Goal: Transaction & Acquisition: Purchase product/service

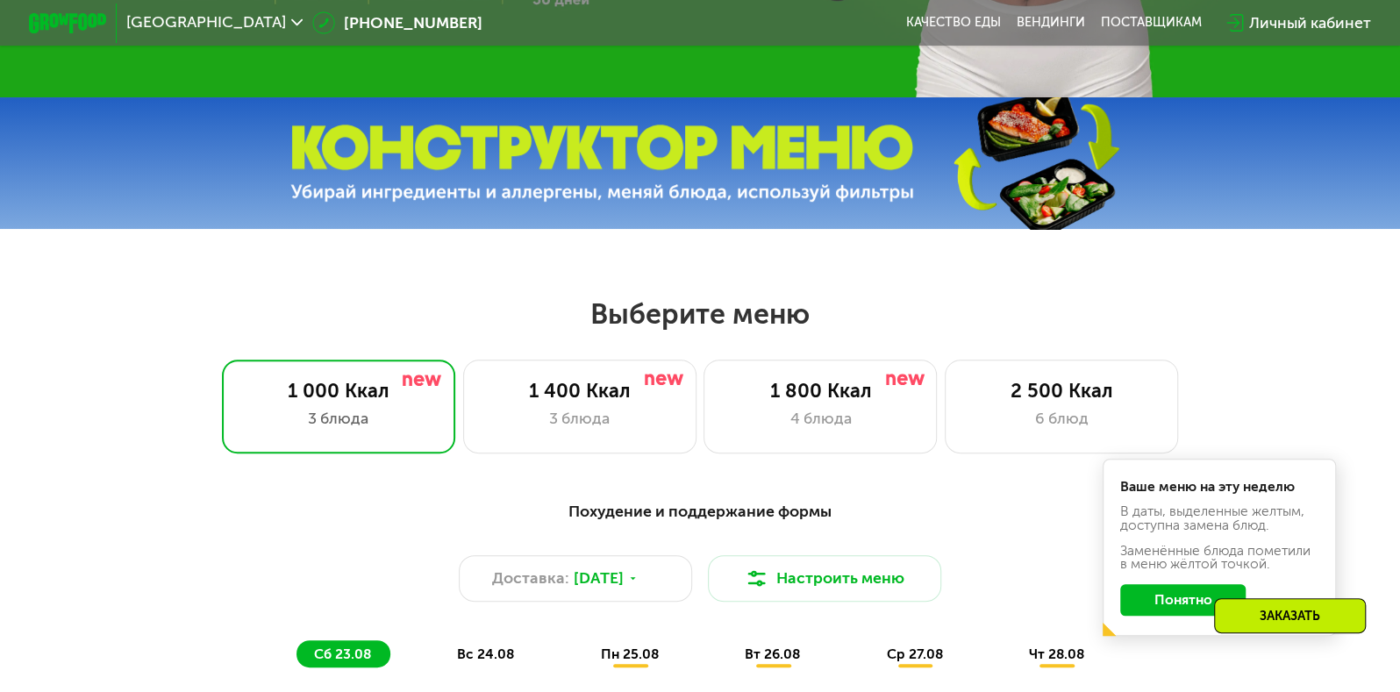
scroll to position [579, 0]
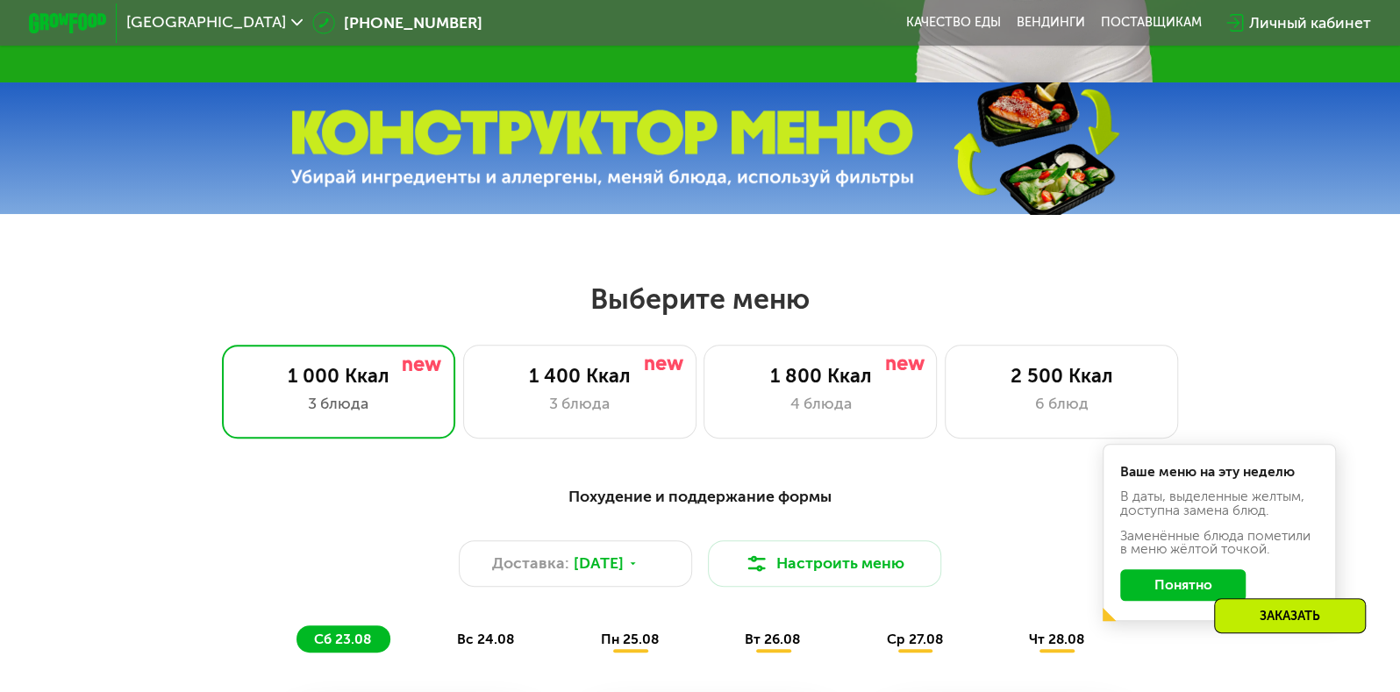
click at [780, 159] on img at bounding box center [602, 149] width 624 height 78
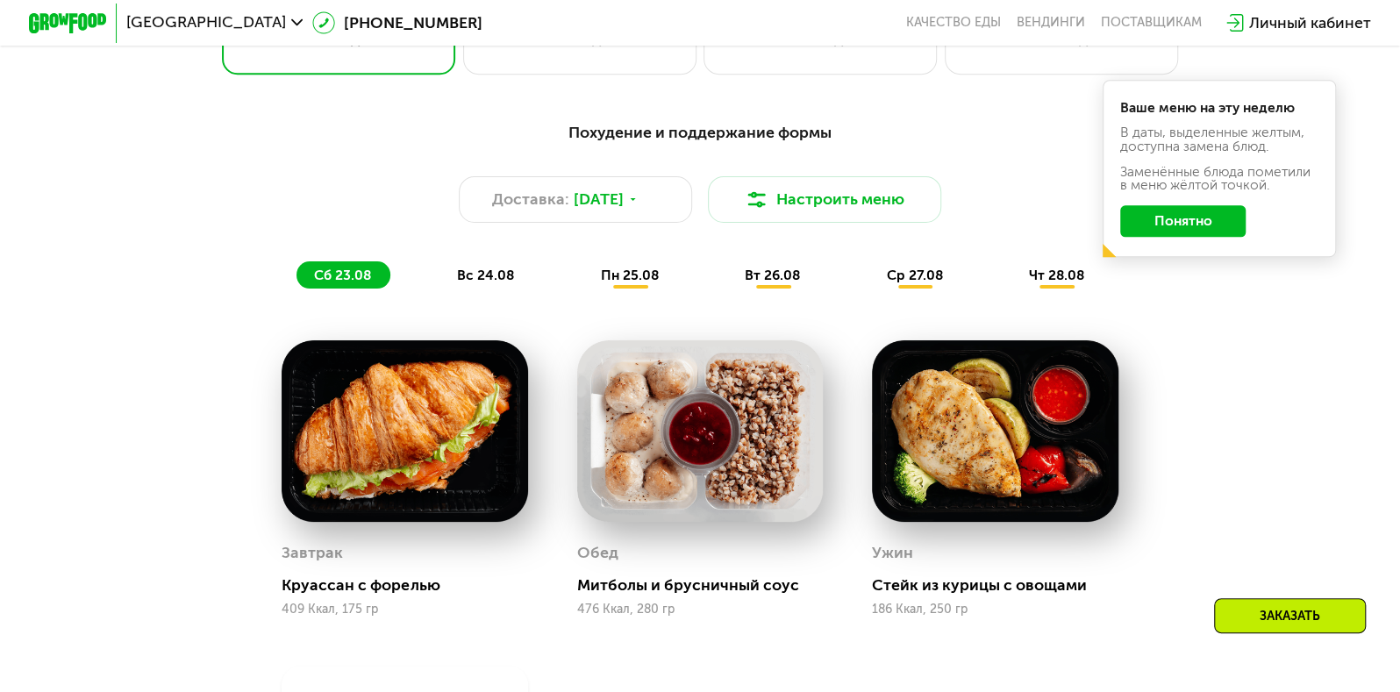
scroll to position [1011, 0]
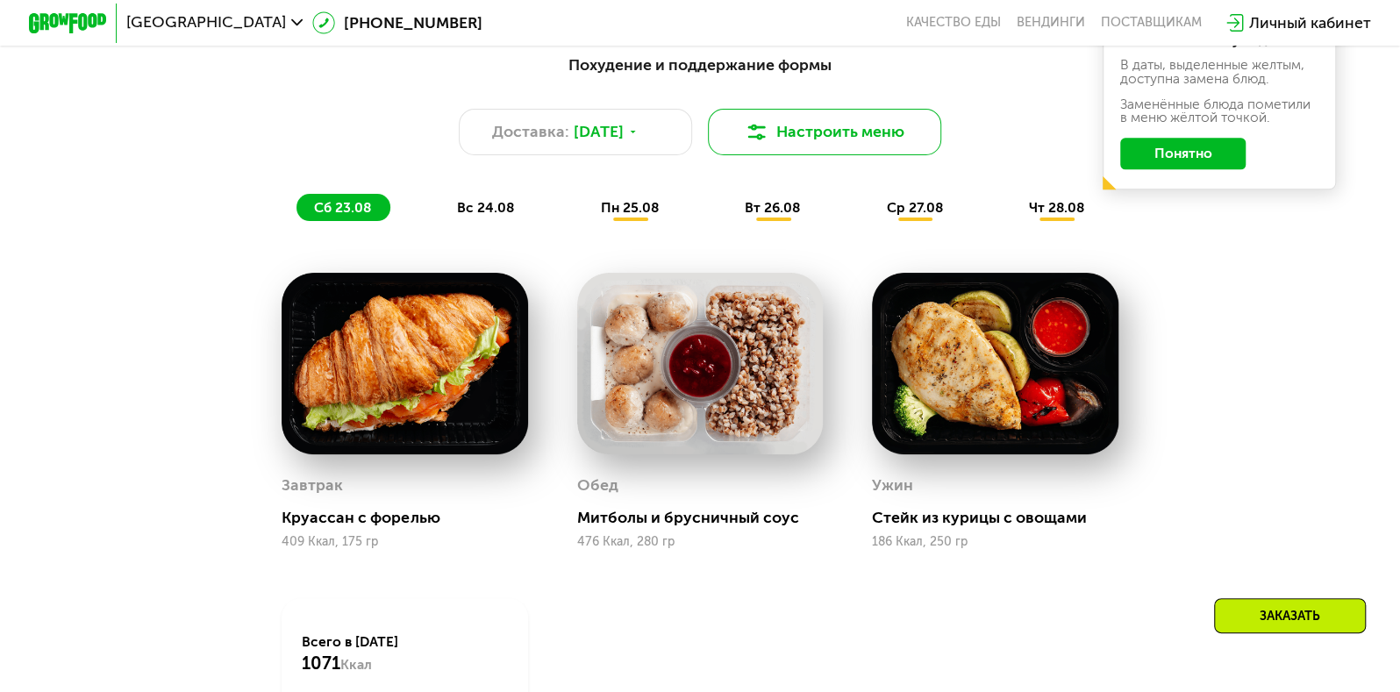
click at [840, 139] on button "Настроить меню" at bounding box center [824, 132] width 233 height 46
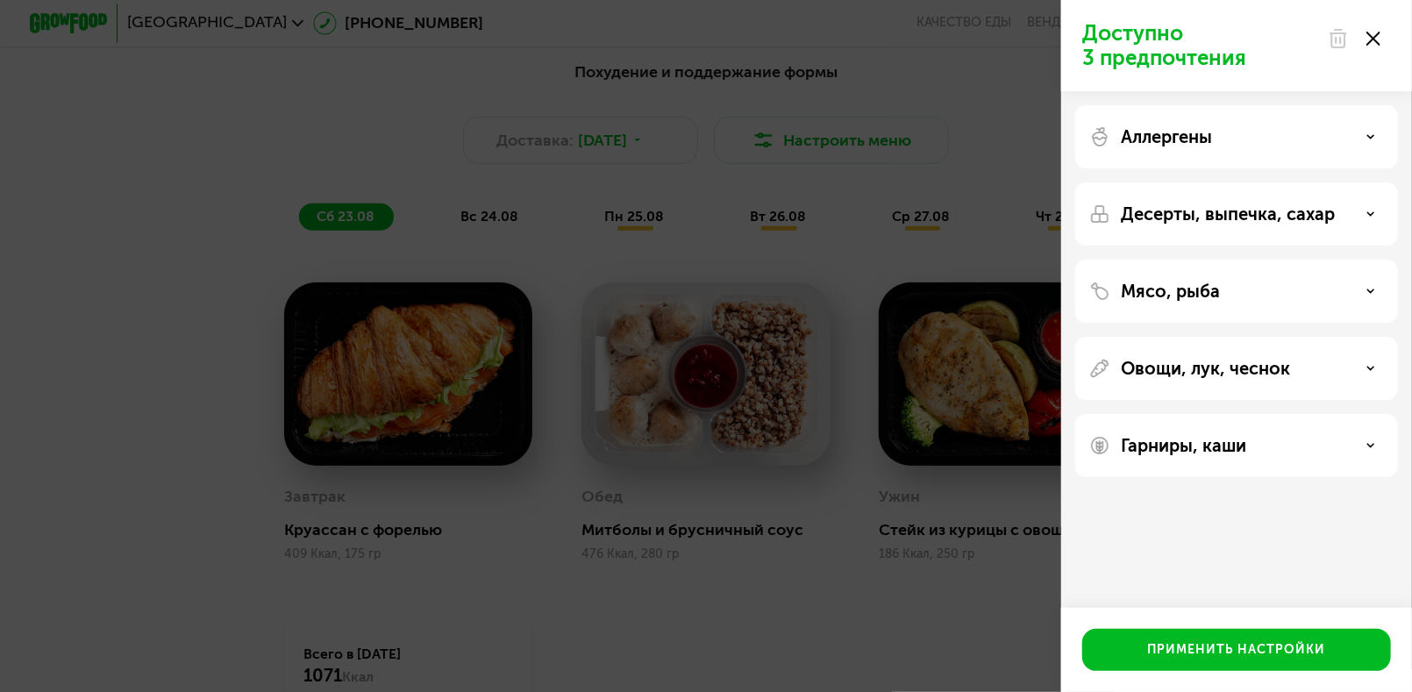
click at [1377, 42] on use at bounding box center [1374, 39] width 14 height 14
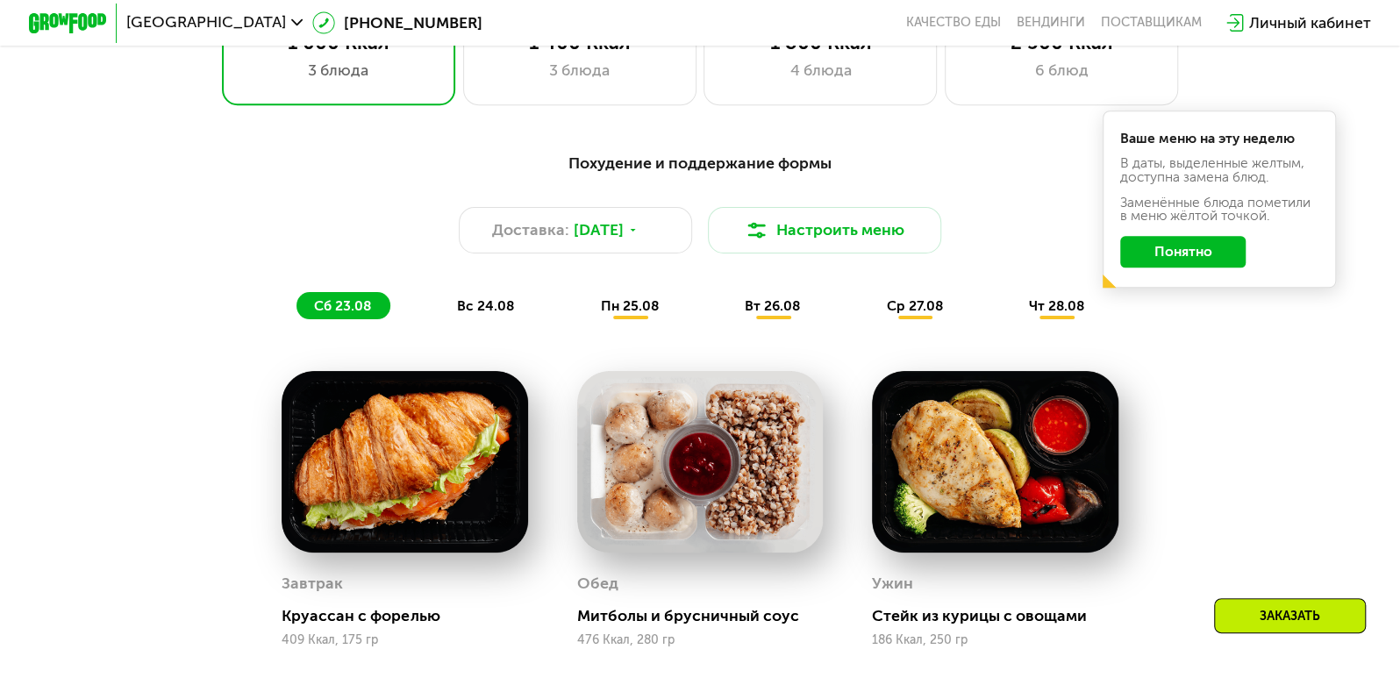
scroll to position [909, 0]
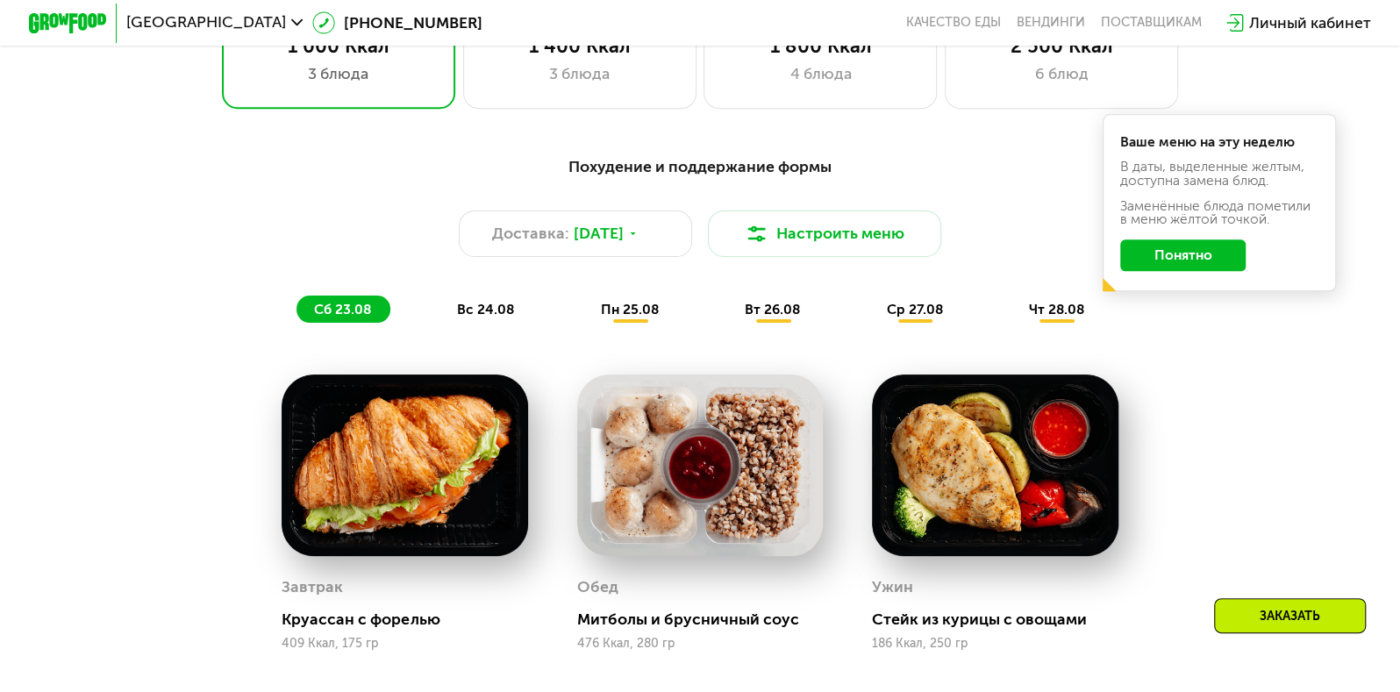
click at [638, 318] on span "пн 25.08" at bounding box center [630, 309] width 58 height 17
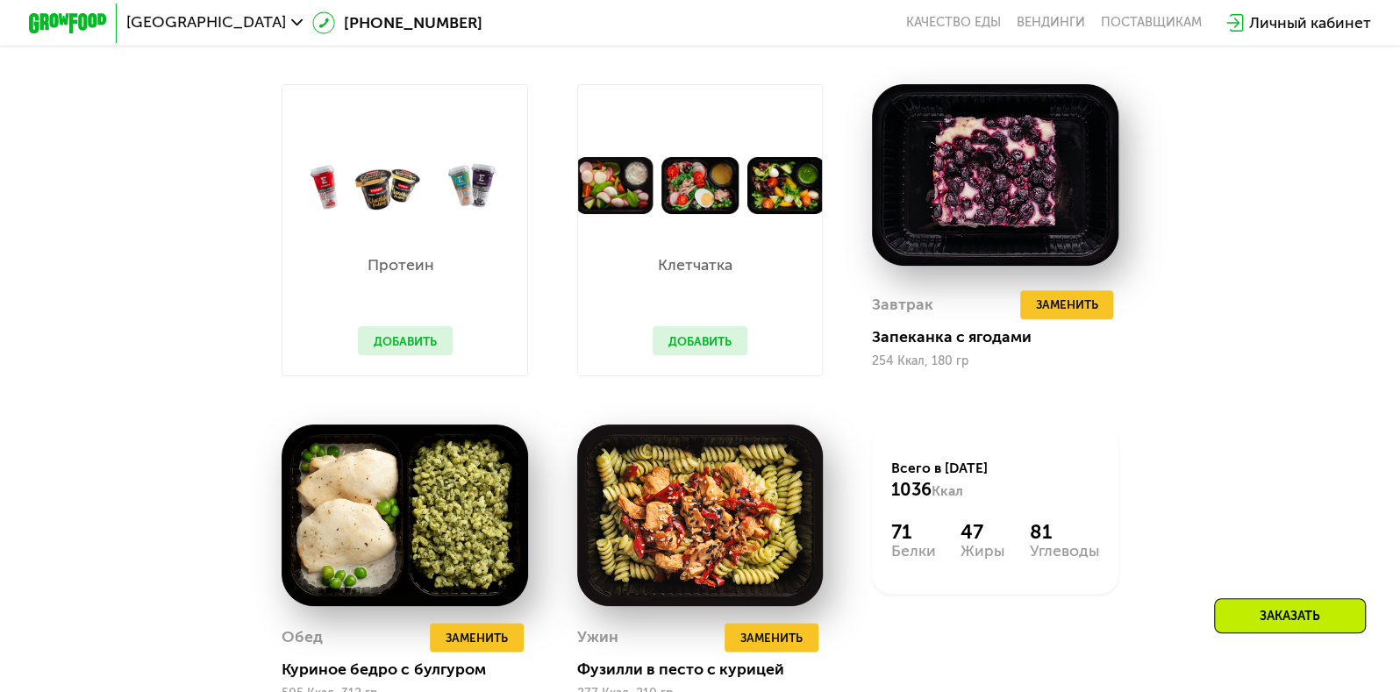
scroll to position [1230, 0]
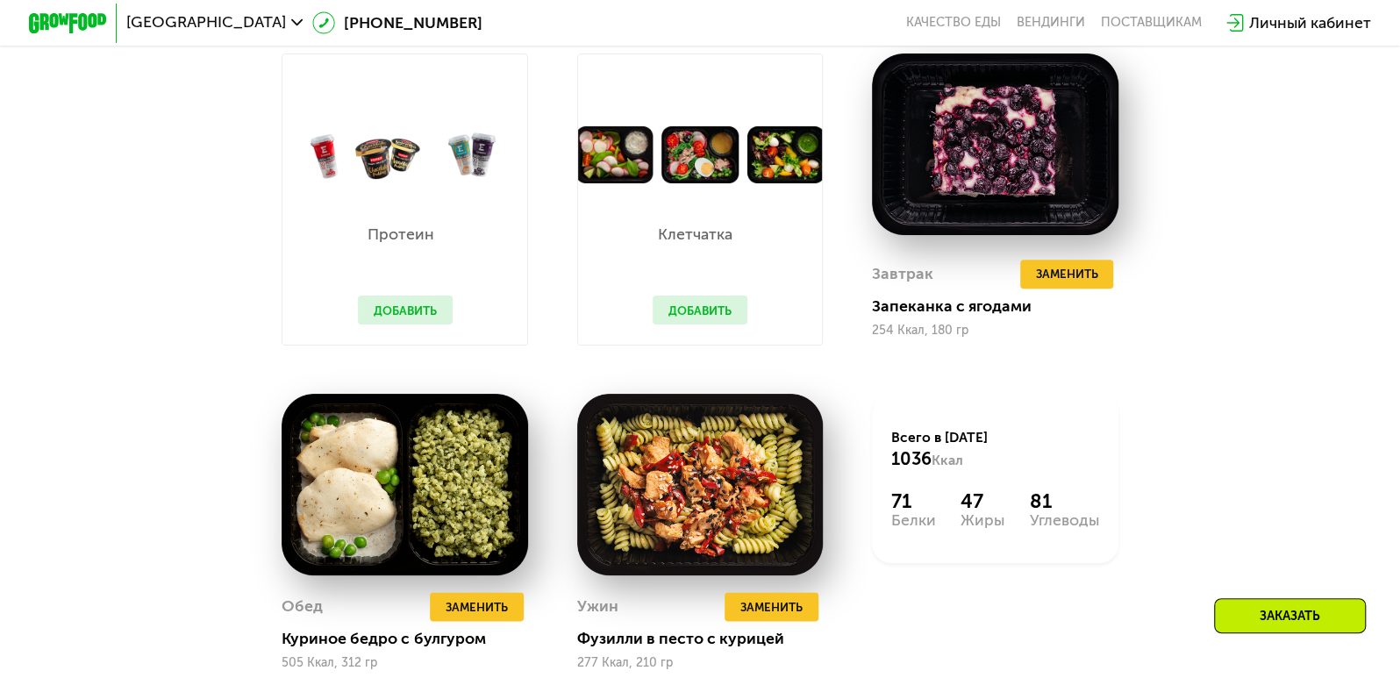
click at [708, 325] on button "Добавить" at bounding box center [700, 310] width 94 height 29
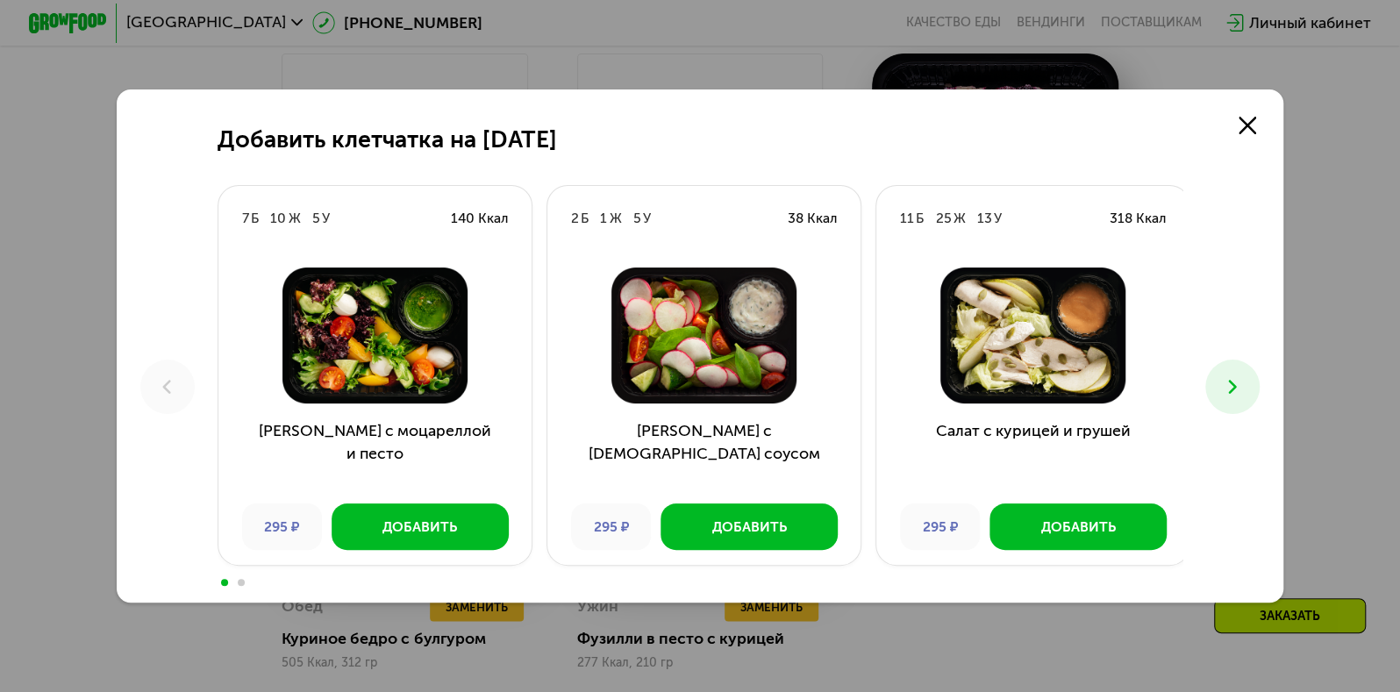
click at [1231, 377] on icon at bounding box center [1233, 387] width 24 height 24
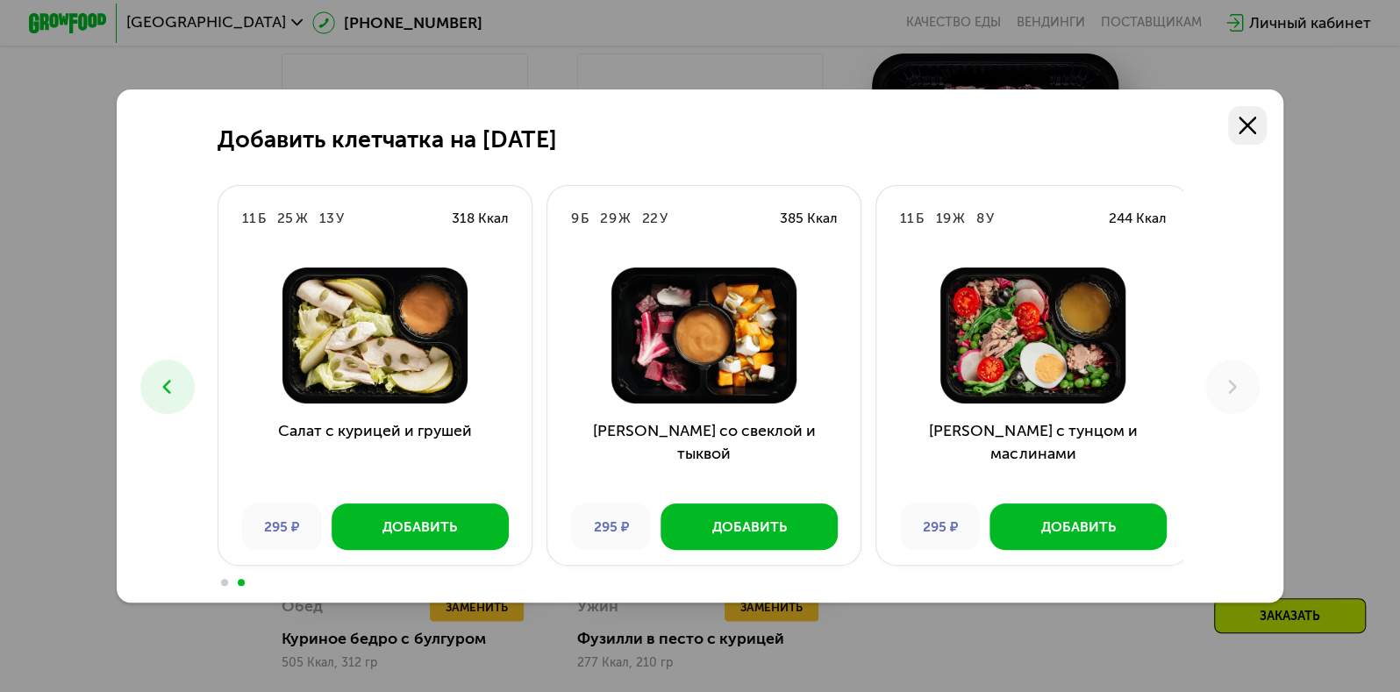
click at [1251, 129] on icon at bounding box center [1248, 126] width 18 height 18
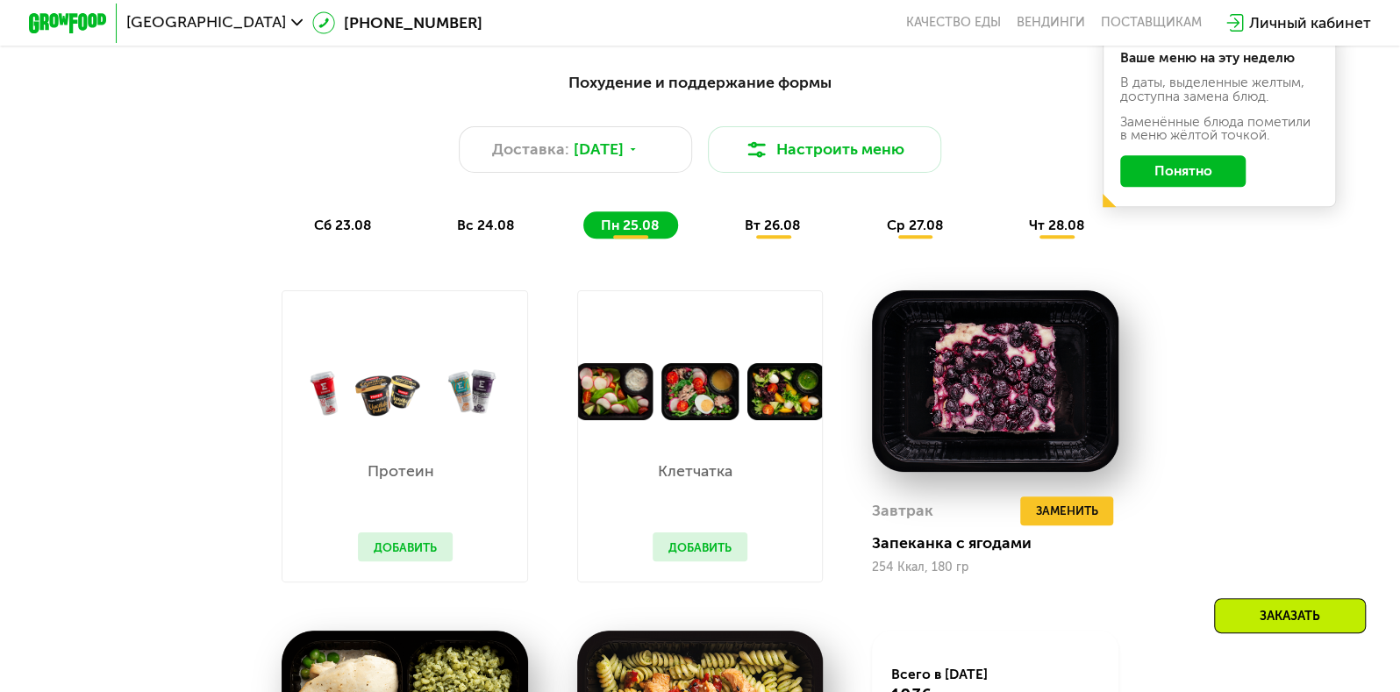
scroll to position [990, 0]
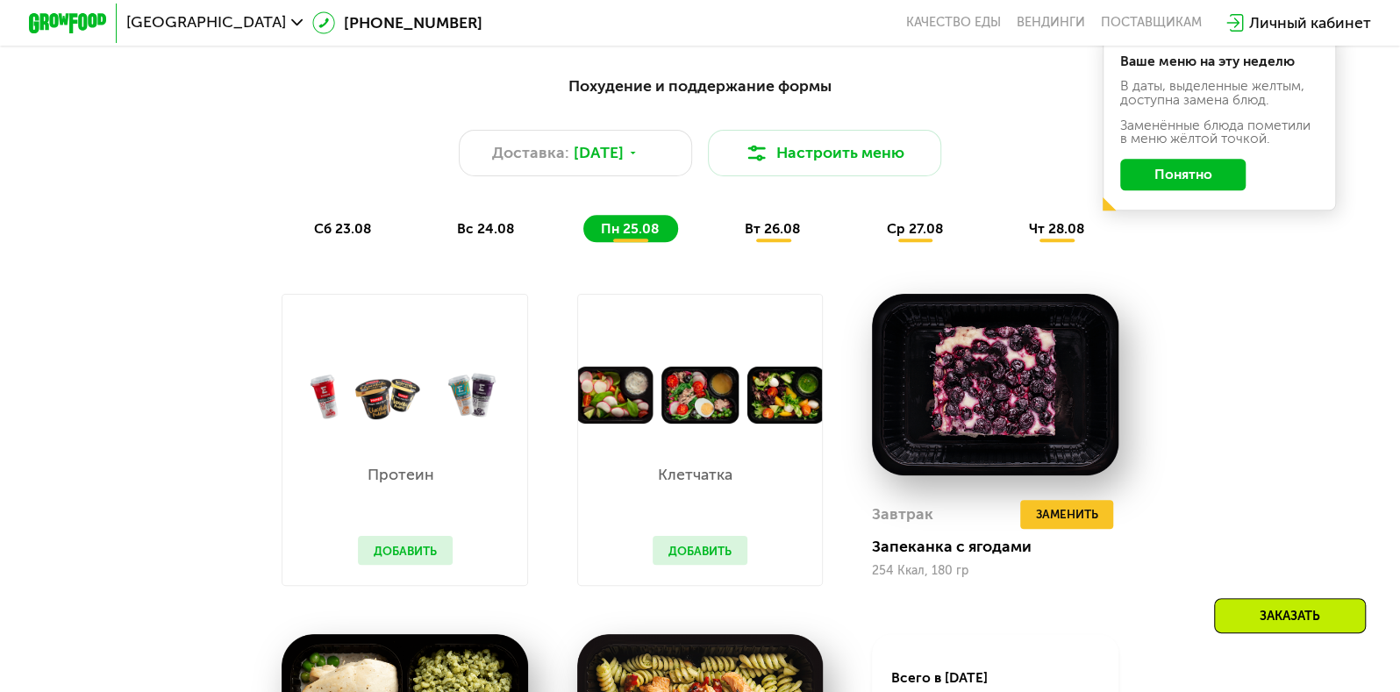
click at [1011, 225] on div "ср 27.08" at bounding box center [1057, 228] width 92 height 27
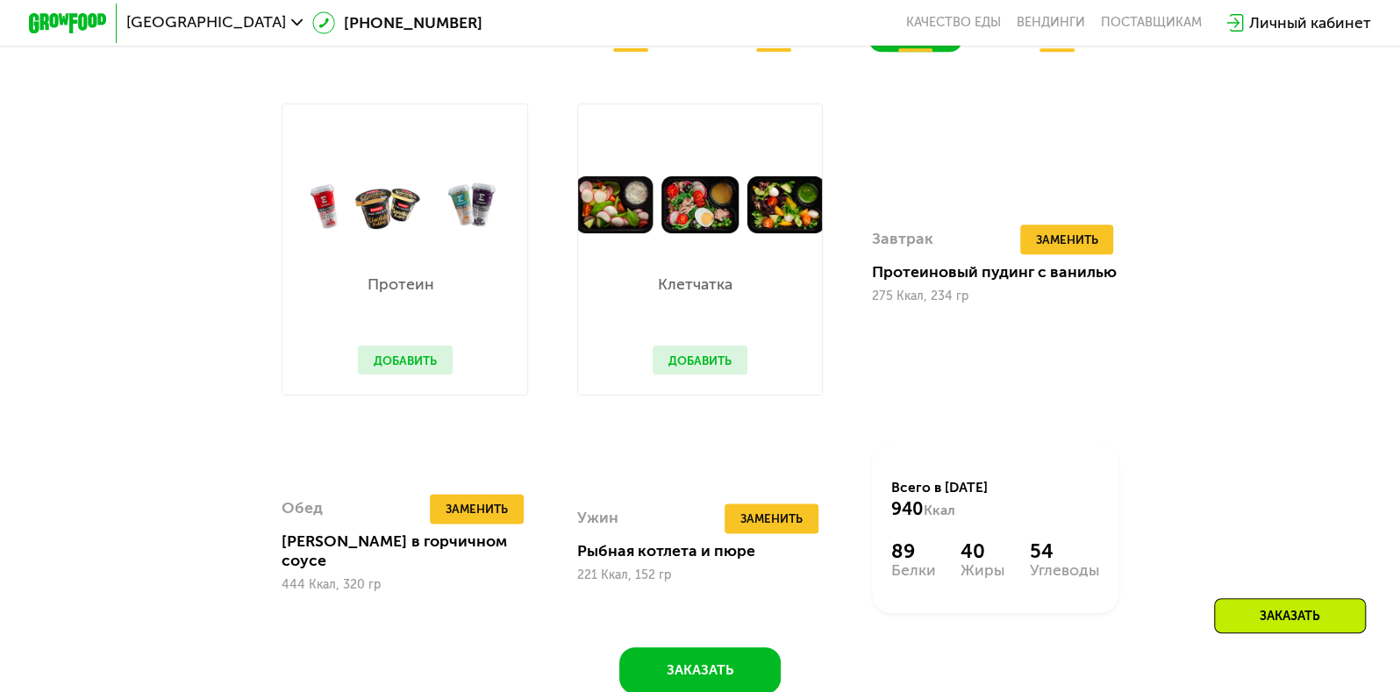
scroll to position [1208, 0]
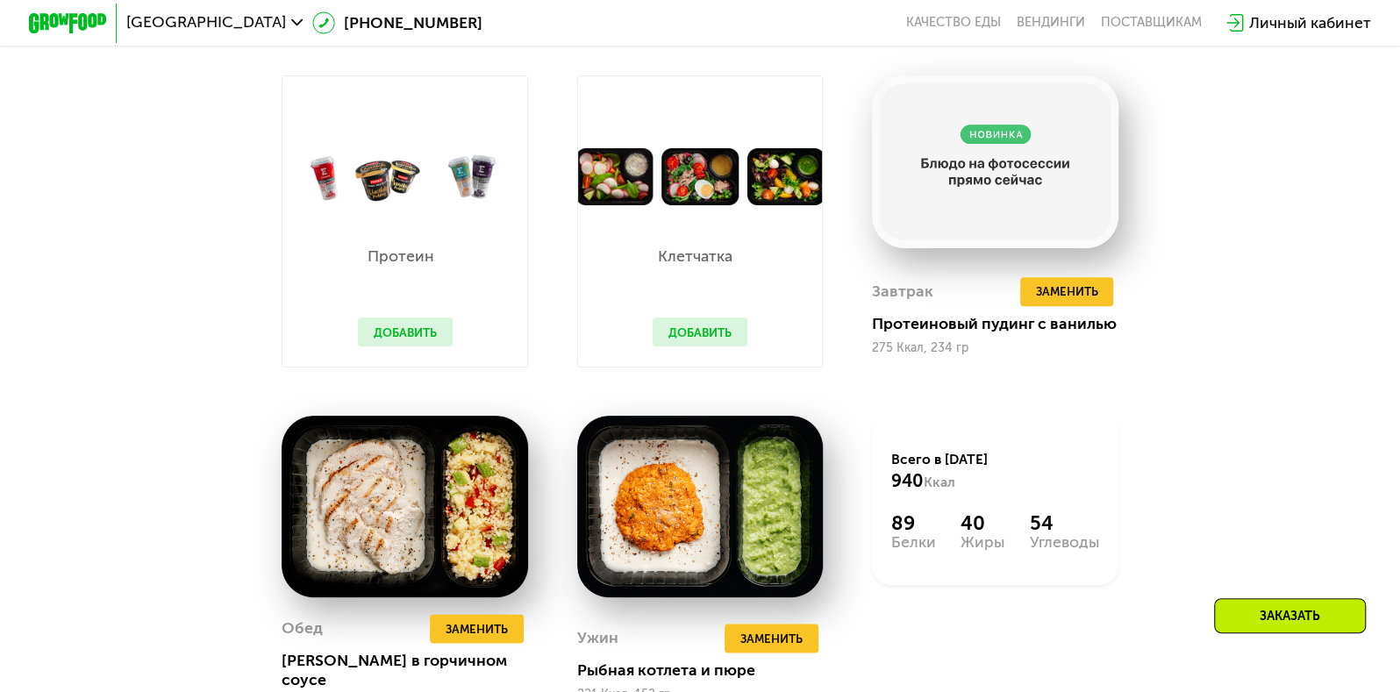
click at [719, 339] on button "Добавить" at bounding box center [700, 332] width 94 height 29
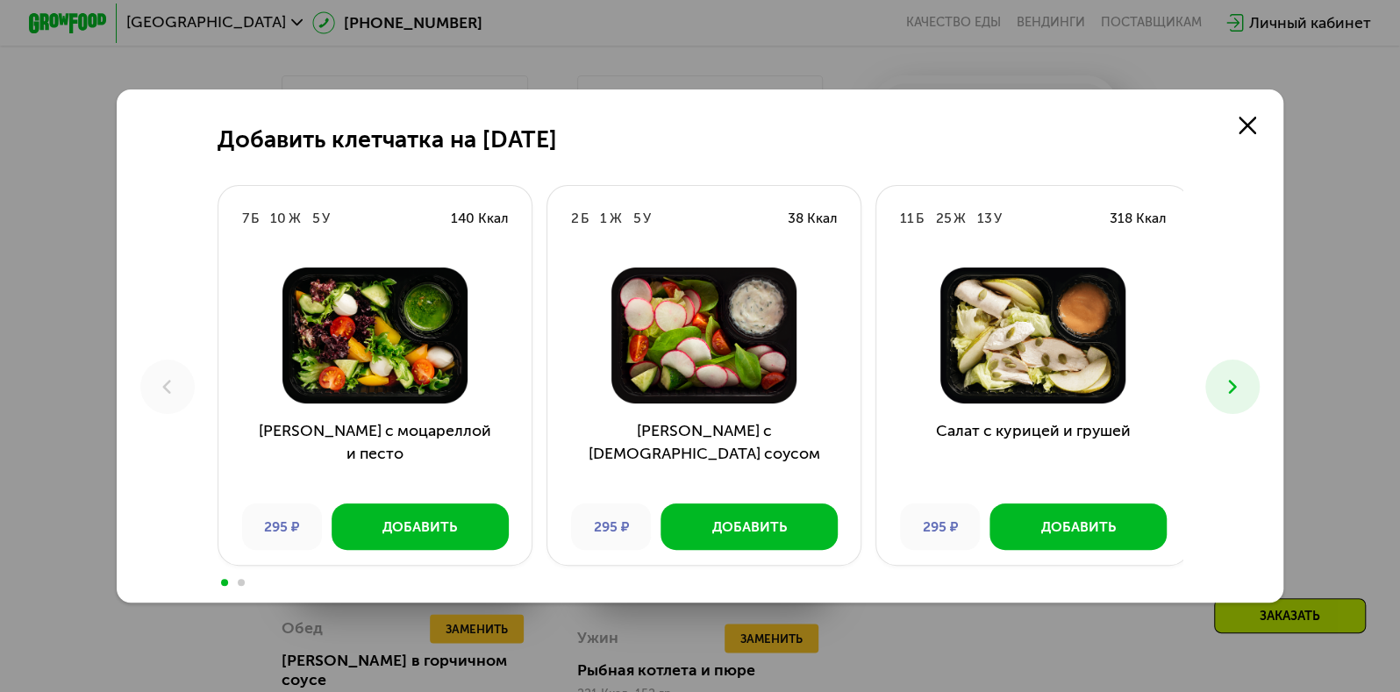
click at [1222, 385] on button at bounding box center [1232, 387] width 54 height 54
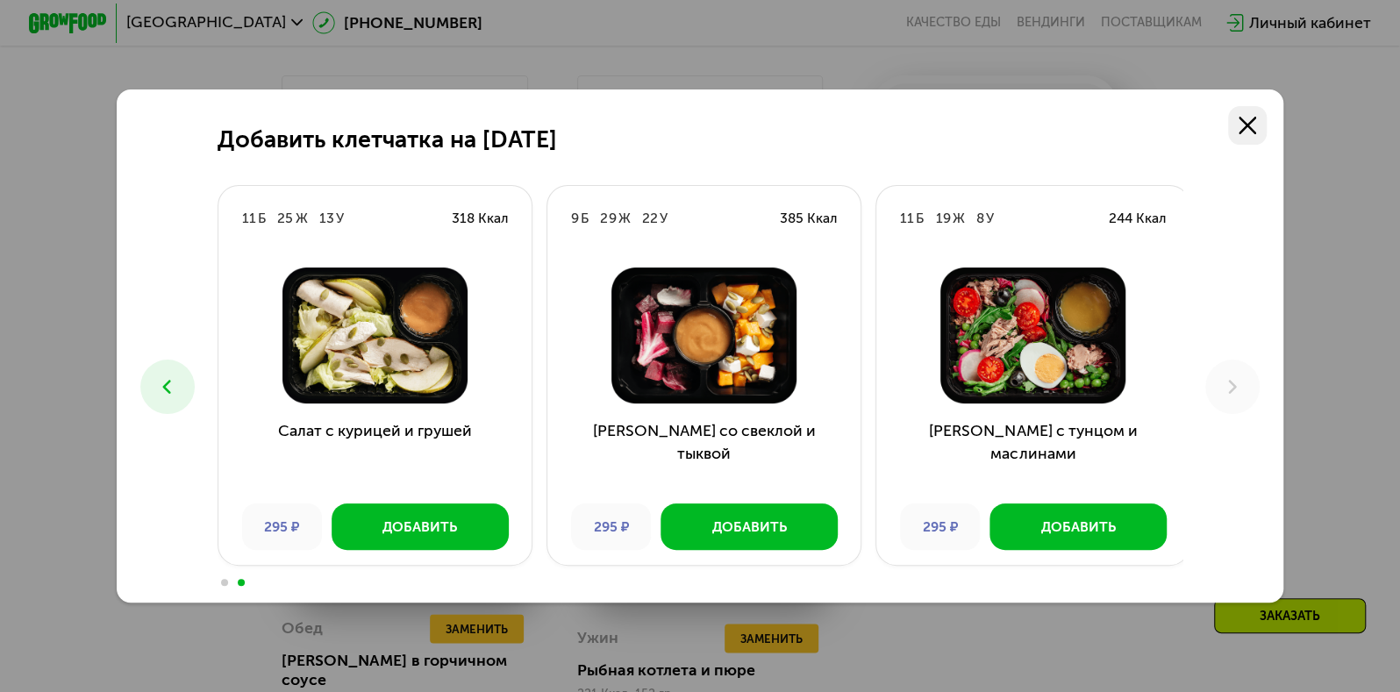
click at [1255, 129] on icon at bounding box center [1248, 126] width 18 height 18
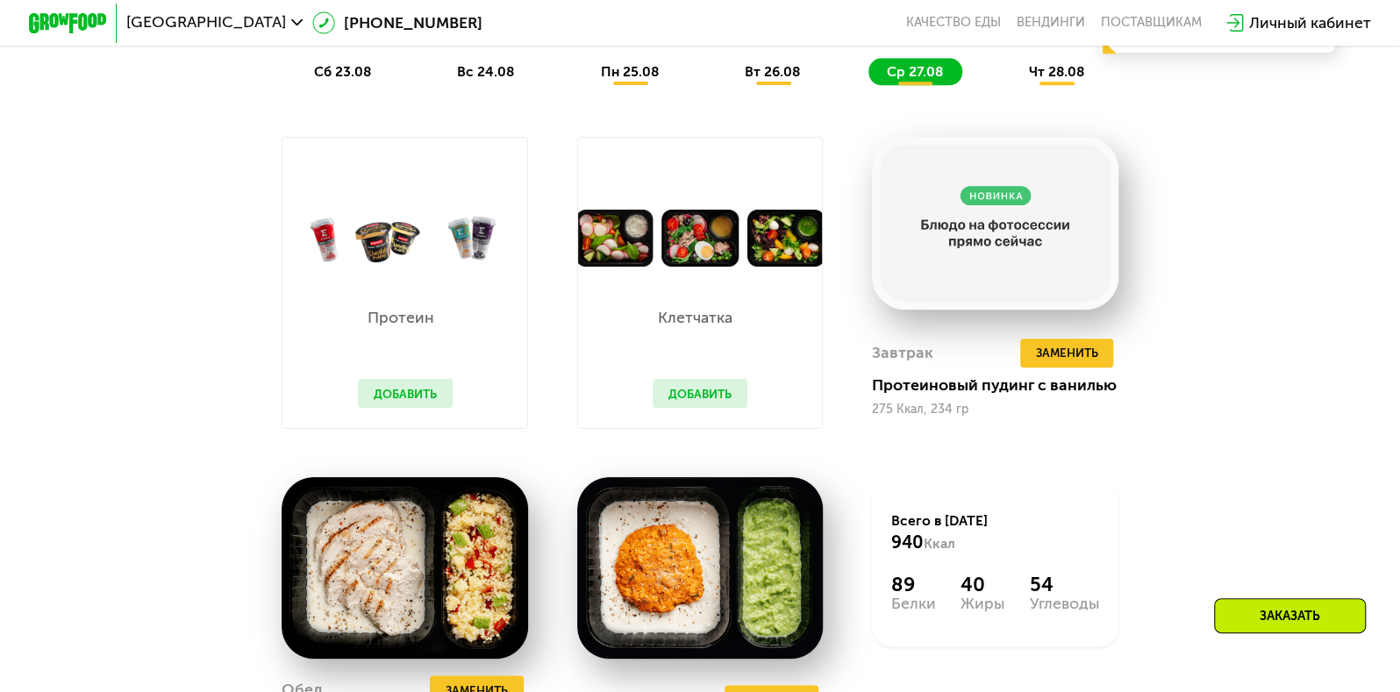
scroll to position [1131, 0]
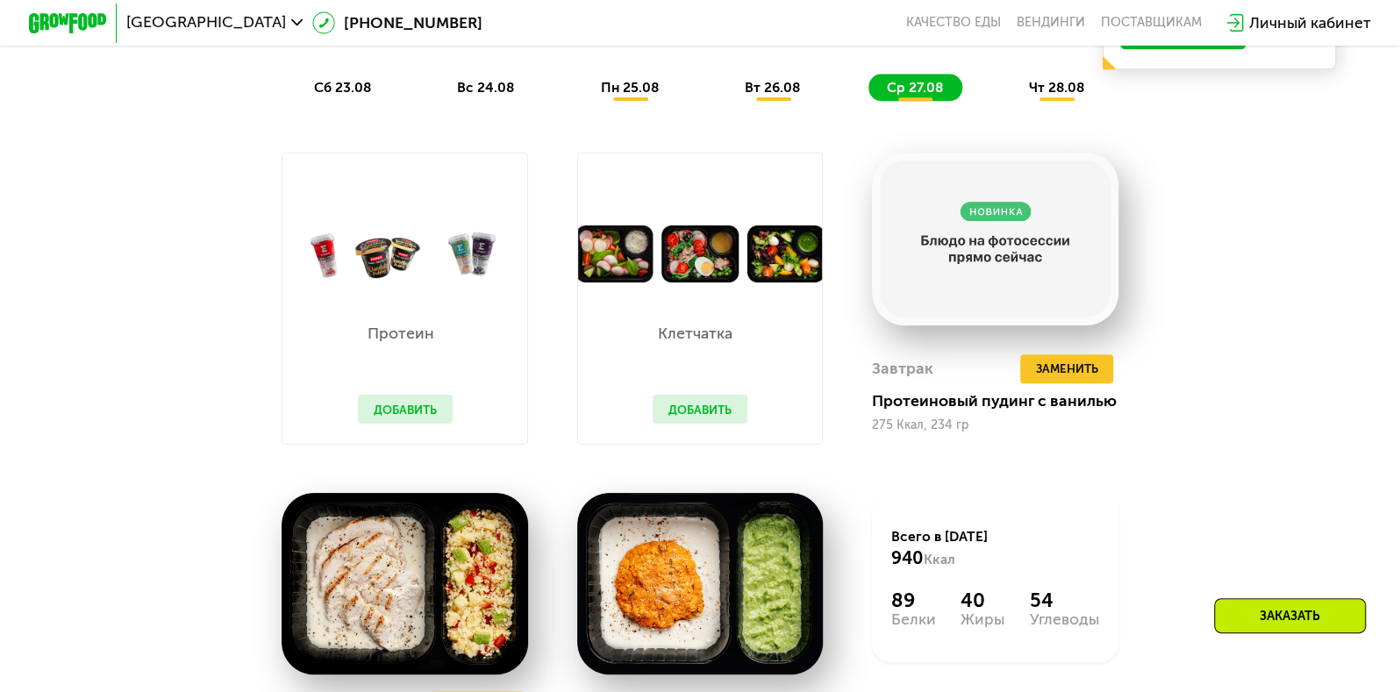
click at [1129, 248] on div "Завтрак Удалить Завтрак Заменить Заменить Завтрак Протеиновый пудинг с ванилью …" at bounding box center [994, 298] width 295 height 340
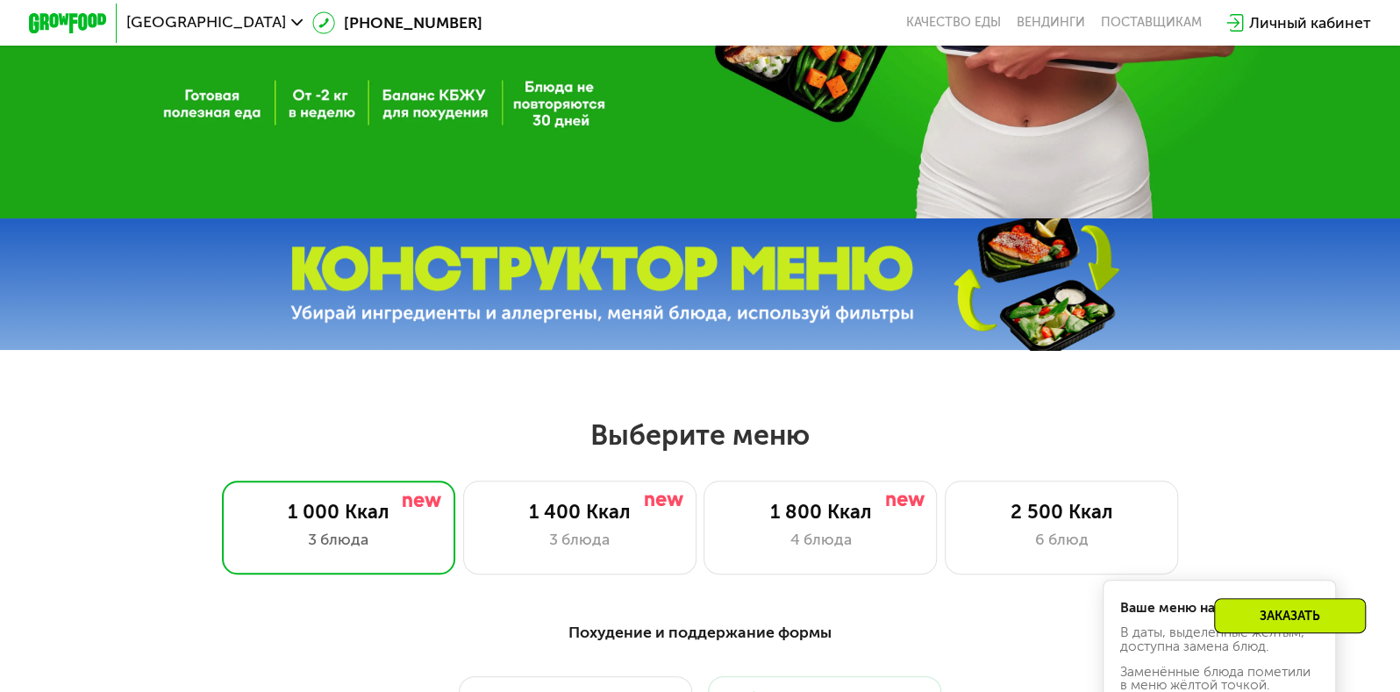
scroll to position [410, 0]
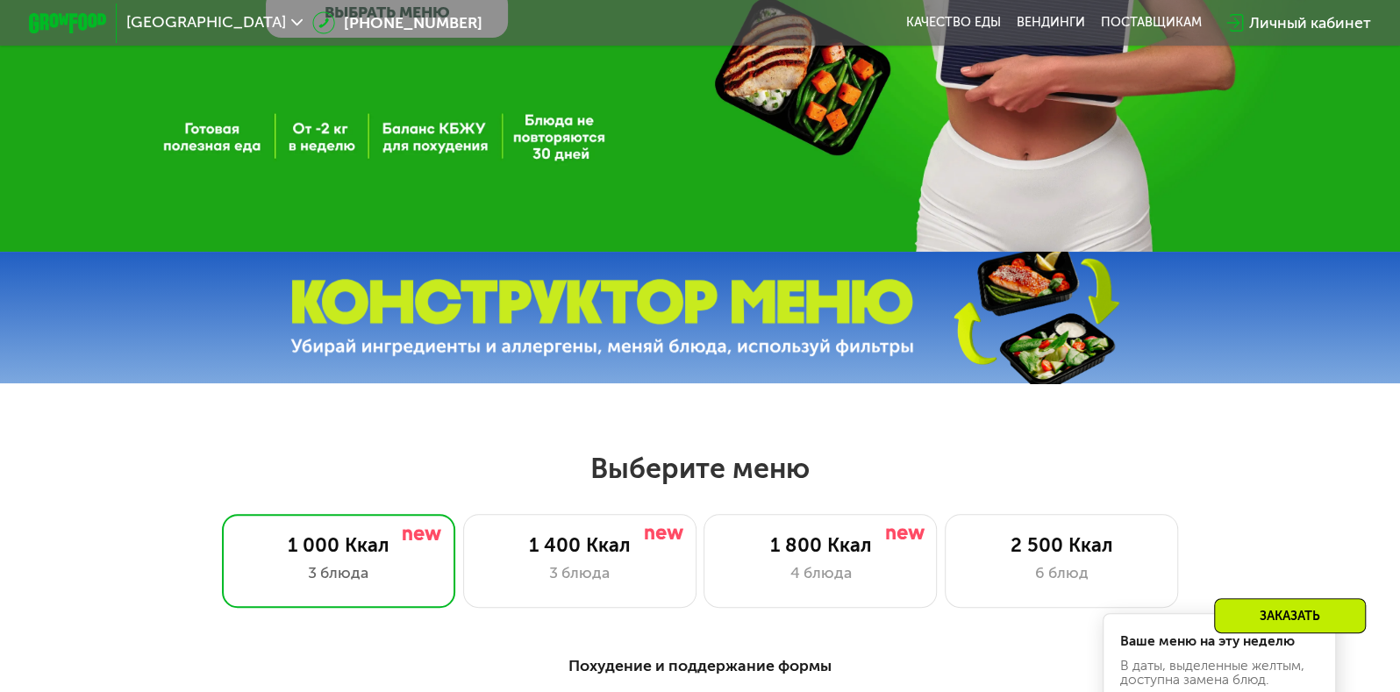
click at [190, 15] on div "Москва" at bounding box center [214, 23] width 176 height 16
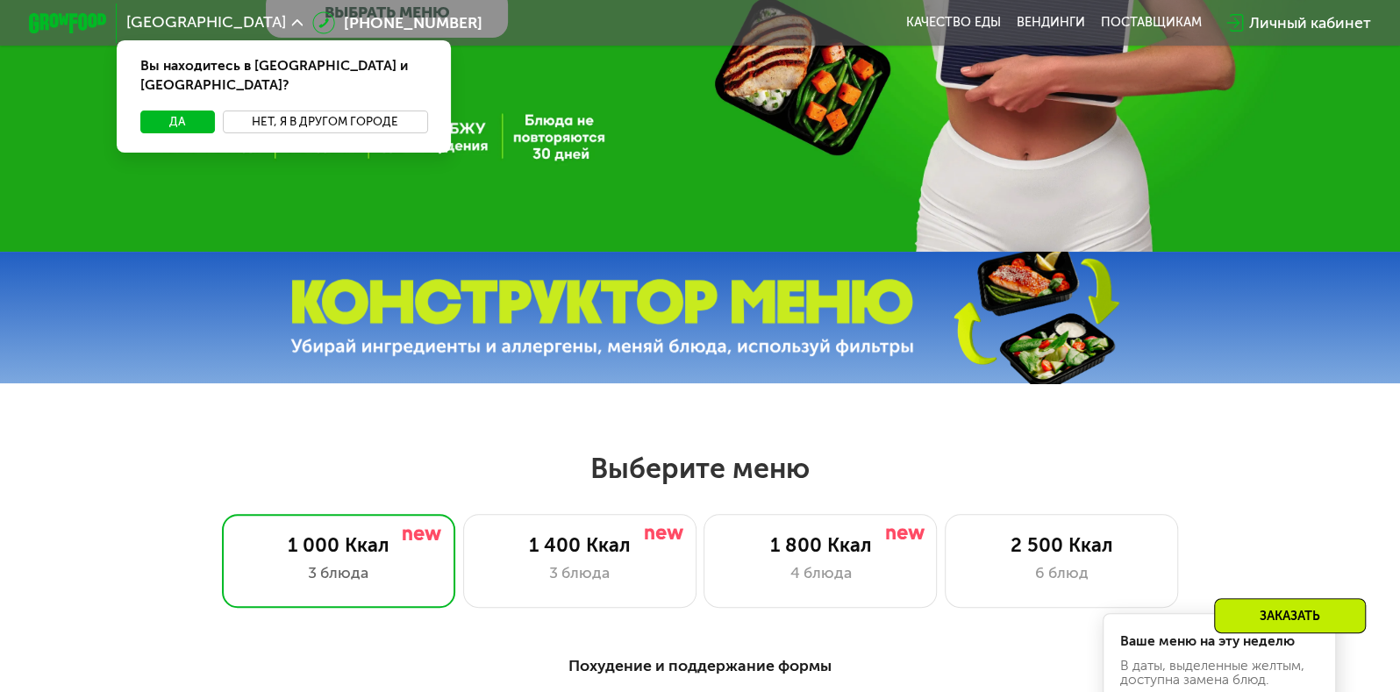
click at [250, 111] on button "Нет, я в другом городе" at bounding box center [325, 123] width 205 height 24
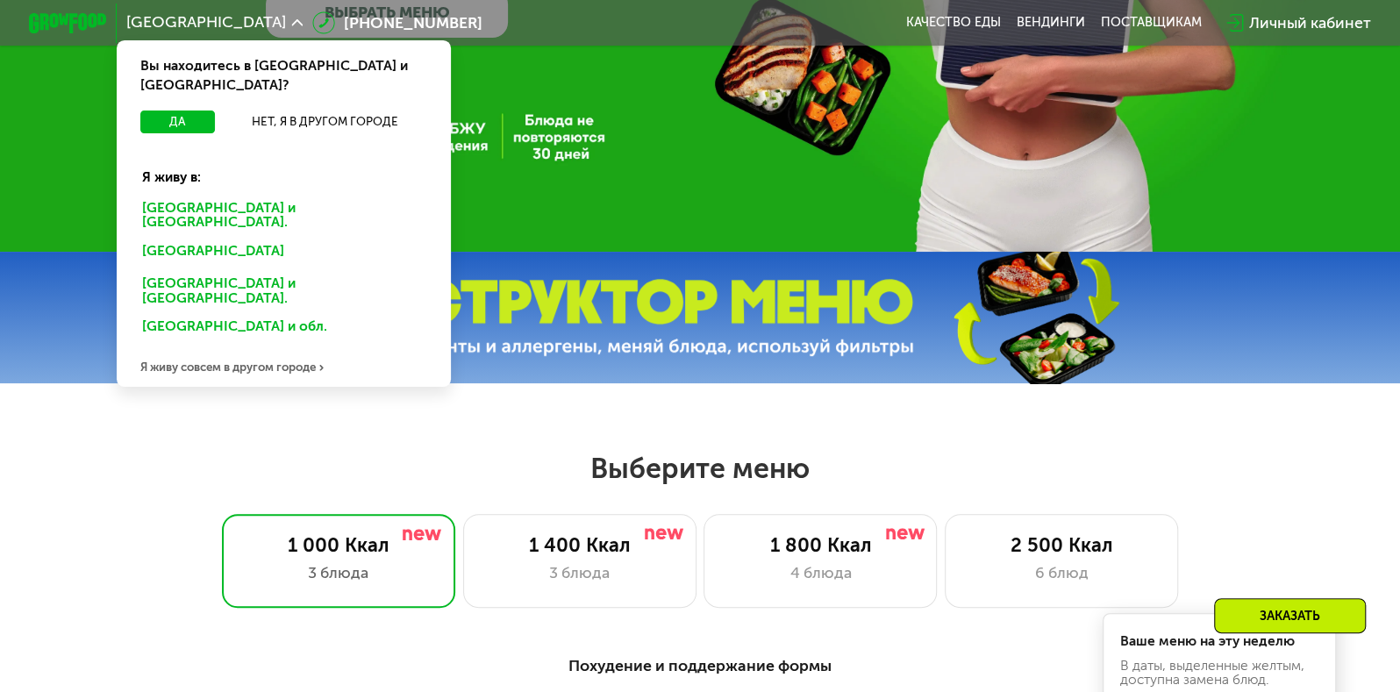
click at [289, 238] on div "Санкт-Петербурге и обл." at bounding box center [280, 253] width 304 height 31
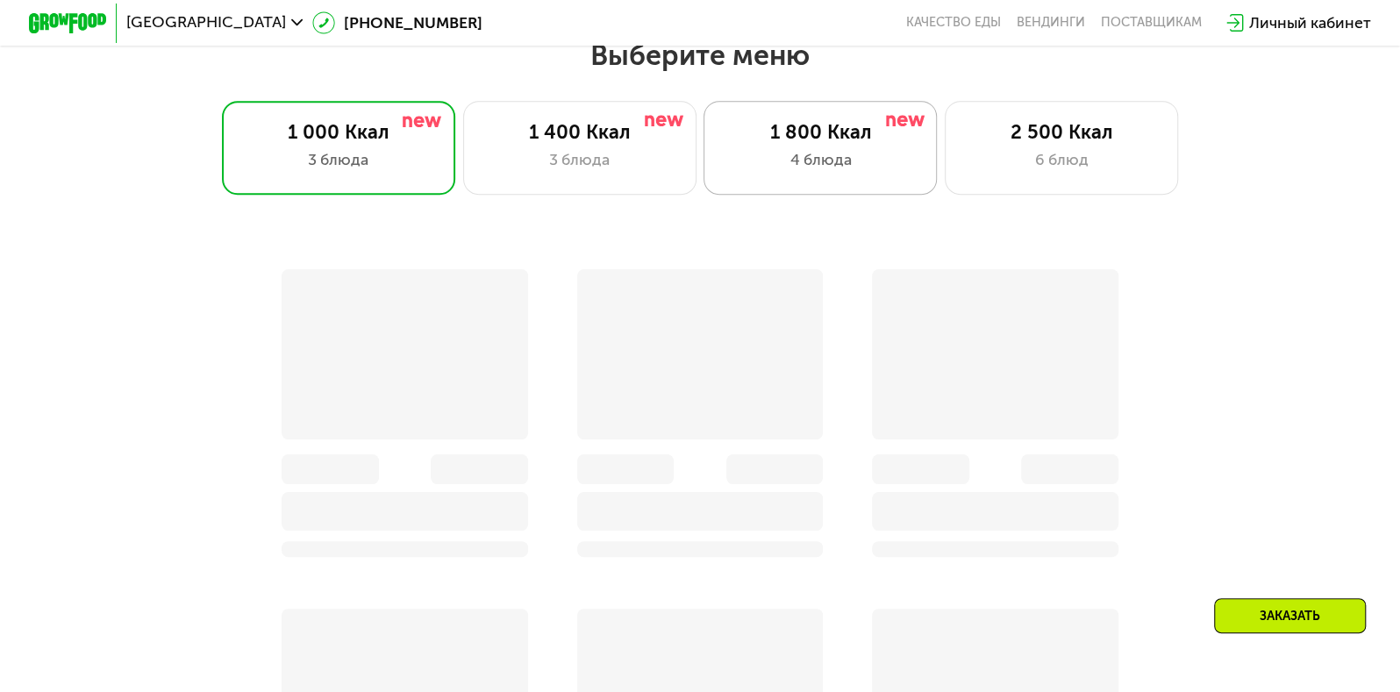
click at [763, 171] on div "4 блюда" at bounding box center [821, 160] width 193 height 24
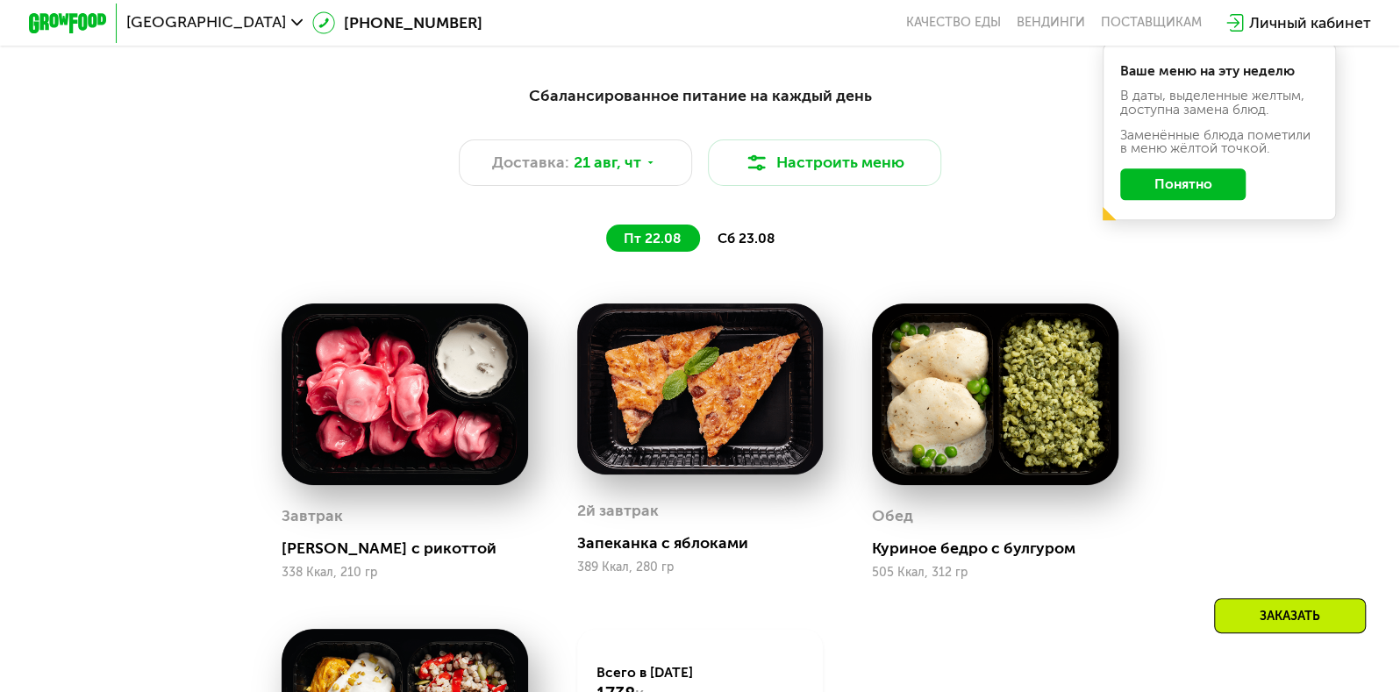
scroll to position [789, 0]
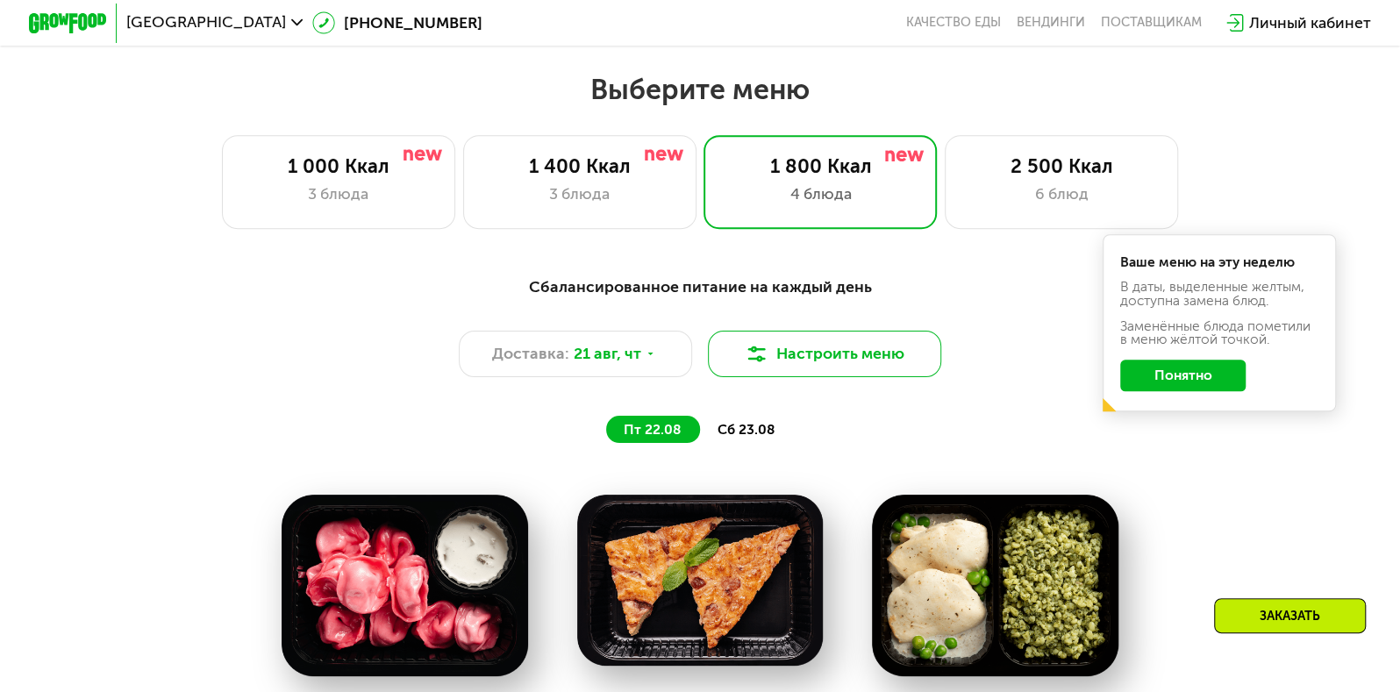
click at [866, 367] on button "Настроить меню" at bounding box center [824, 354] width 233 height 46
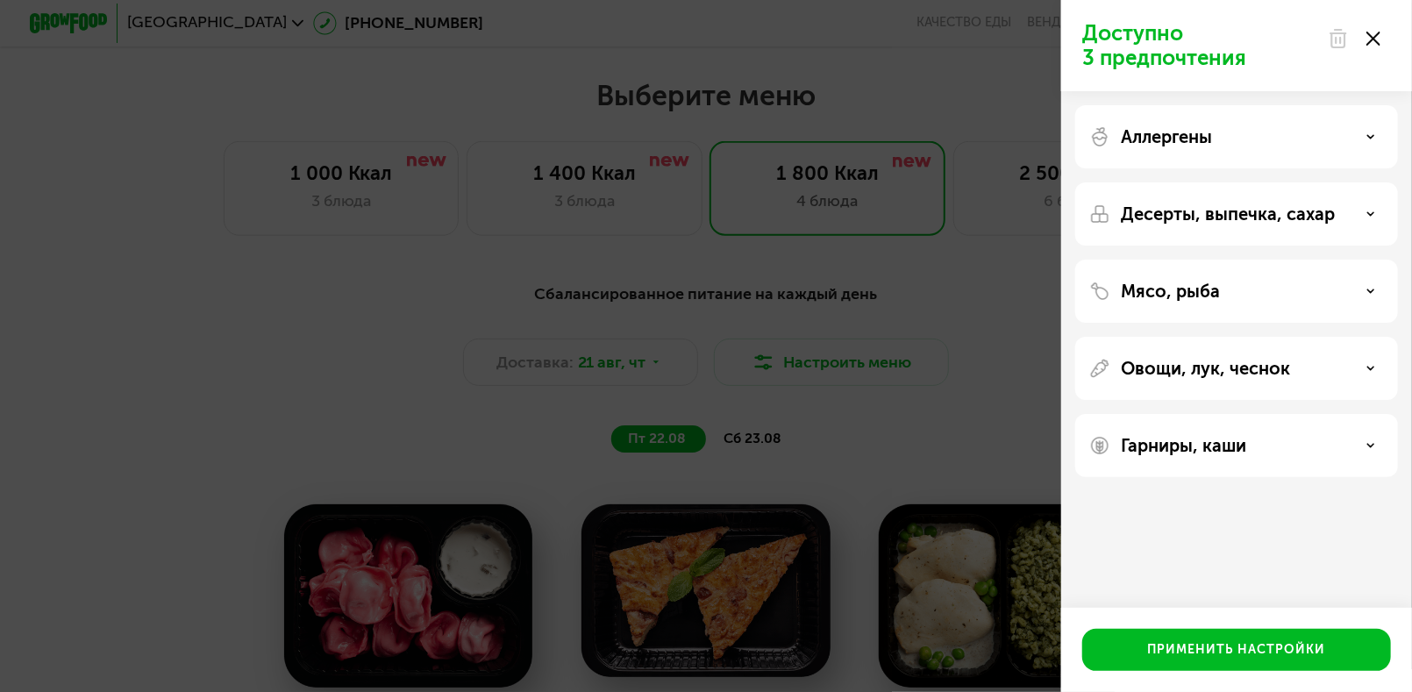
click at [1379, 43] on use at bounding box center [1374, 39] width 14 height 14
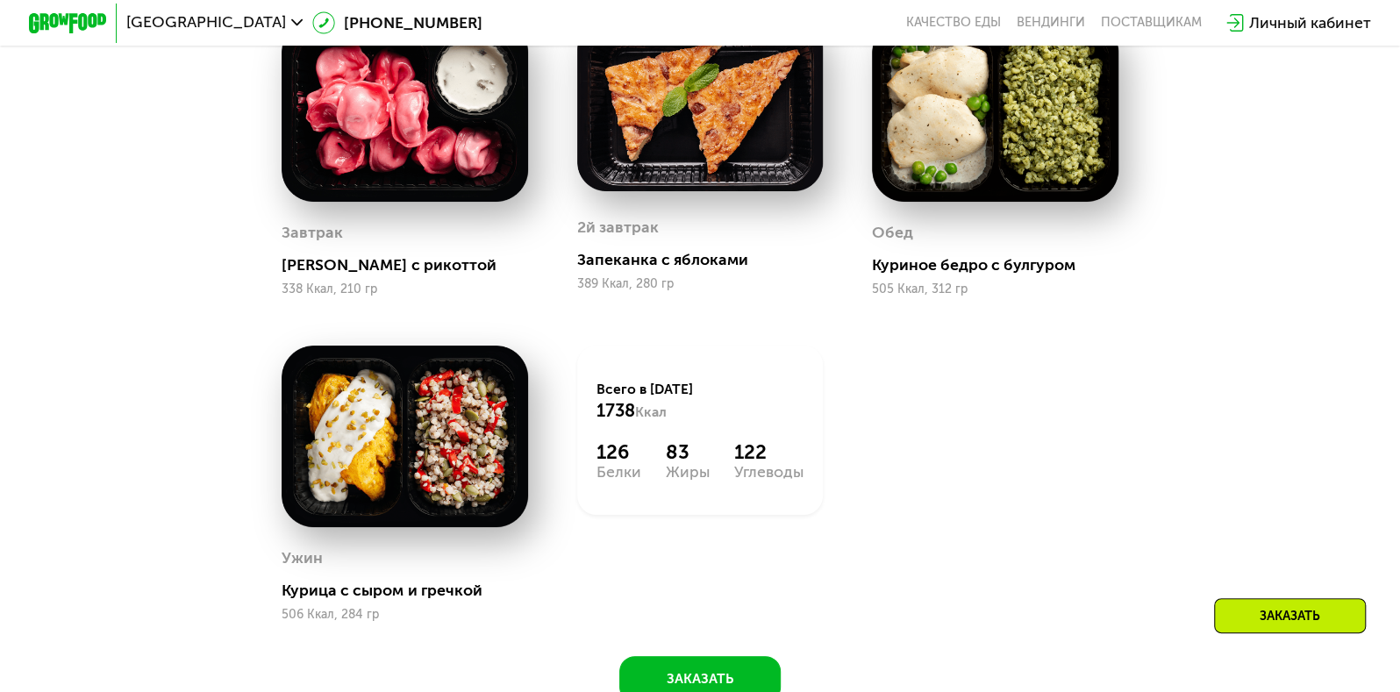
scroll to position [835, 0]
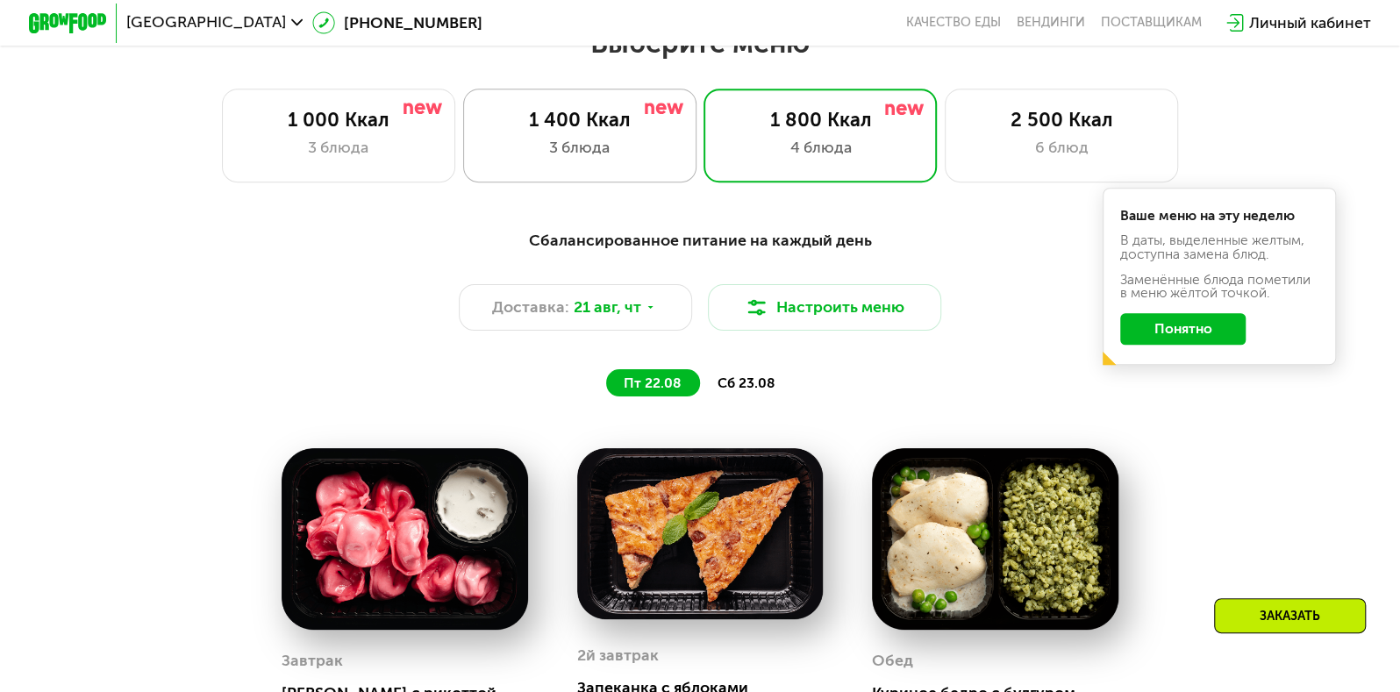
click at [704, 140] on div "1 400 Ккал 3 блюда" at bounding box center [820, 135] width 233 height 93
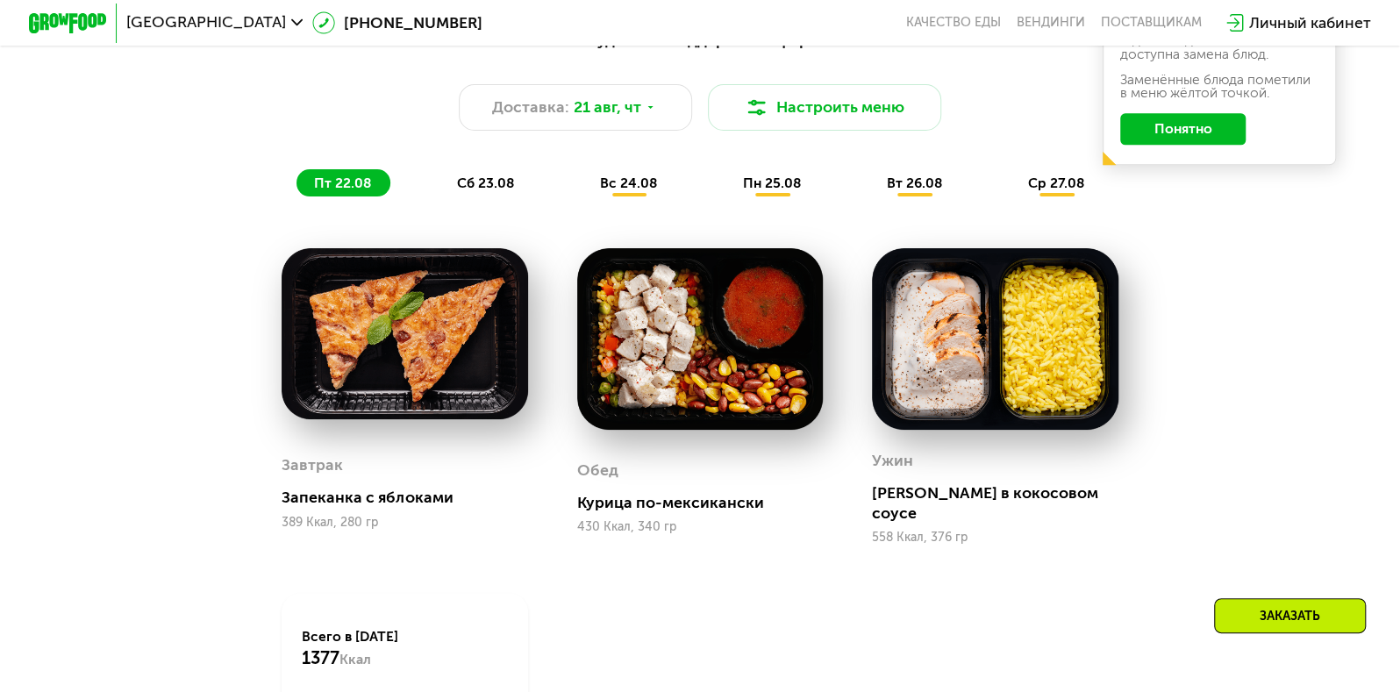
scroll to position [1082, 0]
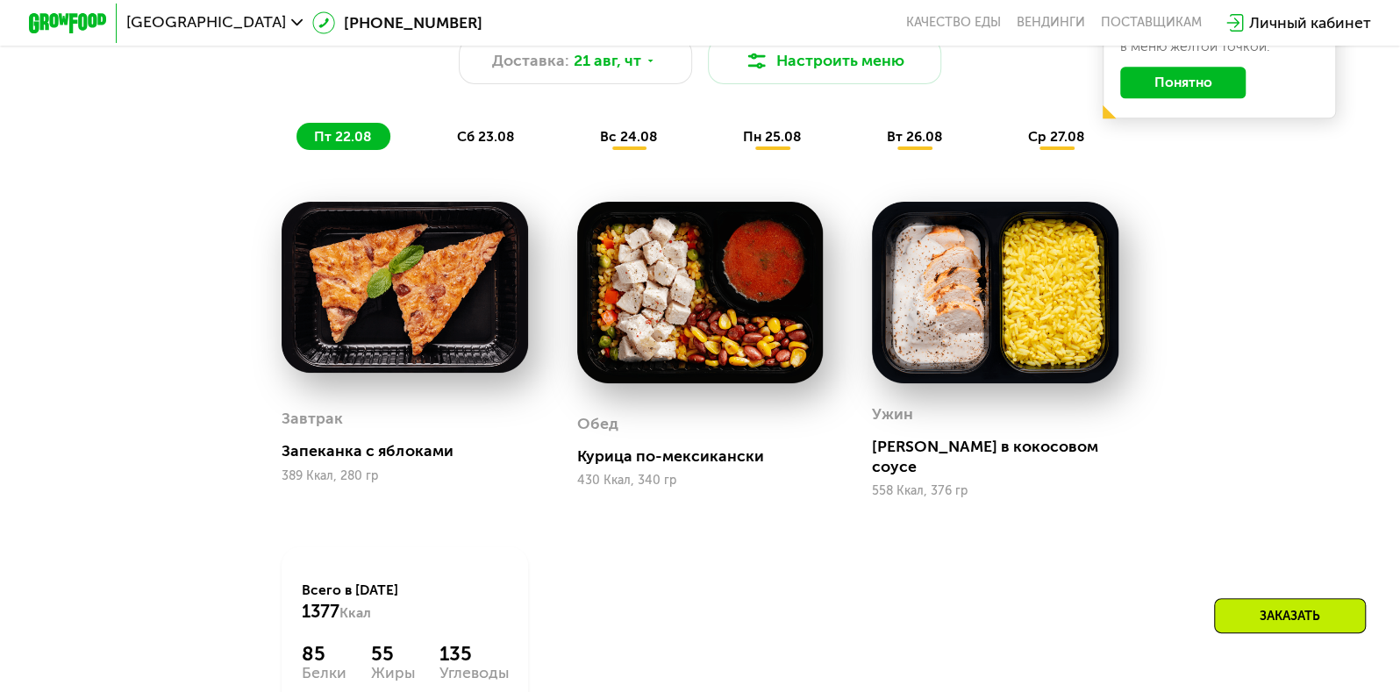
click at [869, 150] on div "пн 25.08" at bounding box center [915, 136] width 92 height 27
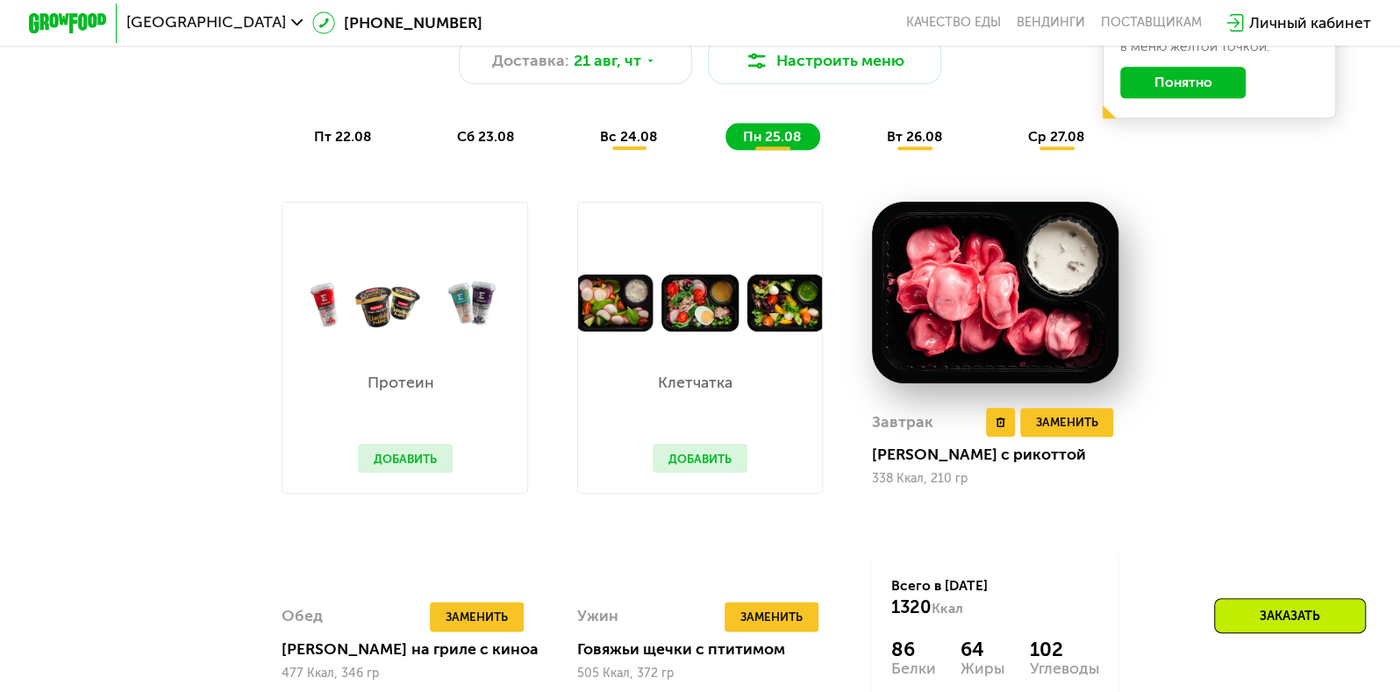
scroll to position [1109, 0]
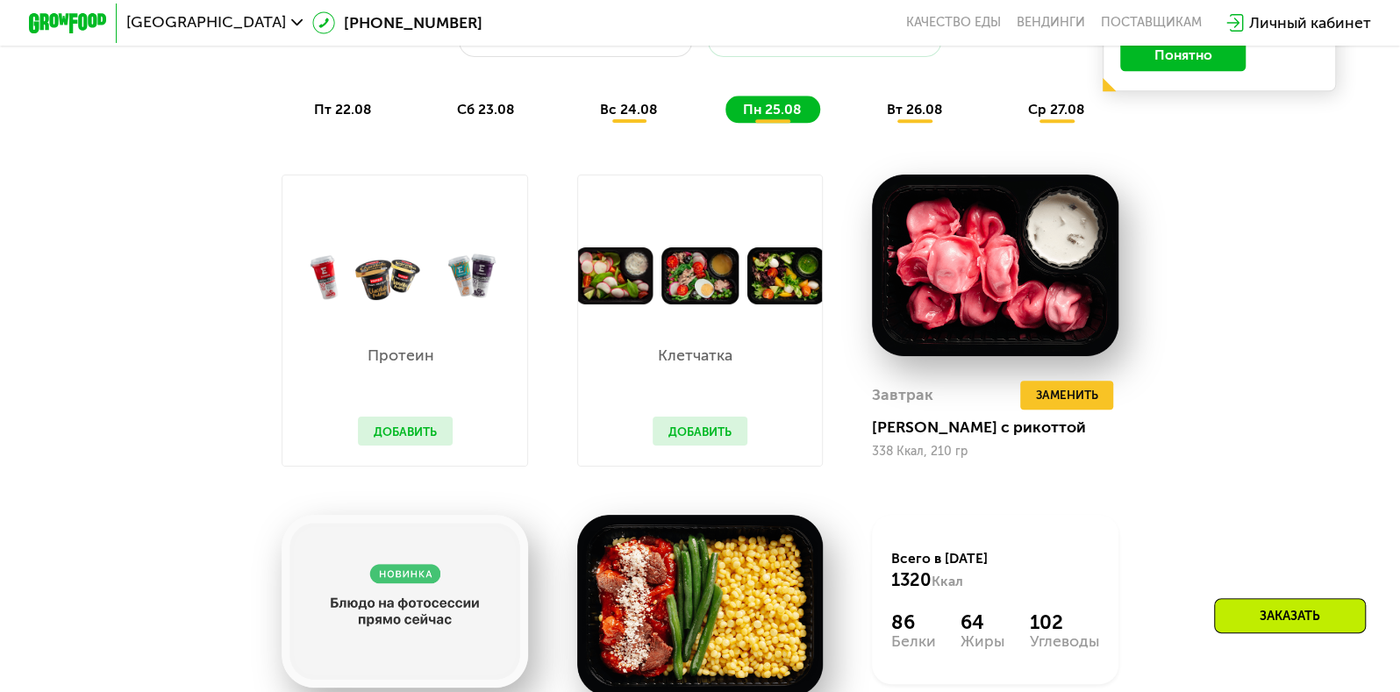
click at [739, 443] on button "Добавить" at bounding box center [700, 431] width 94 height 29
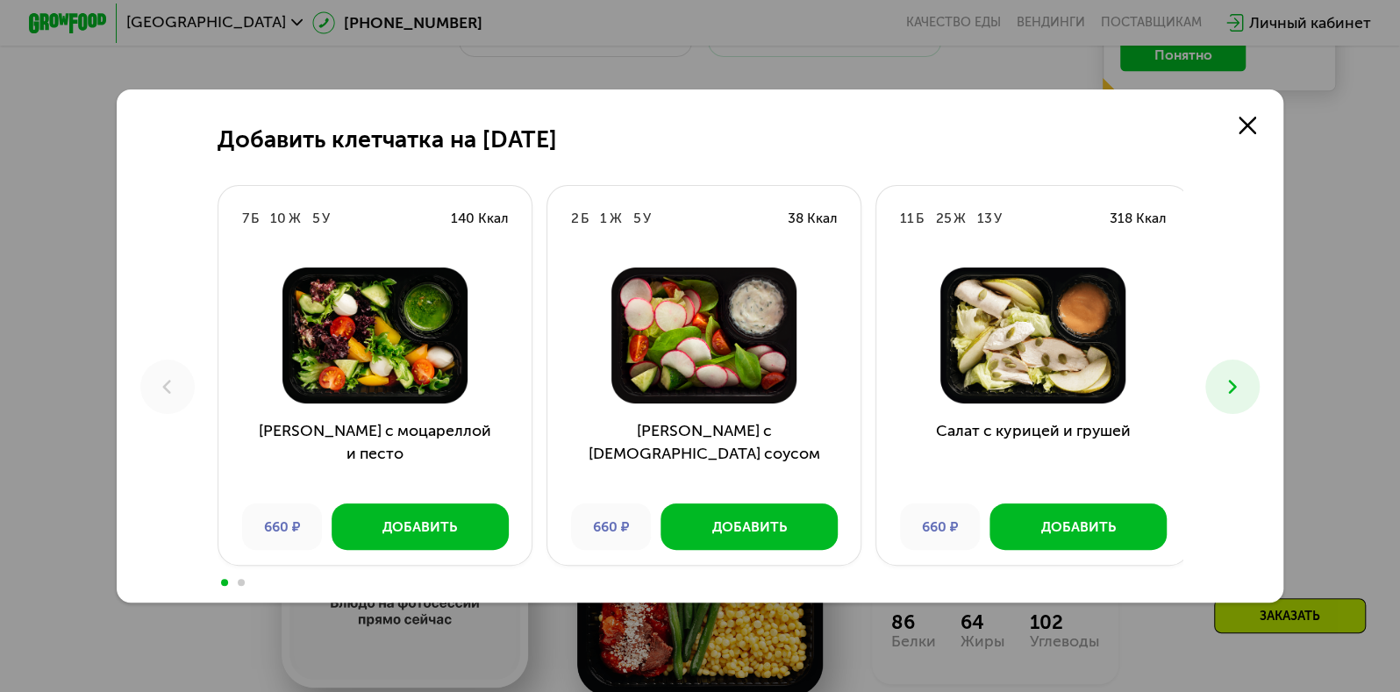
click at [1218, 388] on button at bounding box center [1232, 387] width 54 height 54
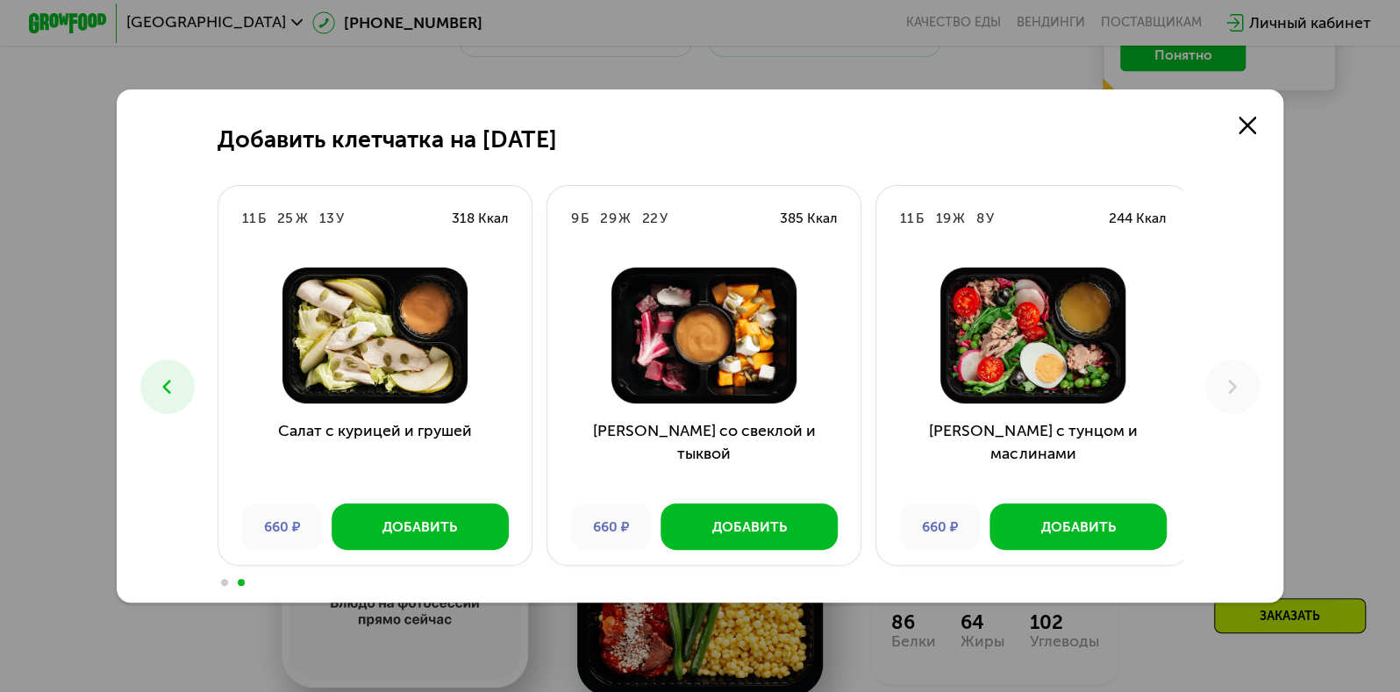
click at [175, 385] on button at bounding box center [167, 387] width 54 height 54
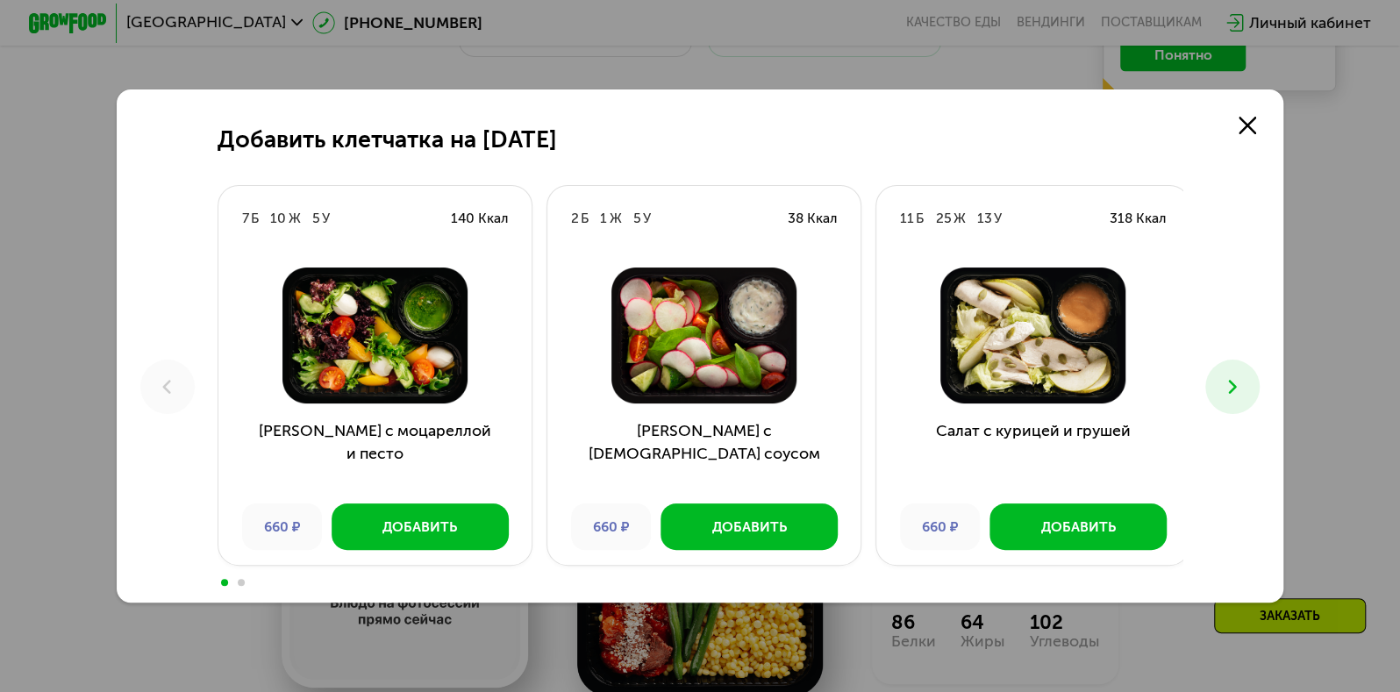
click at [1232, 382] on icon at bounding box center [1233, 387] width 24 height 24
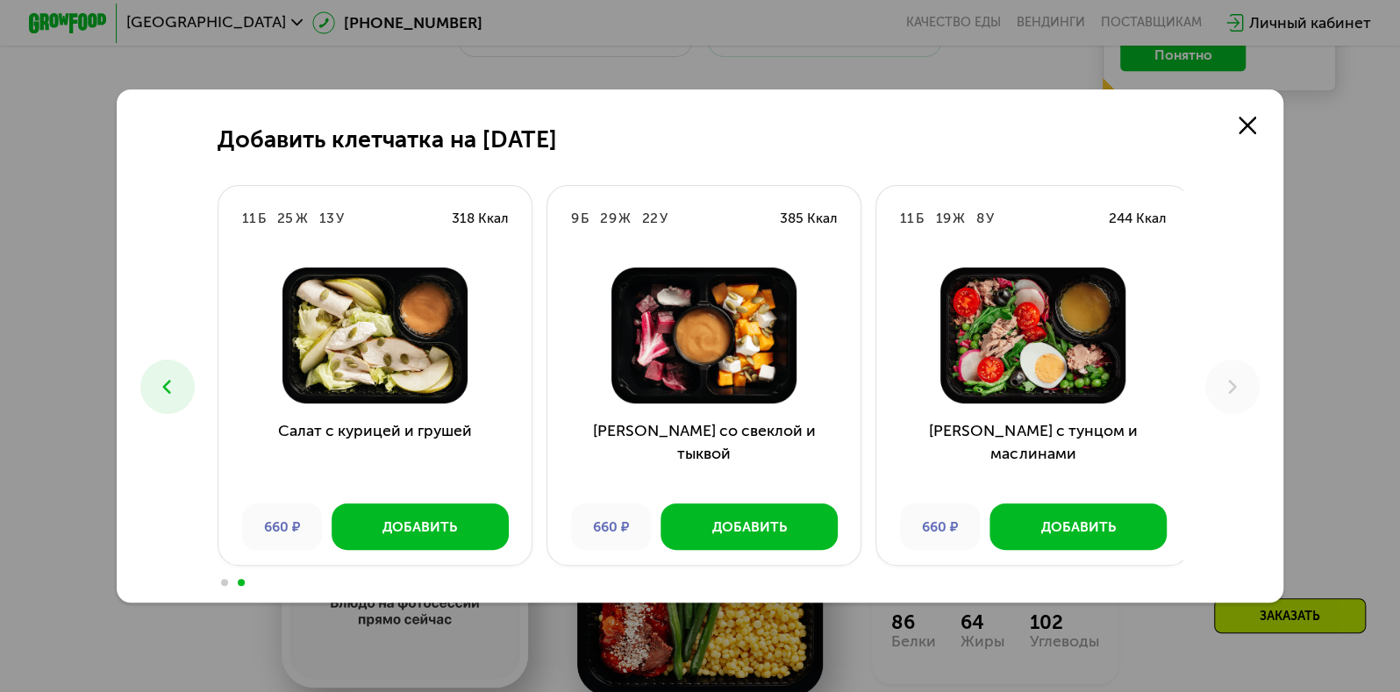
click at [180, 385] on button at bounding box center [167, 387] width 54 height 54
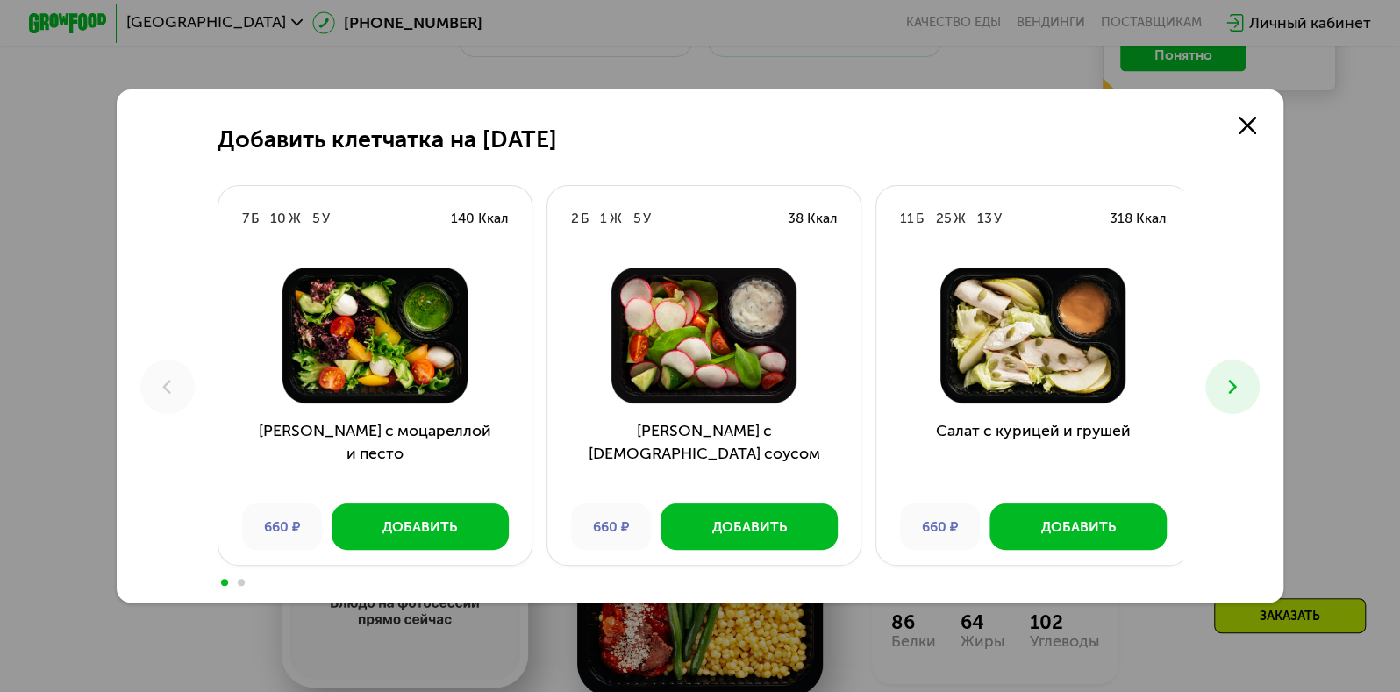
click at [1217, 391] on button at bounding box center [1232, 387] width 54 height 54
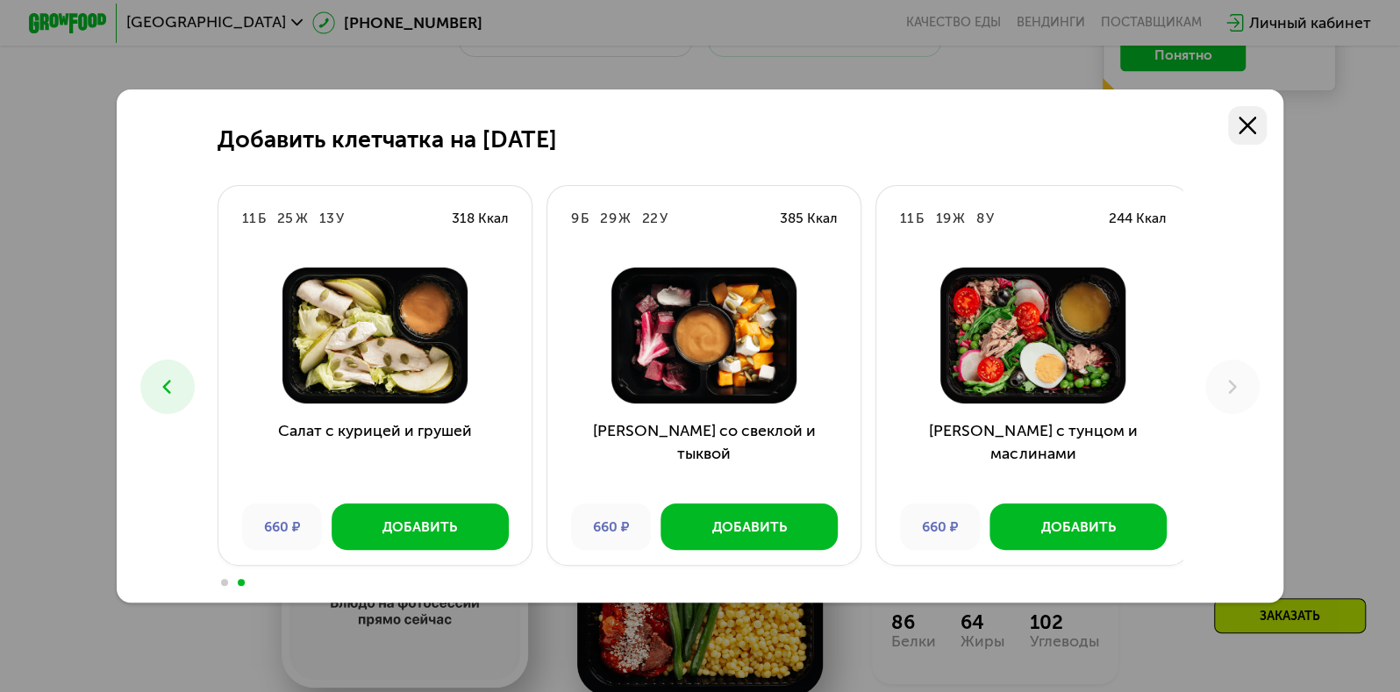
click at [1249, 122] on use at bounding box center [1248, 126] width 18 height 18
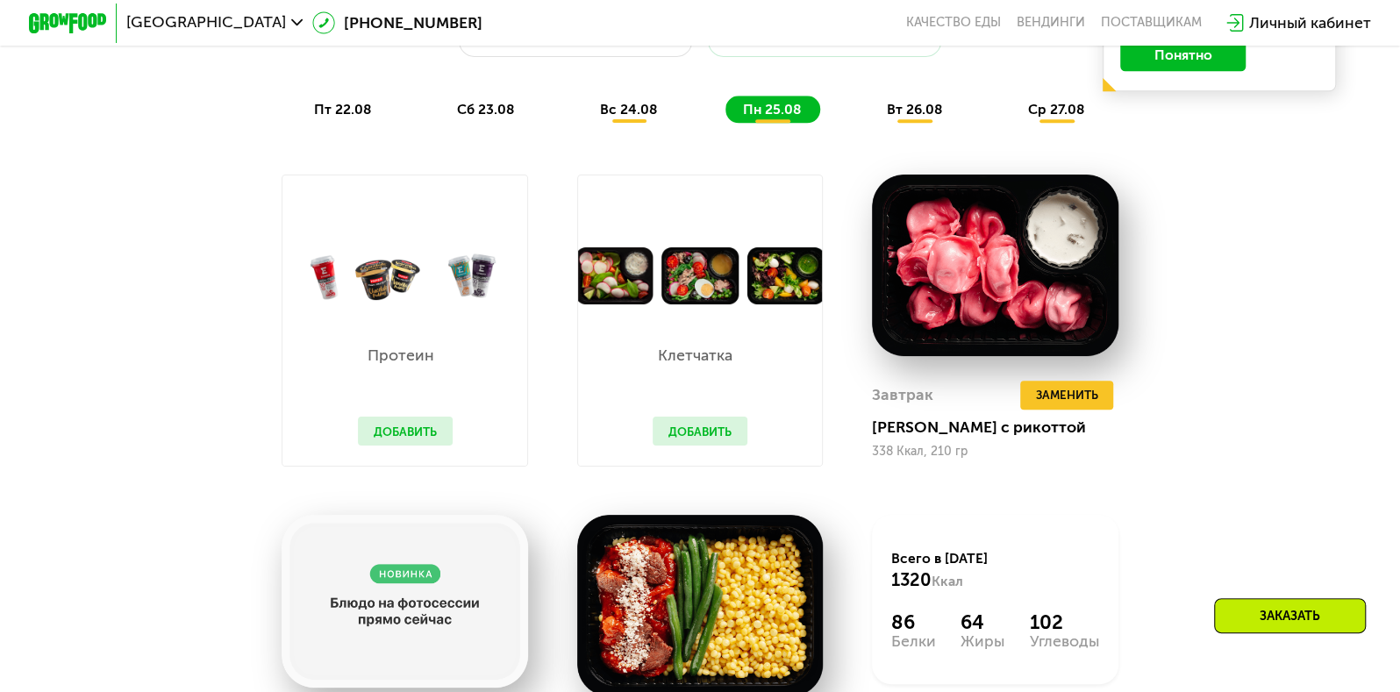
click at [425, 432] on button "Добавить" at bounding box center [405, 431] width 94 height 29
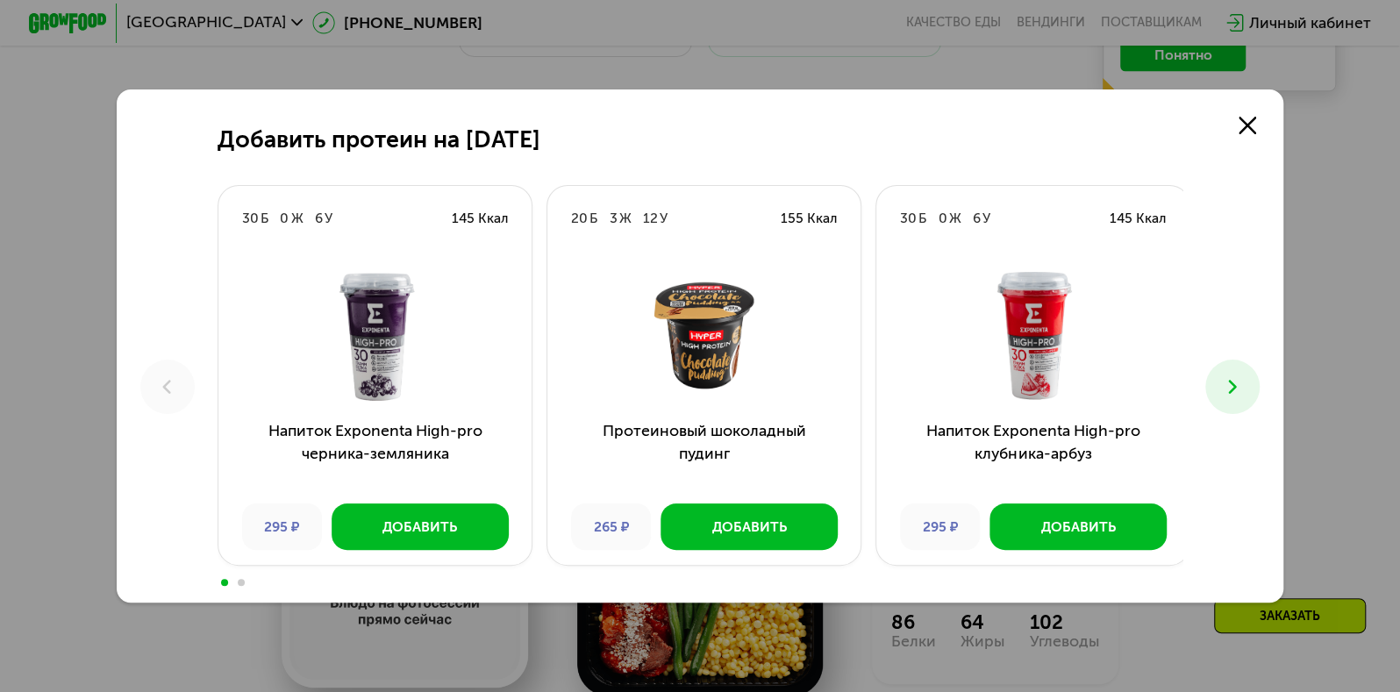
click at [1224, 389] on button at bounding box center [1232, 387] width 54 height 54
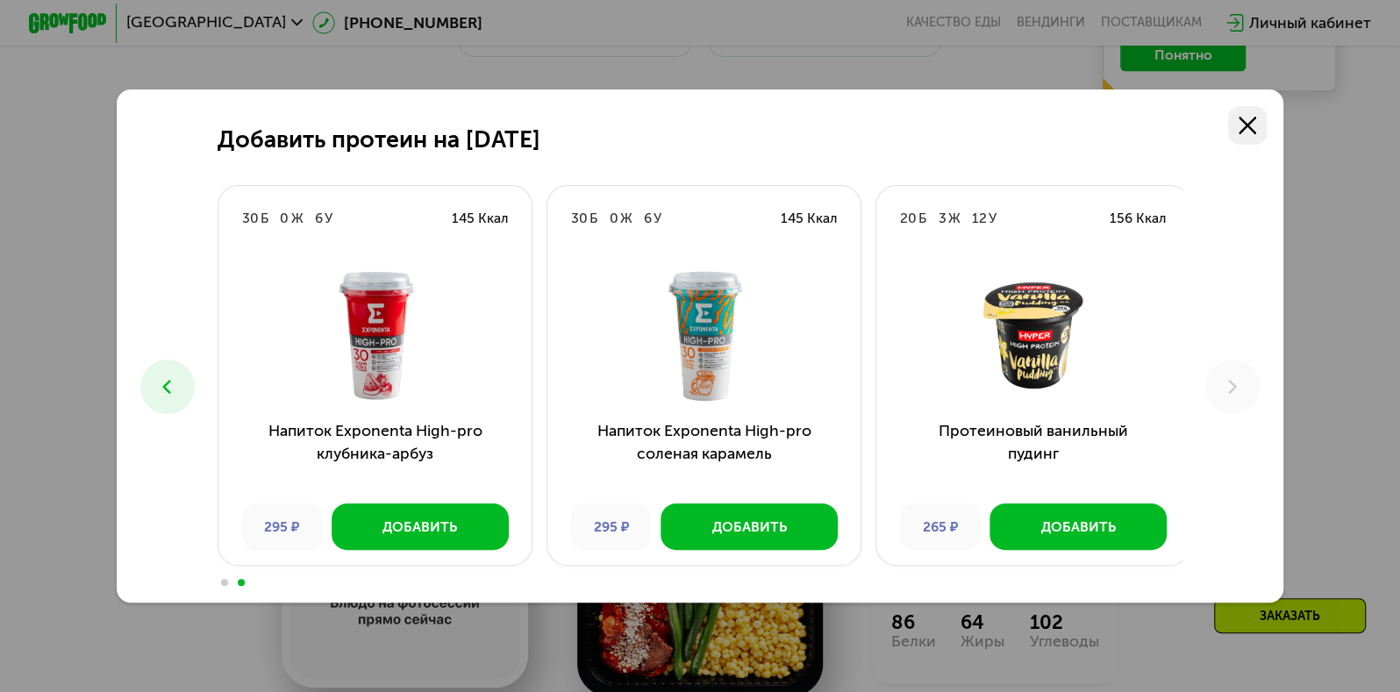
click at [1264, 124] on div "Добавить протеин на [DATE] Б 0 Ж 6 У 145 Ккал Напиток Exponenta High-pro черник…" at bounding box center [700, 345] width 1167 height 513
click at [1264, 124] on link at bounding box center [1247, 125] width 39 height 39
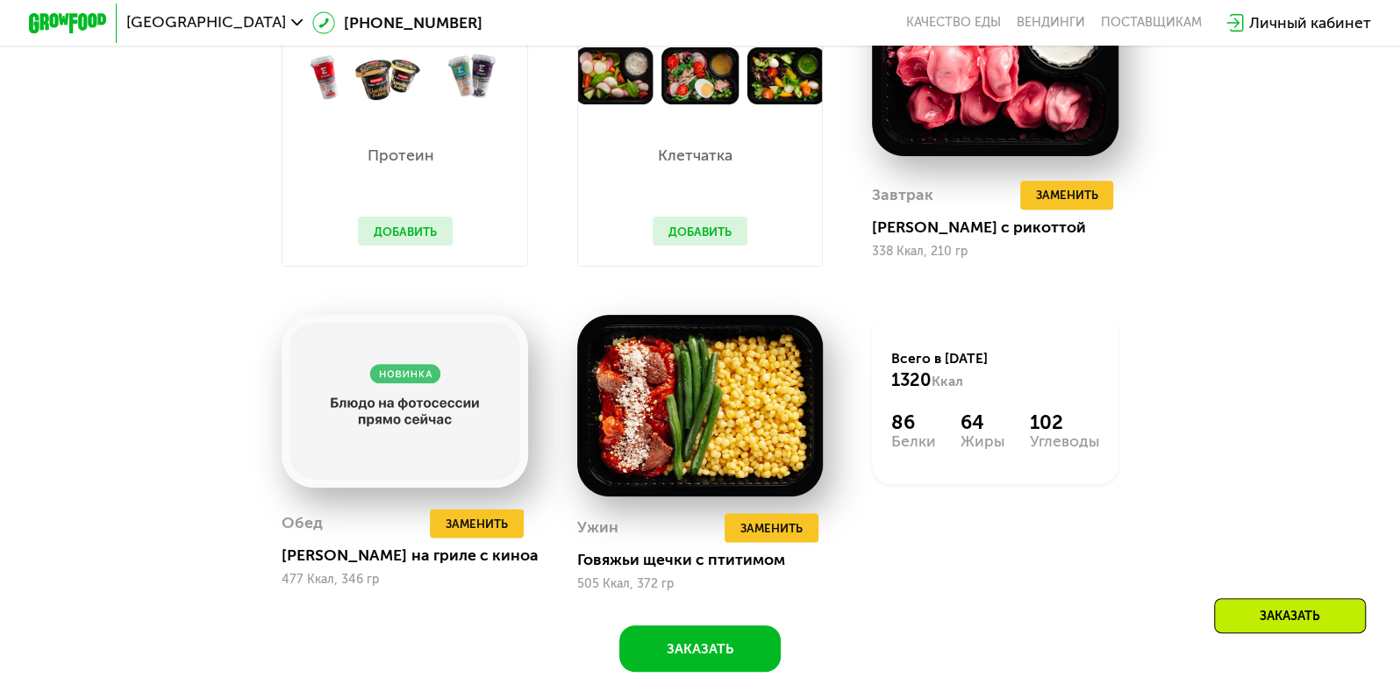
scroll to position [1306, 0]
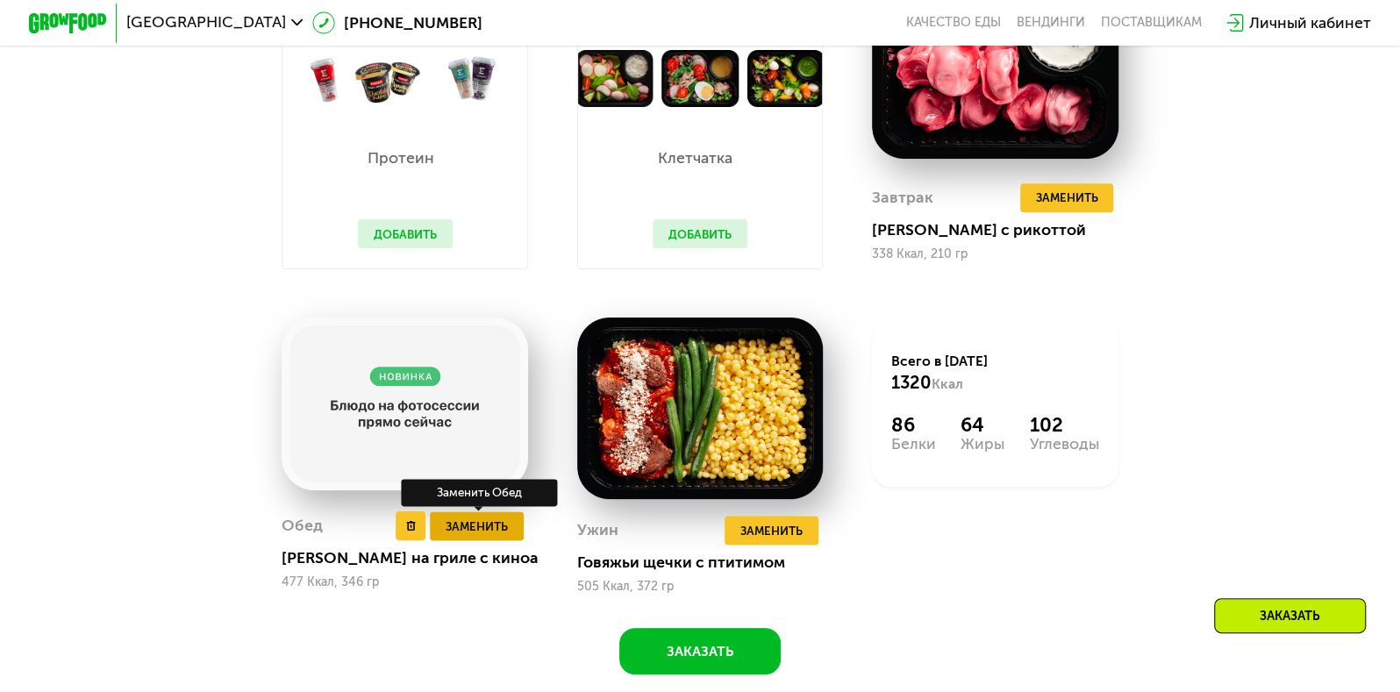
click at [475, 536] on span "Заменить" at bounding box center [477, 526] width 62 height 19
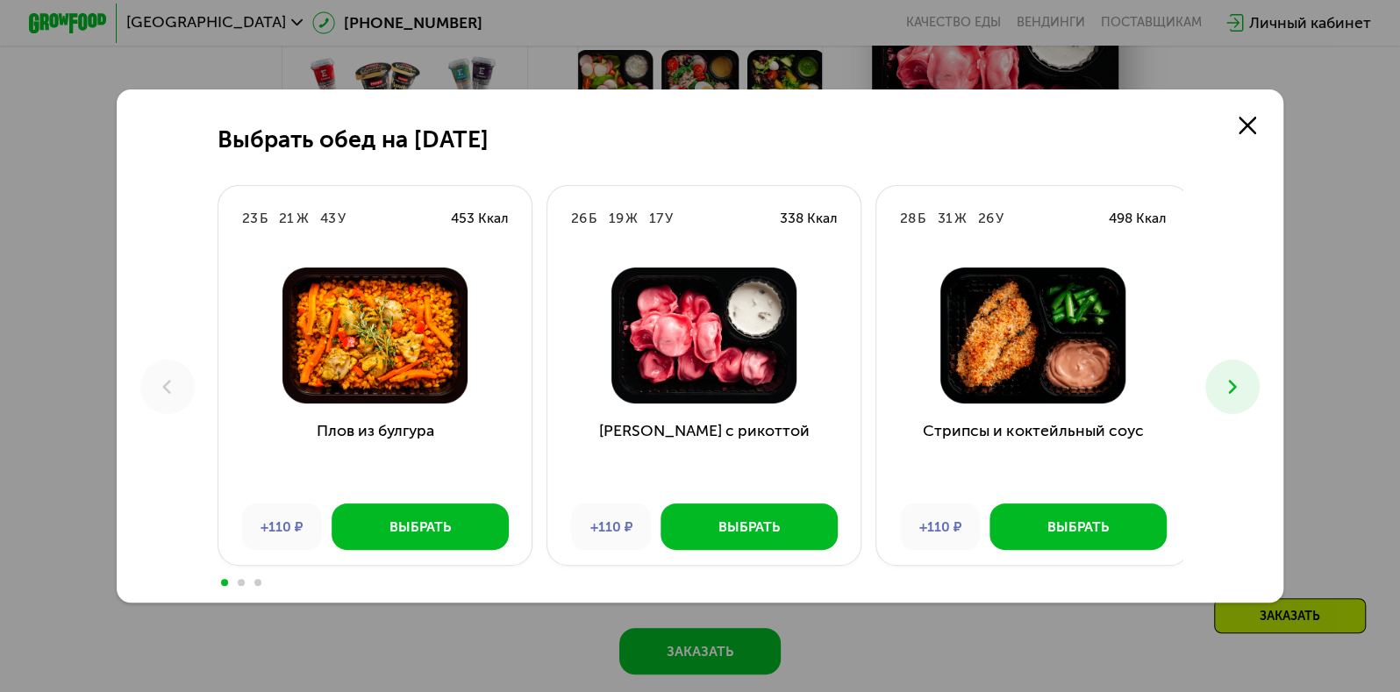
click at [1224, 382] on button at bounding box center [1232, 387] width 54 height 54
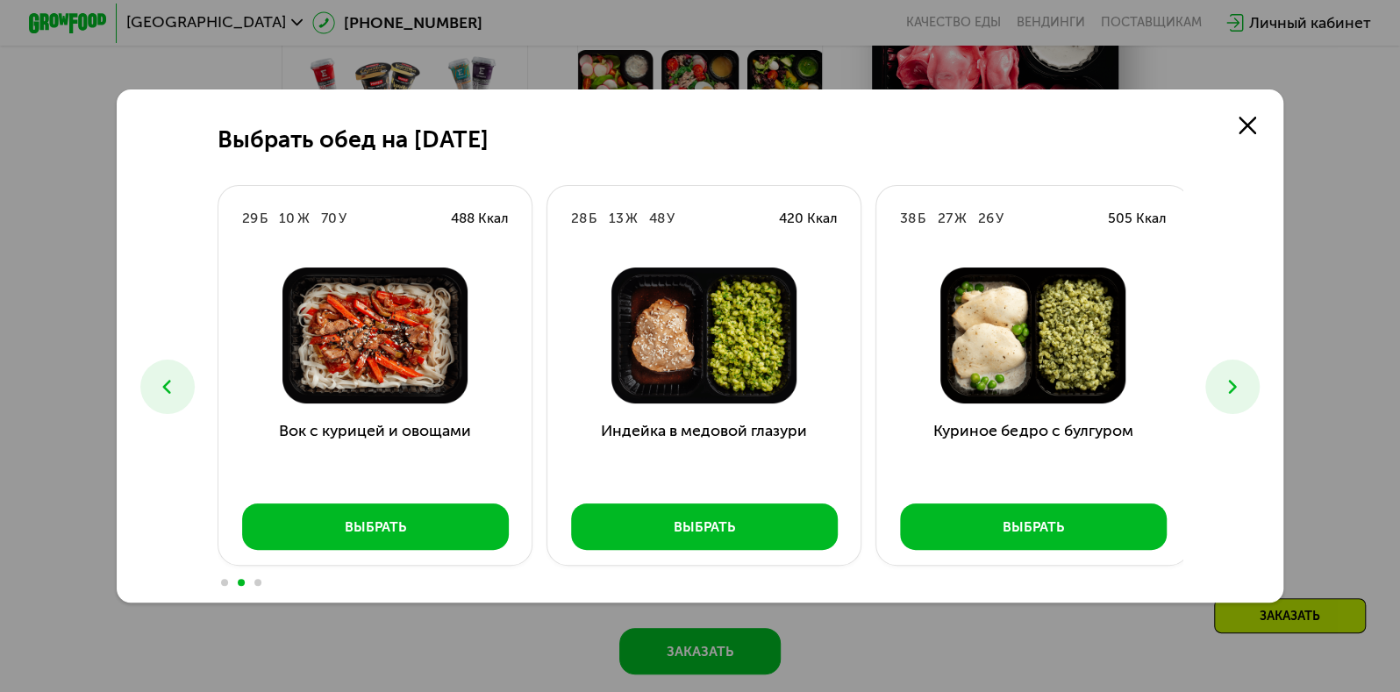
click at [1224, 382] on button at bounding box center [1232, 387] width 54 height 54
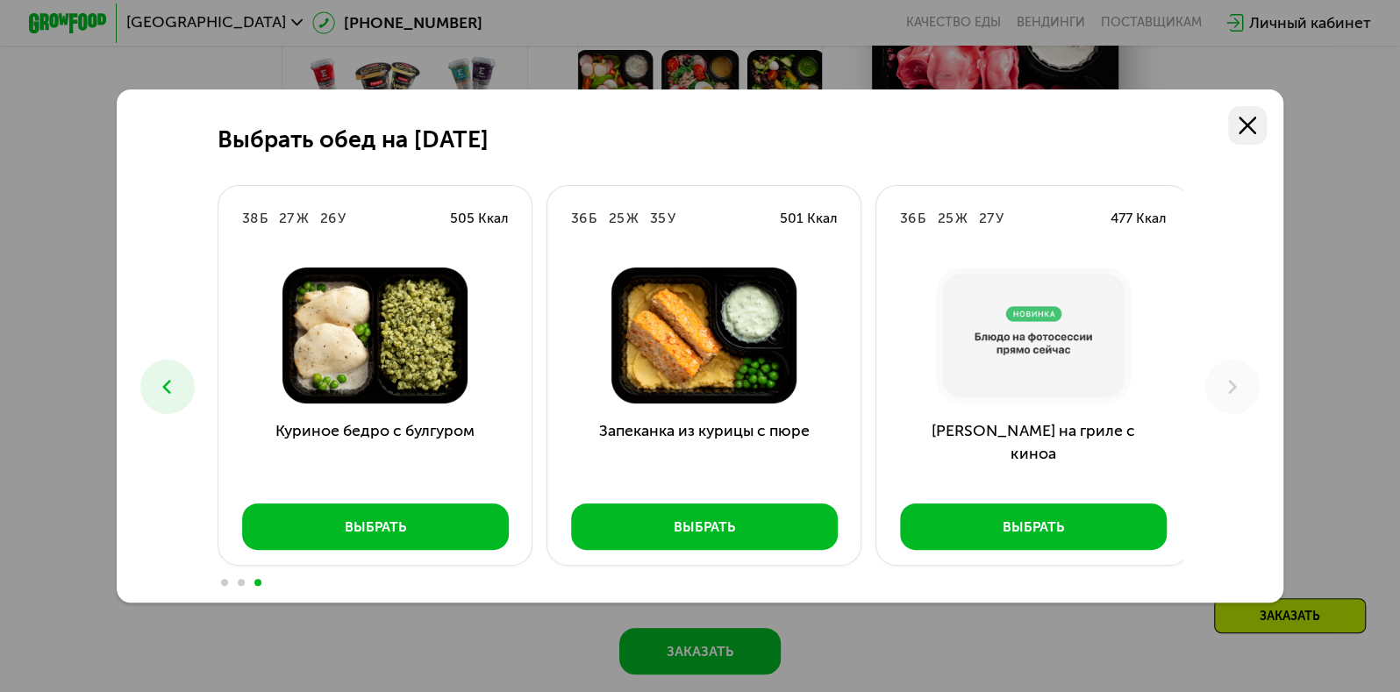
click at [1250, 118] on icon at bounding box center [1248, 126] width 18 height 18
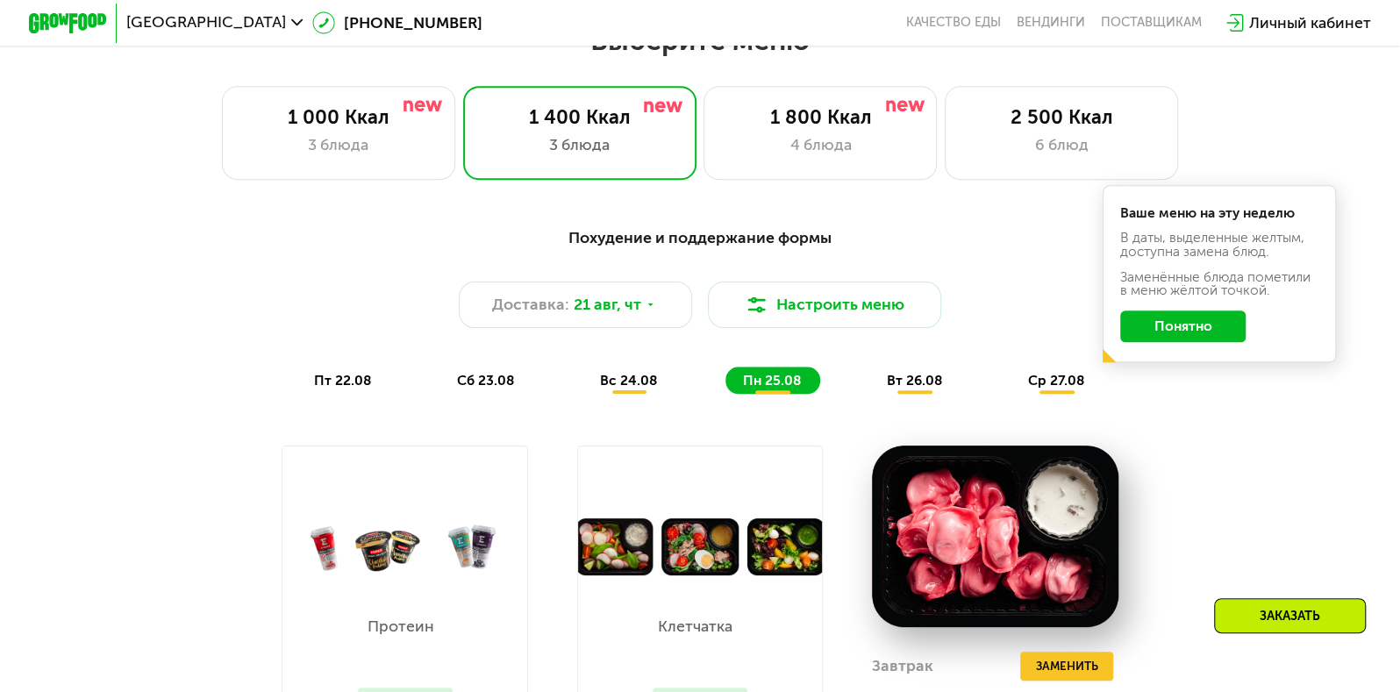
scroll to position [1033, 0]
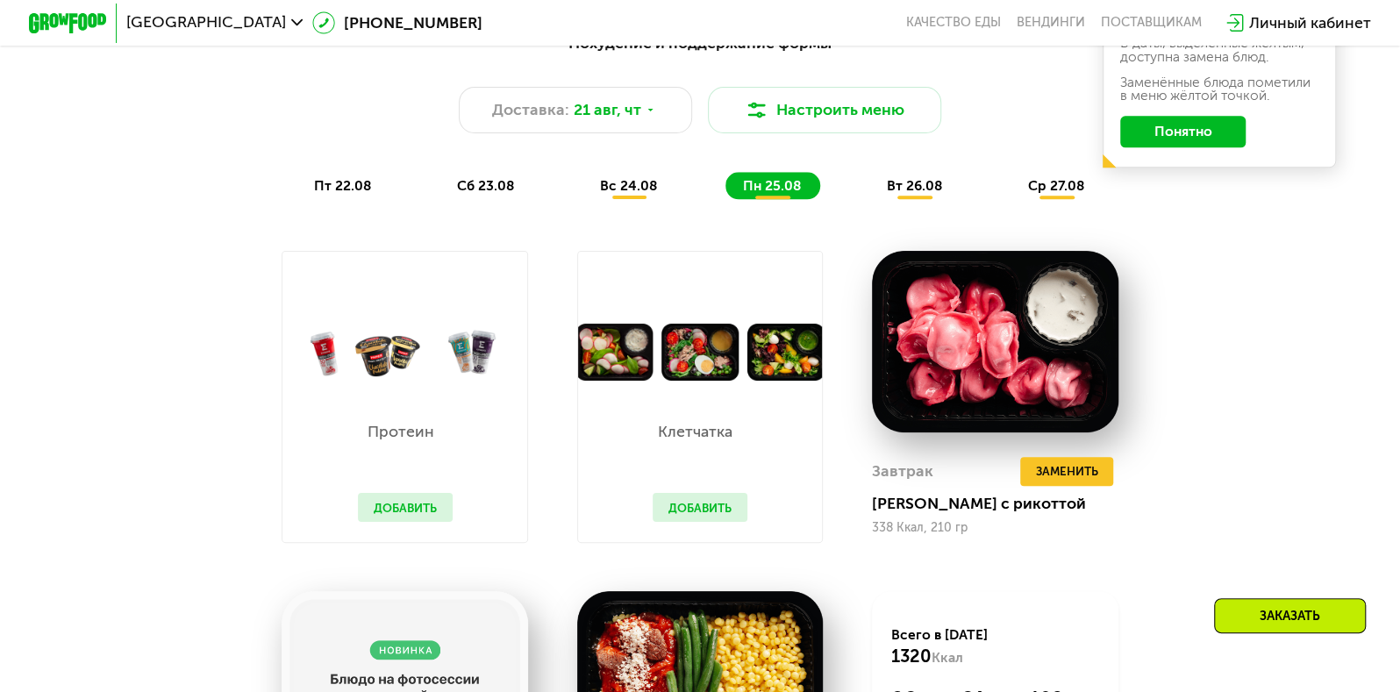
click at [1011, 199] on div "вт 26.08" at bounding box center [1057, 185] width 93 height 27
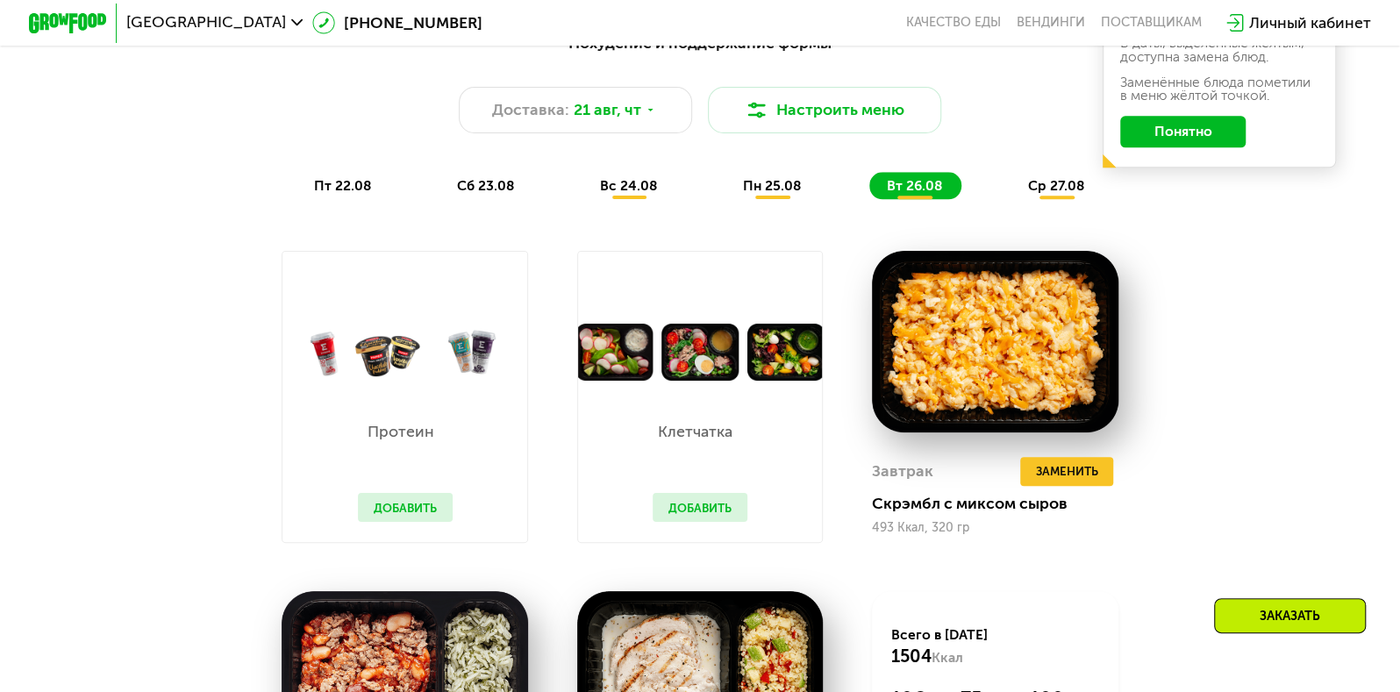
click at [1029, 199] on div "ср 27.08" at bounding box center [1057, 185] width 93 height 27
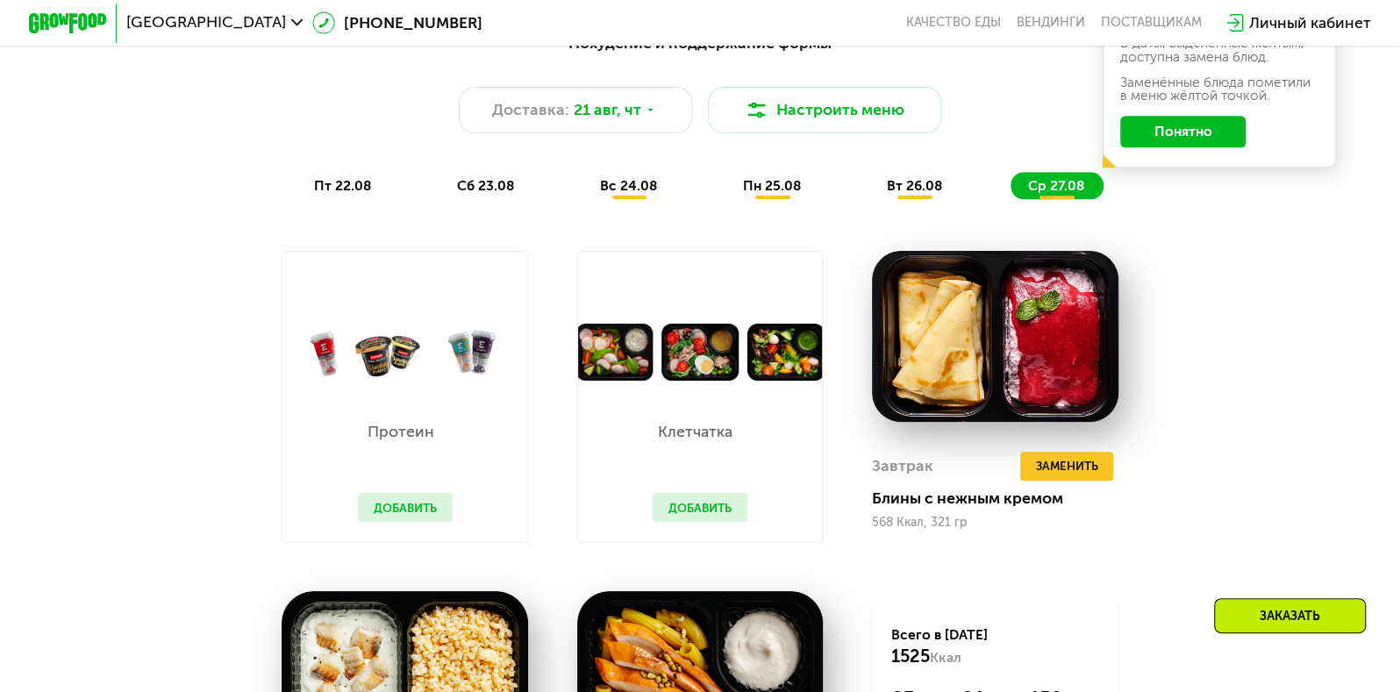
click at [688, 517] on button "Добавить" at bounding box center [700, 507] width 94 height 29
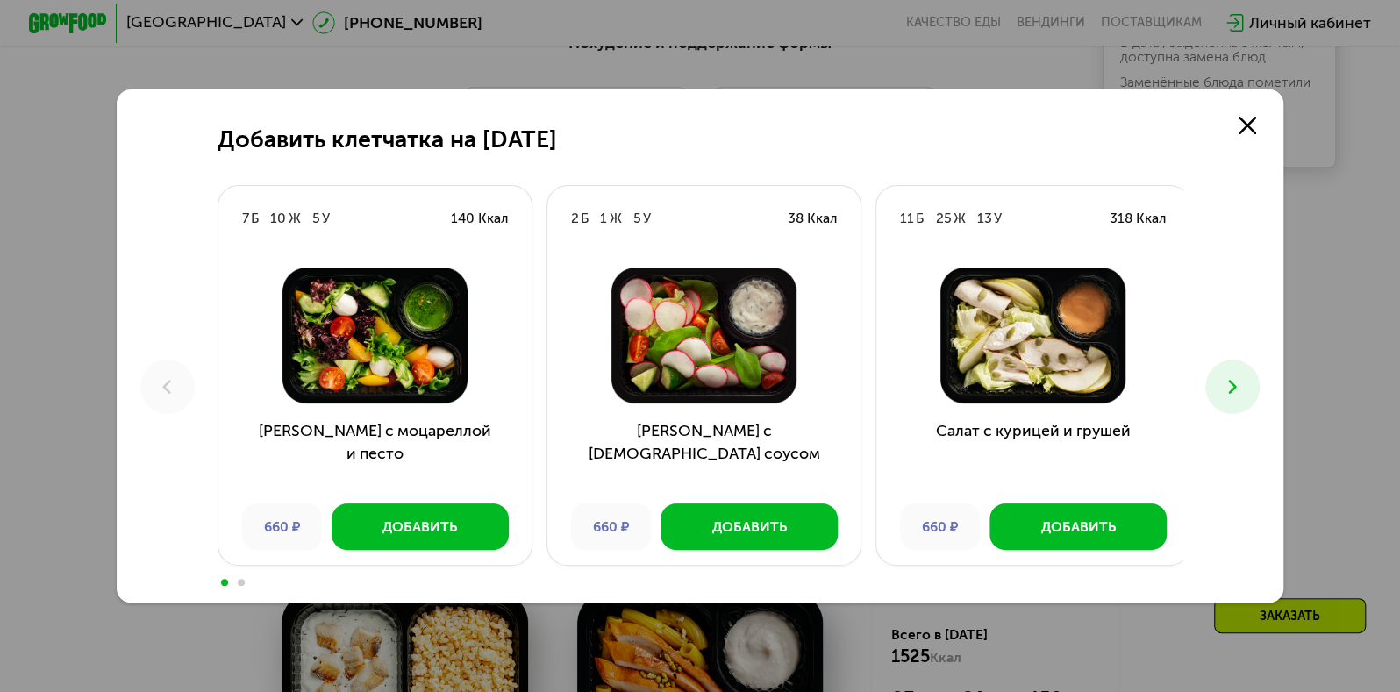
click at [1221, 392] on button at bounding box center [1232, 387] width 54 height 54
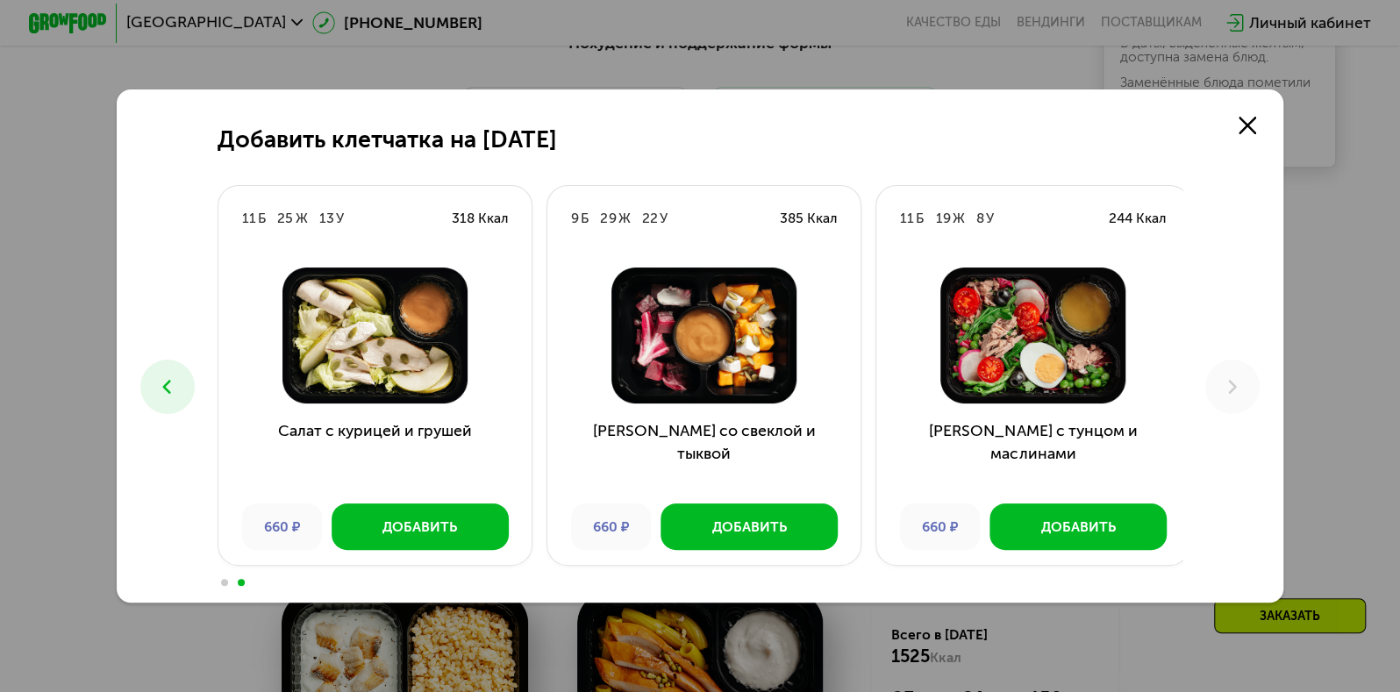
click at [171, 389] on icon at bounding box center [167, 387] width 24 height 24
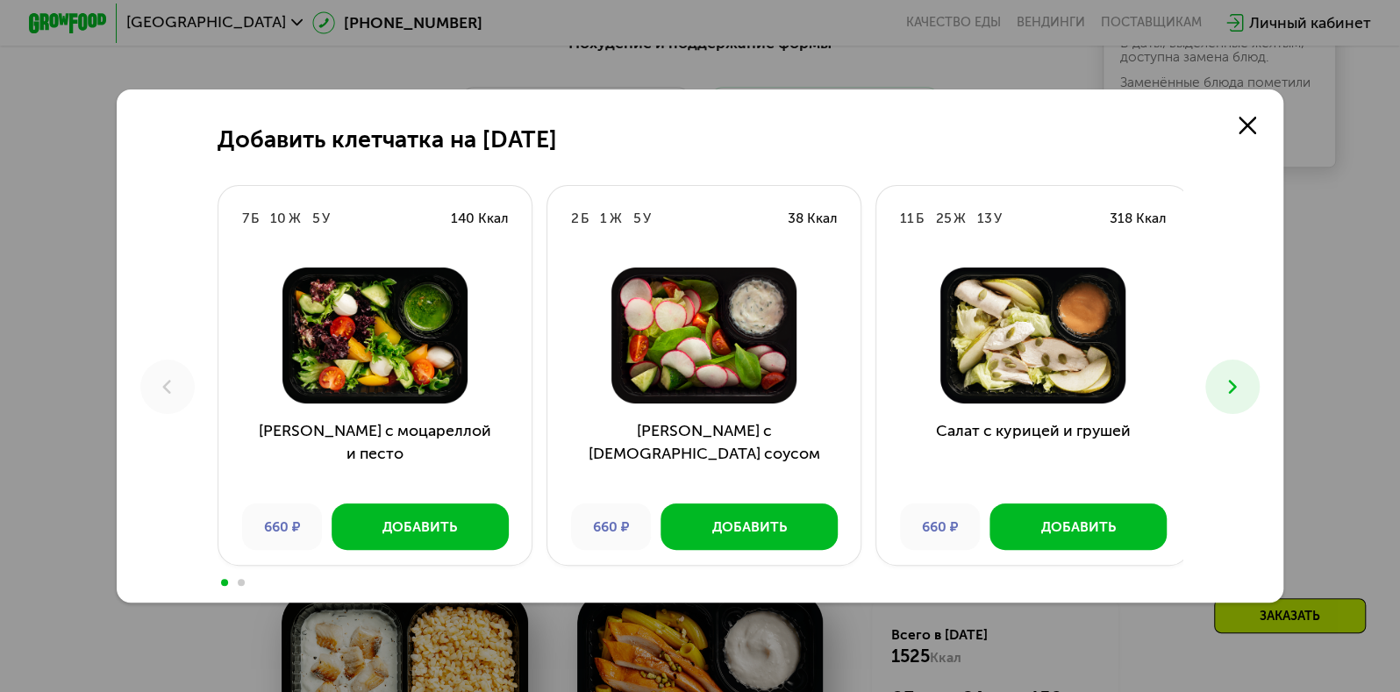
click at [820, 414] on div at bounding box center [703, 336] width 313 height 168
drag, startPoint x: 1269, startPoint y: 397, endPoint x: 1233, endPoint y: 389, distance: 37.0
click at [1233, 389] on div "Добавить клетчатка на [DATE] 7 Б 10 Ж 5 У 140 Ккал Салат с моцареллой и песто 6…" at bounding box center [700, 345] width 1167 height 513
click at [1233, 389] on icon at bounding box center [1233, 387] width 24 height 24
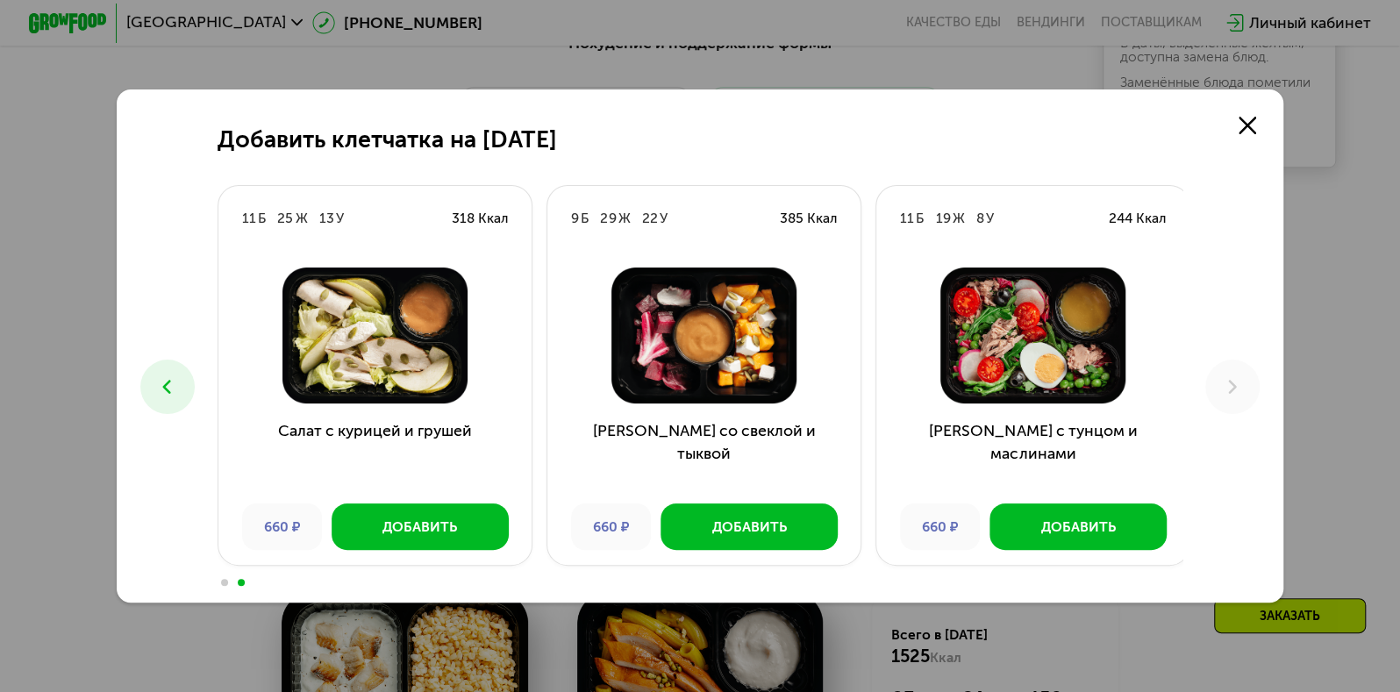
click at [1206, 362] on div "Добавить клетчатка на [DATE] 7 Б 10 Ж 5 У 140 Ккал Салат с моцареллой и песто 6…" at bounding box center [700, 345] width 1167 height 513
click at [163, 388] on use at bounding box center [167, 387] width 8 height 14
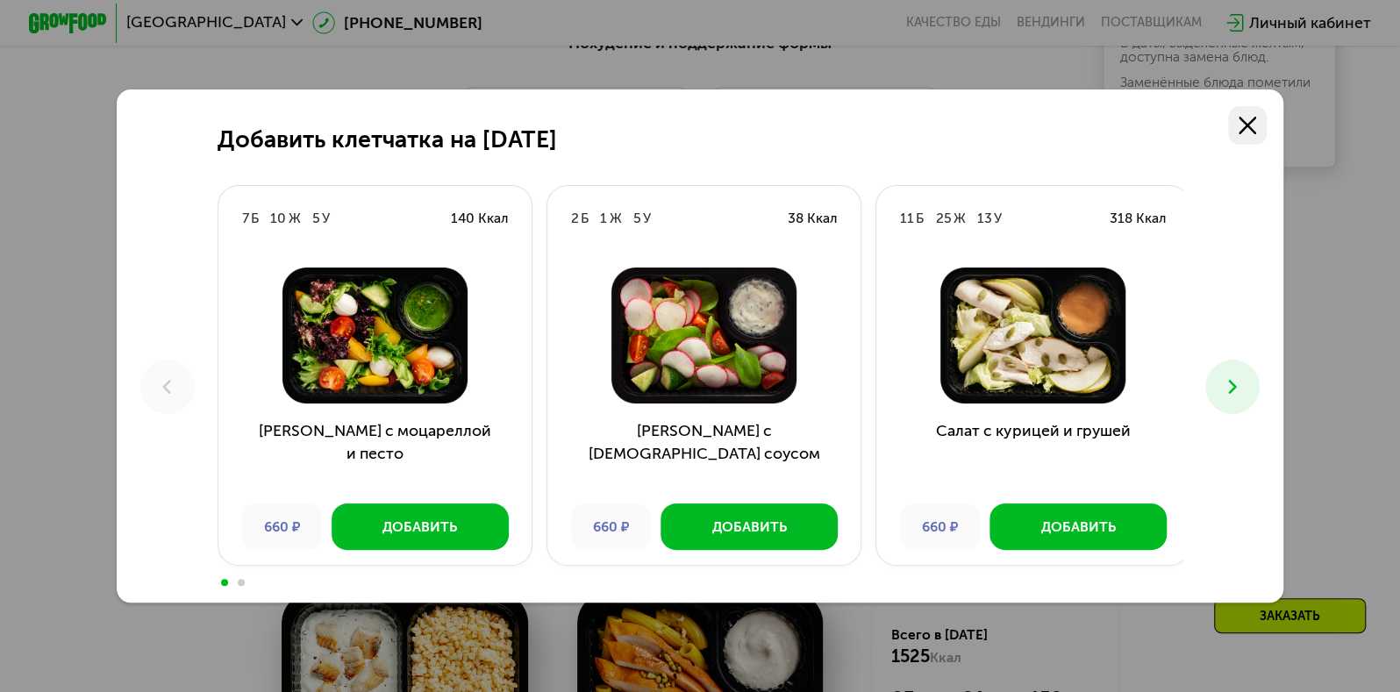
click at [1256, 123] on icon at bounding box center [1248, 126] width 18 height 18
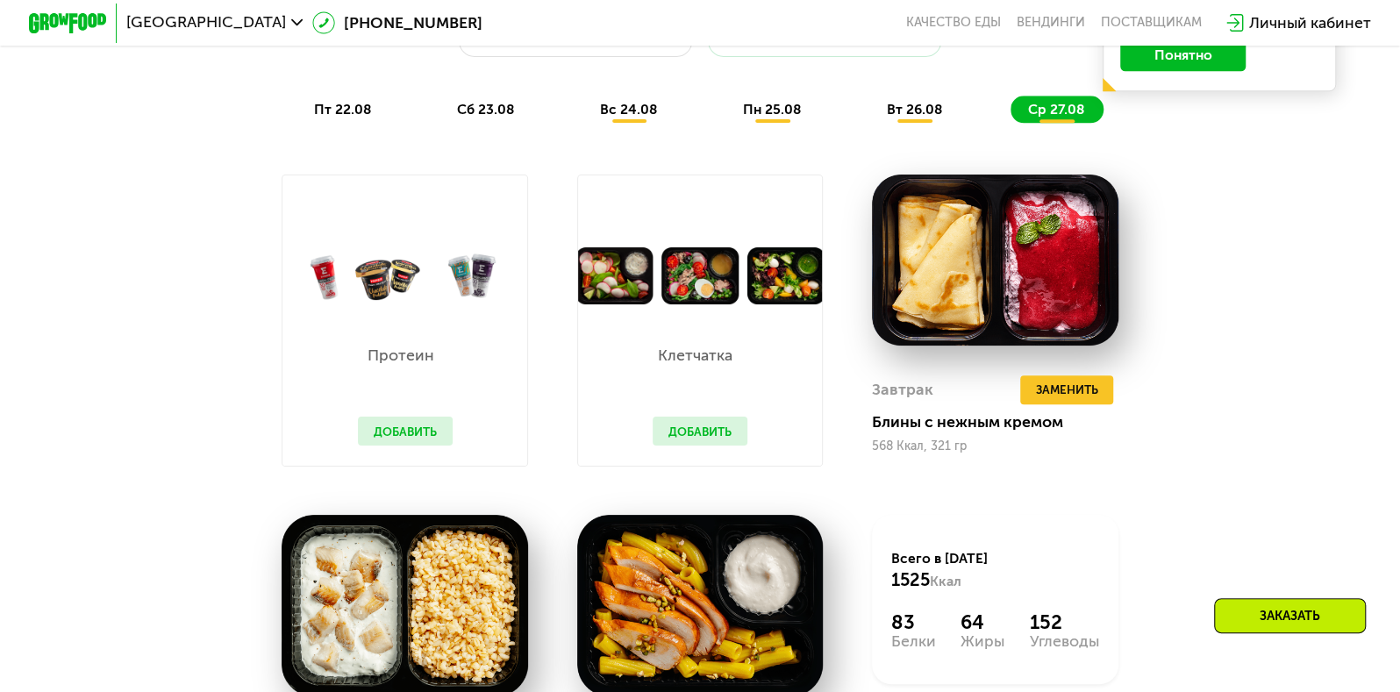
scroll to position [1158, 0]
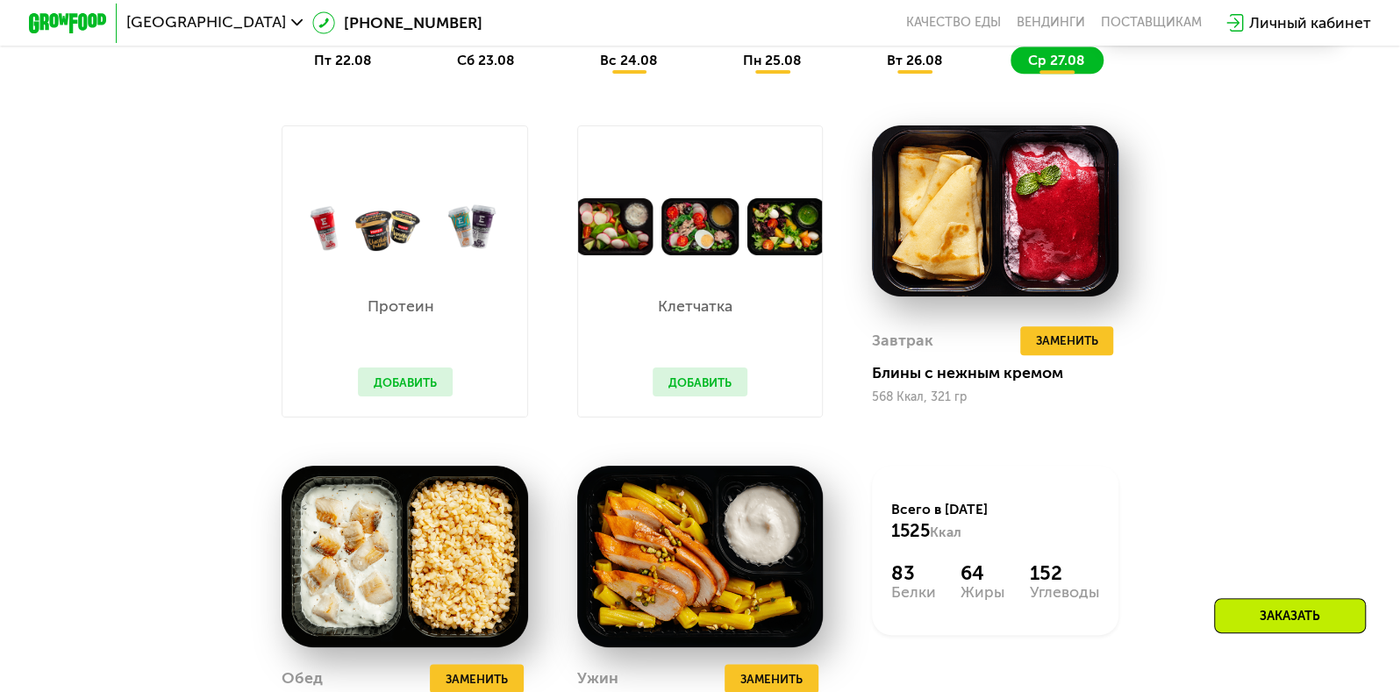
click at [718, 394] on button "Добавить" at bounding box center [700, 382] width 94 height 29
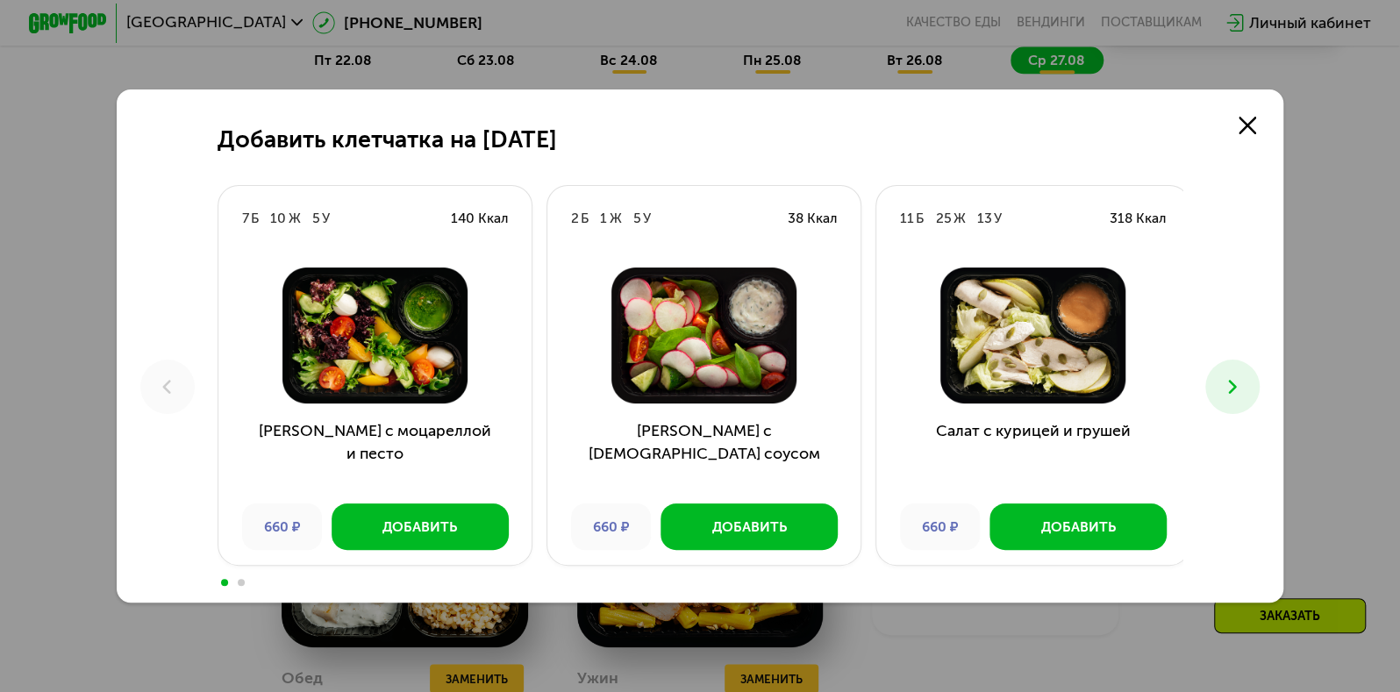
click at [1224, 393] on button at bounding box center [1232, 387] width 54 height 54
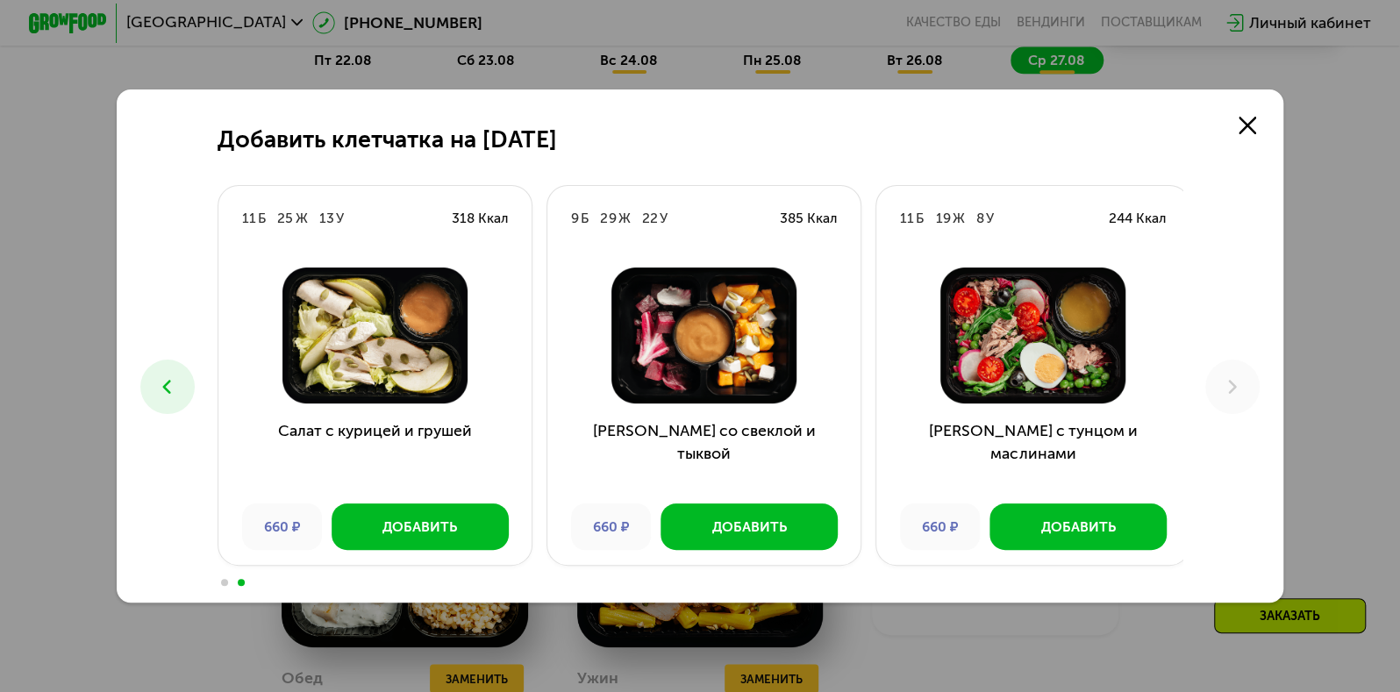
click at [161, 404] on button at bounding box center [167, 387] width 54 height 54
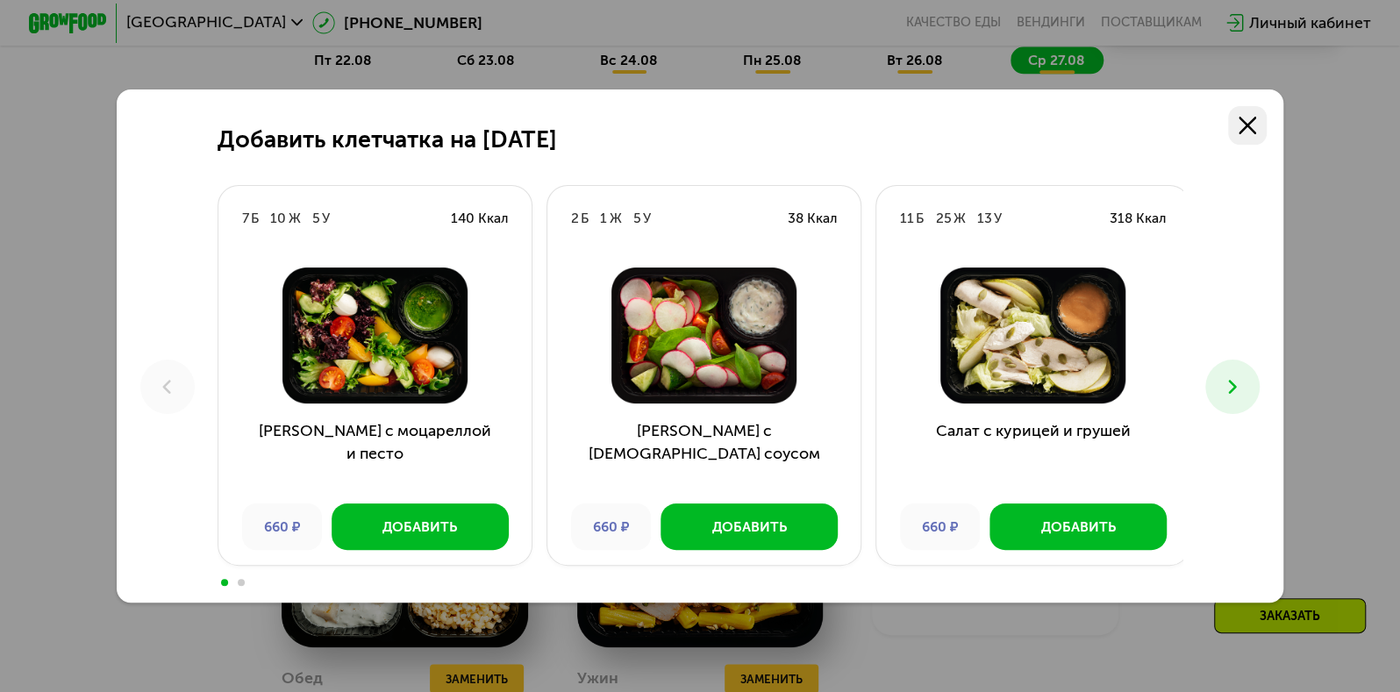
click at [1247, 135] on link at bounding box center [1247, 125] width 39 height 39
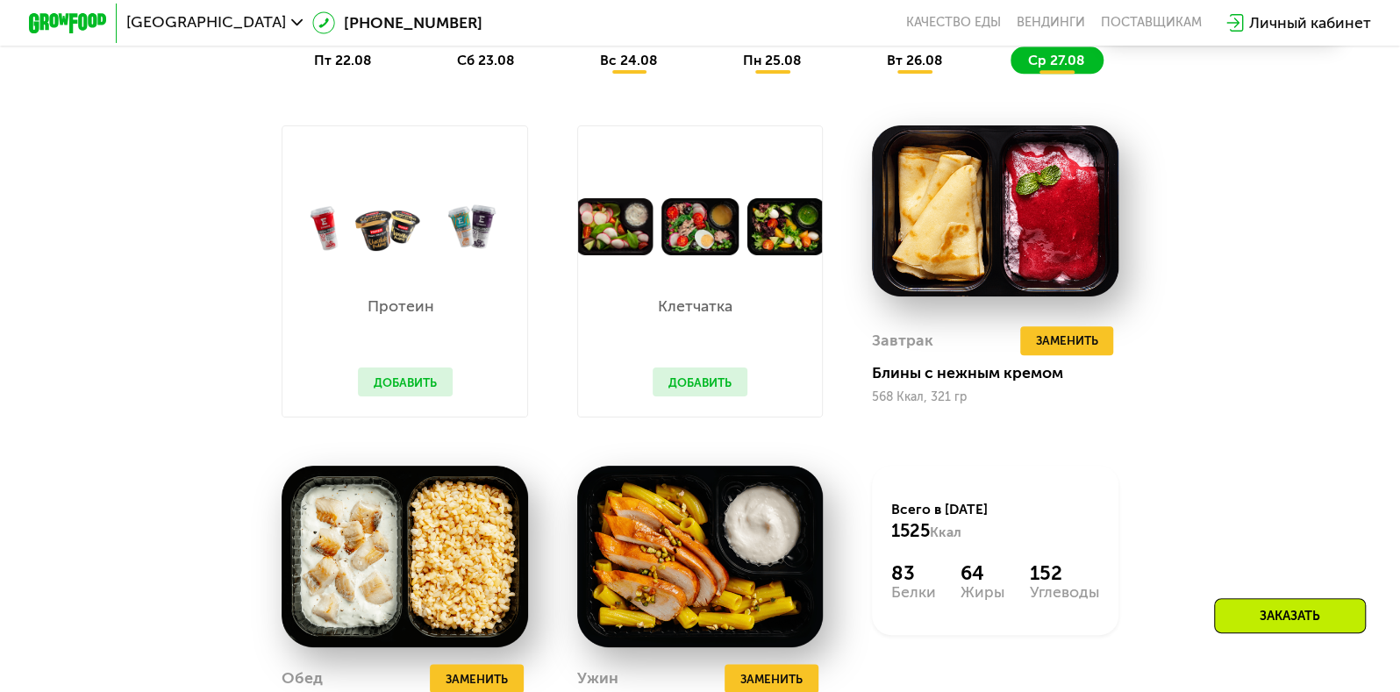
click at [725, 394] on button "Добавить" at bounding box center [700, 382] width 94 height 29
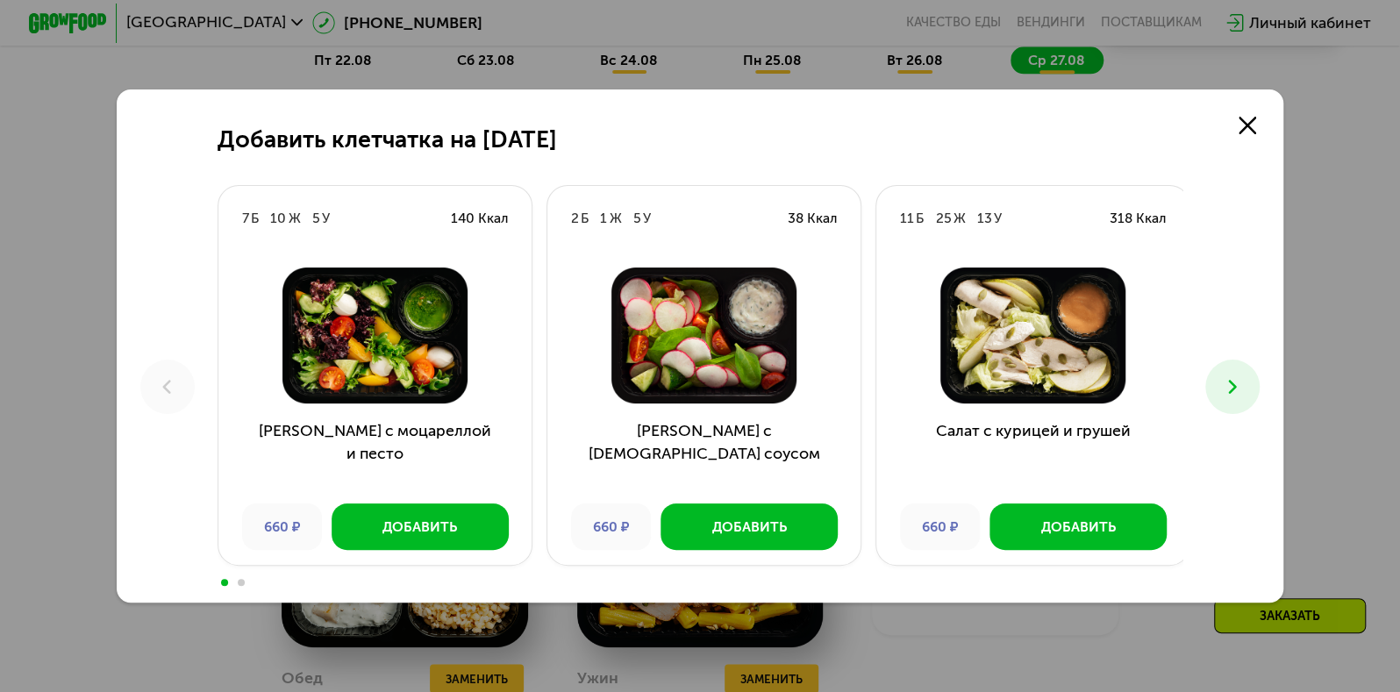
click at [1226, 374] on button at bounding box center [1232, 387] width 54 height 54
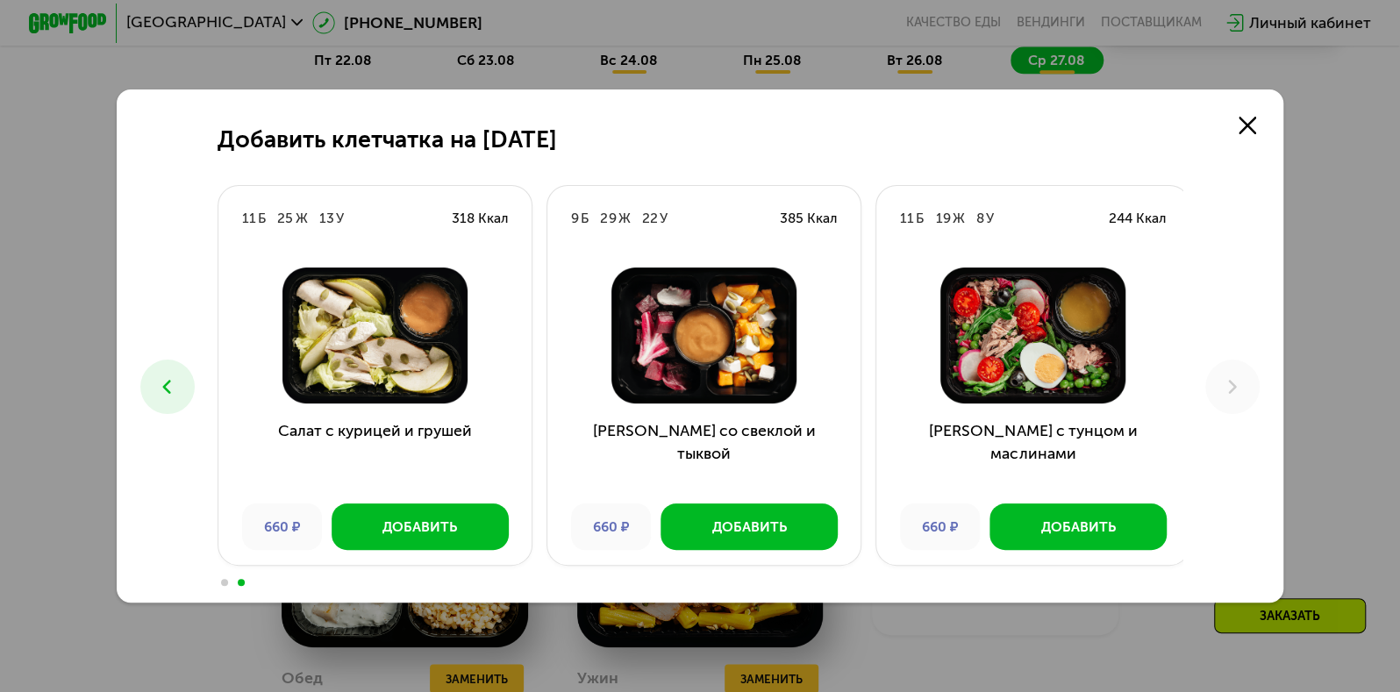
click at [163, 384] on use at bounding box center [167, 387] width 8 height 14
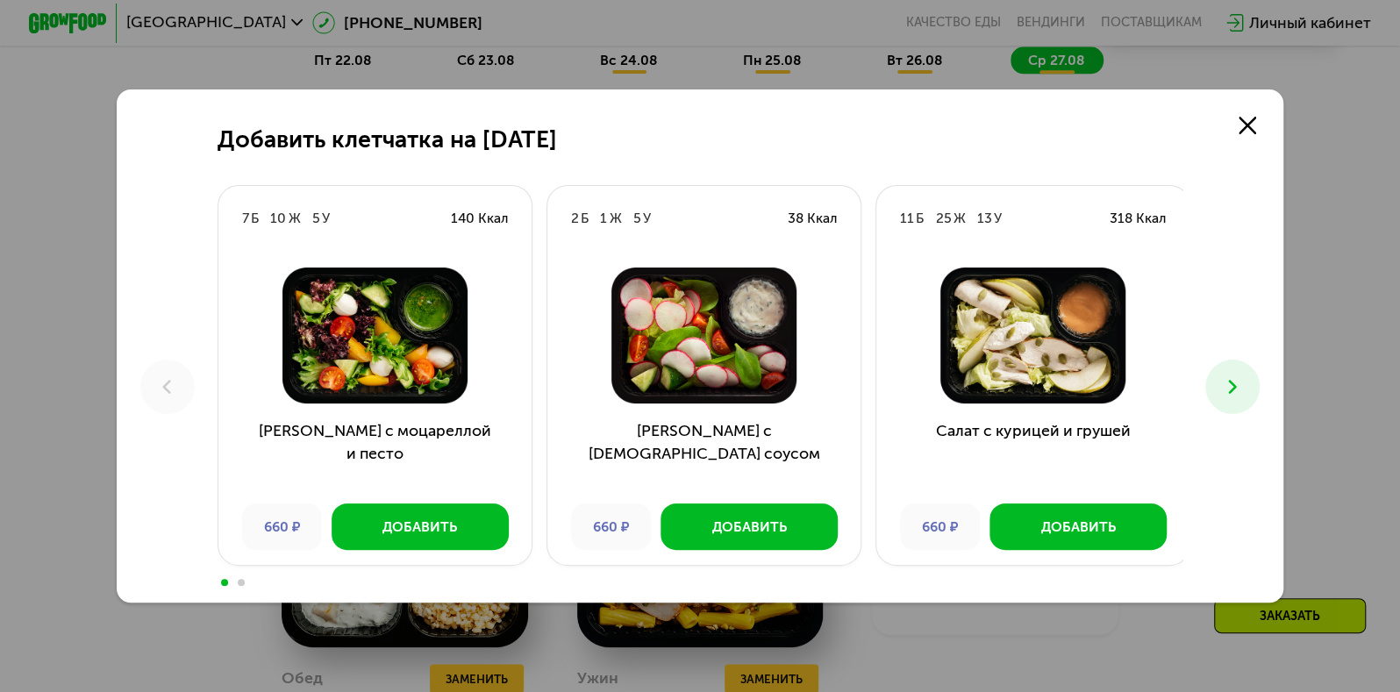
click at [1224, 382] on button at bounding box center [1232, 387] width 54 height 54
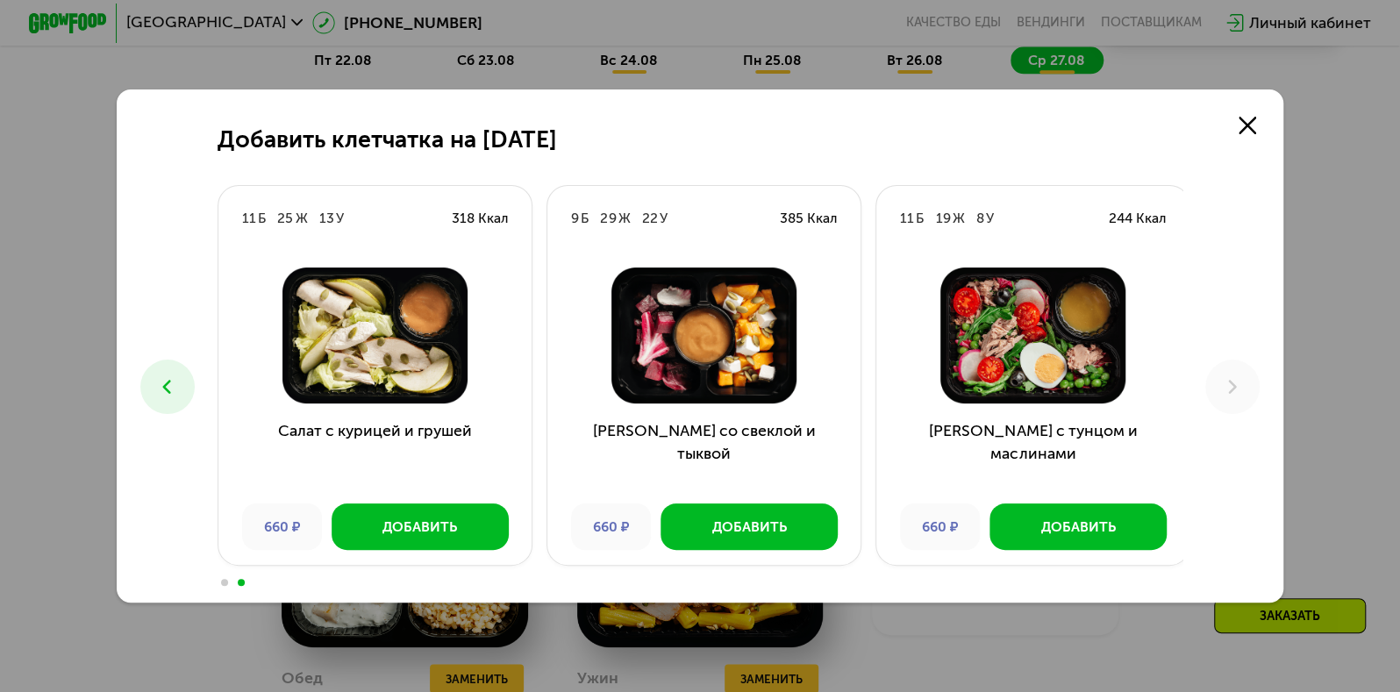
click at [161, 376] on icon at bounding box center [167, 387] width 24 height 24
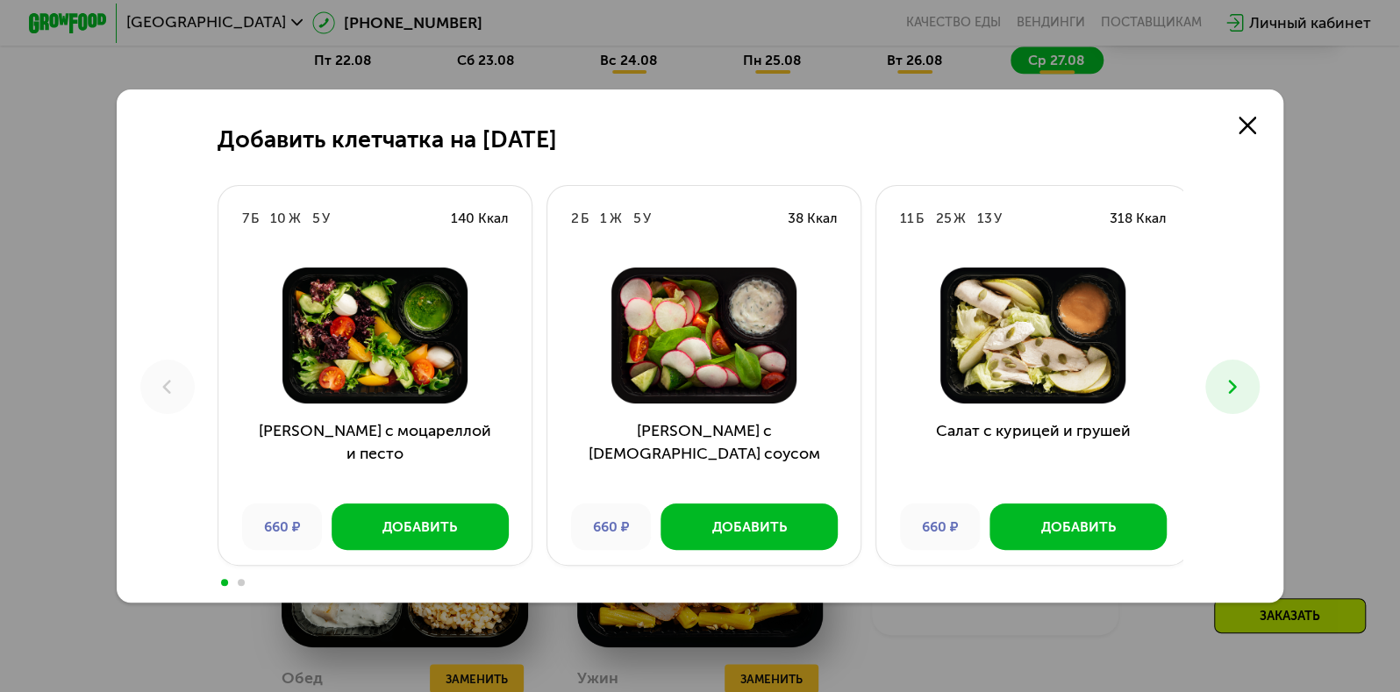
click at [1217, 376] on button at bounding box center [1232, 387] width 54 height 54
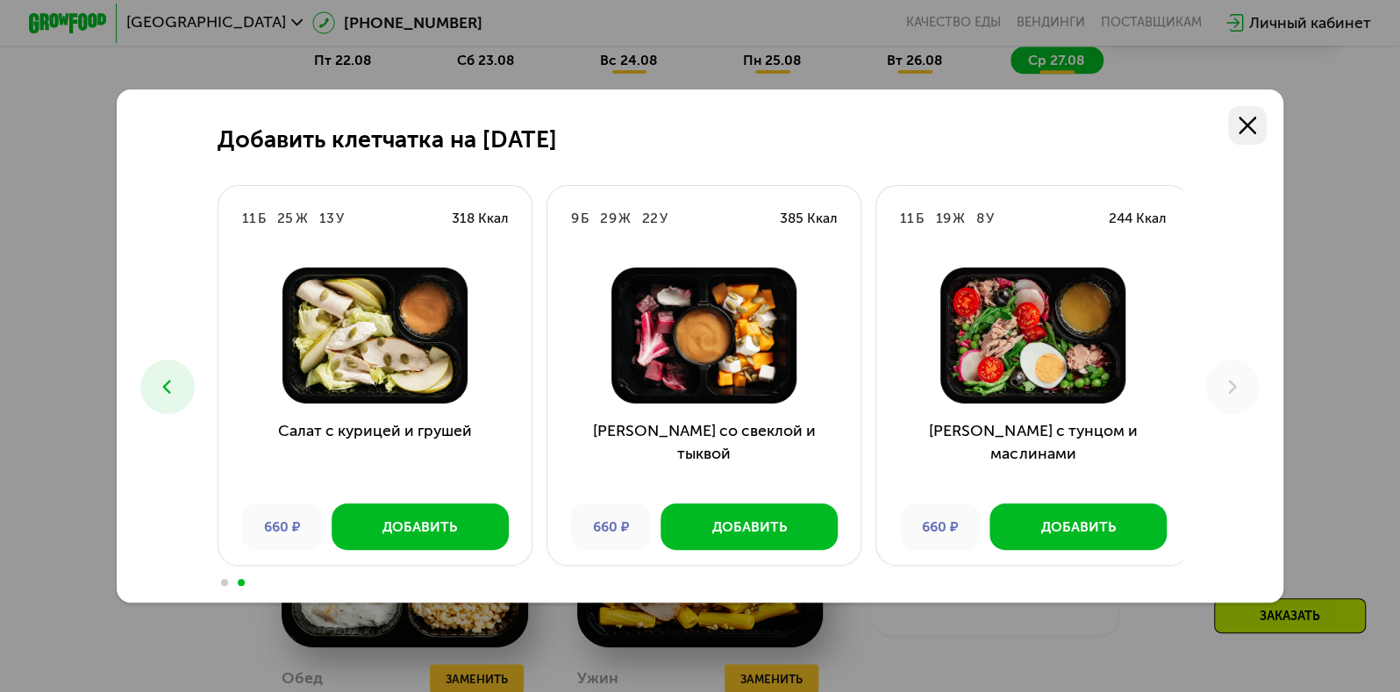
click at [1252, 132] on link at bounding box center [1247, 125] width 39 height 39
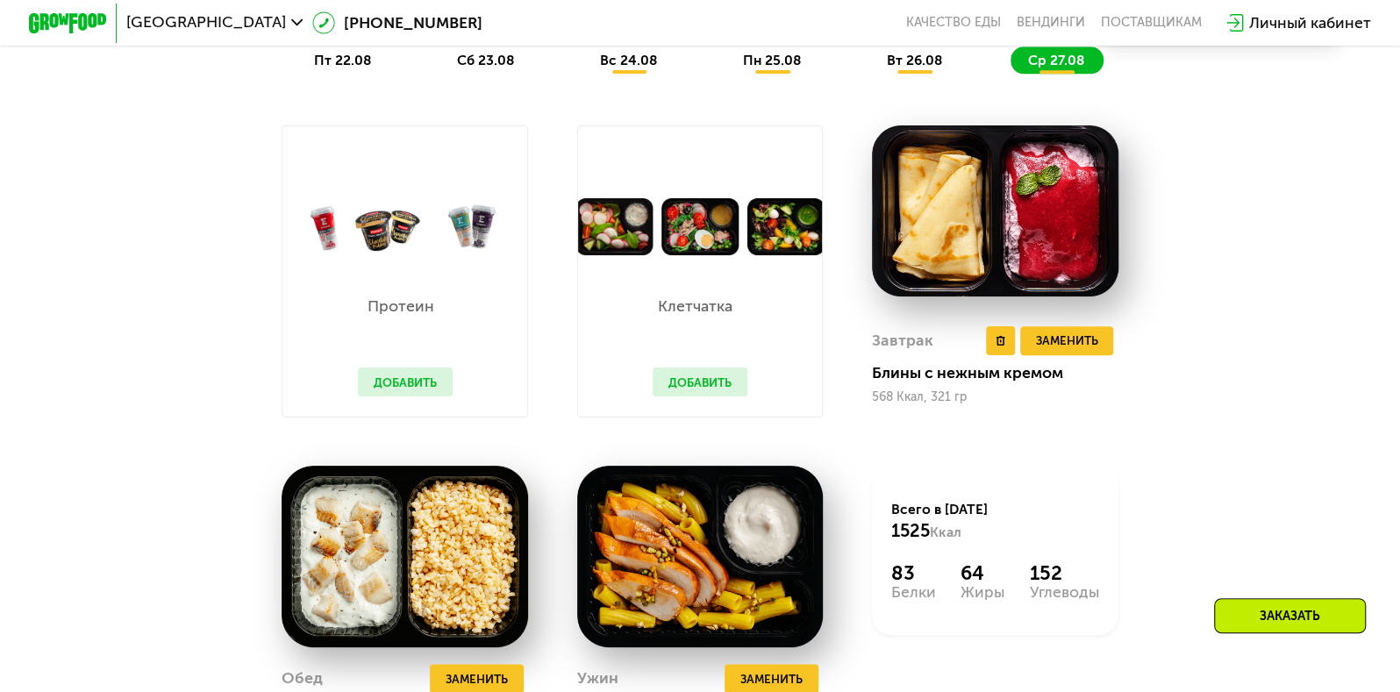
scroll to position [1497, 0]
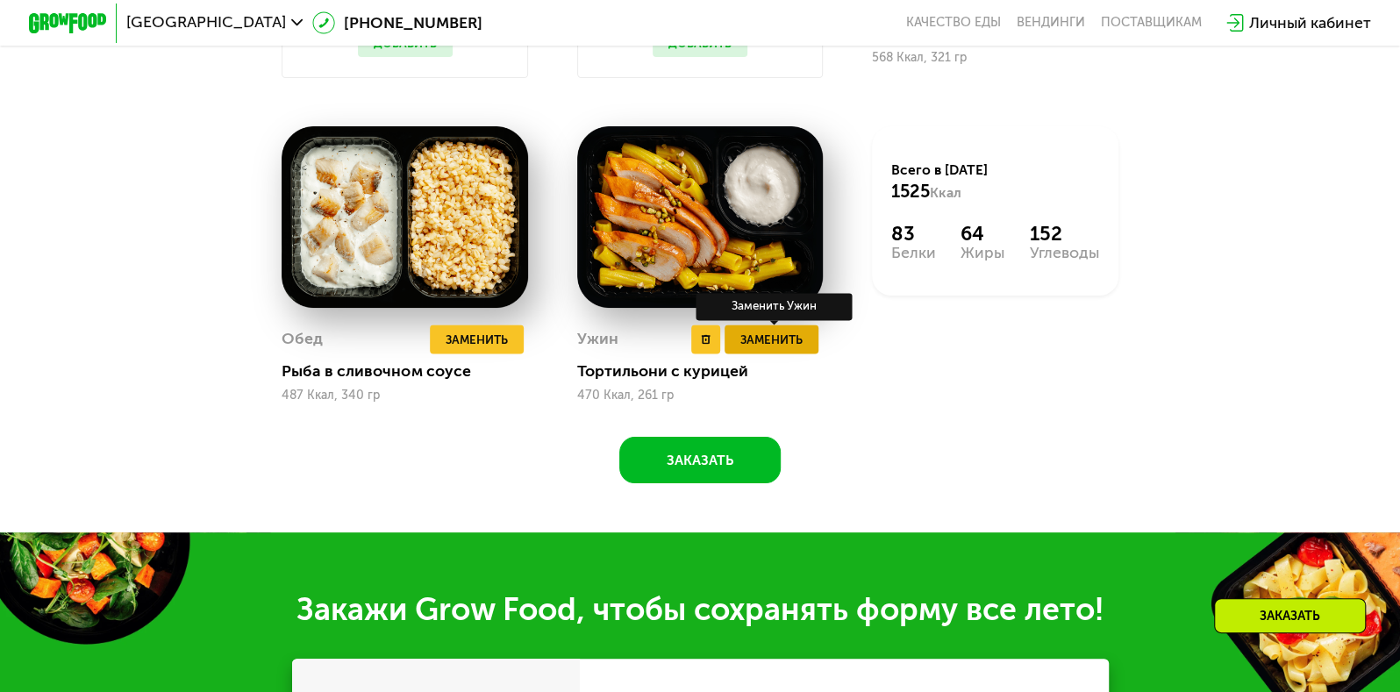
click at [774, 349] on span "Заменить" at bounding box center [771, 339] width 62 height 19
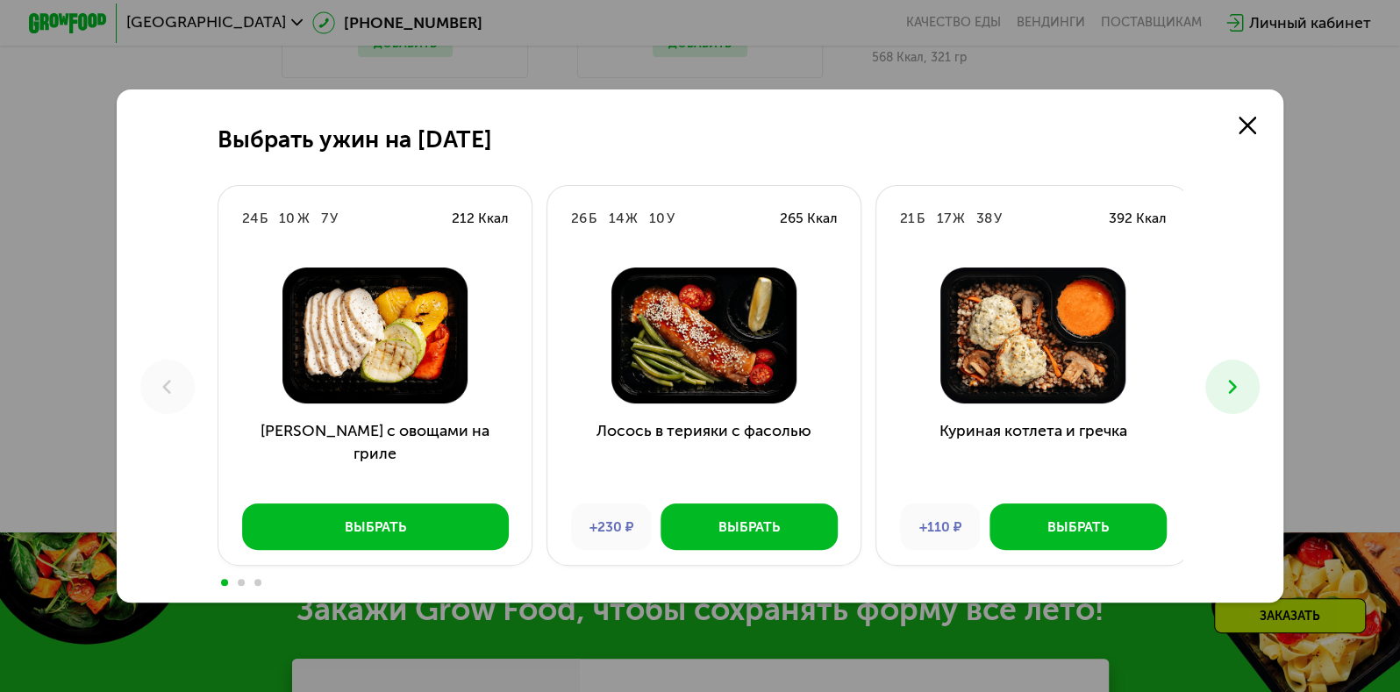
click at [1218, 392] on button at bounding box center [1232, 387] width 54 height 54
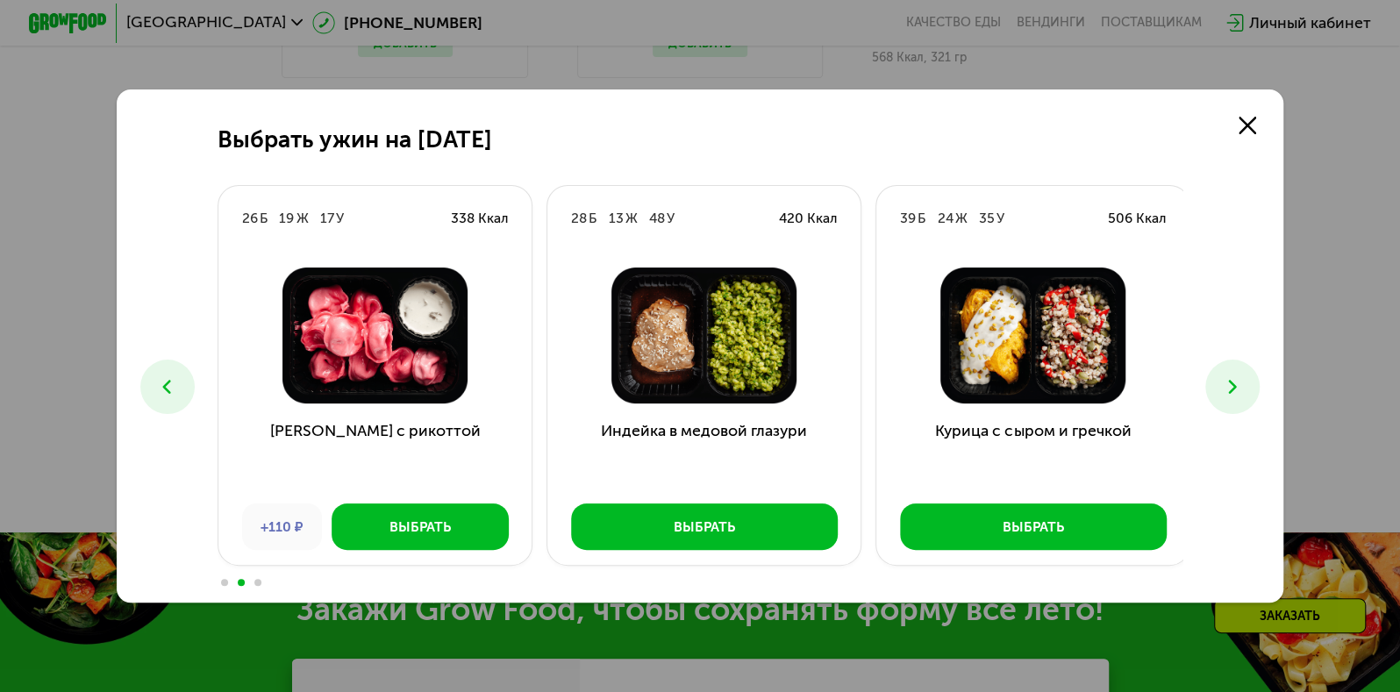
click at [1218, 392] on button at bounding box center [1232, 387] width 54 height 54
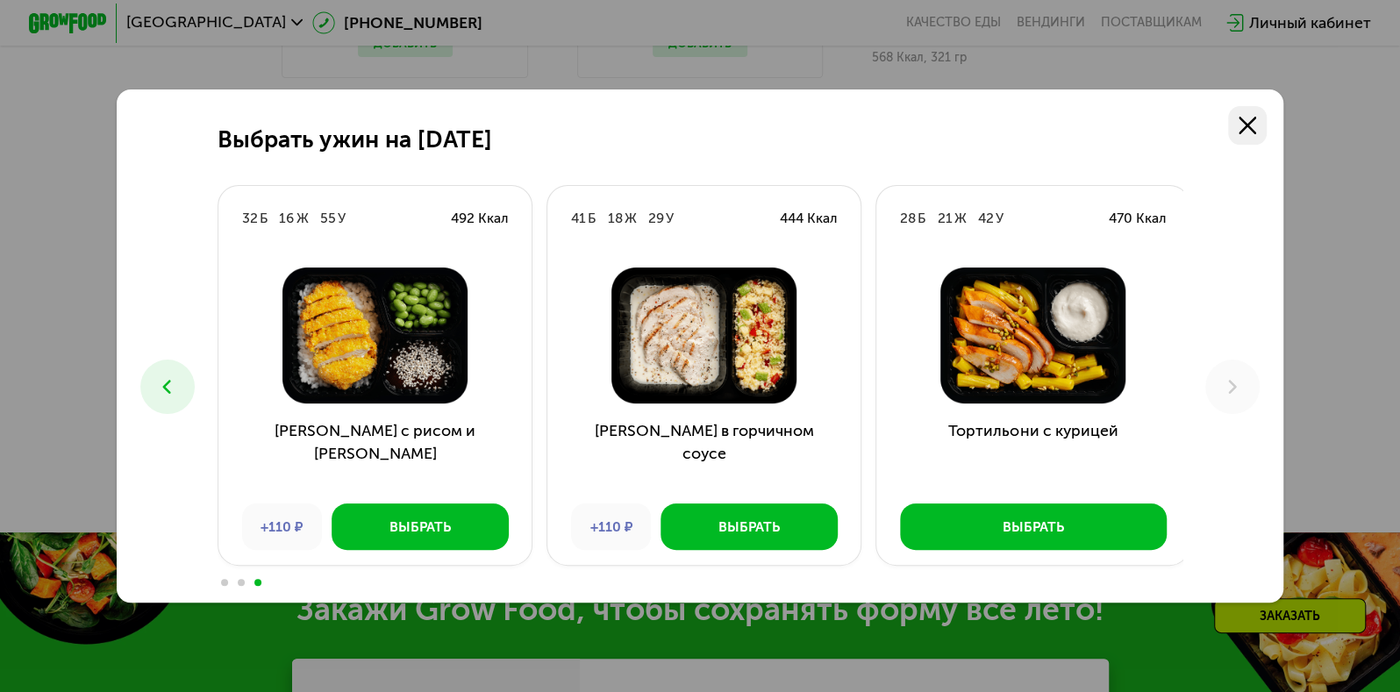
click at [1244, 119] on icon at bounding box center [1248, 126] width 18 height 18
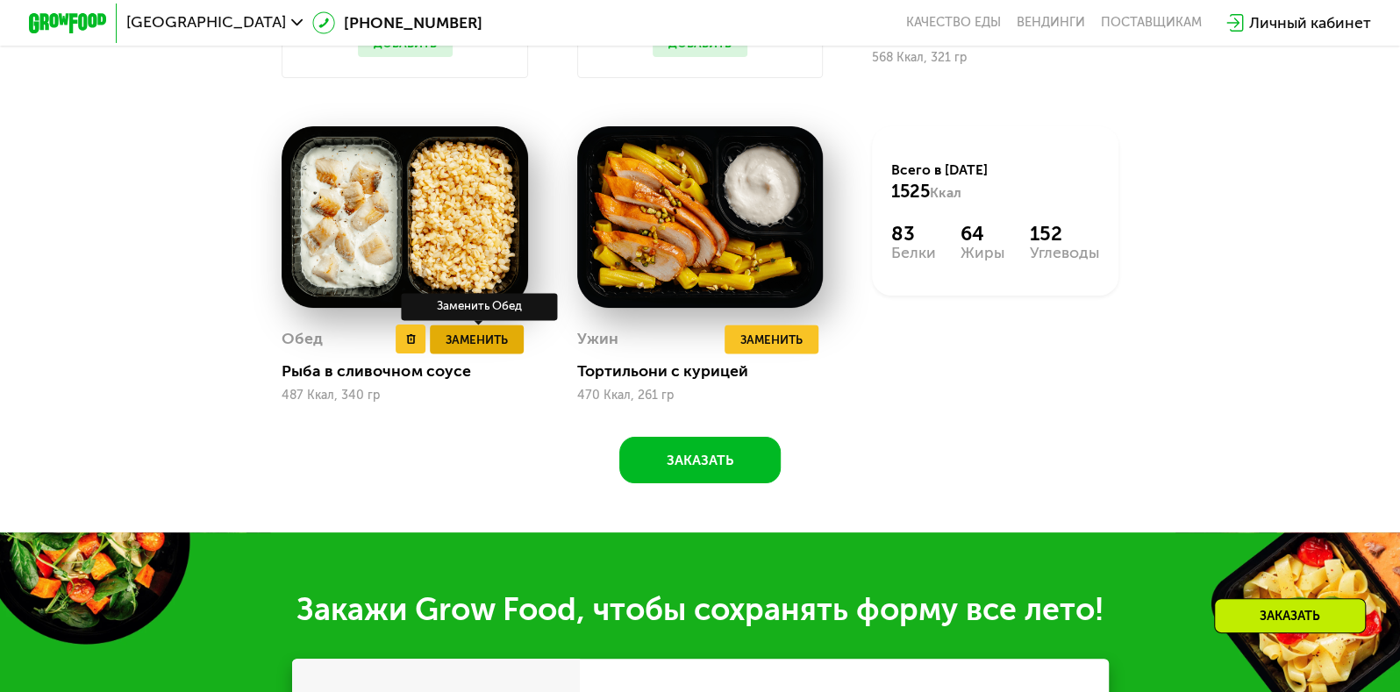
click at [458, 349] on span "Заменить" at bounding box center [477, 339] width 62 height 19
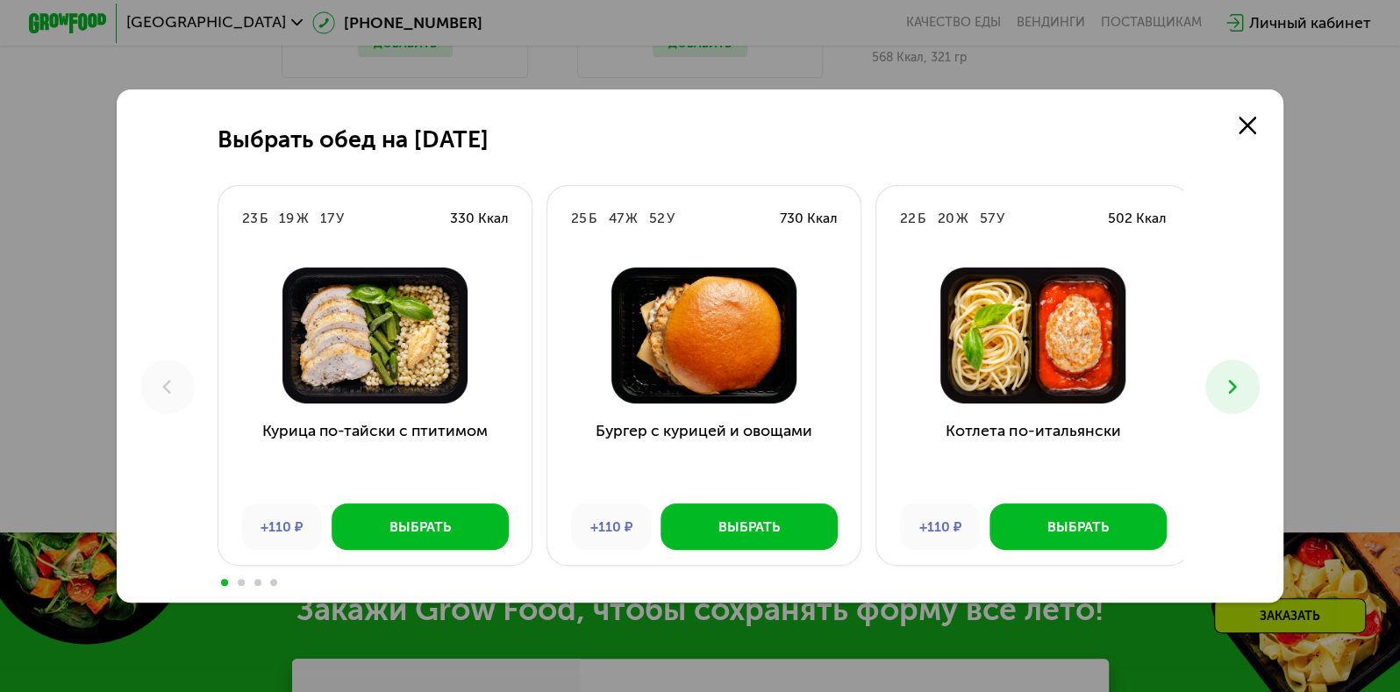
click at [1220, 373] on button at bounding box center [1232, 387] width 54 height 54
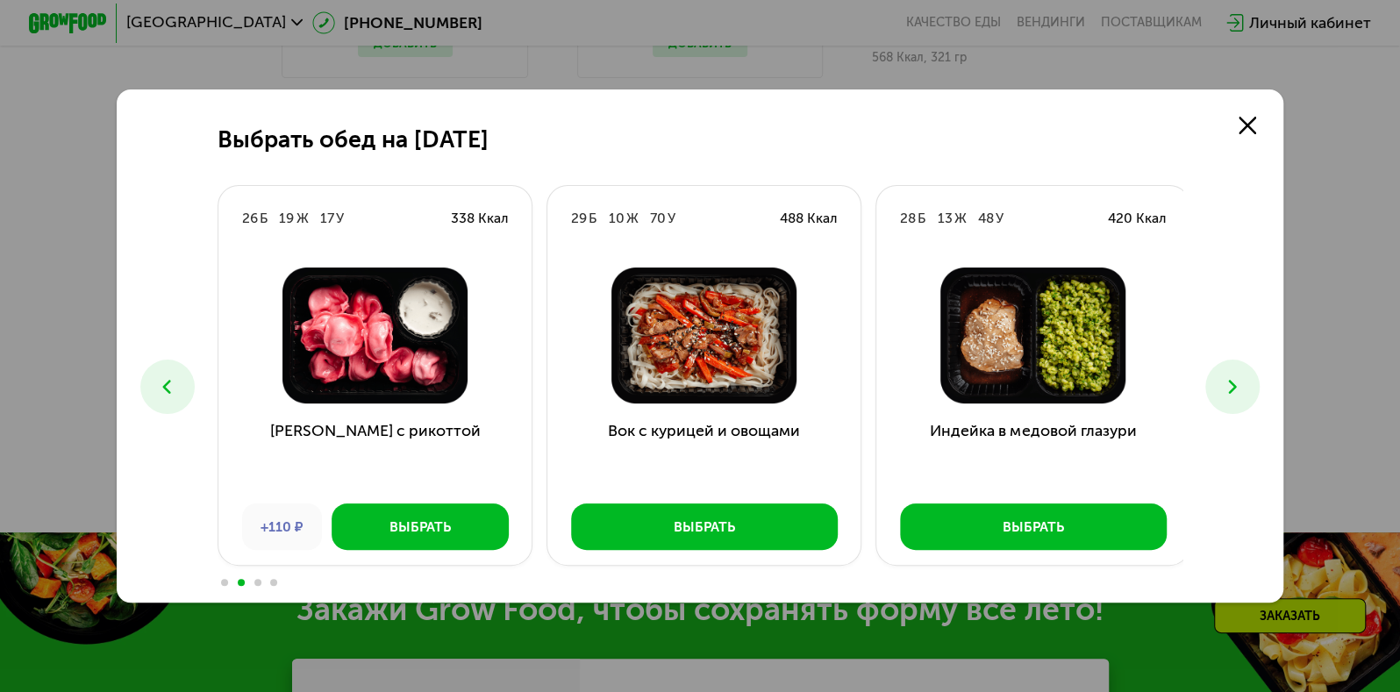
click at [1220, 373] on button at bounding box center [1232, 387] width 54 height 54
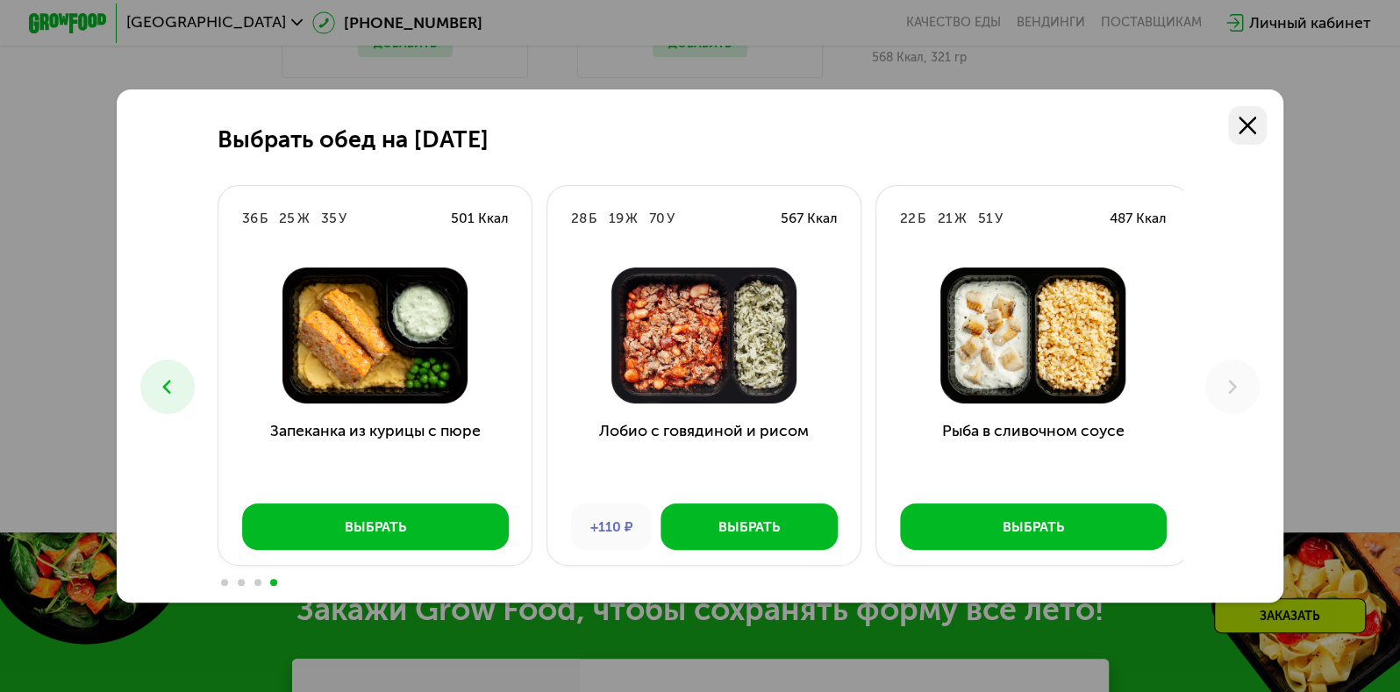
click at [1241, 142] on div "Выбрать обед на [DATE] Б 19 Ж 17 У 330 Ккал Курица по-тайски с птитимом +110 ₽ …" at bounding box center [700, 345] width 1167 height 513
click at [1241, 142] on link at bounding box center [1247, 125] width 39 height 39
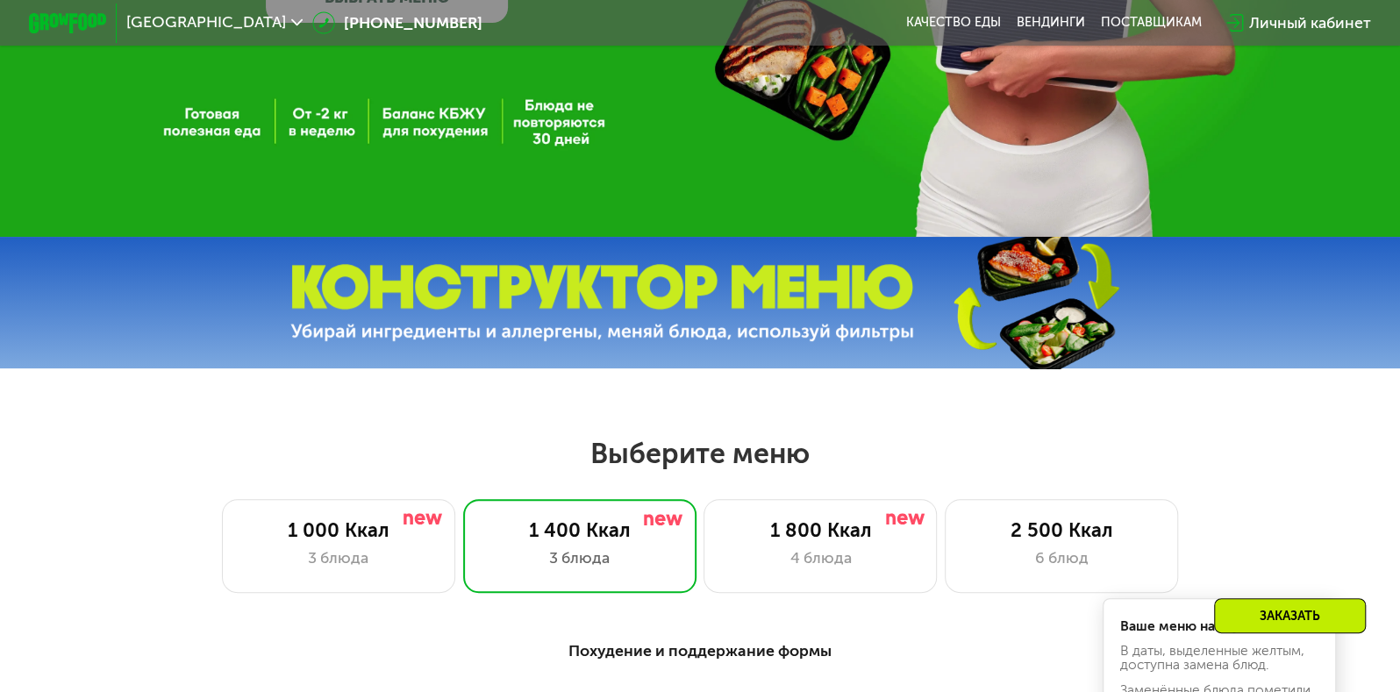
scroll to position [610, 0]
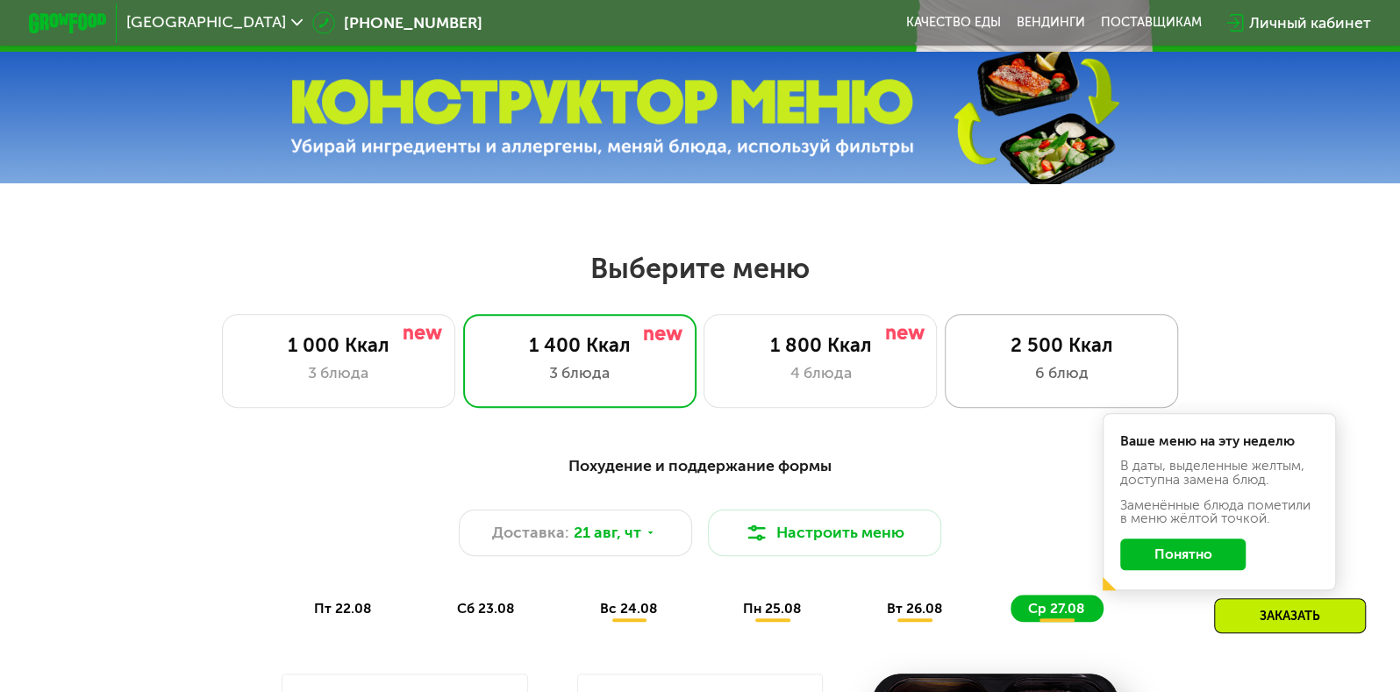
click at [1033, 347] on div "2 500 Ккал" at bounding box center [1061, 346] width 193 height 24
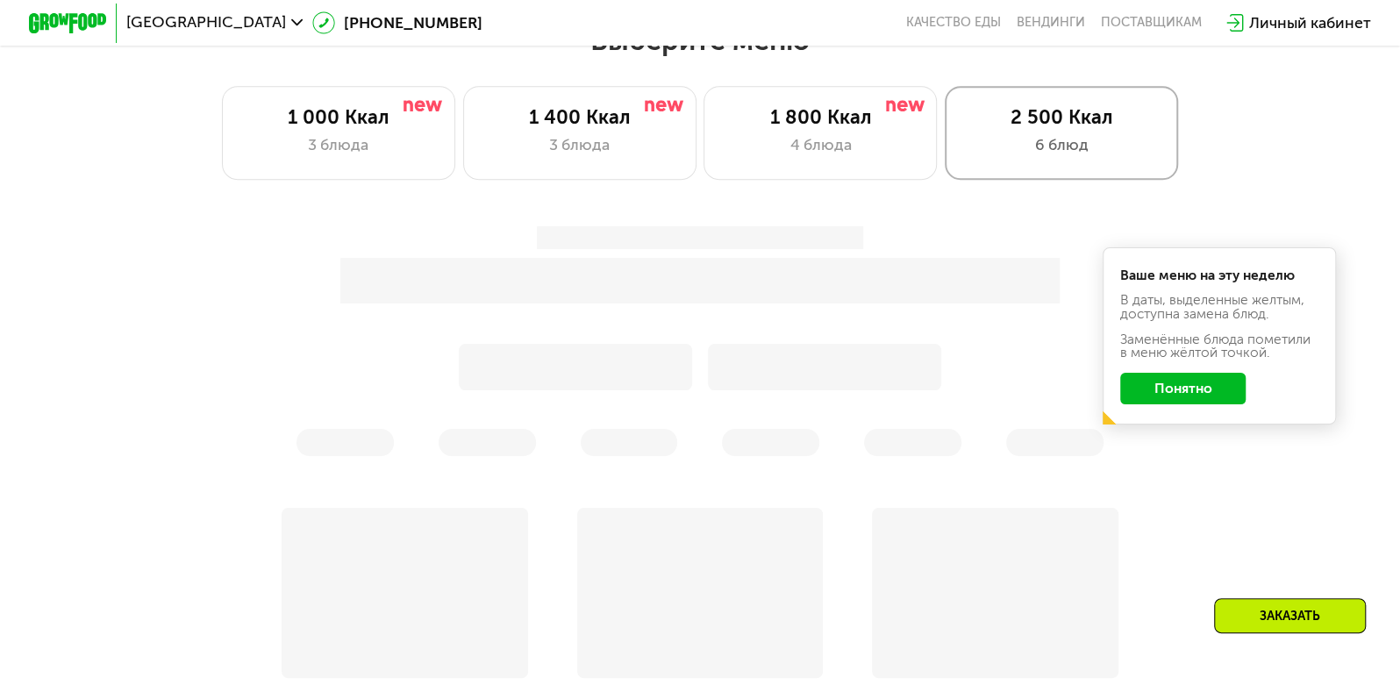
scroll to position [844, 0]
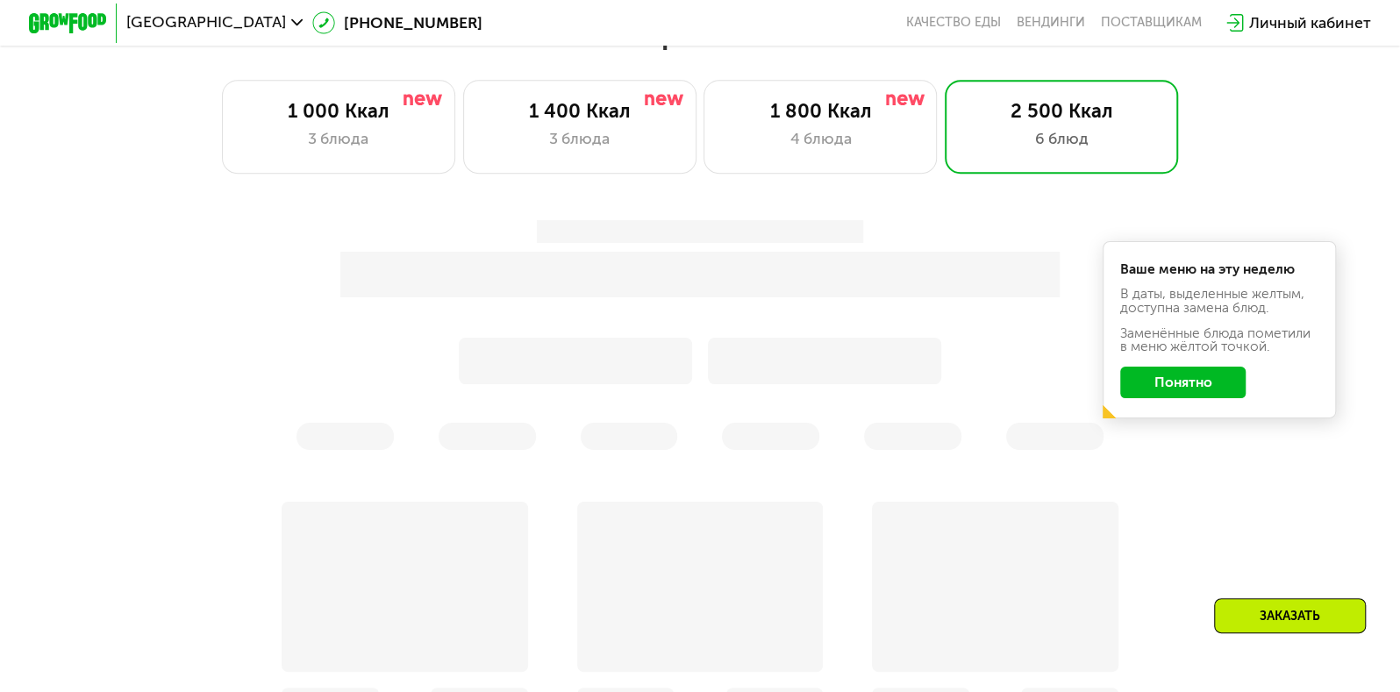
click at [1146, 388] on button "Понятно" at bounding box center [1183, 382] width 126 height 31
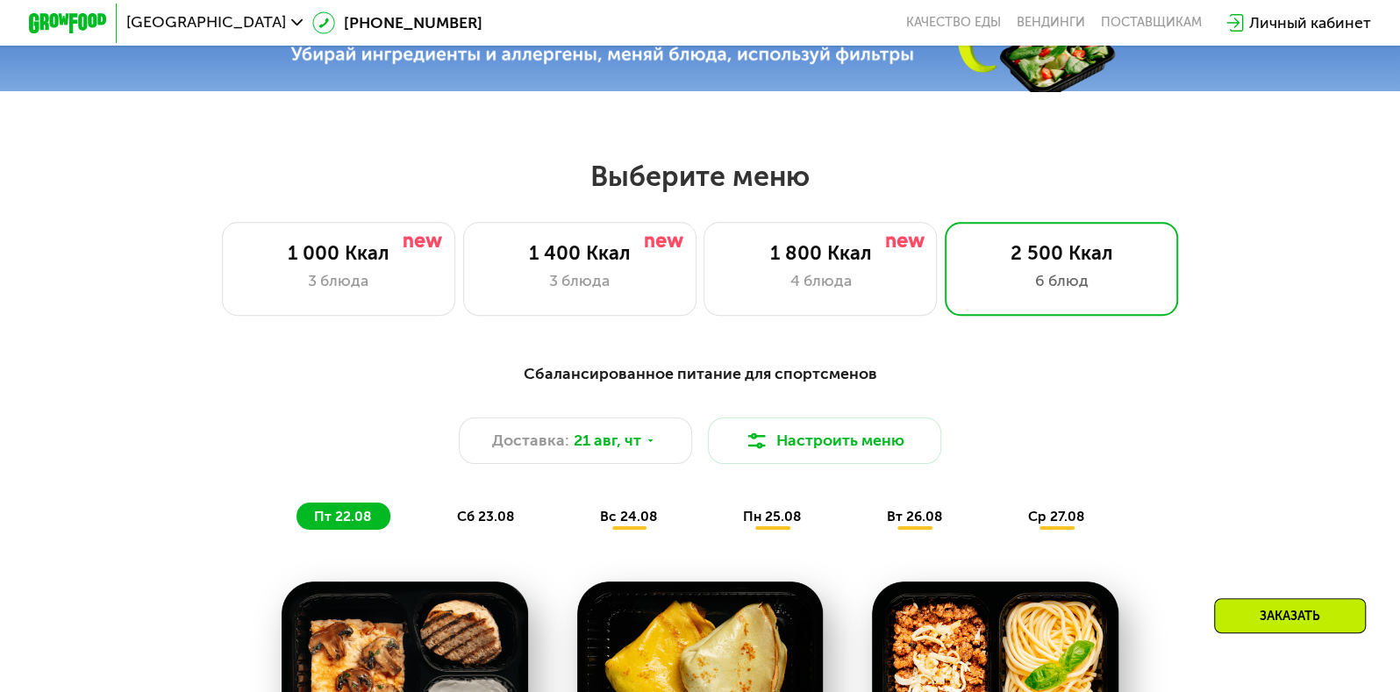
scroll to position [696, 0]
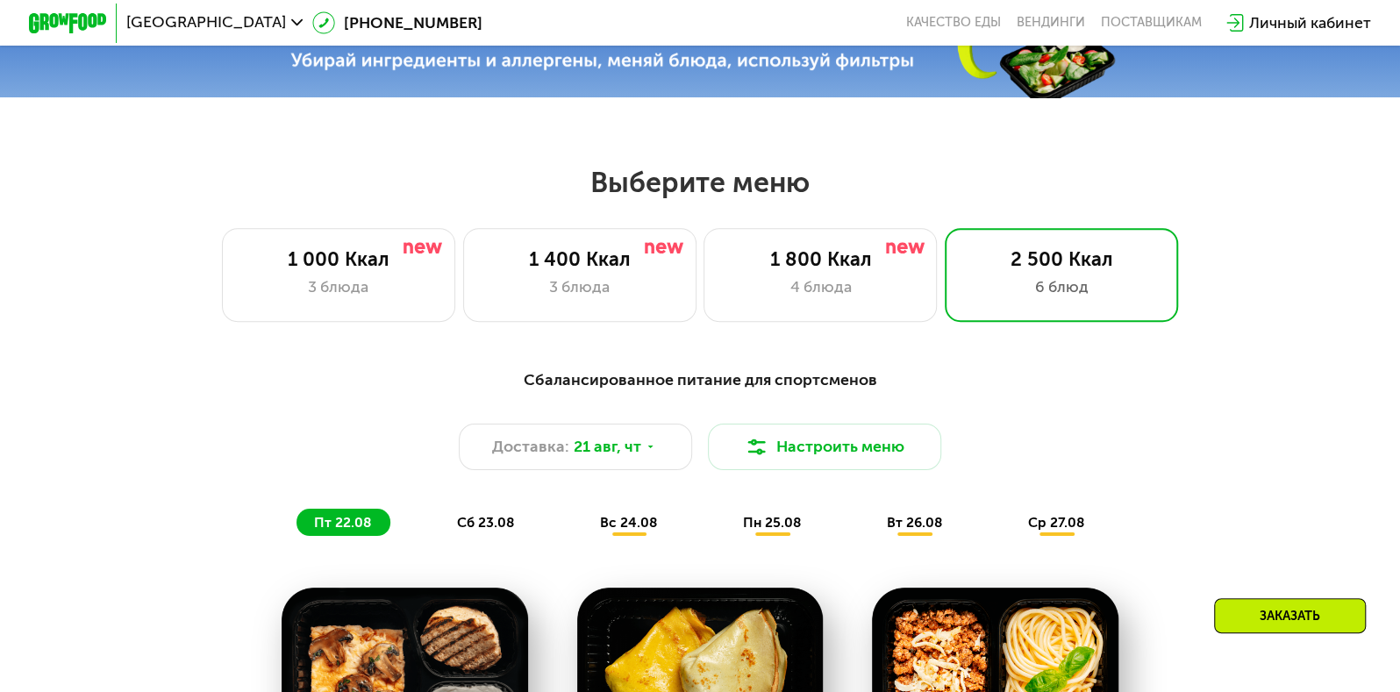
click at [916, 530] on span "вт 26.08" at bounding box center [914, 522] width 55 height 17
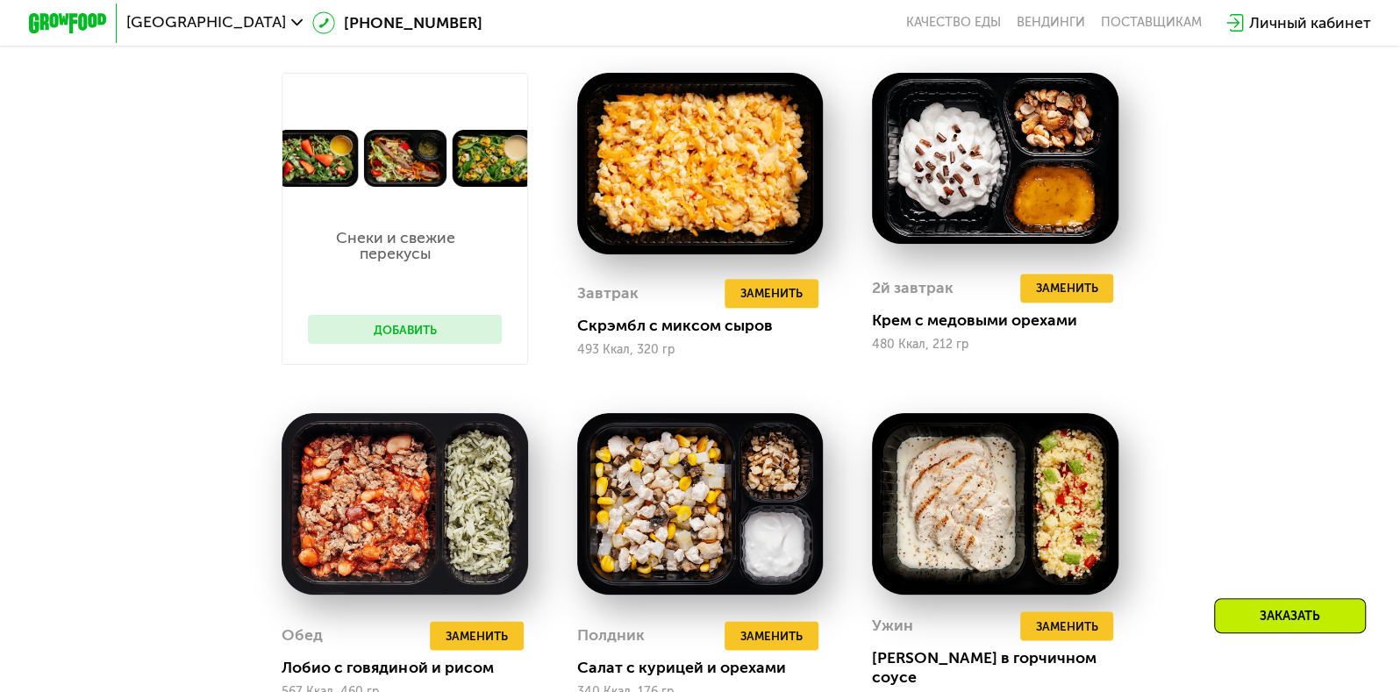
scroll to position [1164, 0]
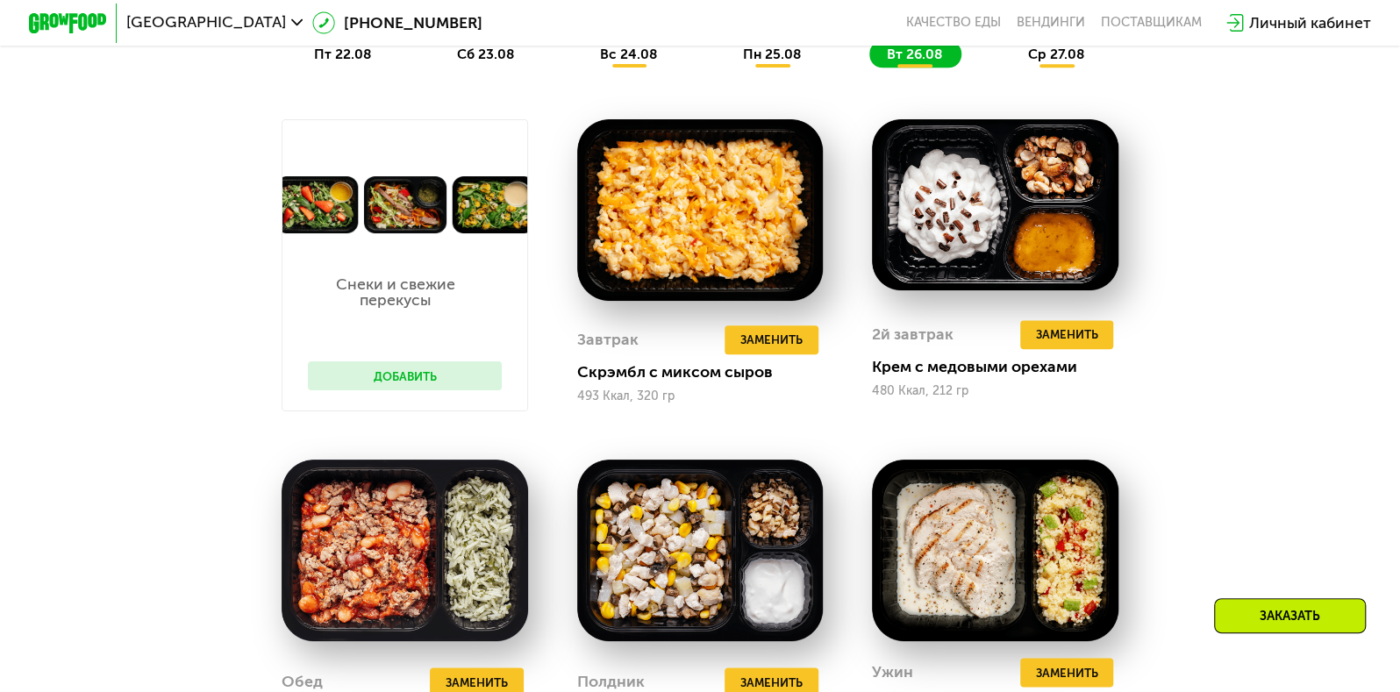
click at [421, 390] on button "Добавить" at bounding box center [405, 375] width 194 height 29
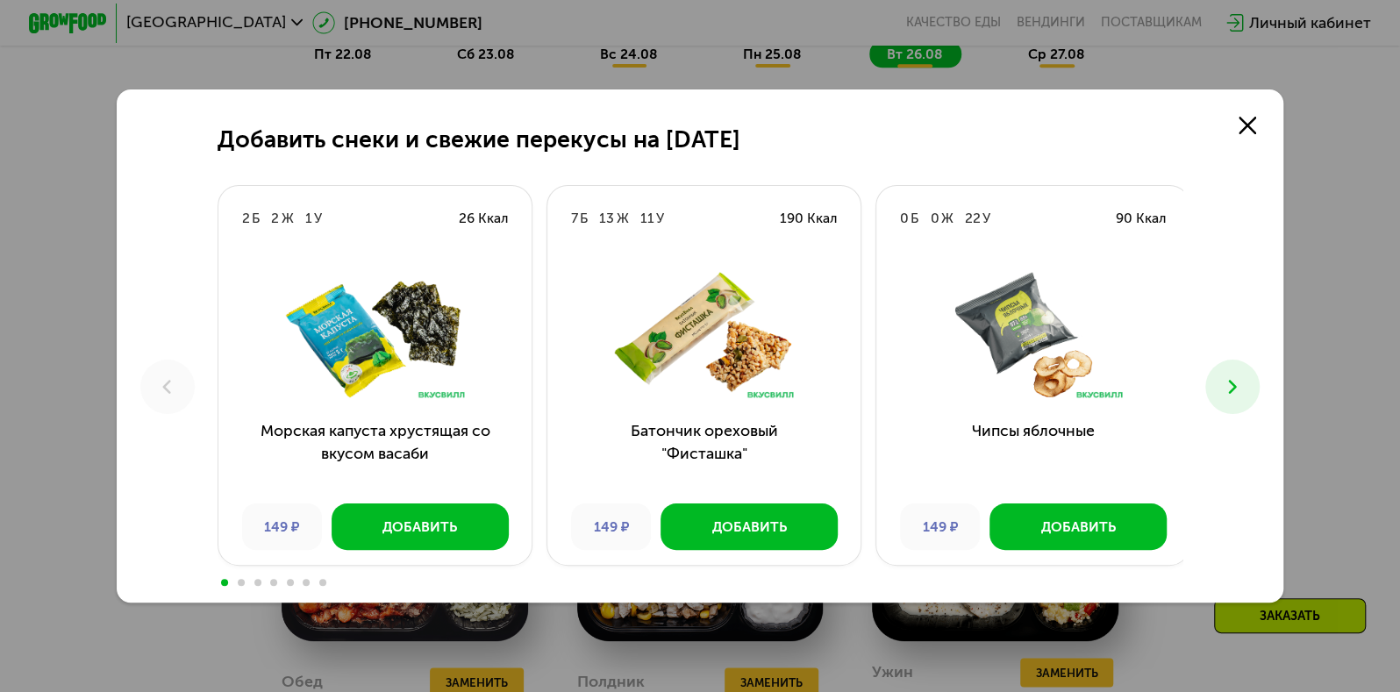
click at [1214, 387] on button at bounding box center [1232, 387] width 54 height 54
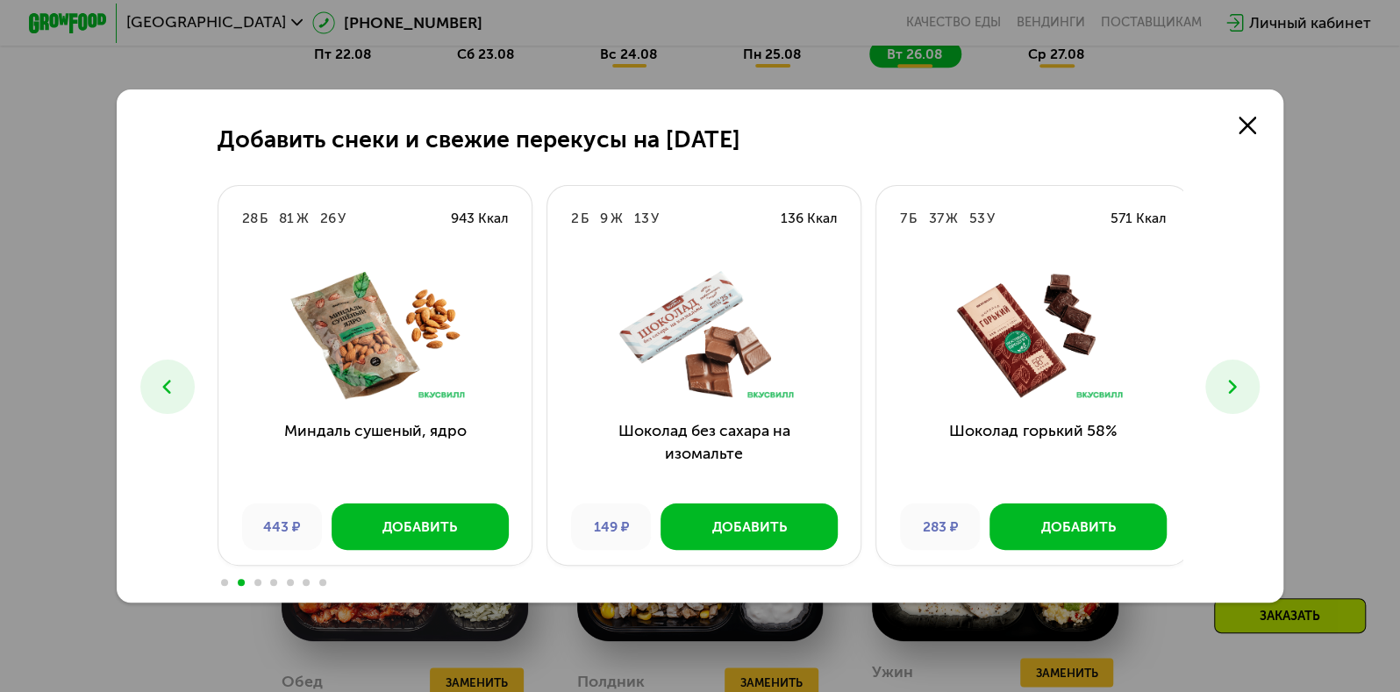
click at [1214, 387] on button at bounding box center [1232, 387] width 54 height 54
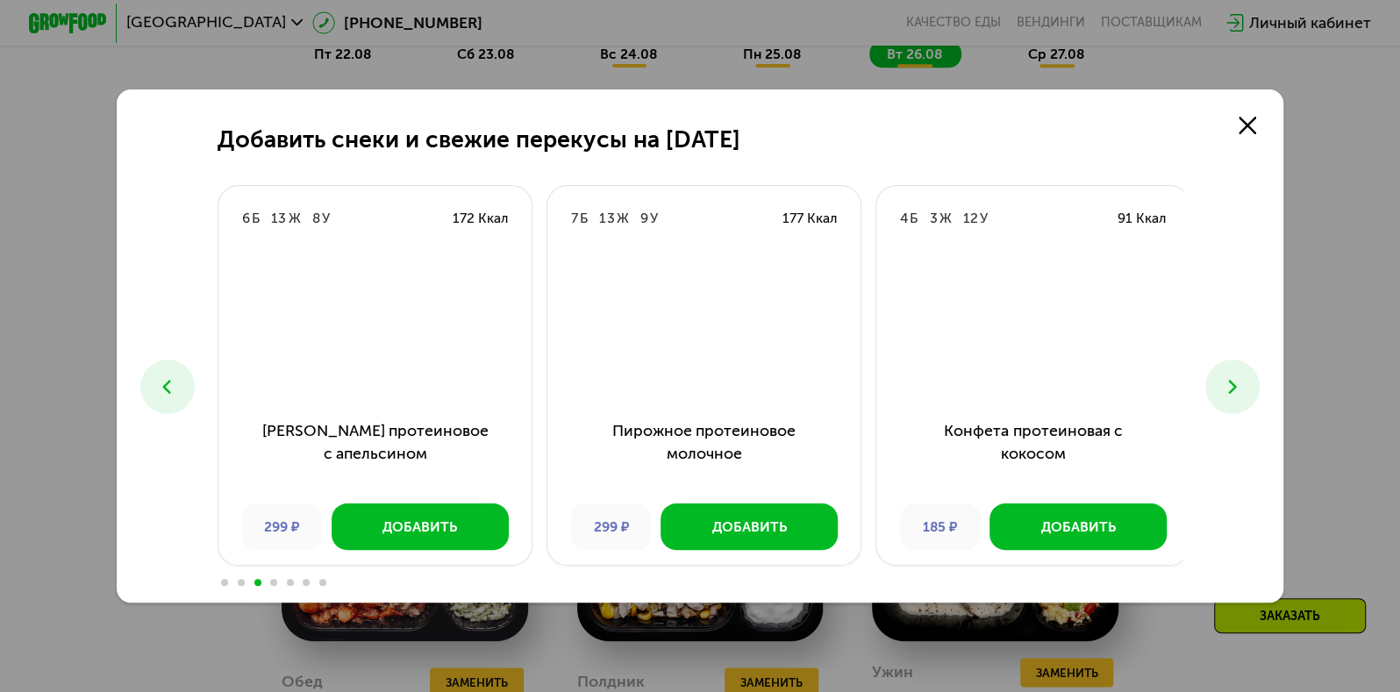
click at [1214, 387] on button at bounding box center [1232, 387] width 54 height 54
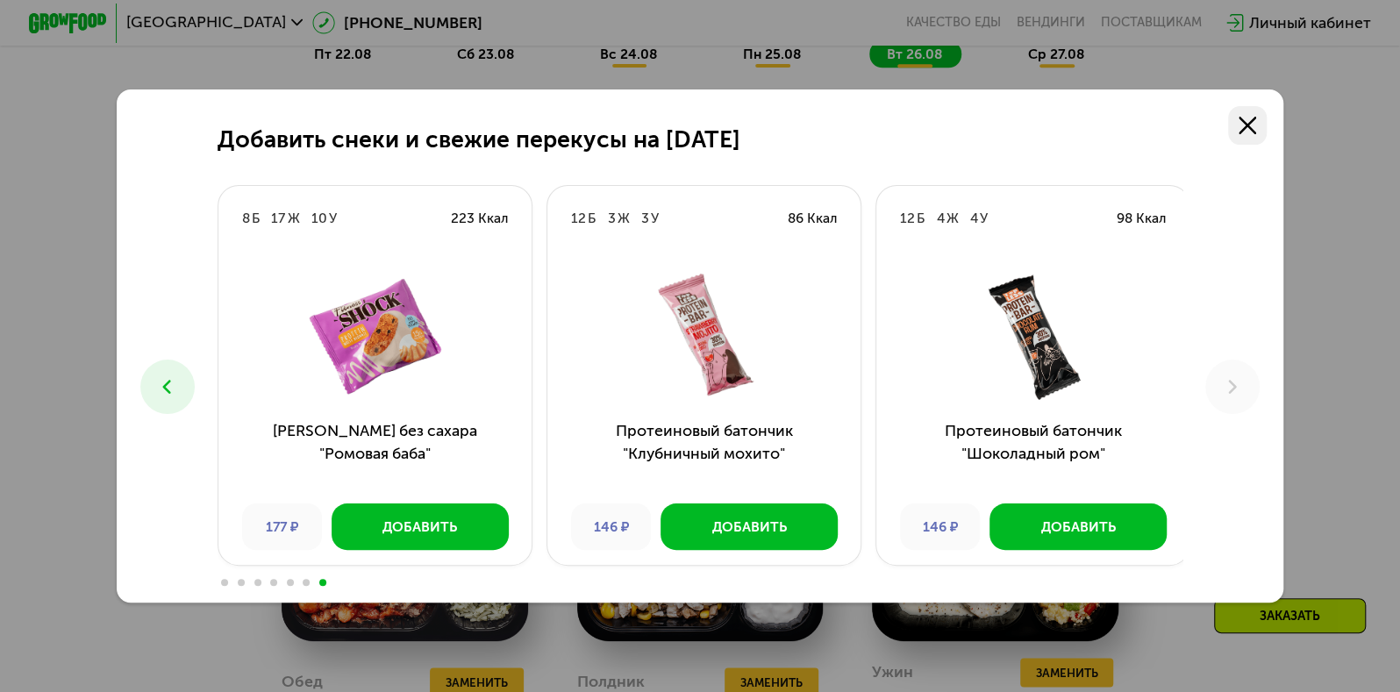
click at [1256, 118] on icon at bounding box center [1248, 126] width 18 height 18
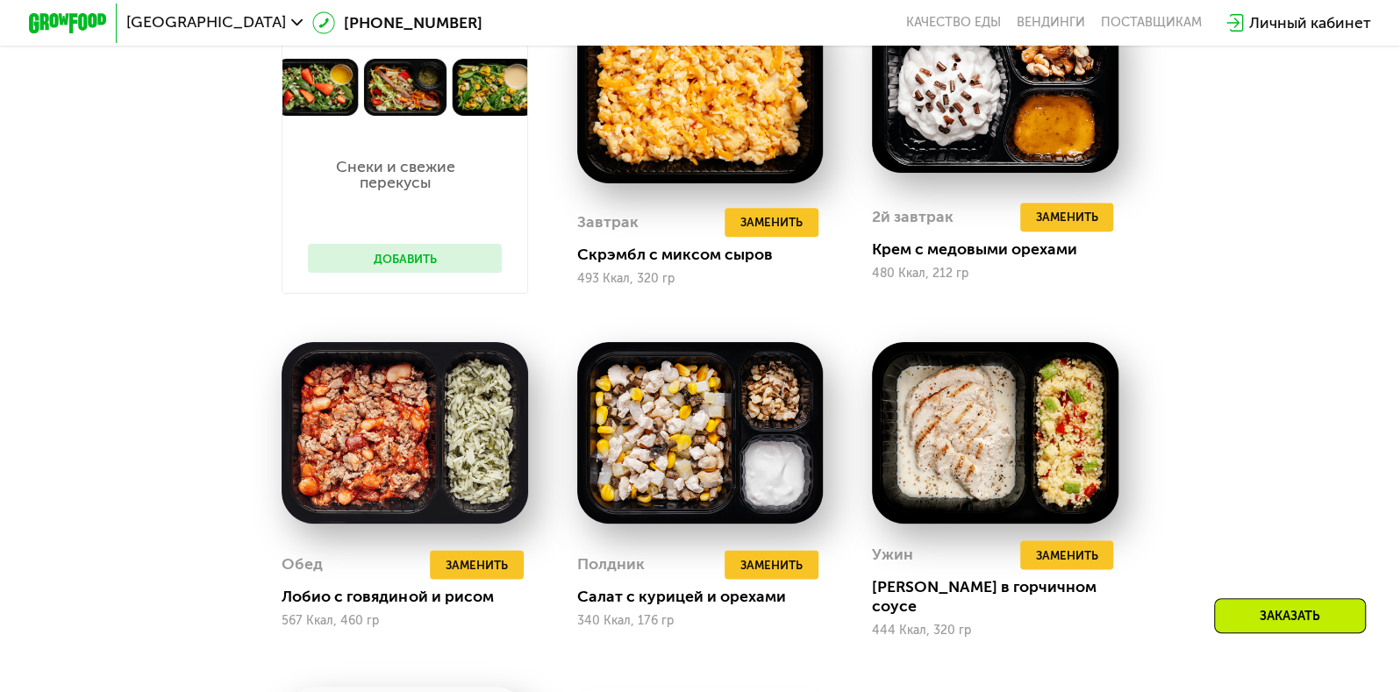
scroll to position [1285, 0]
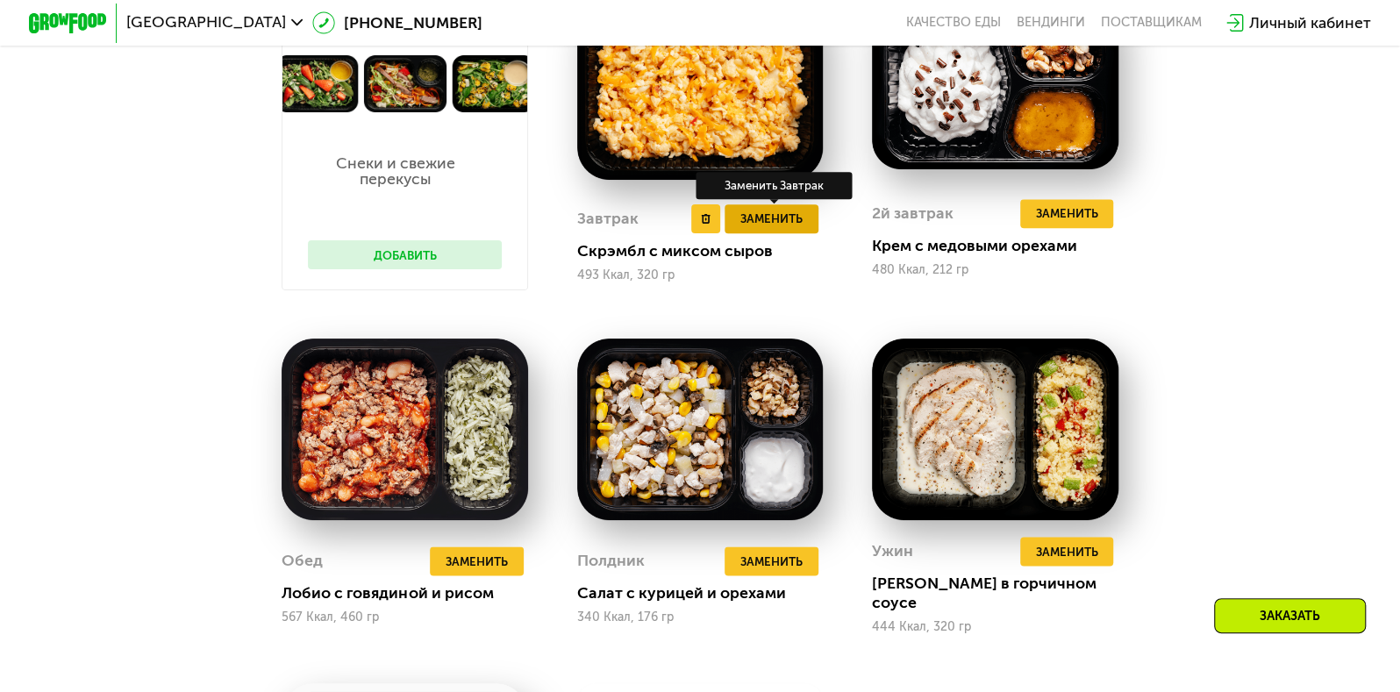
click at [803, 228] on span "Заменить" at bounding box center [771, 218] width 62 height 19
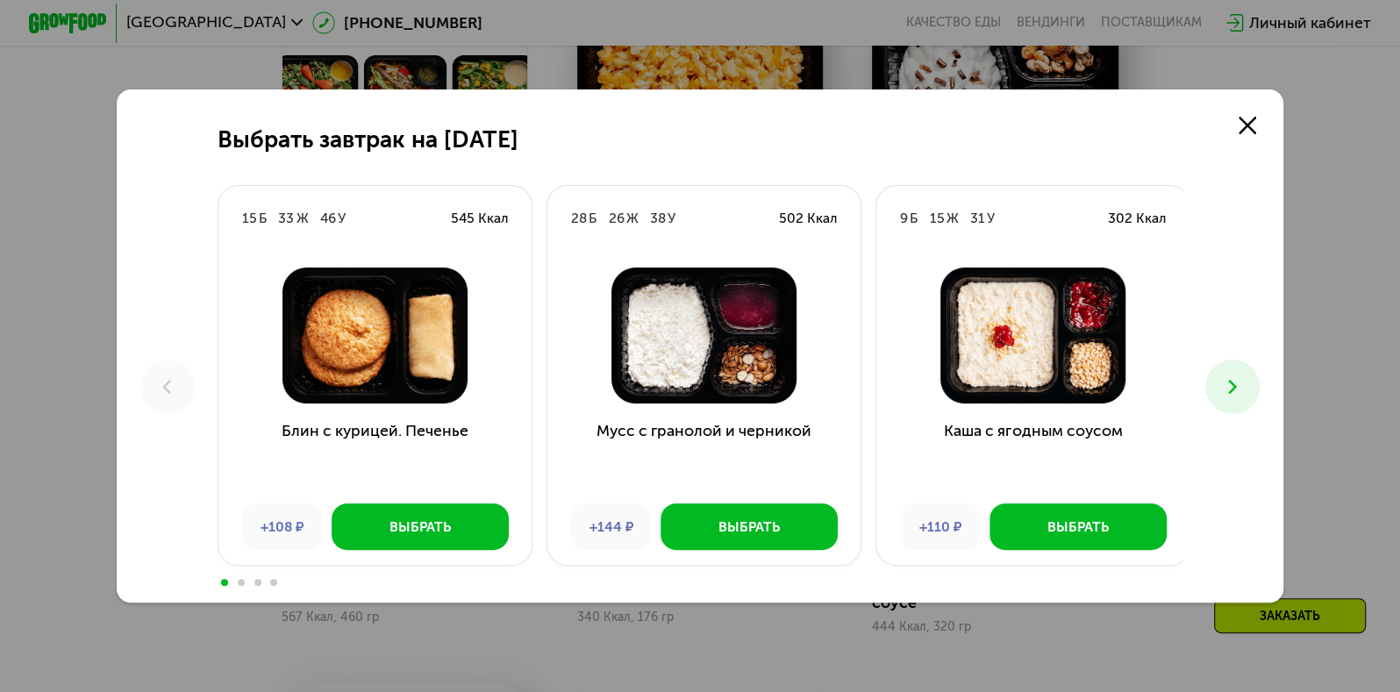
click at [1250, 386] on button at bounding box center [1232, 387] width 54 height 54
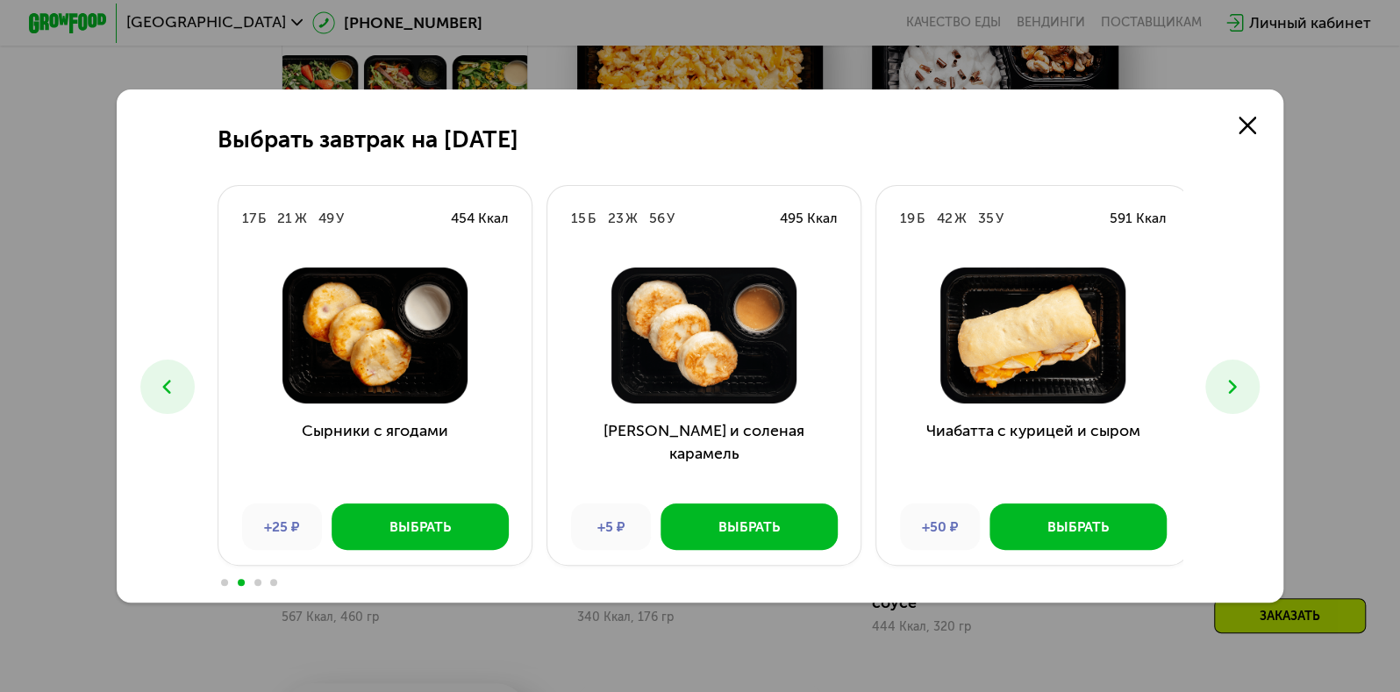
click at [1250, 386] on button at bounding box center [1232, 387] width 54 height 54
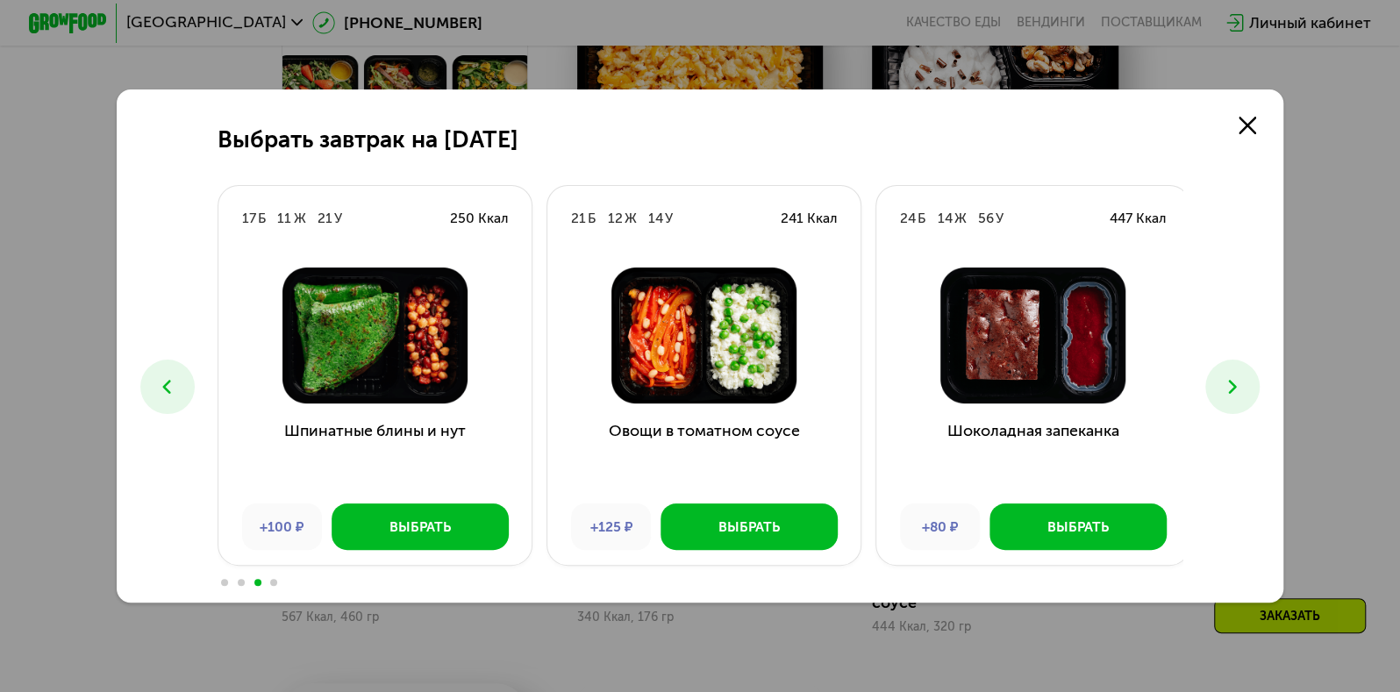
click at [154, 404] on button at bounding box center [167, 387] width 54 height 54
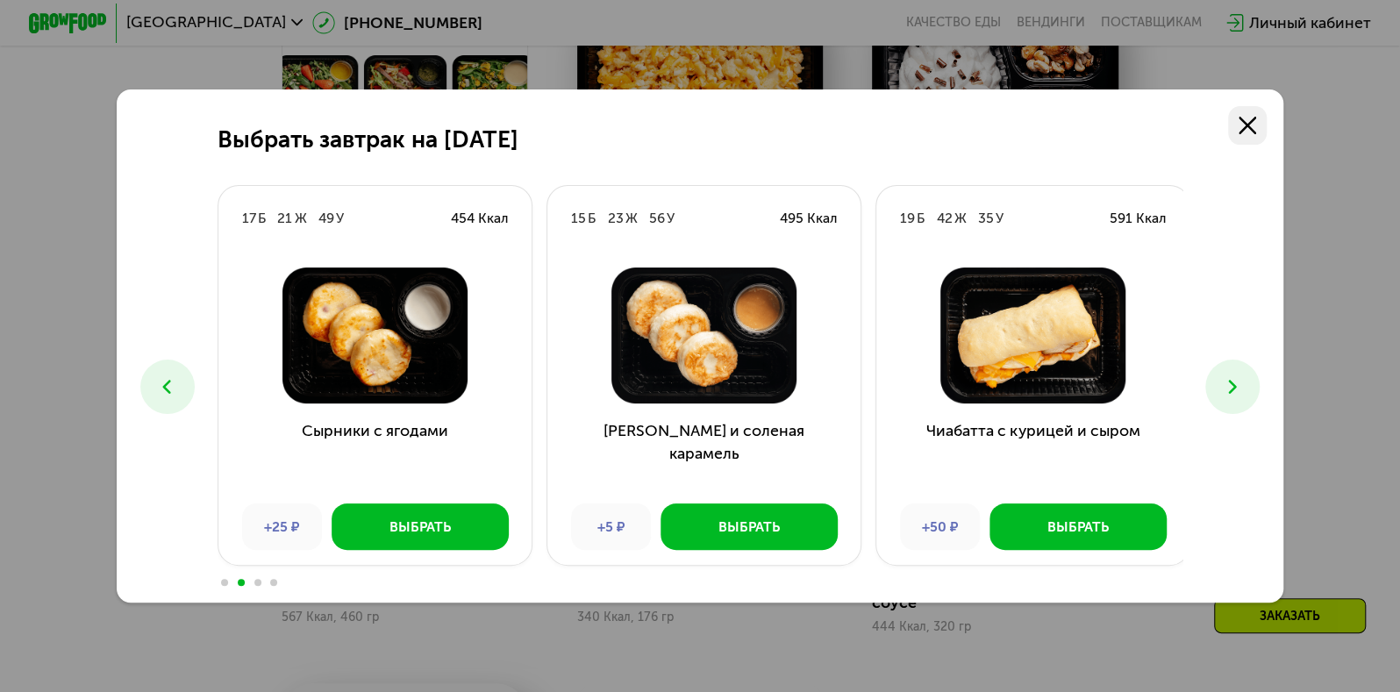
click at [1251, 127] on icon at bounding box center [1248, 126] width 18 height 18
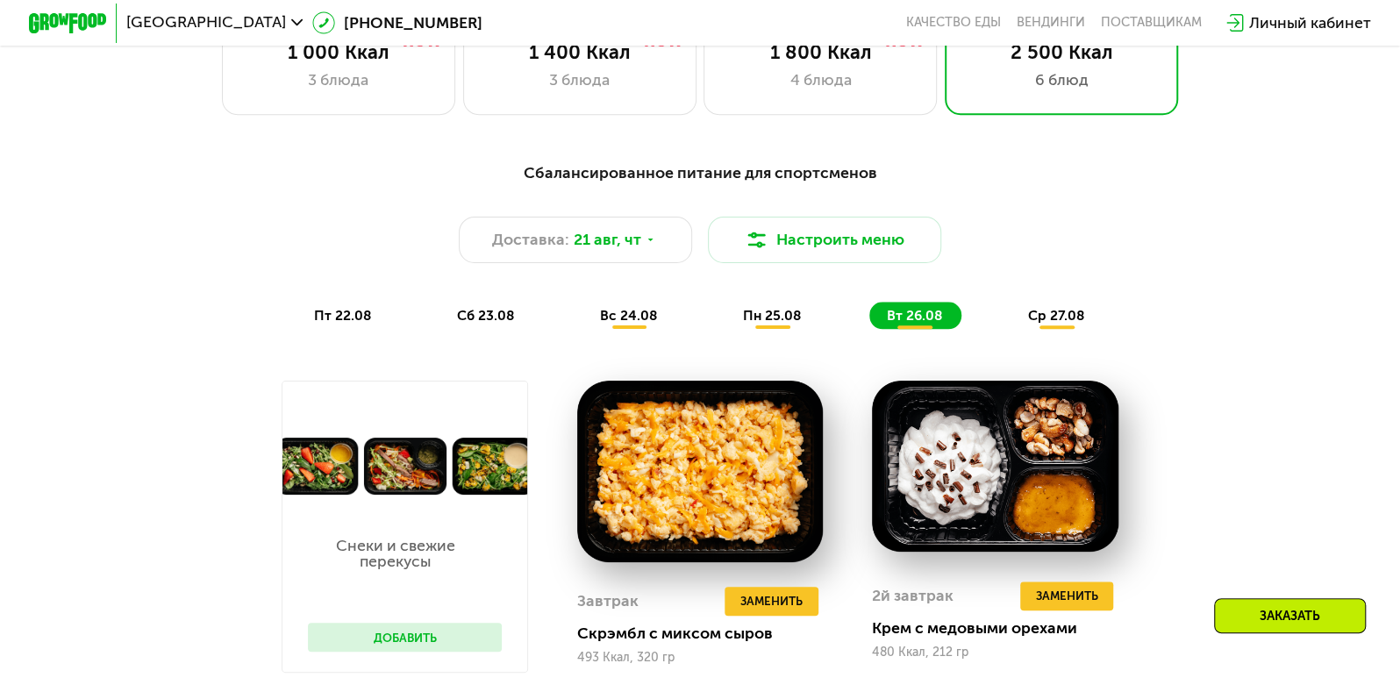
scroll to position [819, 0]
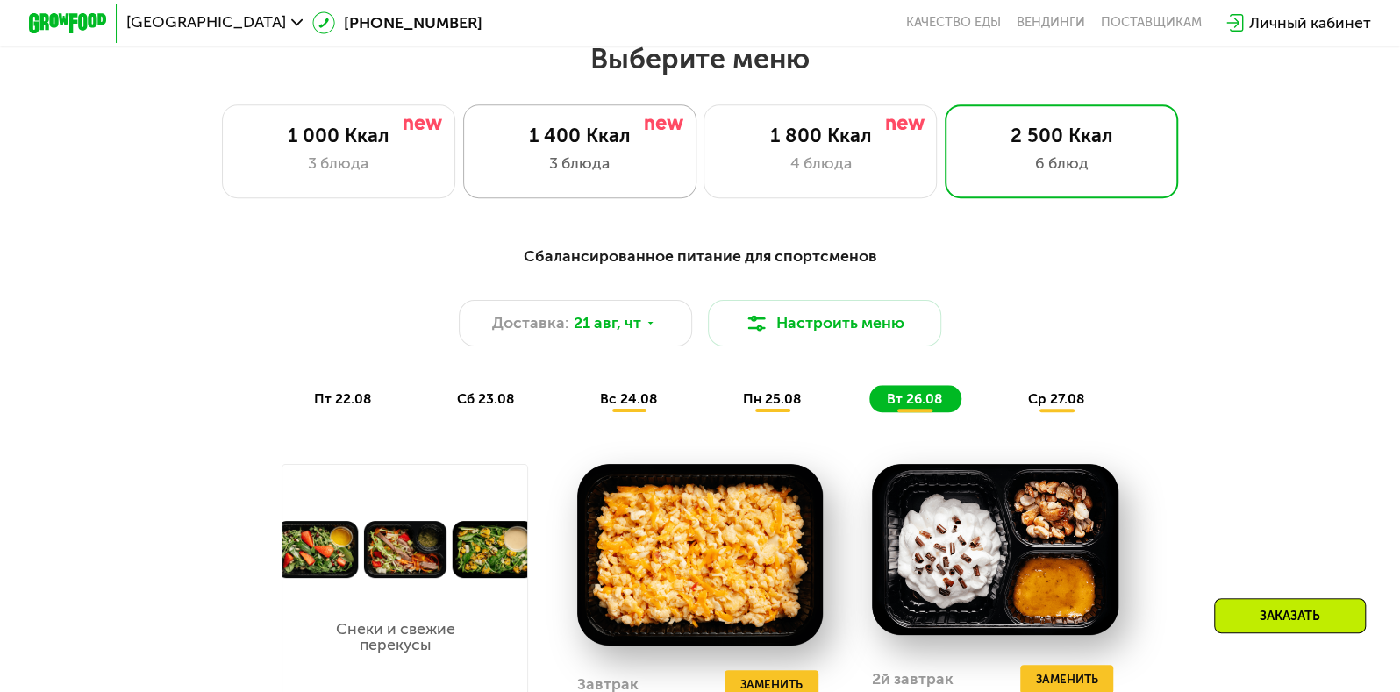
click at [565, 167] on div "3 блюда" at bounding box center [579, 164] width 193 height 24
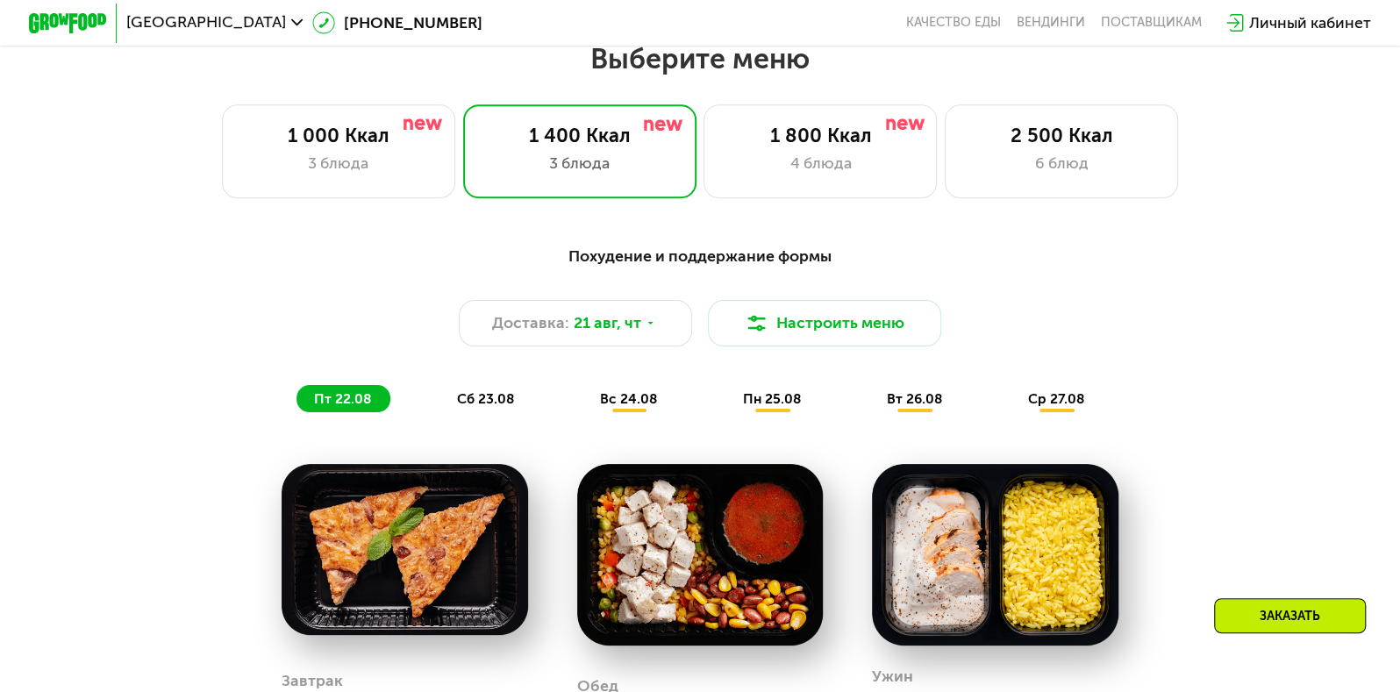
click at [775, 407] on span "пн 25.08" at bounding box center [772, 398] width 58 height 17
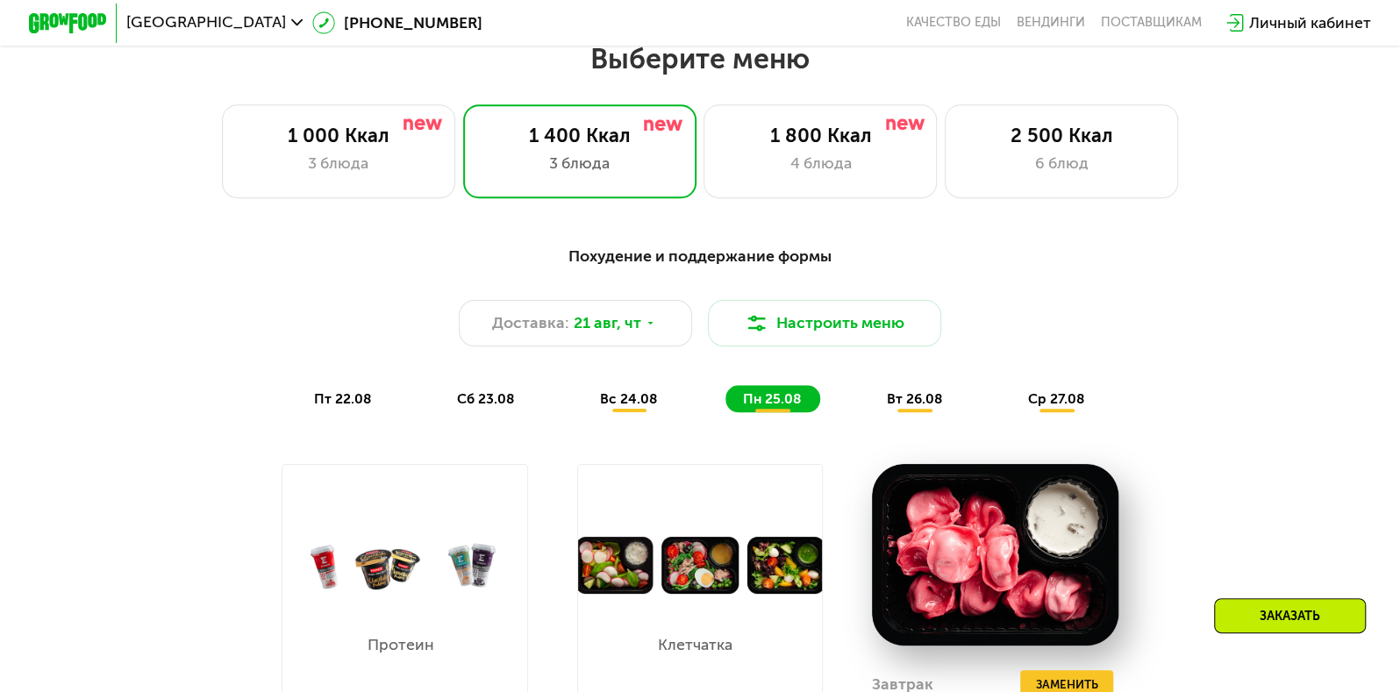
scroll to position [1152, 0]
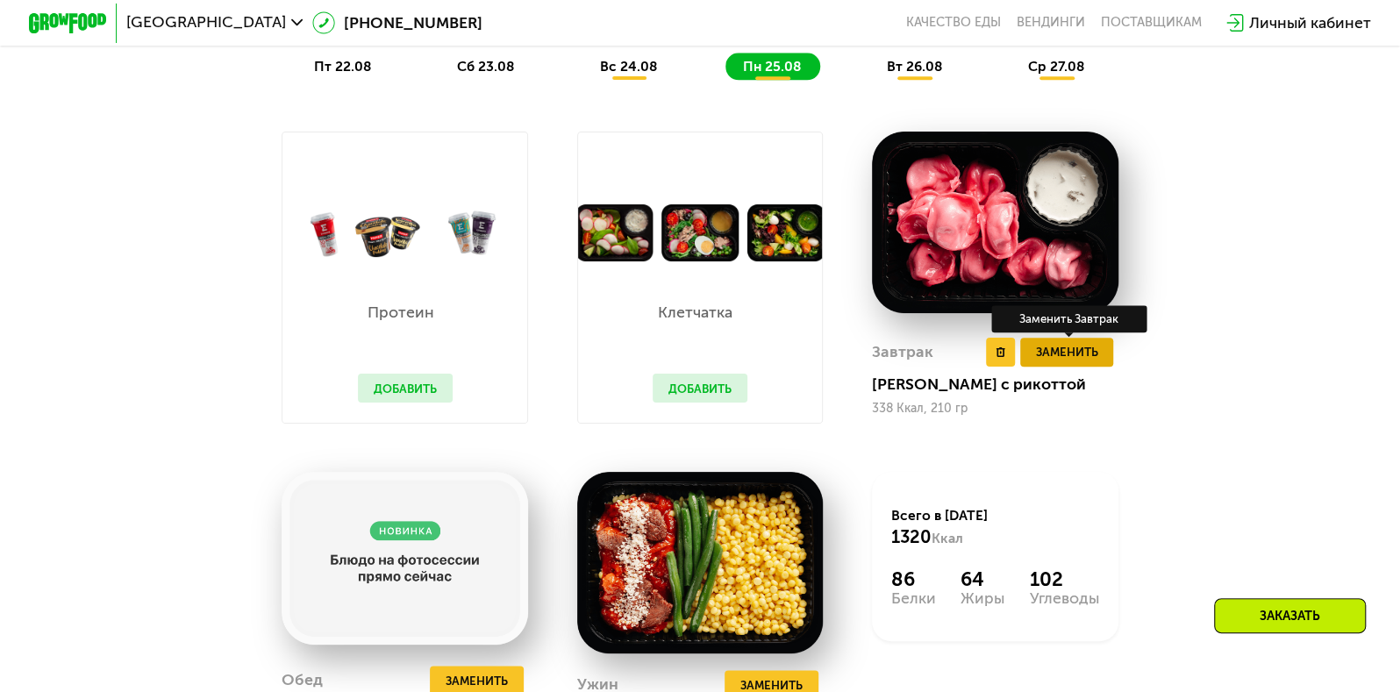
click at [1048, 361] on span "Заменить" at bounding box center [1066, 351] width 62 height 19
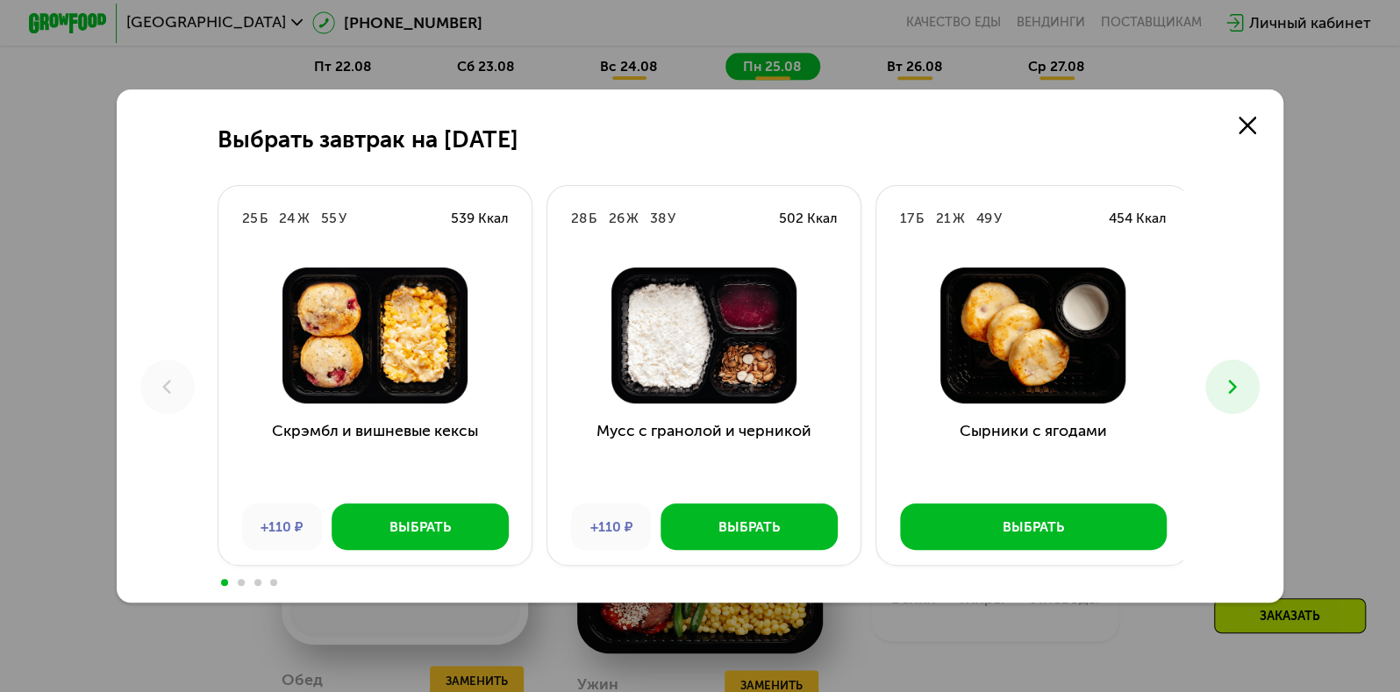
click at [1231, 388] on icon at bounding box center [1233, 387] width 24 height 24
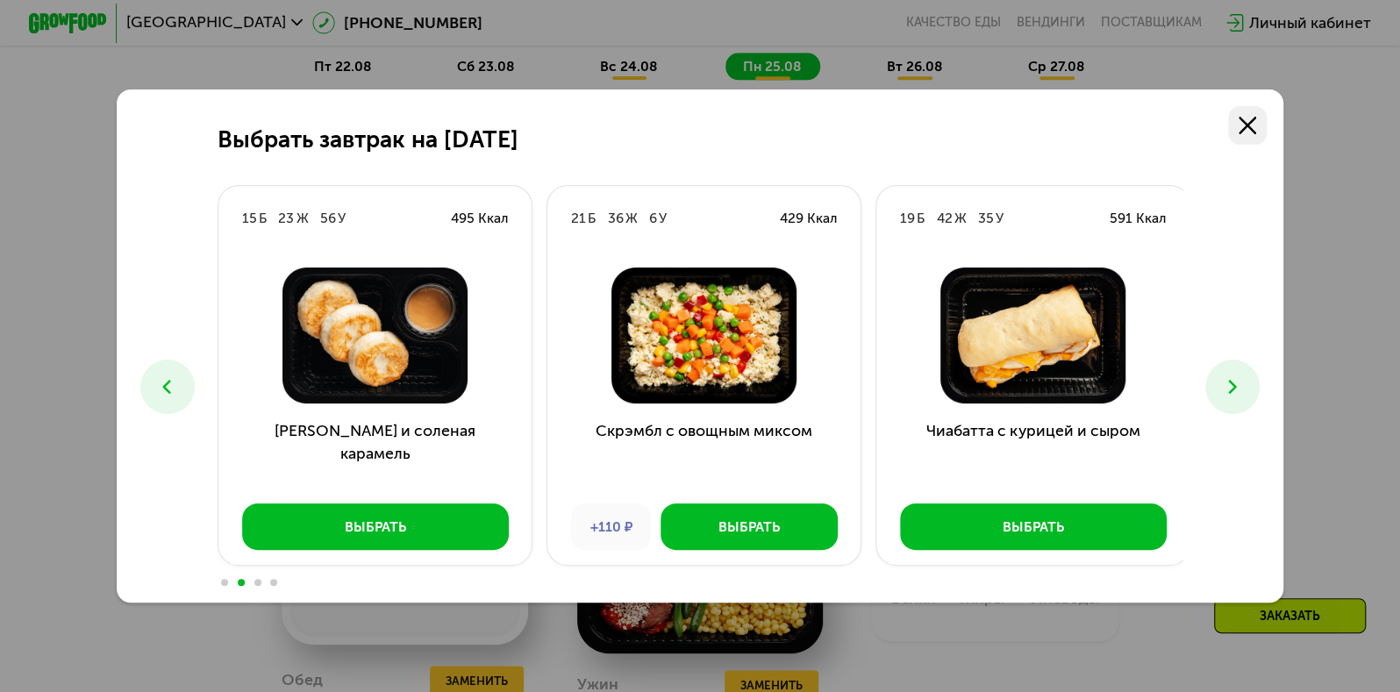
click at [1265, 125] on link at bounding box center [1247, 125] width 39 height 39
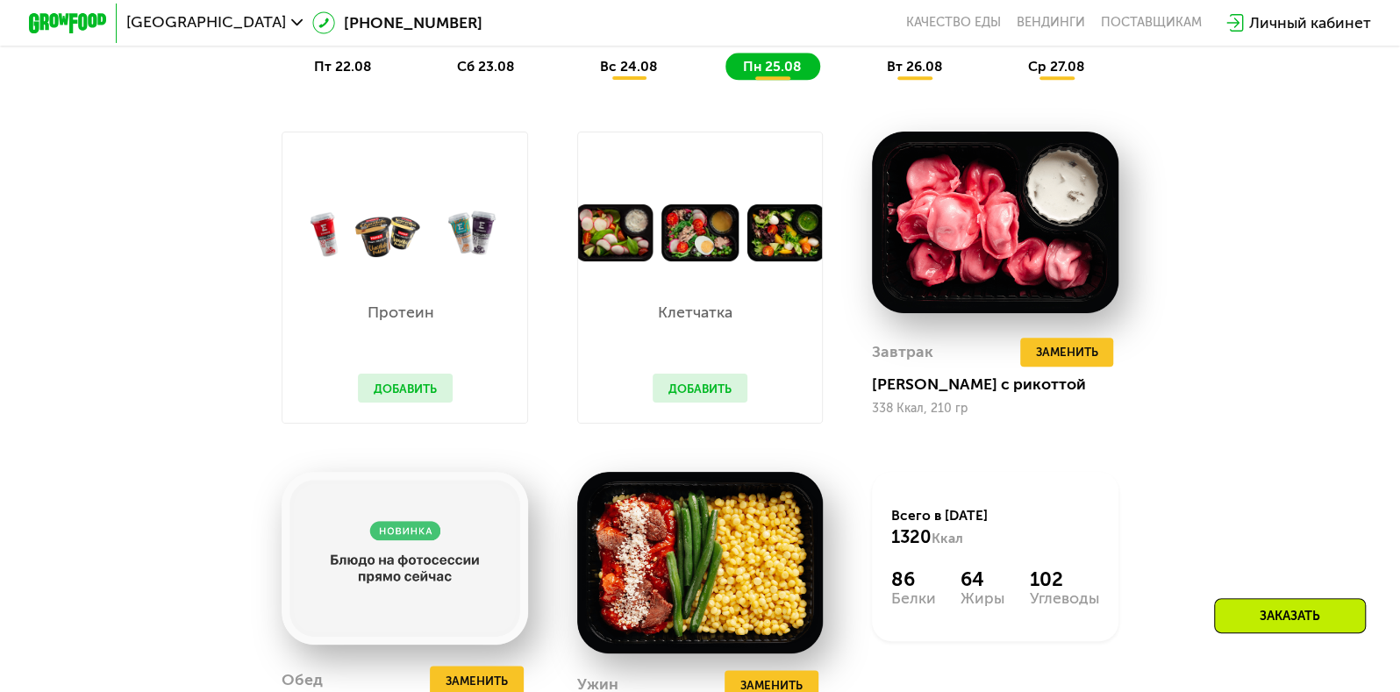
scroll to position [948, 0]
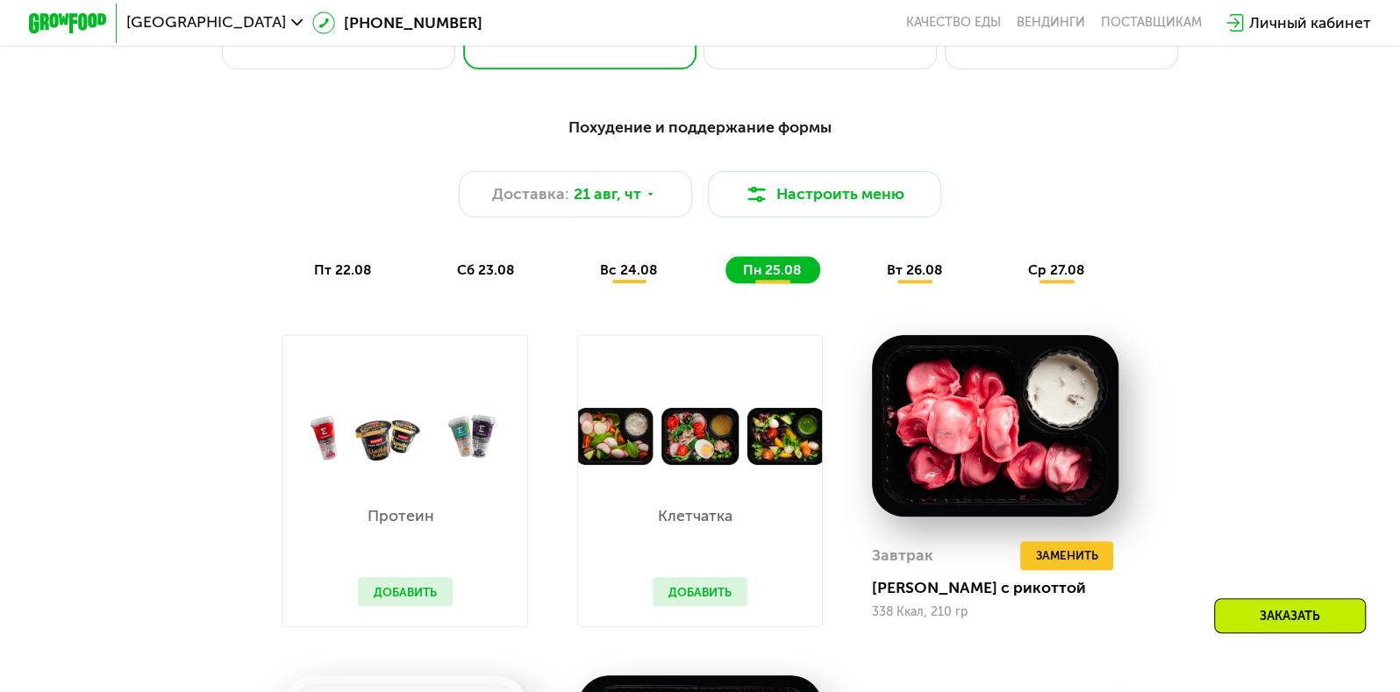
click at [1075, 278] on span "ср 27.08" at bounding box center [1056, 269] width 56 height 17
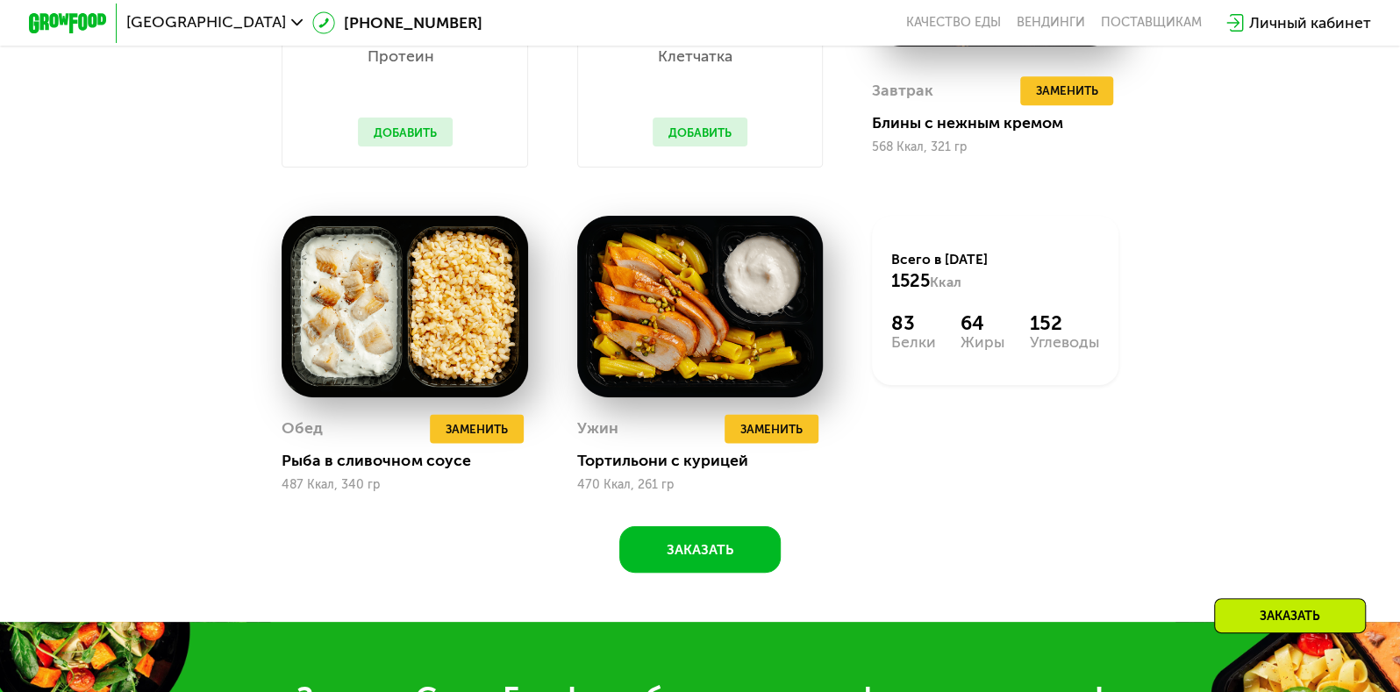
scroll to position [1316, 0]
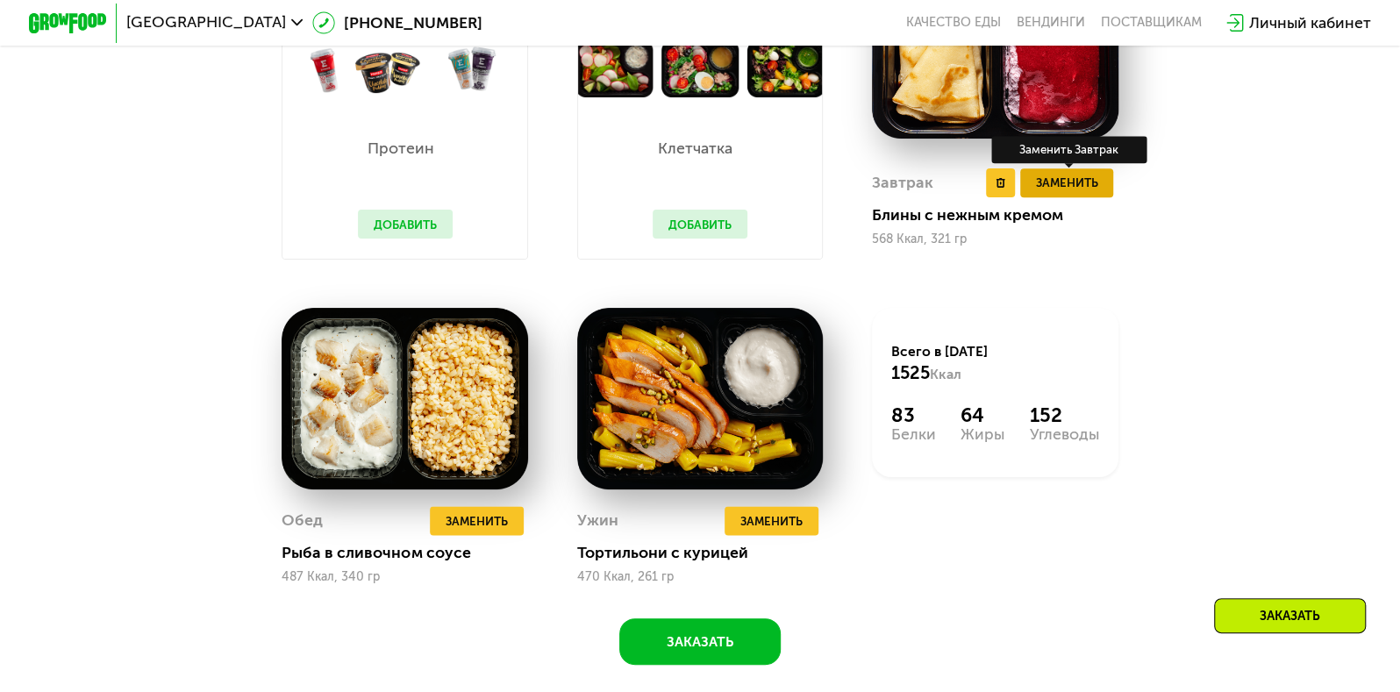
click at [1096, 192] on span "Заменить" at bounding box center [1066, 182] width 62 height 19
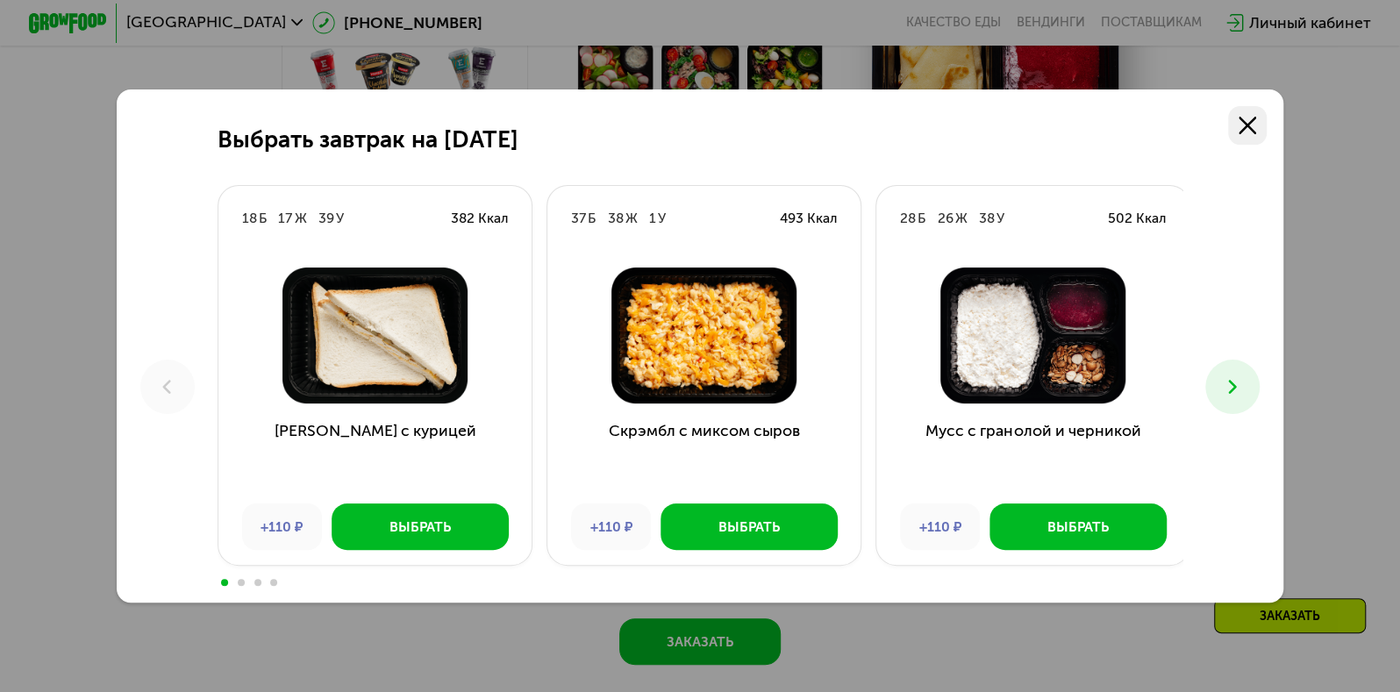
click at [1247, 123] on icon at bounding box center [1248, 126] width 18 height 18
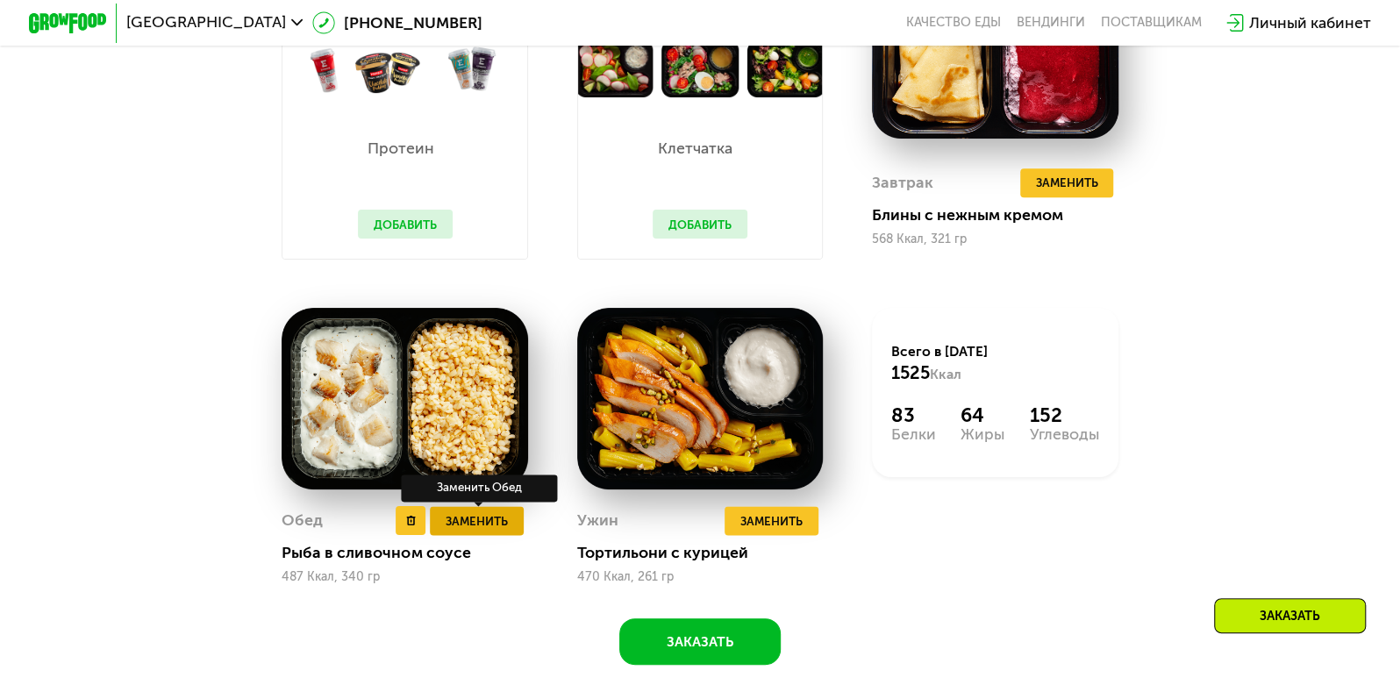
click at [475, 531] on span "Заменить" at bounding box center [477, 520] width 62 height 19
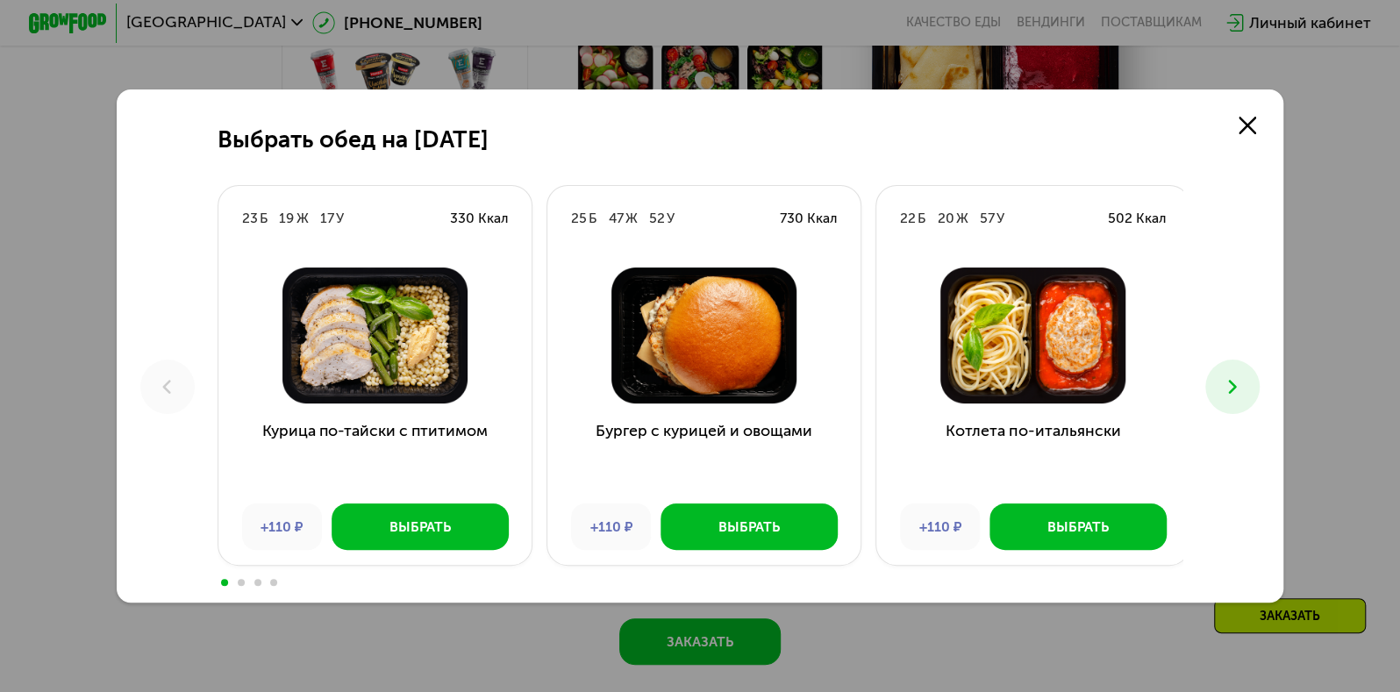
click at [1230, 376] on icon at bounding box center [1233, 387] width 24 height 24
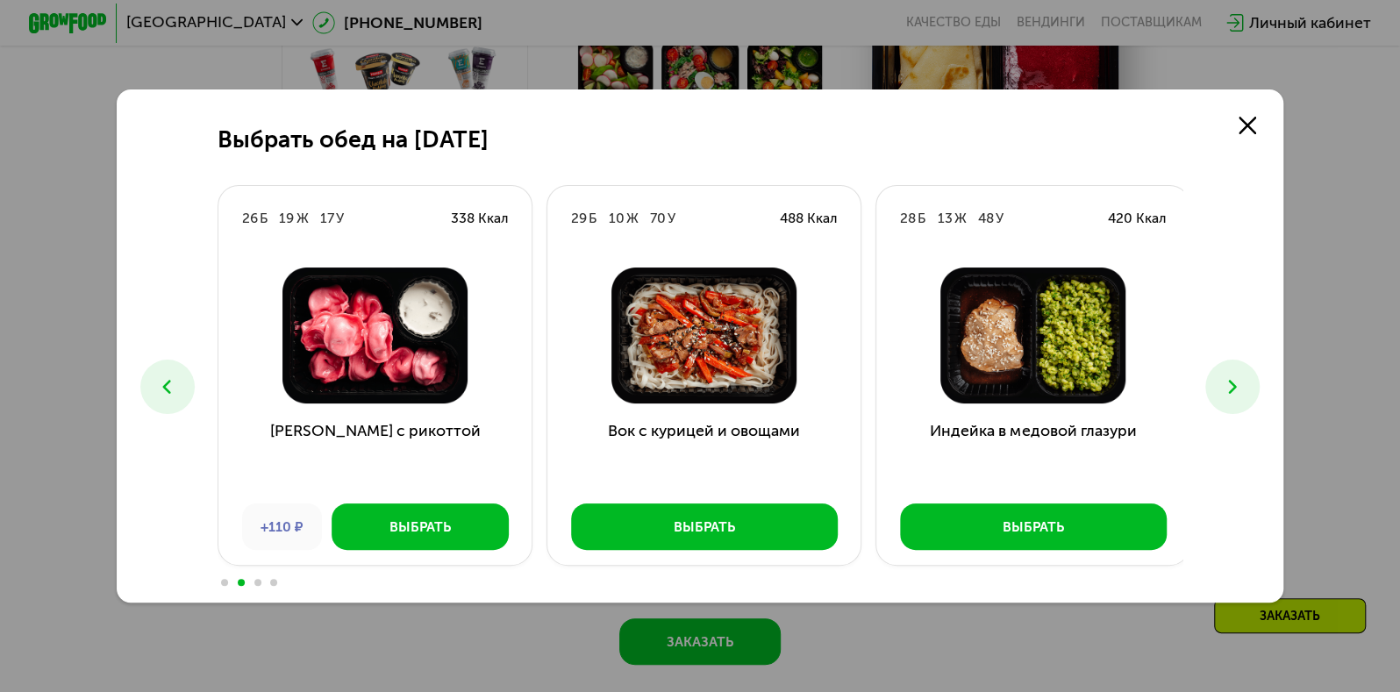
click at [1230, 376] on icon at bounding box center [1233, 387] width 24 height 24
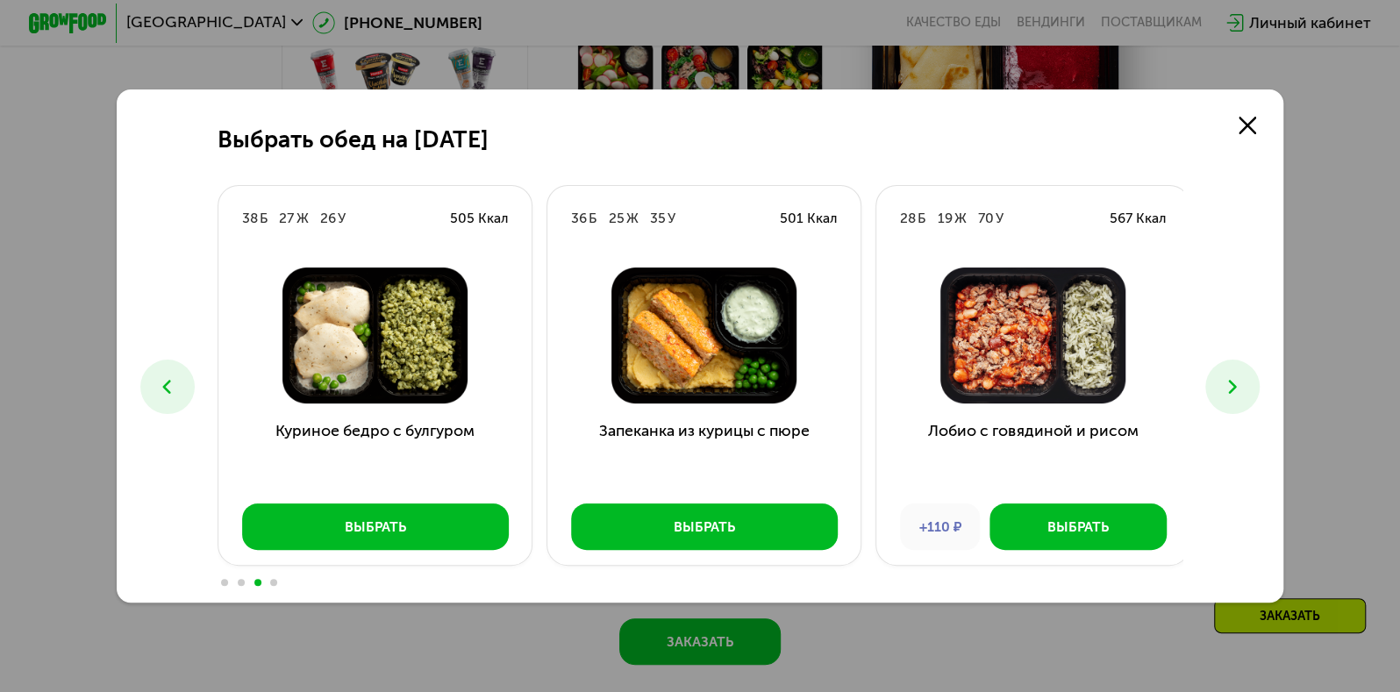
click at [1230, 376] on icon at bounding box center [1233, 387] width 24 height 24
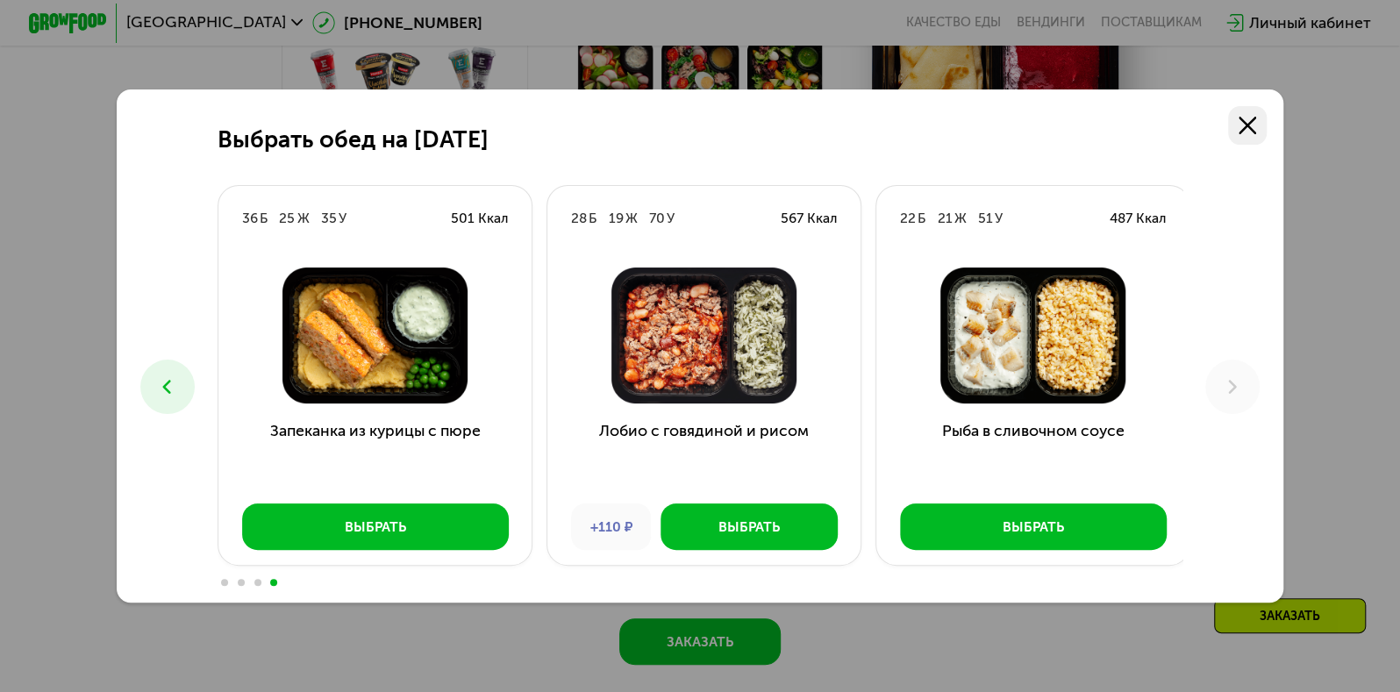
click at [1256, 118] on icon at bounding box center [1248, 126] width 18 height 18
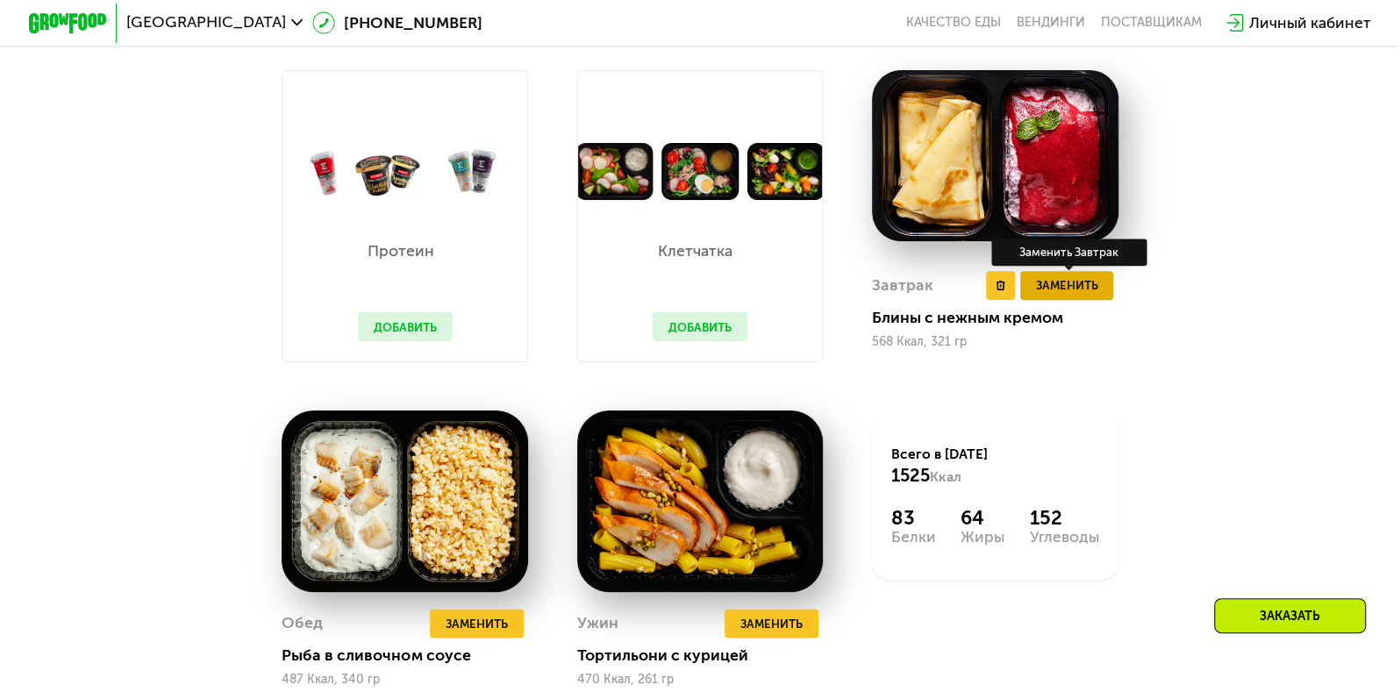
scroll to position [782, 0]
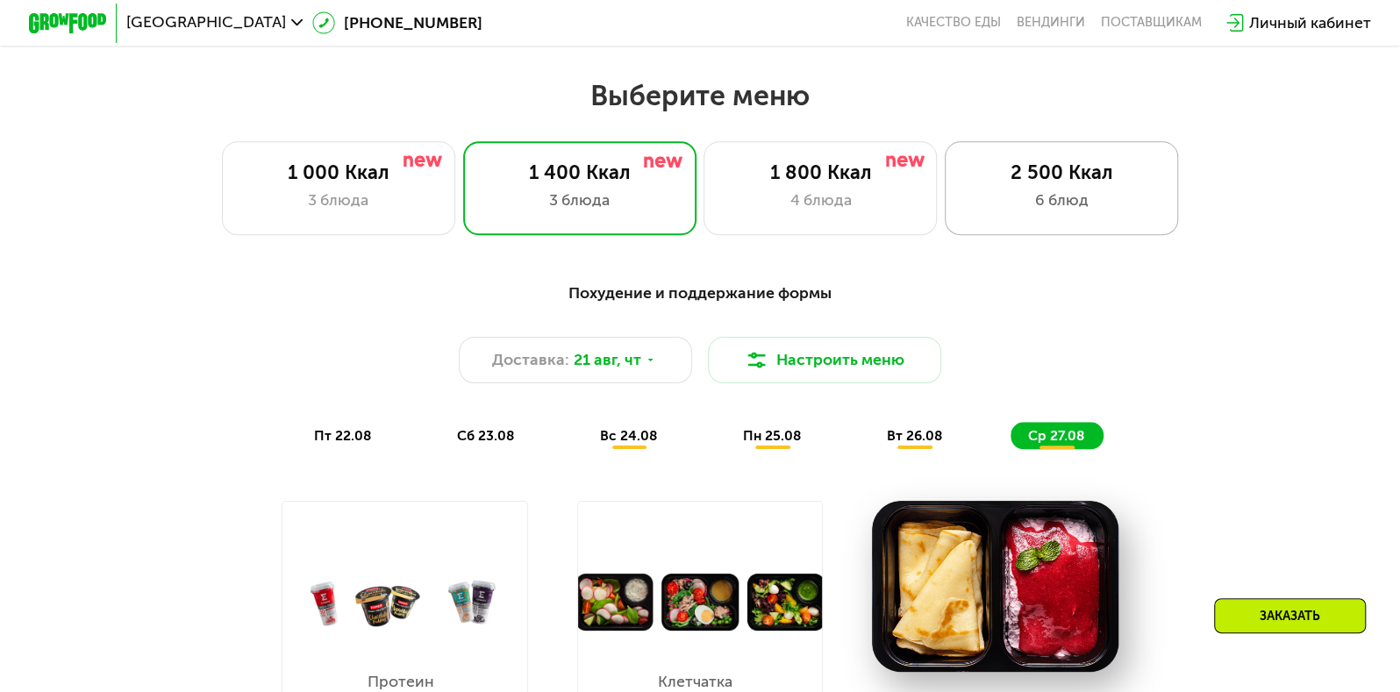
click at [1015, 203] on div "6 блюд" at bounding box center [1061, 201] width 193 height 24
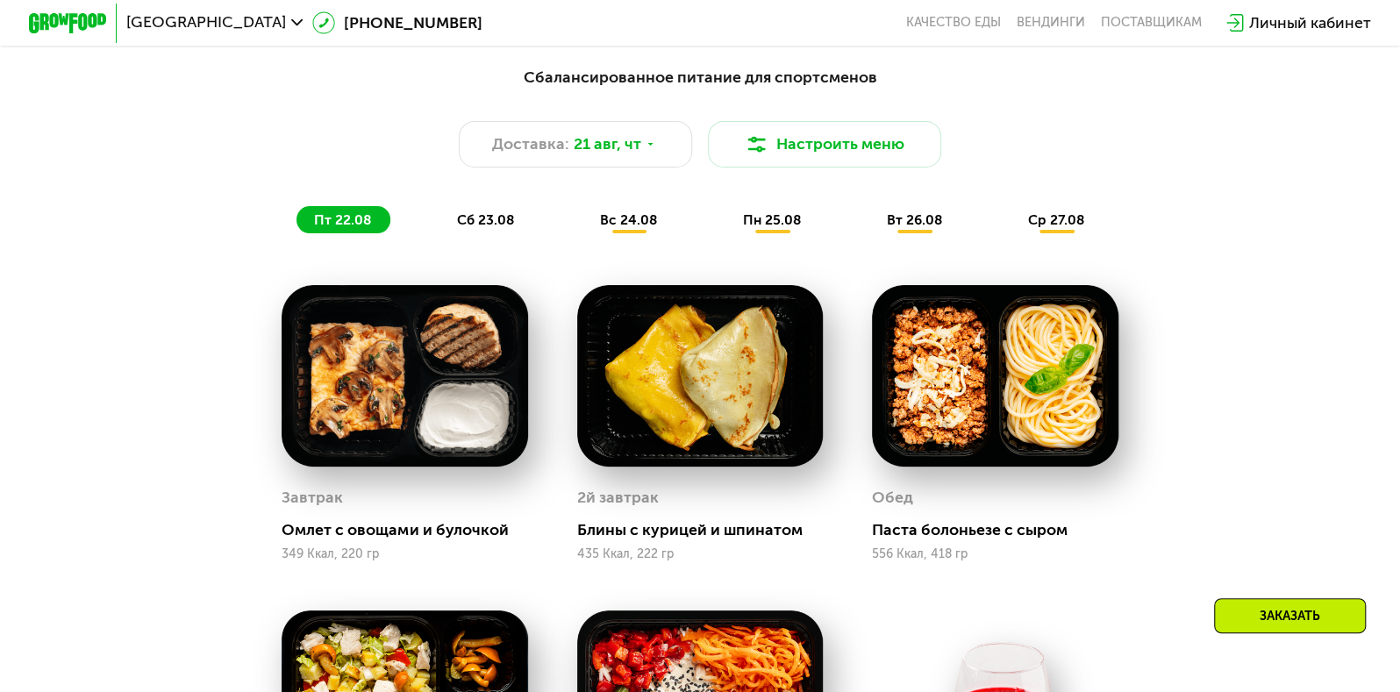
scroll to position [986, 0]
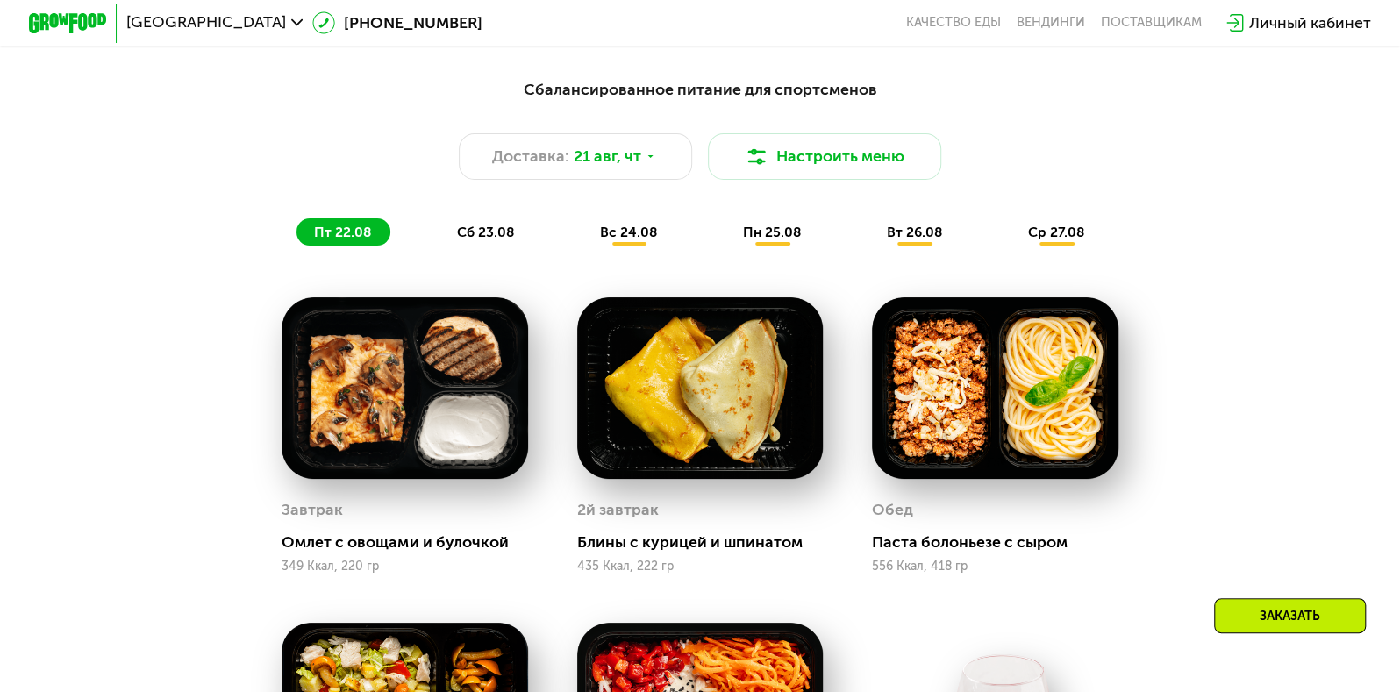
click at [917, 240] on span "вт 26.08" at bounding box center [914, 232] width 55 height 17
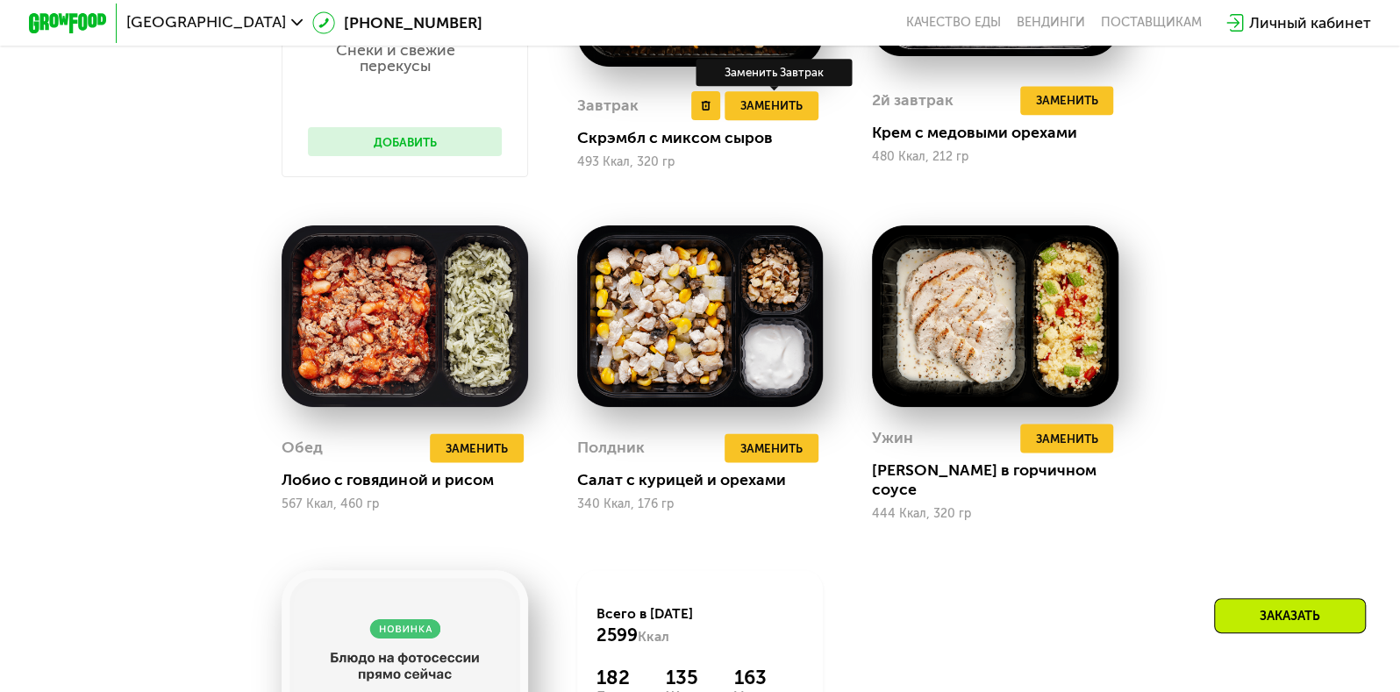
scroll to position [1408, 0]
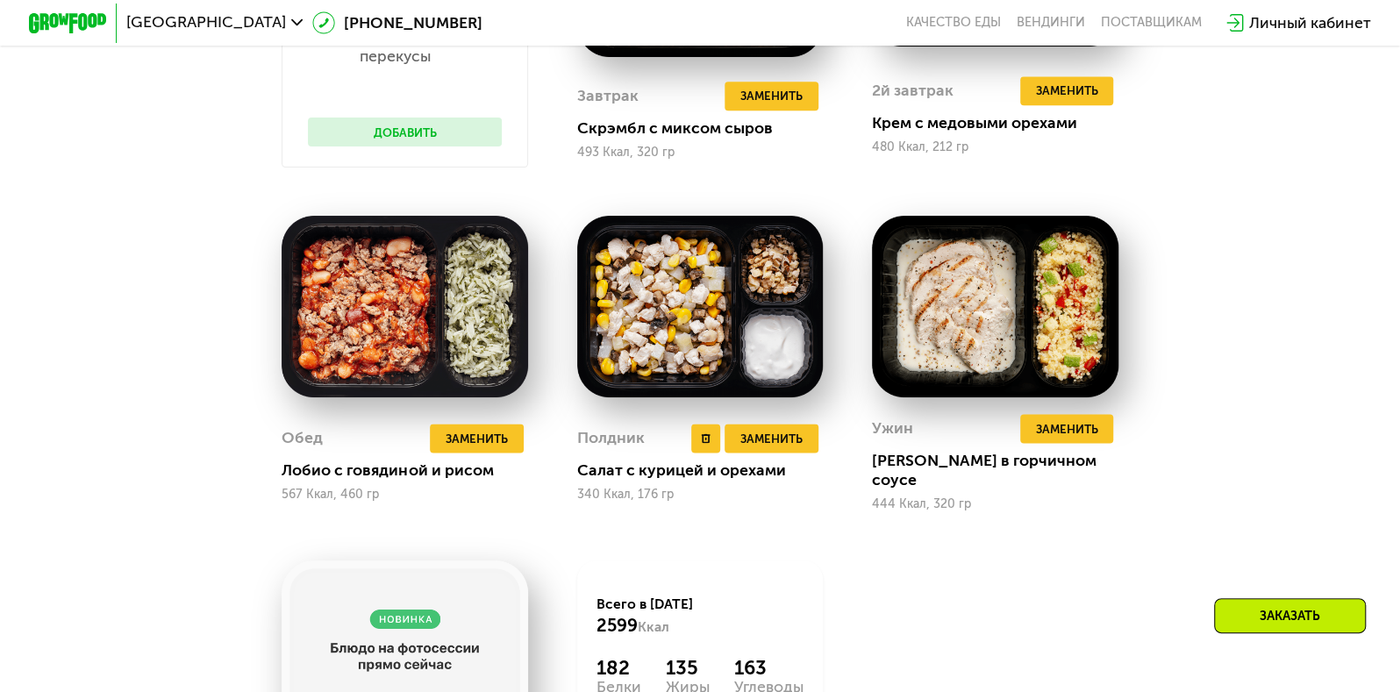
click at [797, 459] on div "Полдник Удалить Полдник Заменить Заменить Полдник Салат с курицей и орехами 340…" at bounding box center [700, 462] width 247 height 97
click at [1059, 443] on button "Заменить" at bounding box center [1066, 428] width 93 height 29
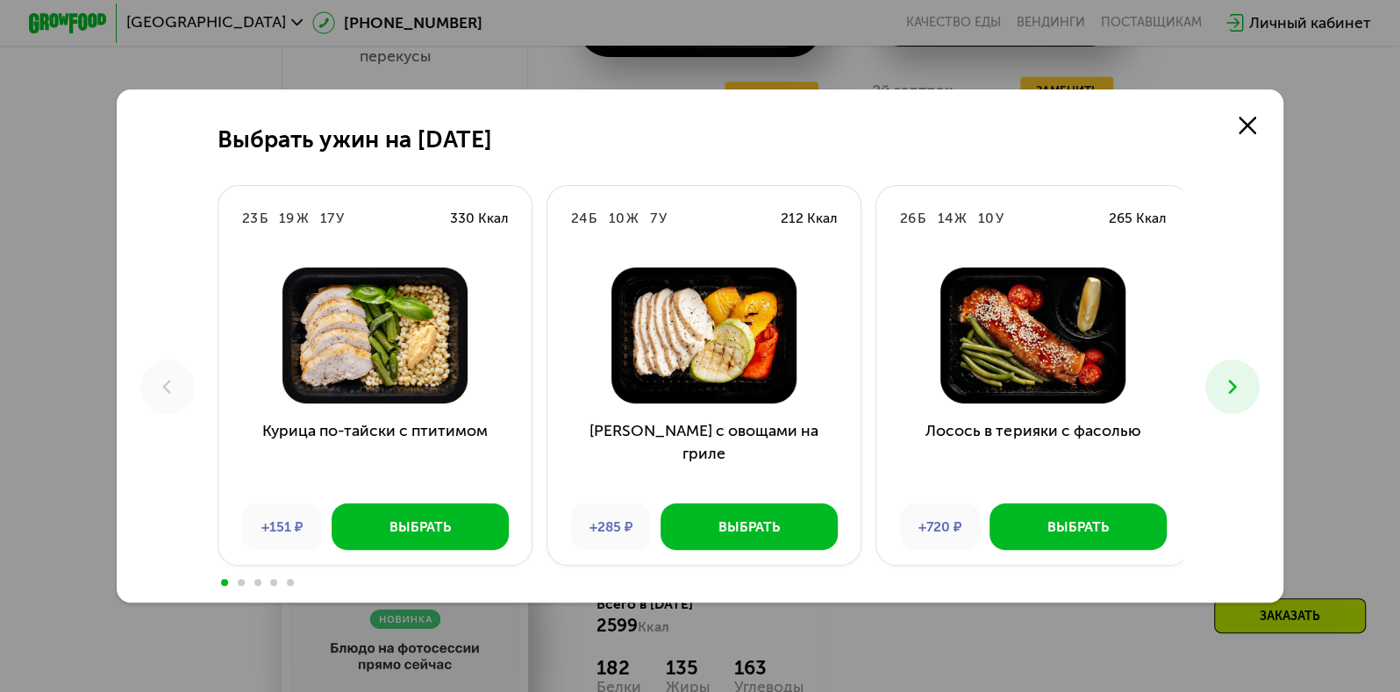
click at [1221, 372] on button at bounding box center [1232, 387] width 54 height 54
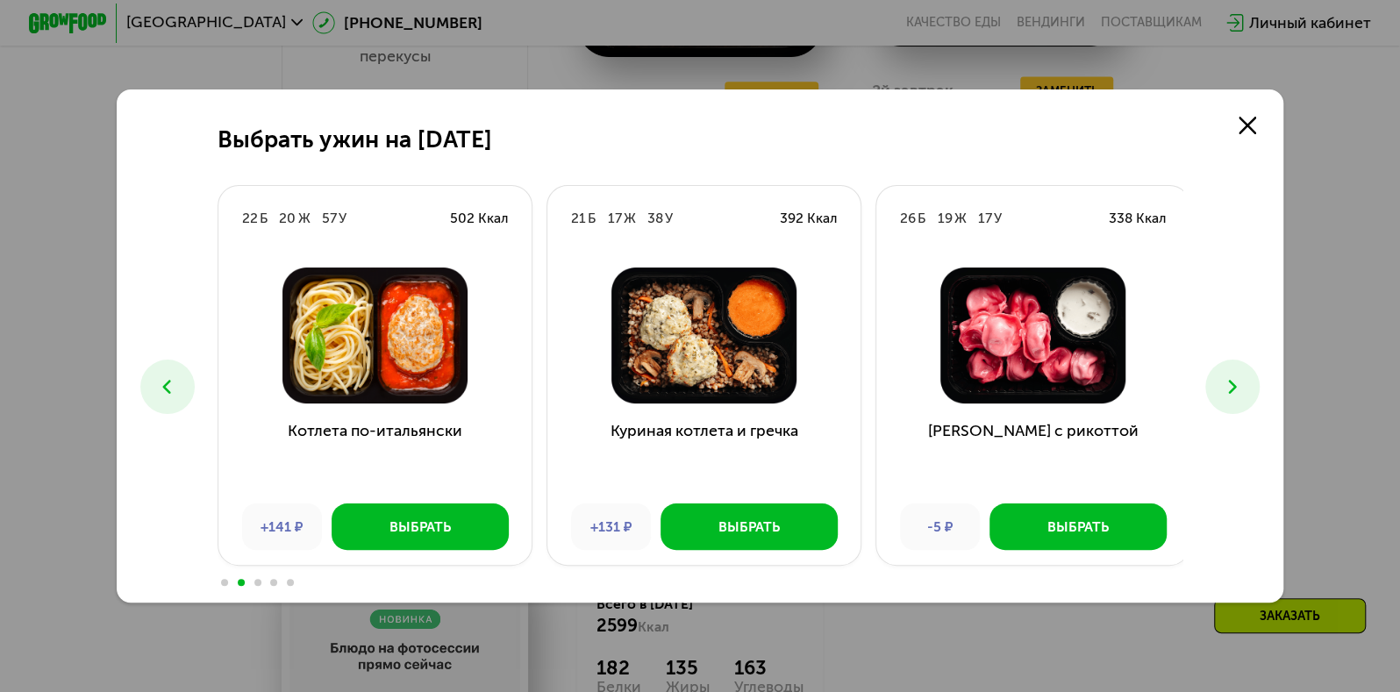
click at [1221, 372] on button at bounding box center [1232, 387] width 54 height 54
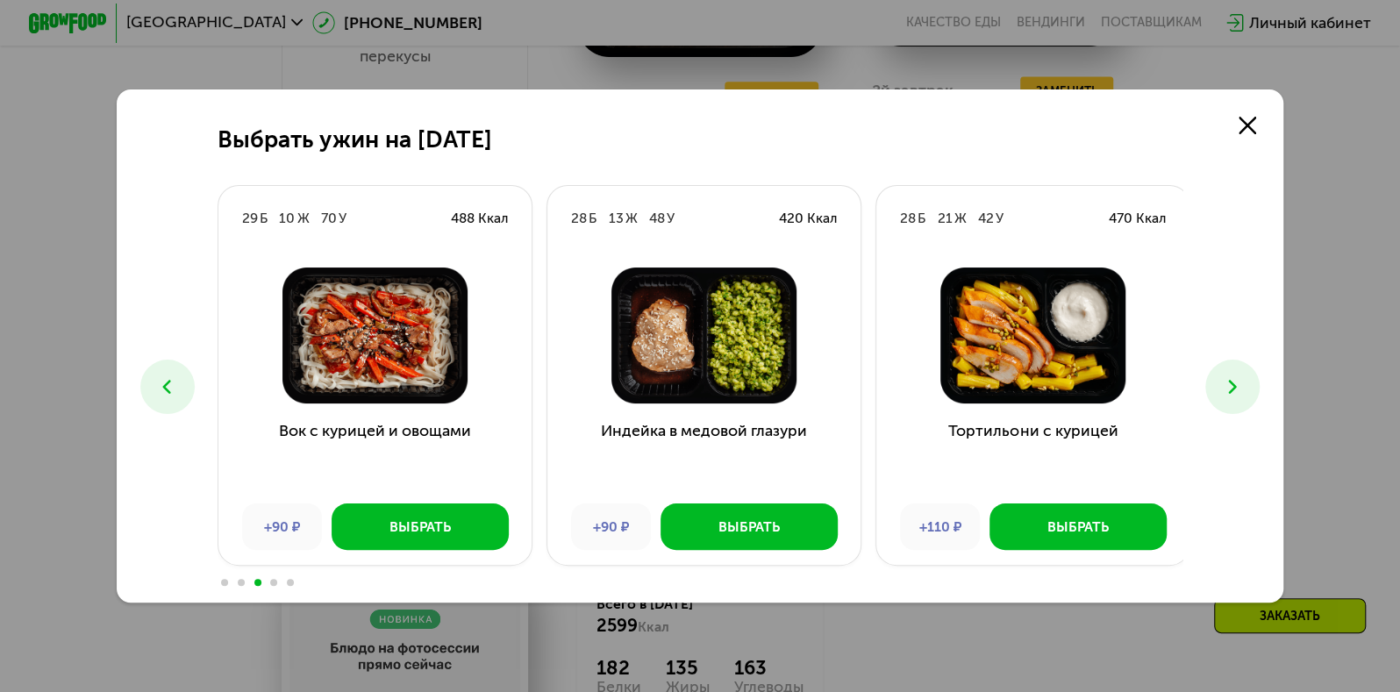
click at [1221, 372] on button at bounding box center [1232, 387] width 54 height 54
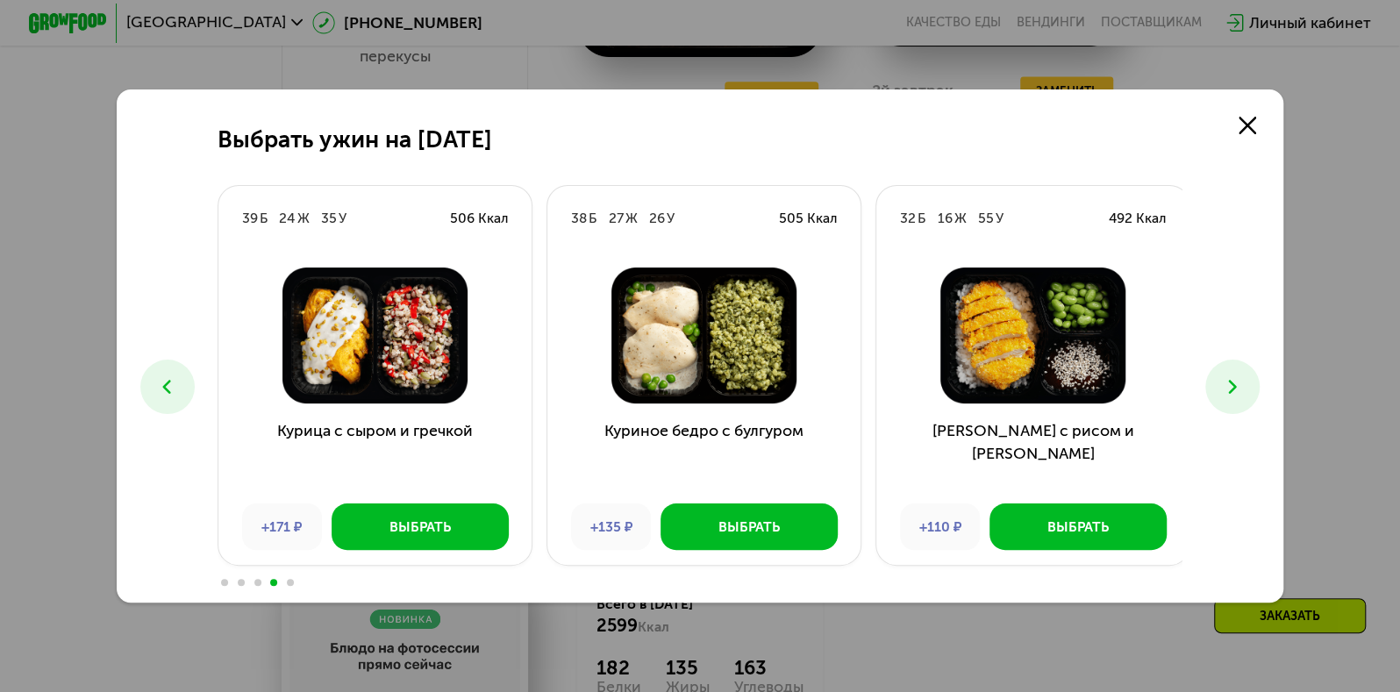
click at [1221, 372] on button at bounding box center [1232, 387] width 54 height 54
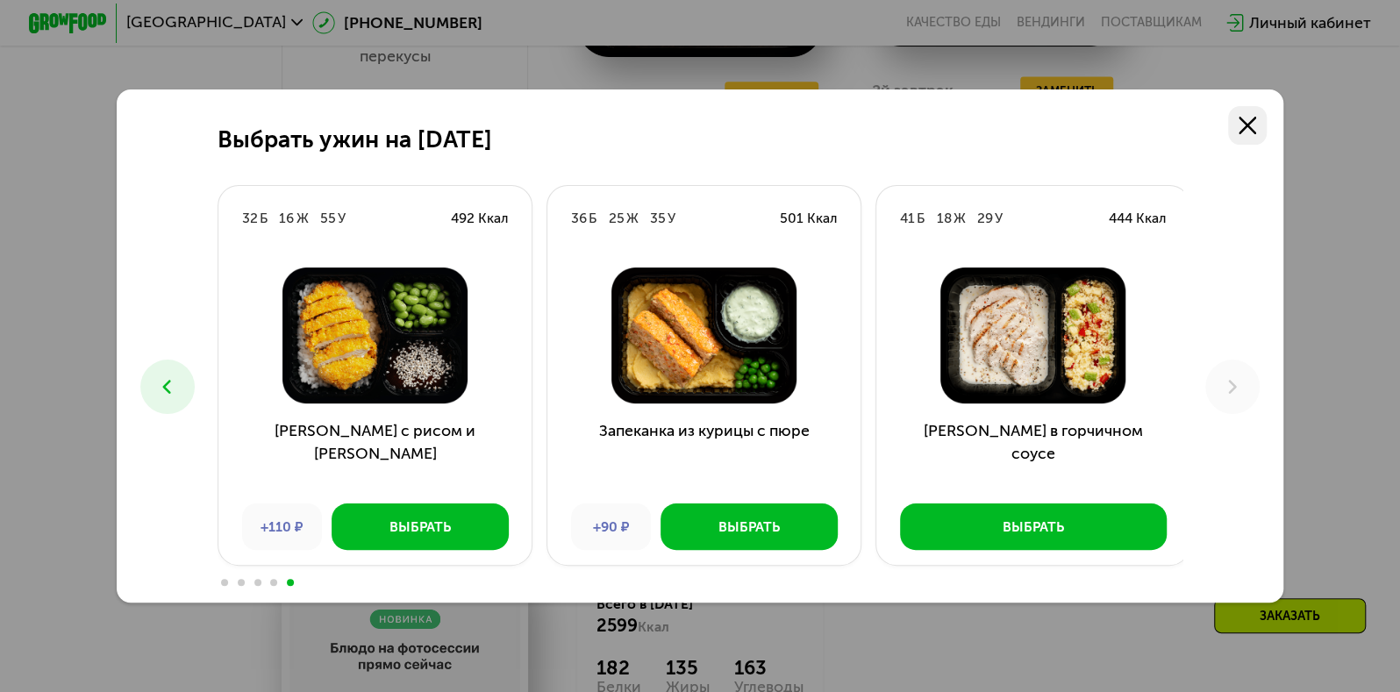
click at [1250, 125] on use at bounding box center [1248, 126] width 18 height 18
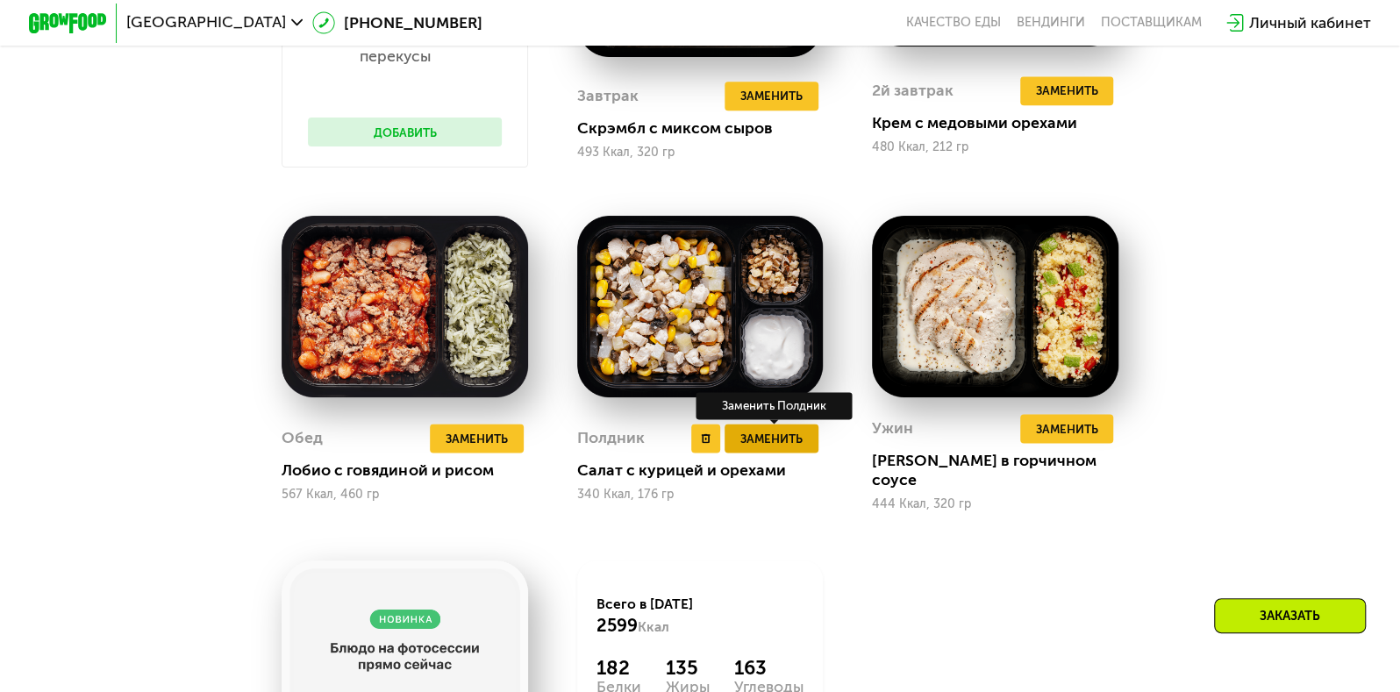
click at [782, 448] on span "Заменить" at bounding box center [771, 438] width 62 height 19
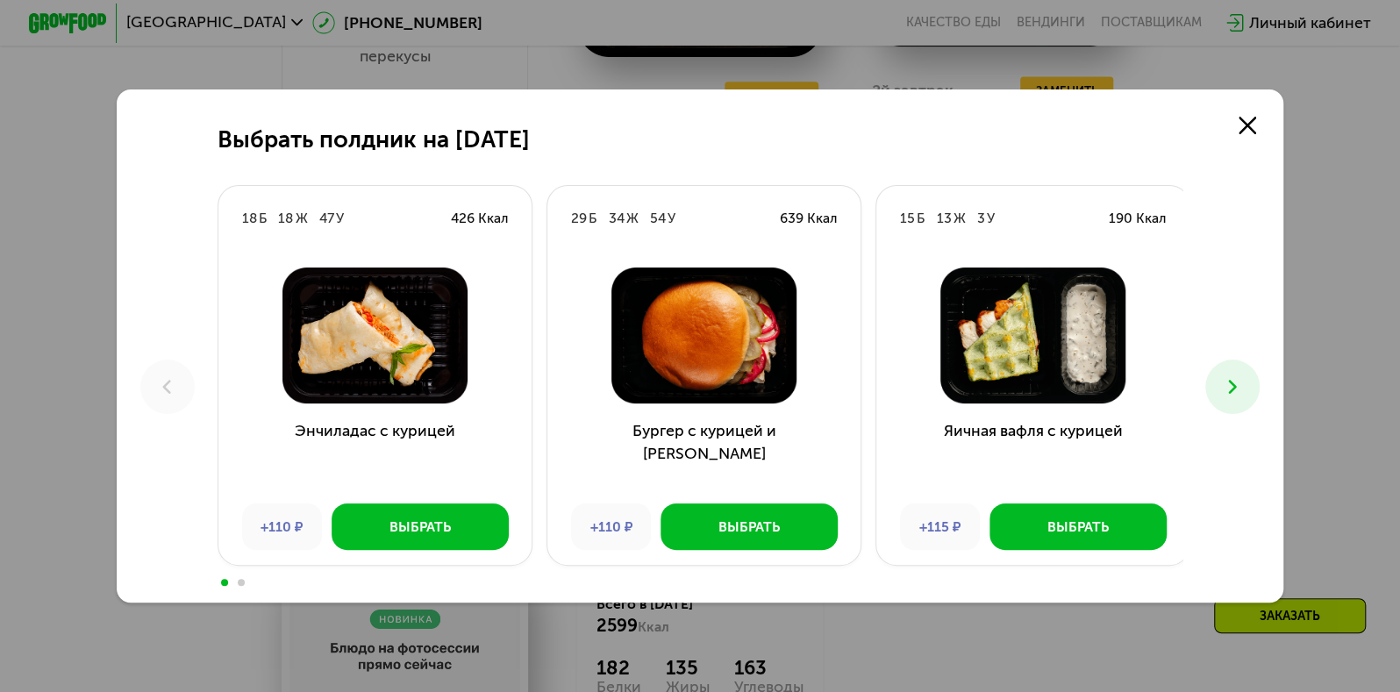
click at [1229, 379] on icon at bounding box center [1233, 387] width 24 height 24
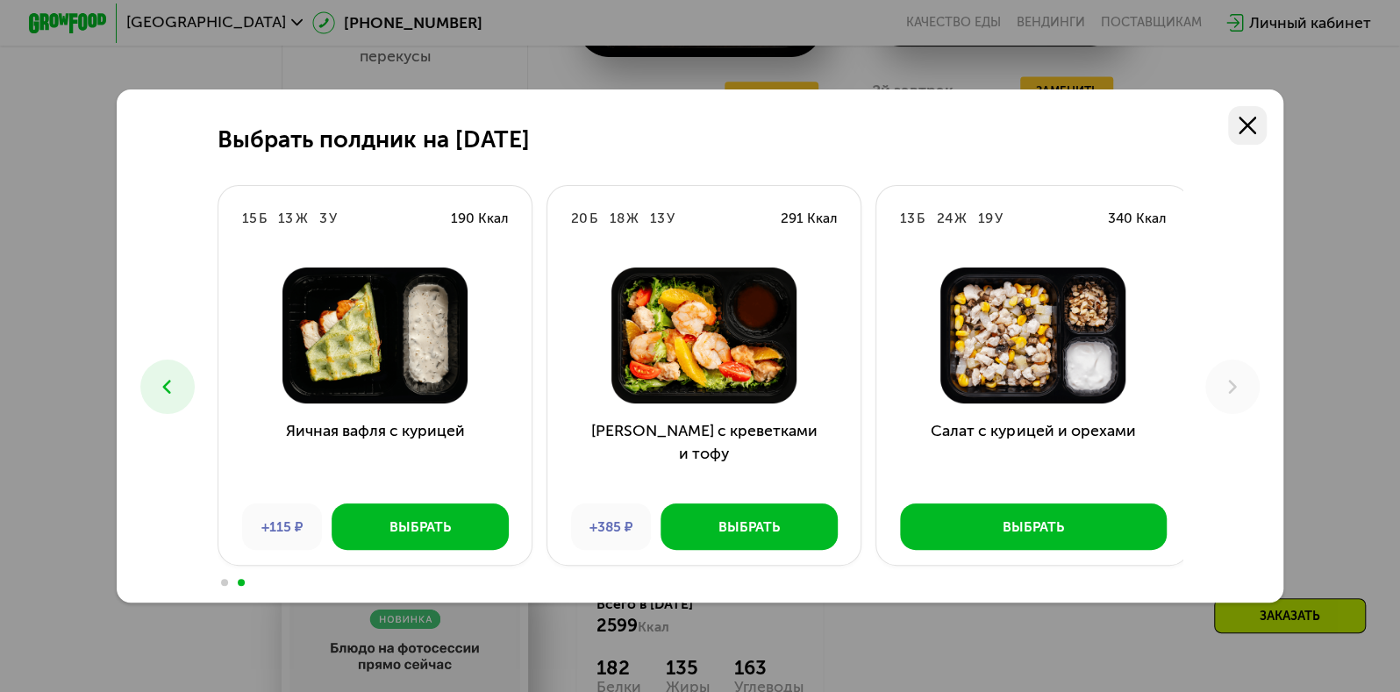
click at [1256, 118] on icon at bounding box center [1248, 126] width 18 height 18
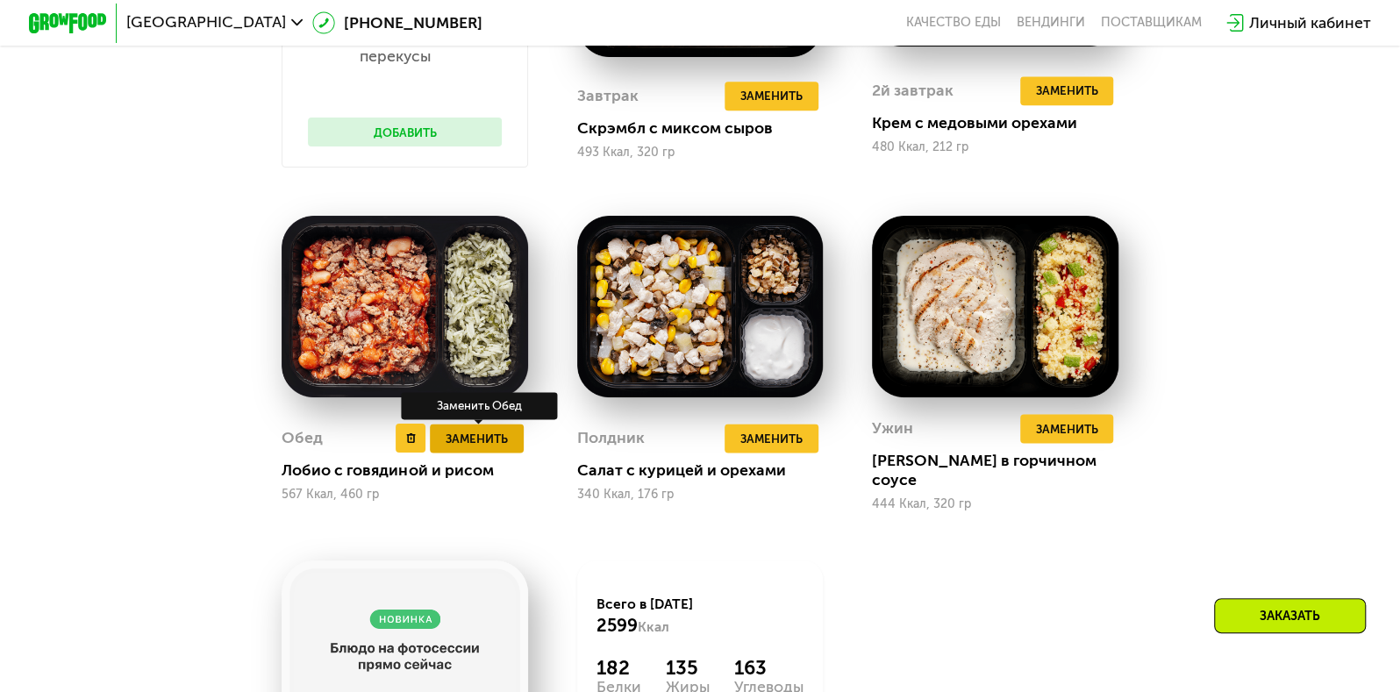
click at [512, 448] on button "Заменить" at bounding box center [476, 438] width 93 height 29
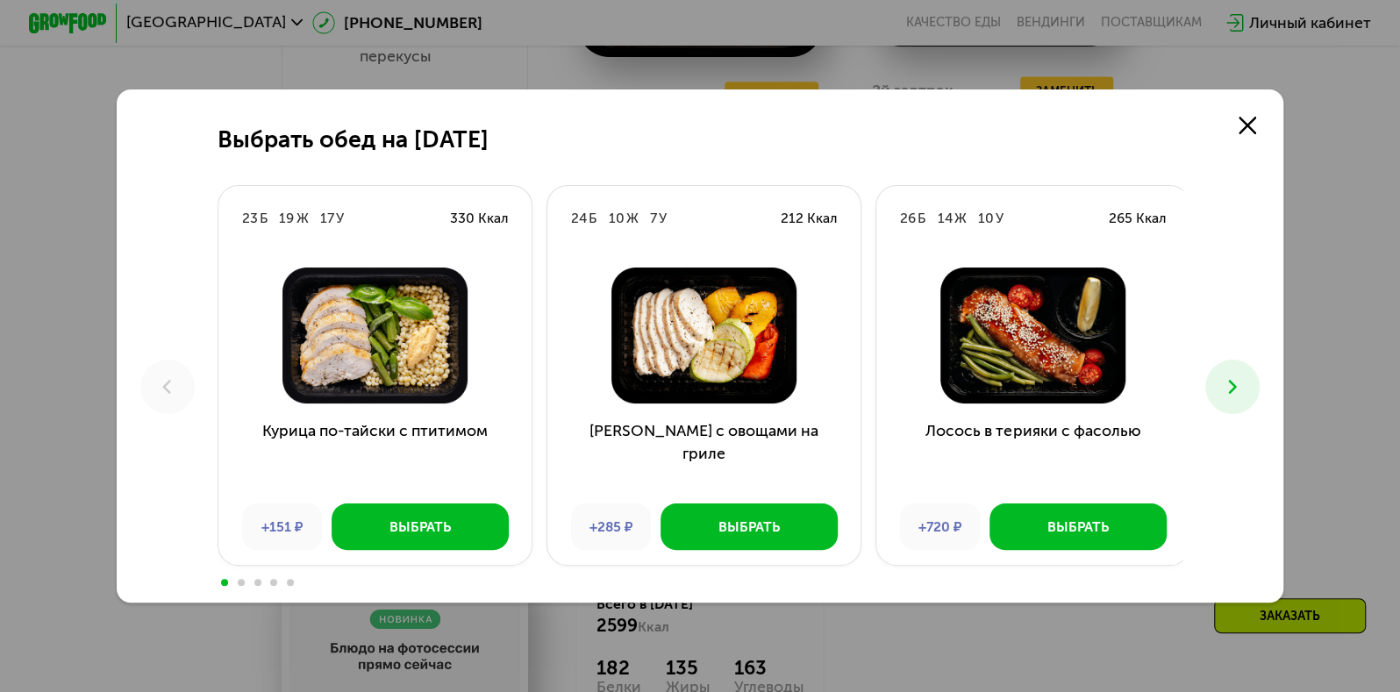
click at [1227, 371] on button at bounding box center [1232, 387] width 54 height 54
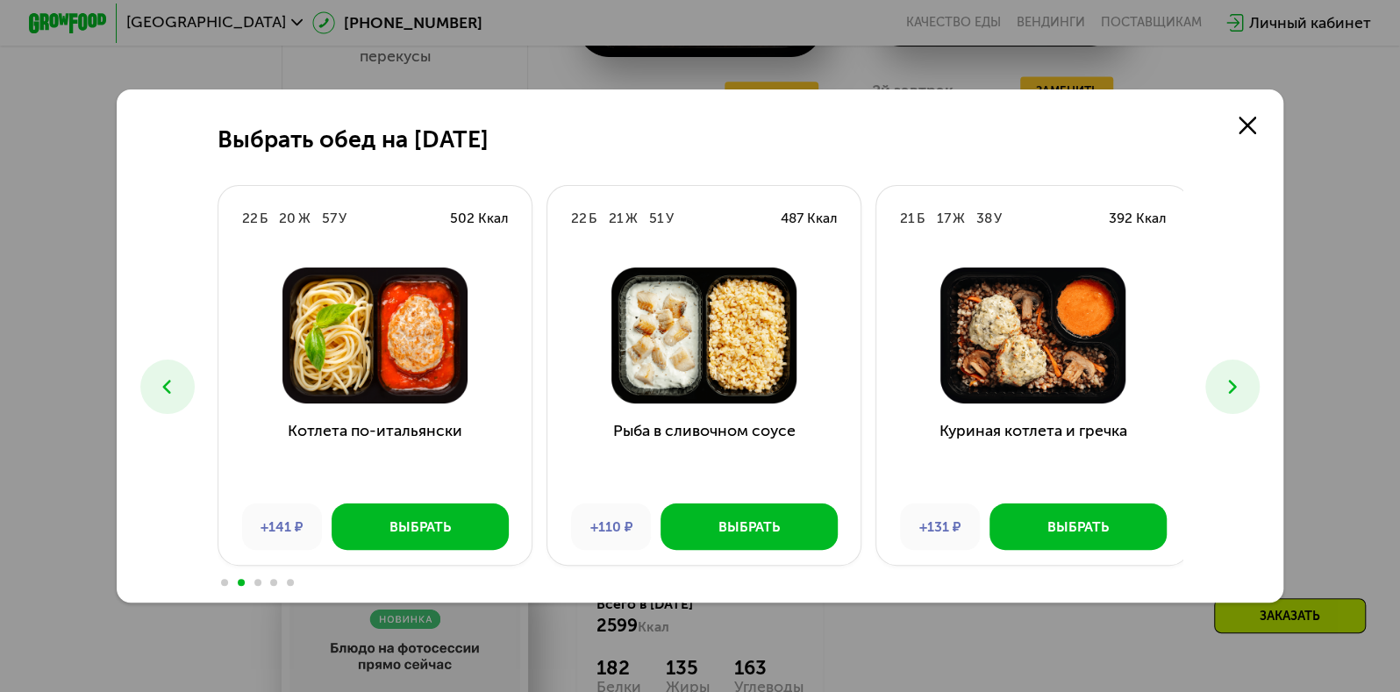
click at [1227, 371] on button at bounding box center [1232, 387] width 54 height 54
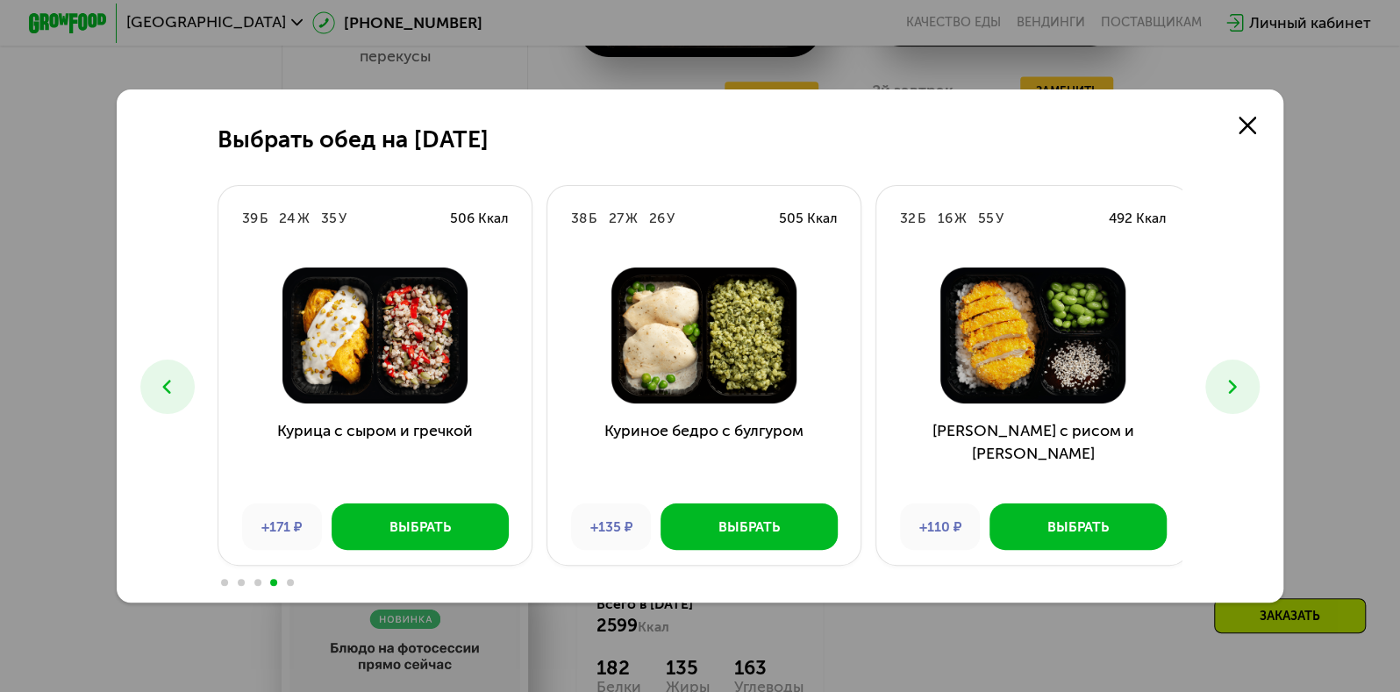
click at [1227, 371] on button at bounding box center [1232, 387] width 54 height 54
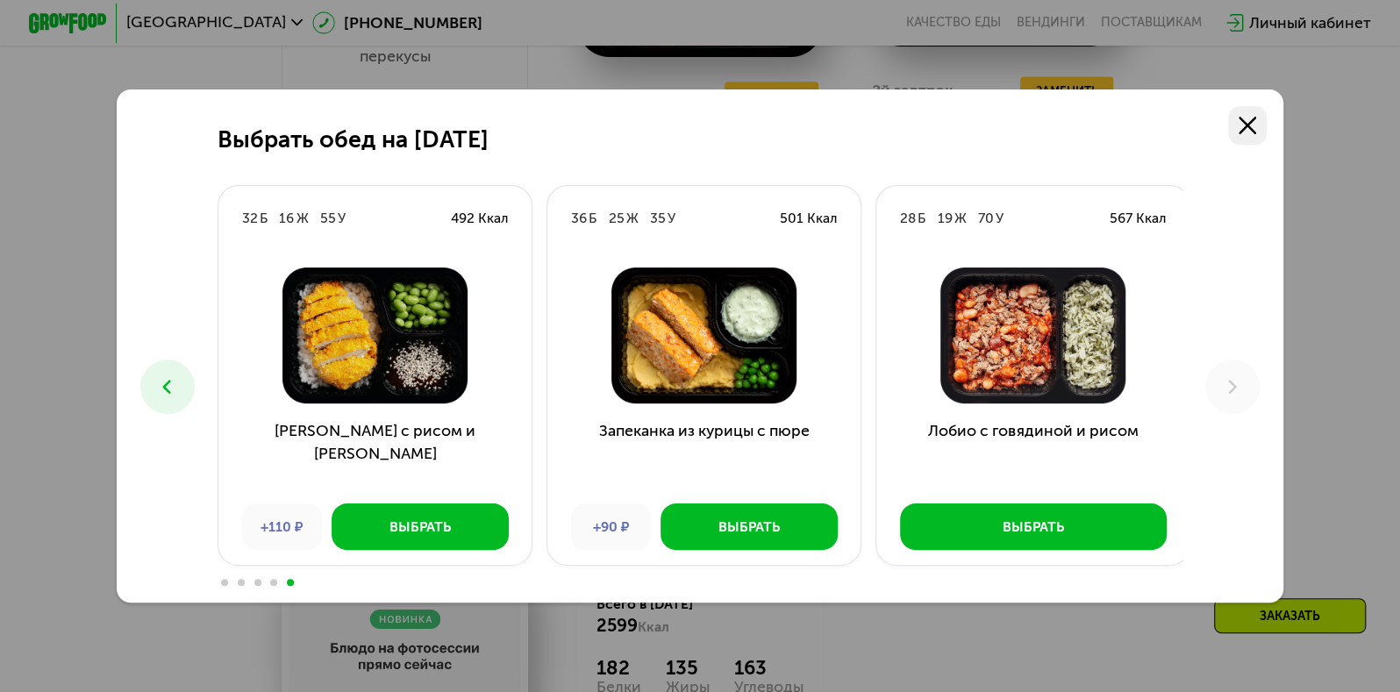
click at [1253, 120] on icon at bounding box center [1248, 126] width 18 height 18
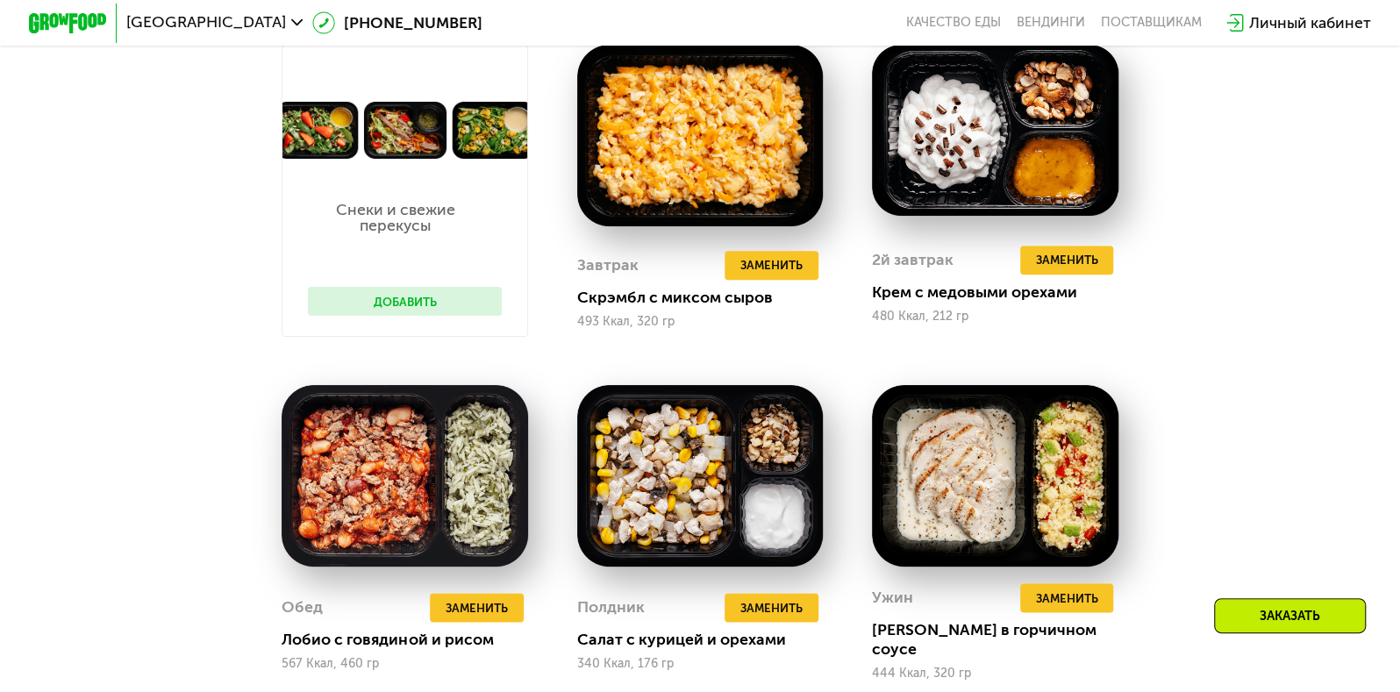
scroll to position [1211, 0]
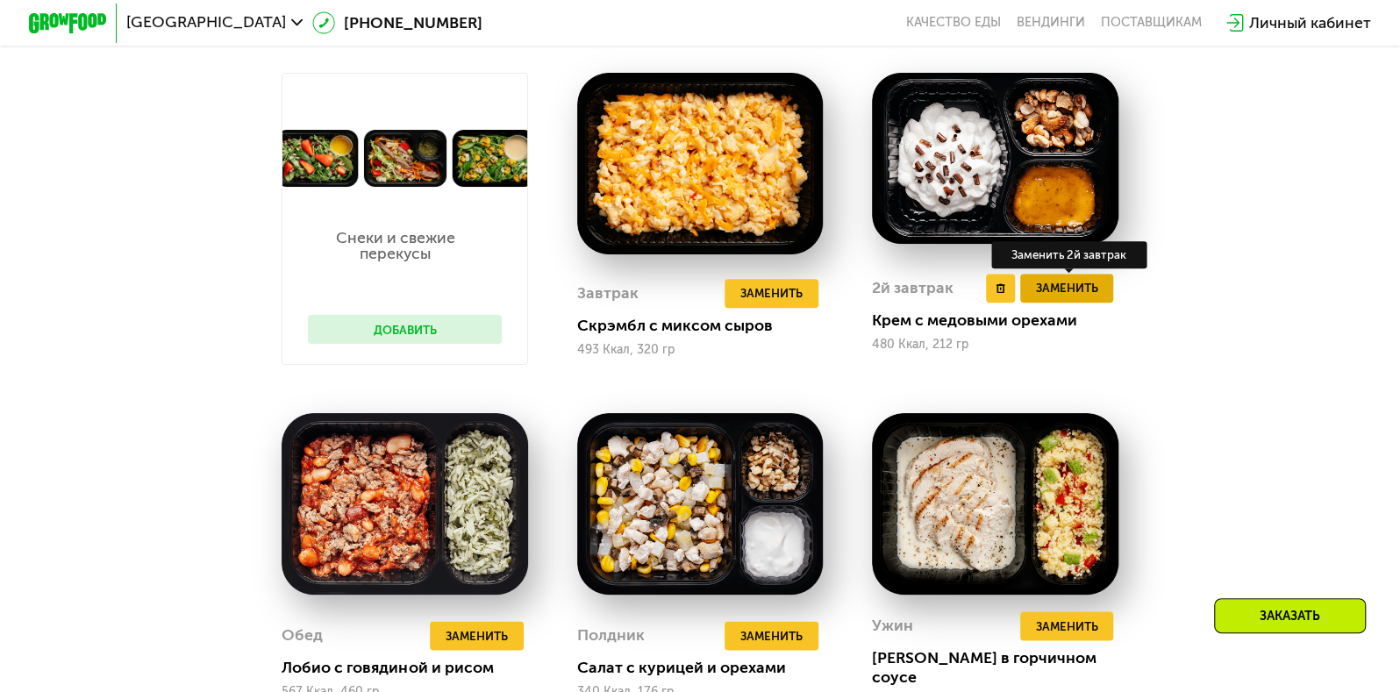
click at [1092, 297] on span "Заменить" at bounding box center [1066, 287] width 62 height 19
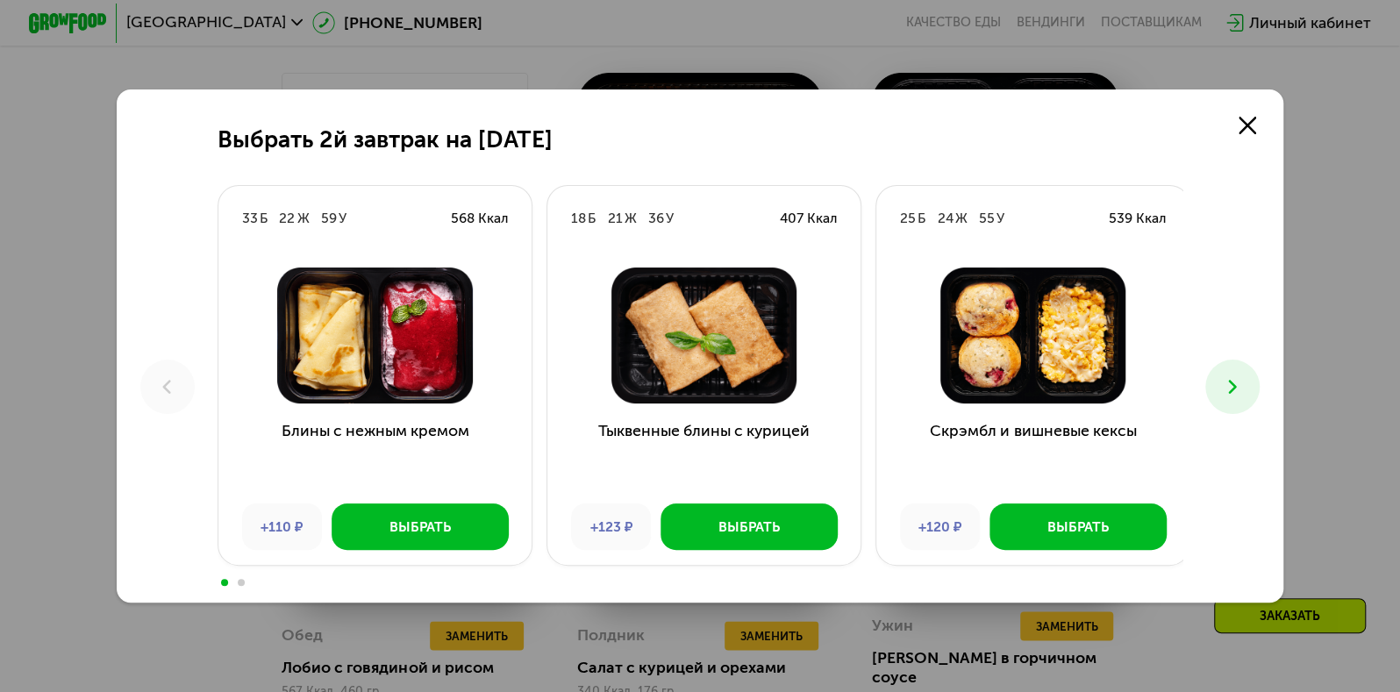
click at [1225, 398] on icon at bounding box center [1233, 387] width 24 height 24
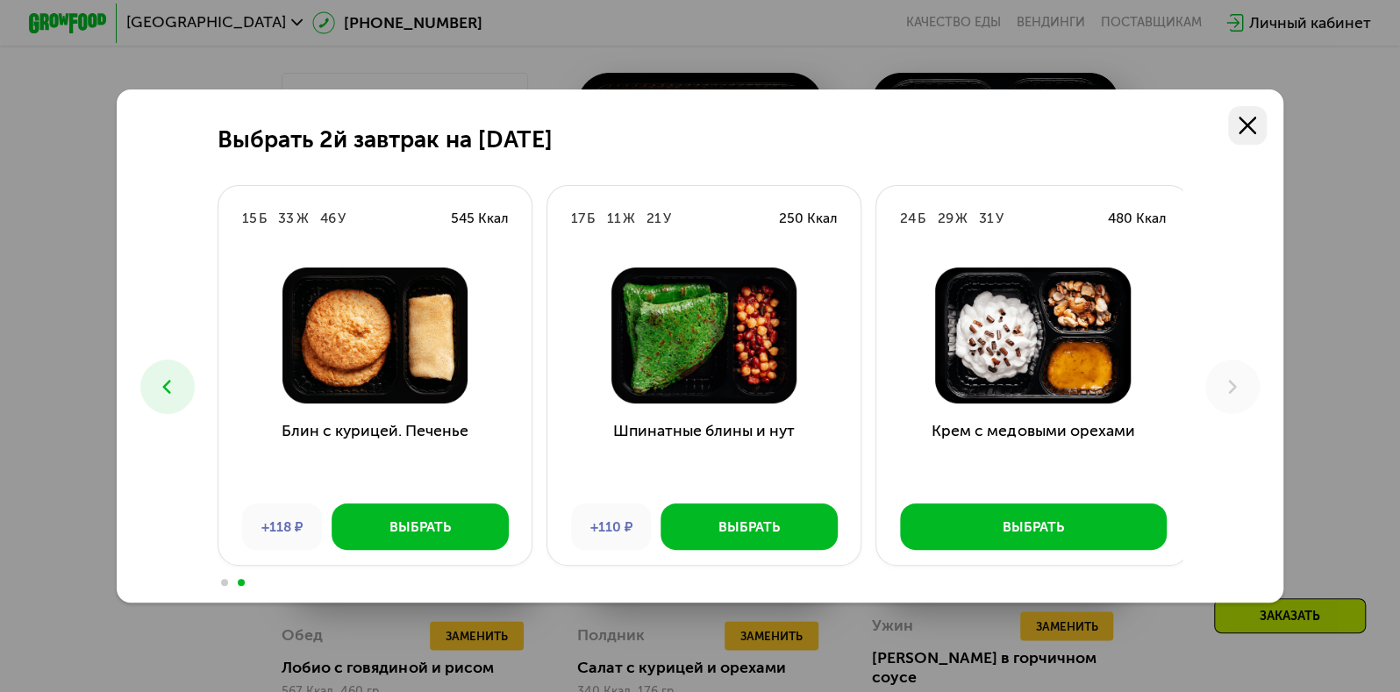
click at [1252, 109] on link at bounding box center [1247, 125] width 39 height 39
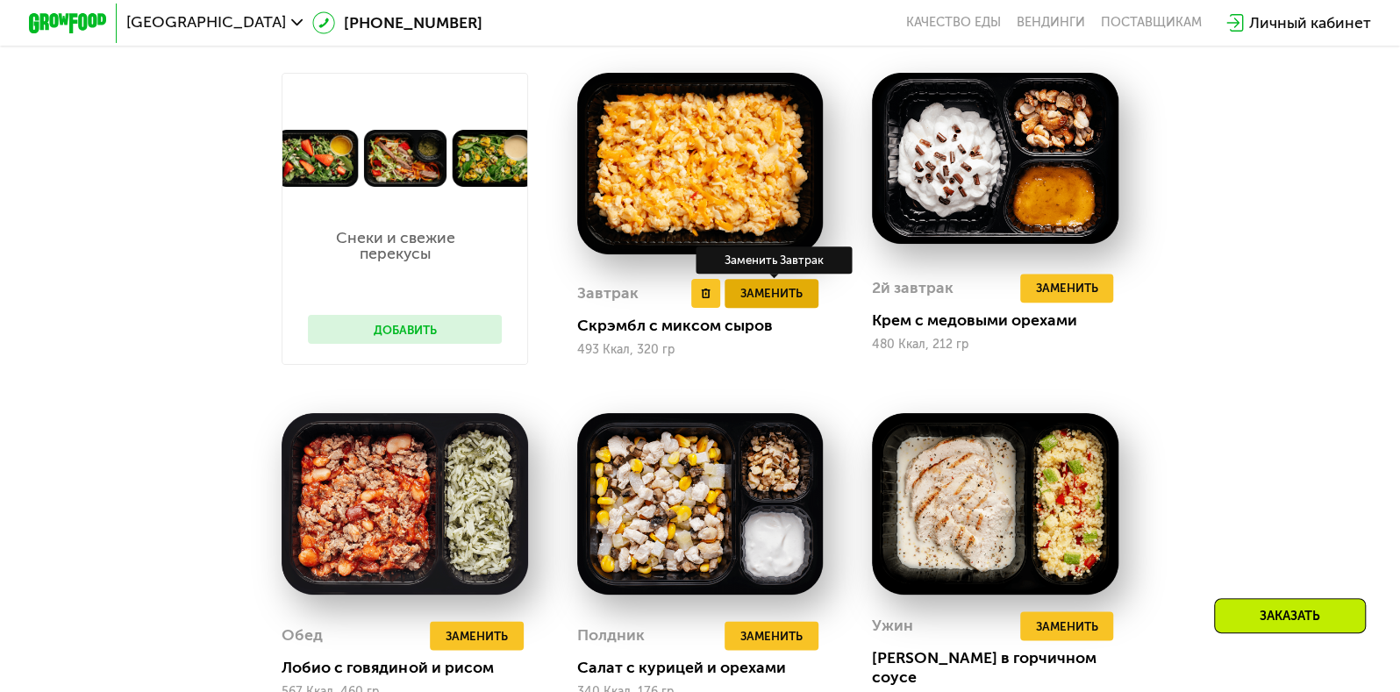
click at [794, 296] on span "Заменить" at bounding box center [771, 292] width 62 height 19
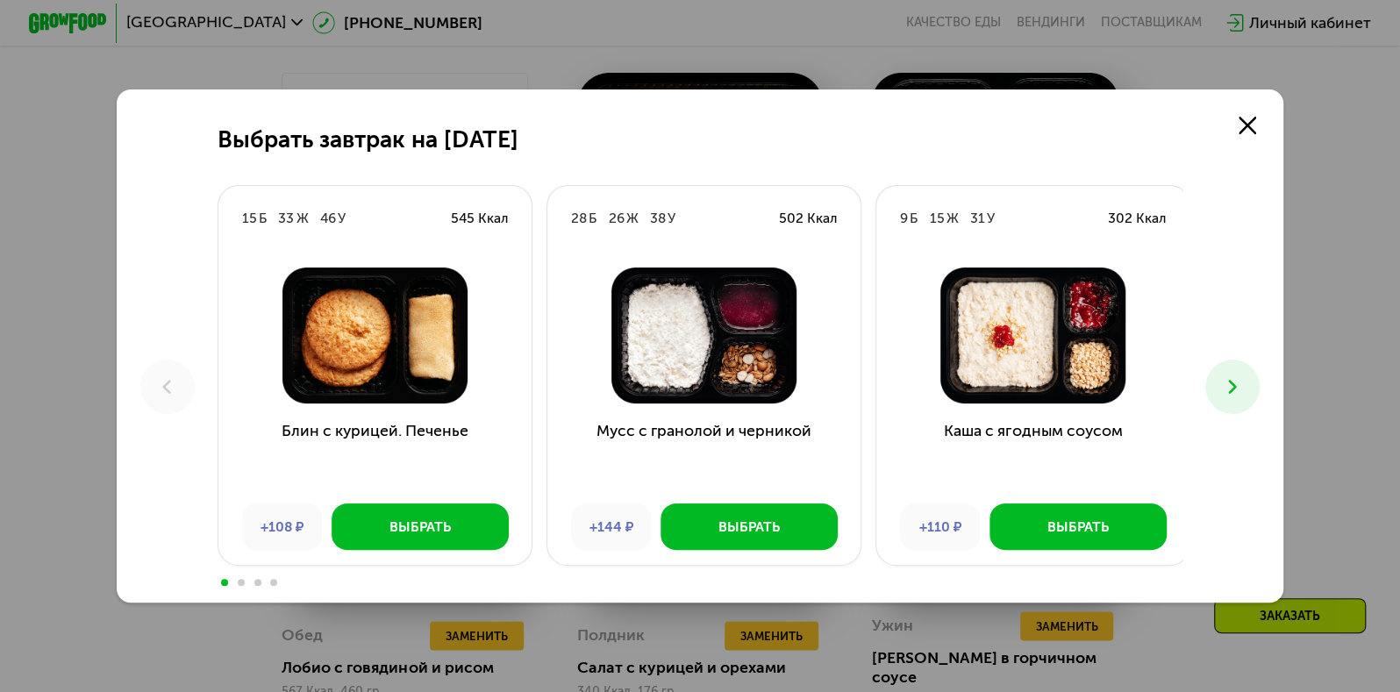
click at [1232, 399] on button at bounding box center [1232, 387] width 54 height 54
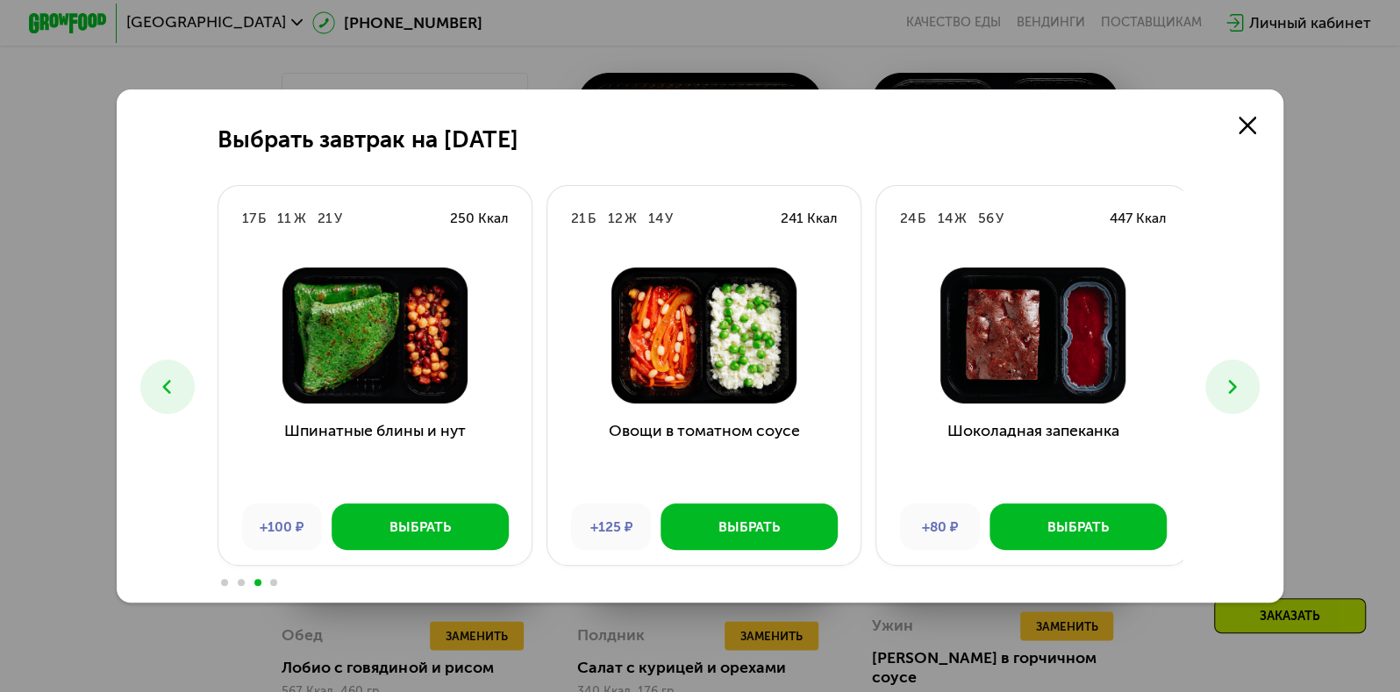
click at [1232, 399] on button at bounding box center [1232, 387] width 54 height 54
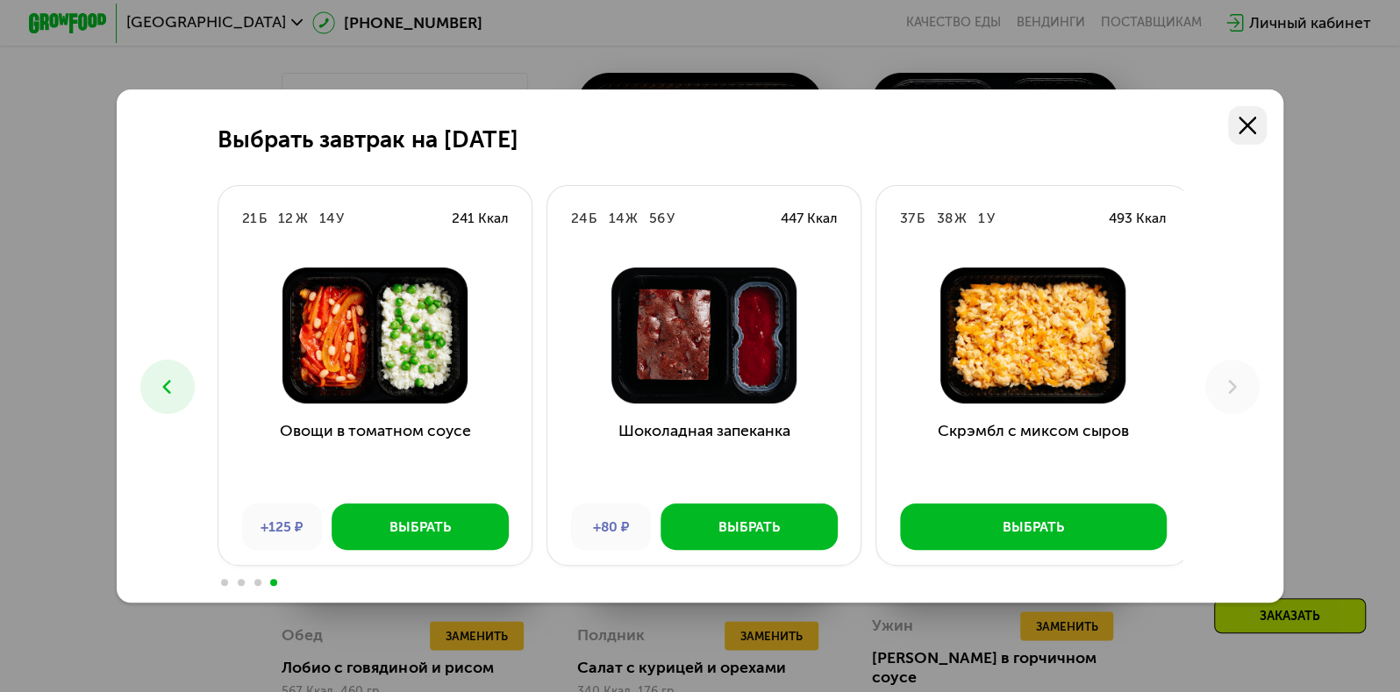
click at [1249, 120] on div "Выбрать завтрак на [DATE] Б 33 Ж 46 У 545 Ккал Блин с курицей. Печенье +108 ₽ В…" at bounding box center [700, 345] width 1167 height 513
click at [1249, 120] on use at bounding box center [1248, 126] width 18 height 18
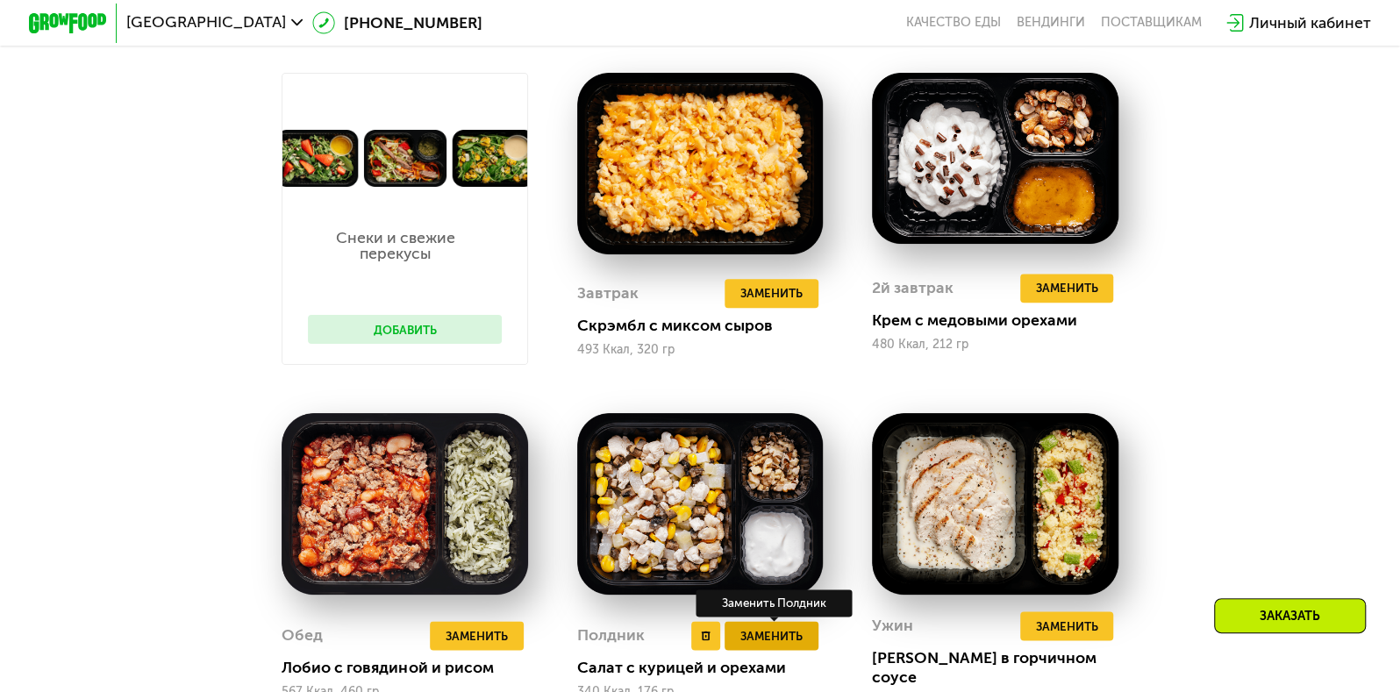
click at [754, 643] on span "Заменить" at bounding box center [771, 635] width 62 height 19
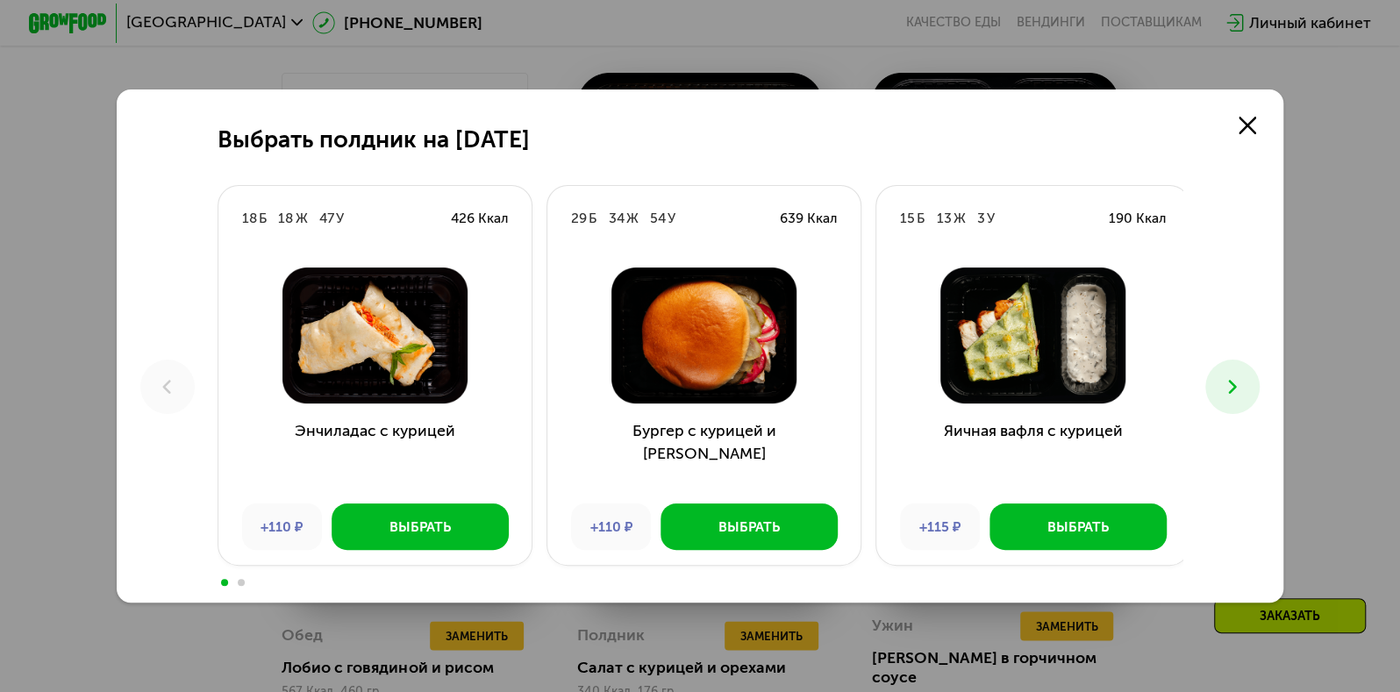
click at [1238, 399] on button at bounding box center [1232, 387] width 54 height 54
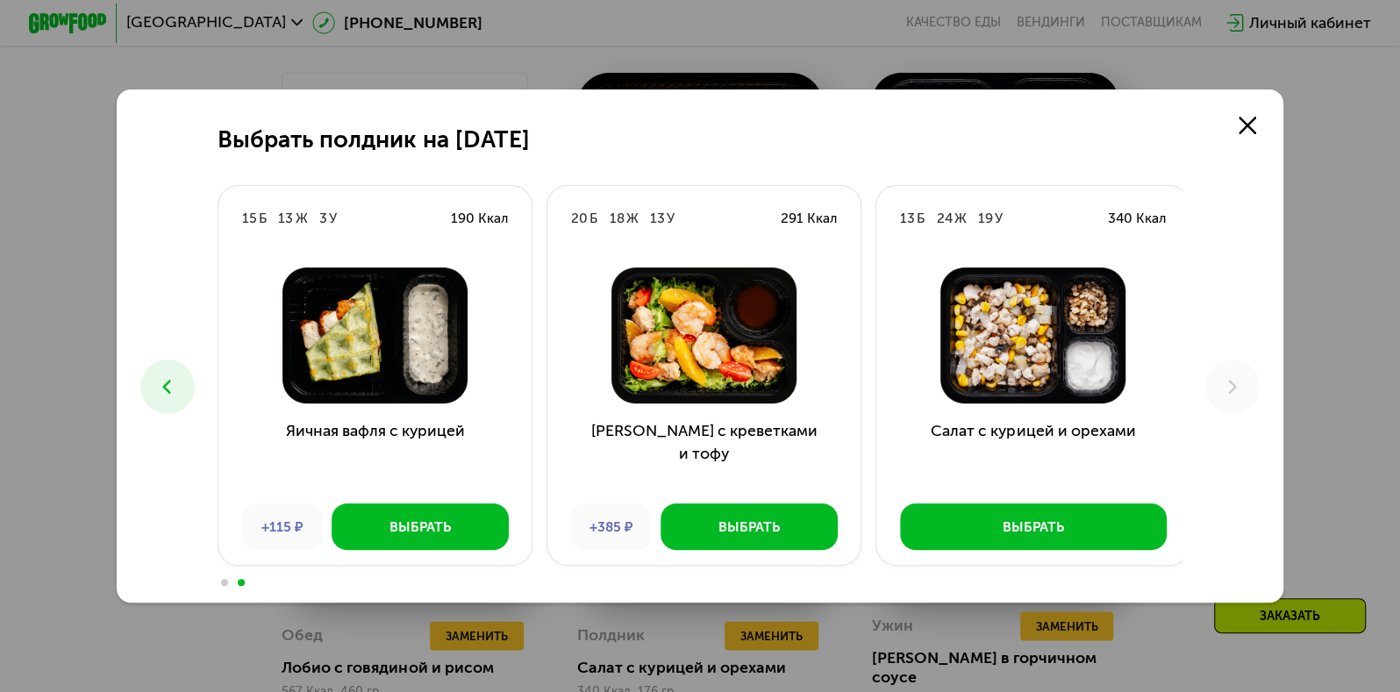
click at [181, 387] on button at bounding box center [167, 387] width 54 height 54
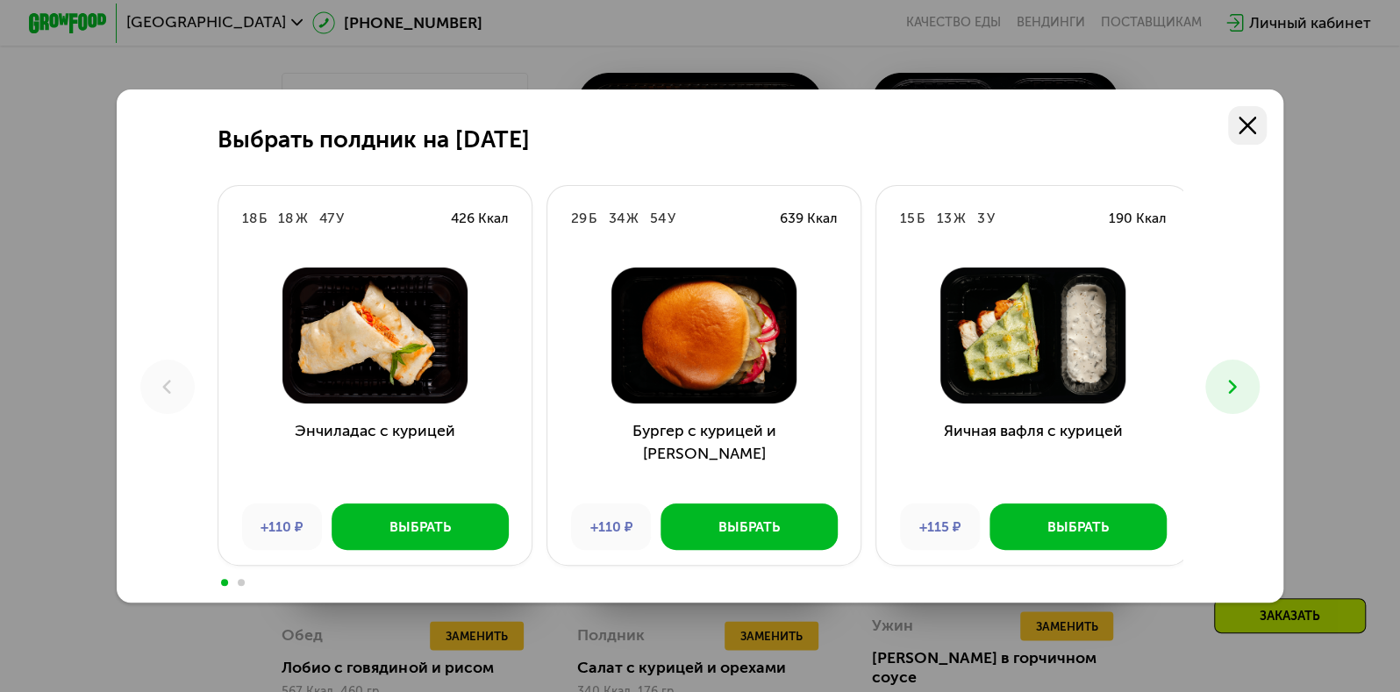
click at [1254, 132] on link at bounding box center [1247, 125] width 39 height 39
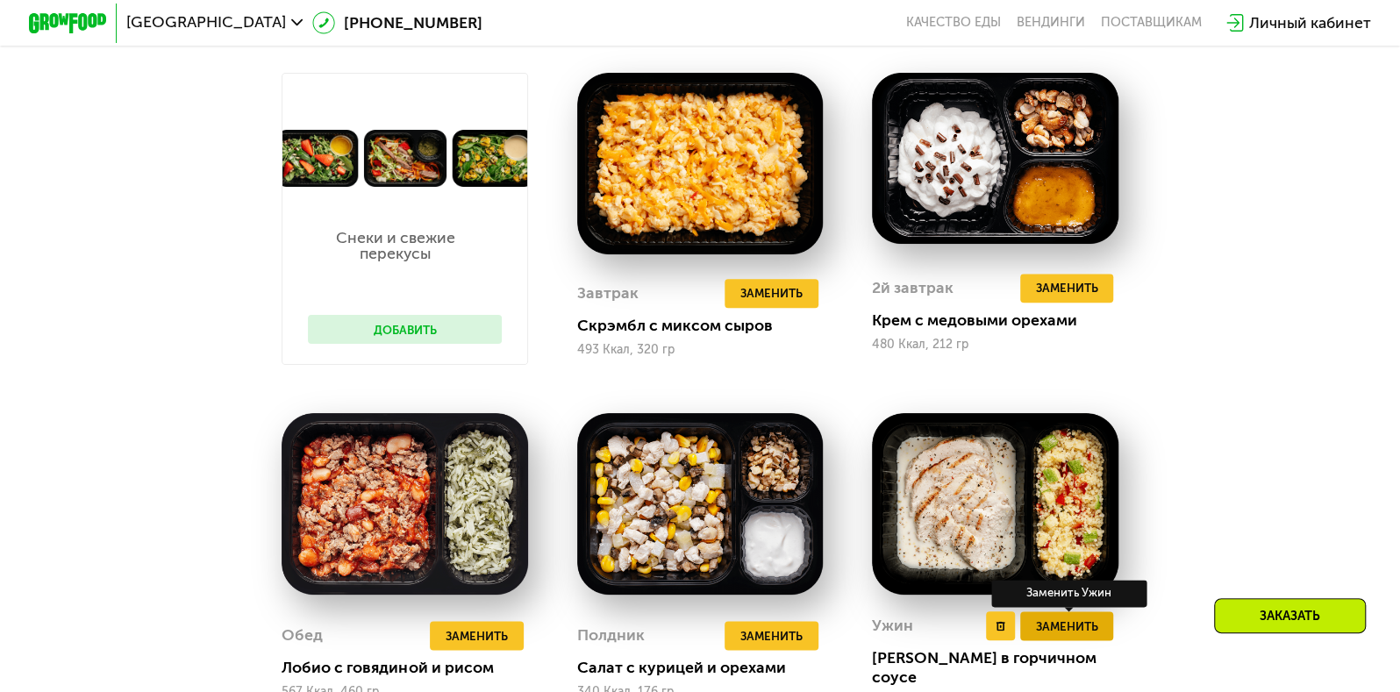
click at [1068, 636] on span "Заменить" at bounding box center [1066, 626] width 62 height 19
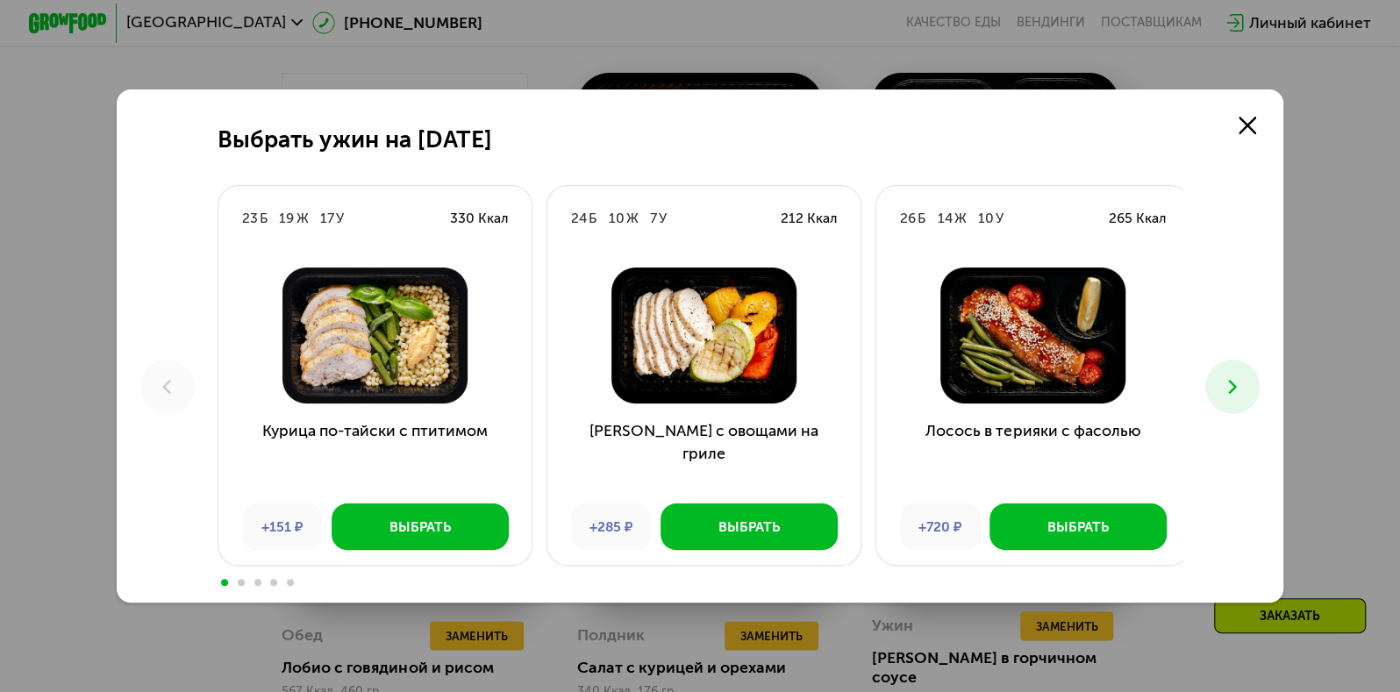
click at [1229, 393] on icon at bounding box center [1233, 387] width 24 height 24
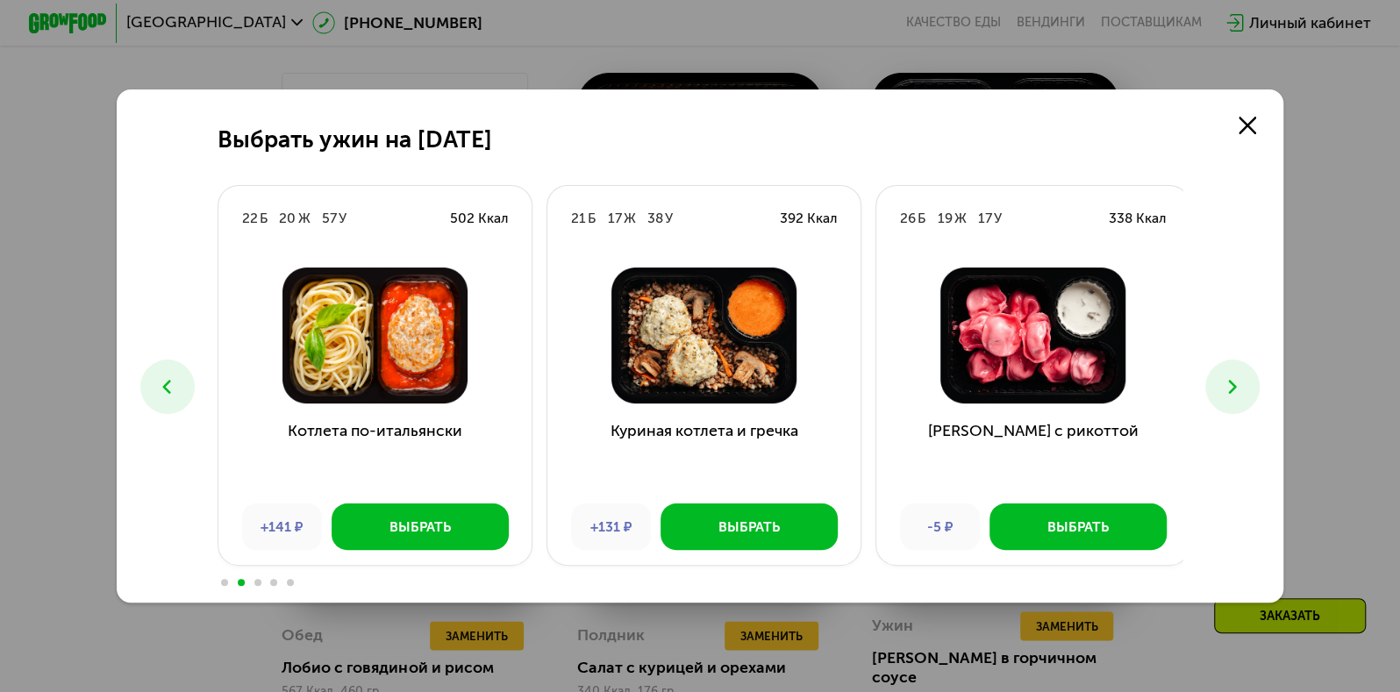
click at [1229, 393] on icon at bounding box center [1233, 387] width 24 height 24
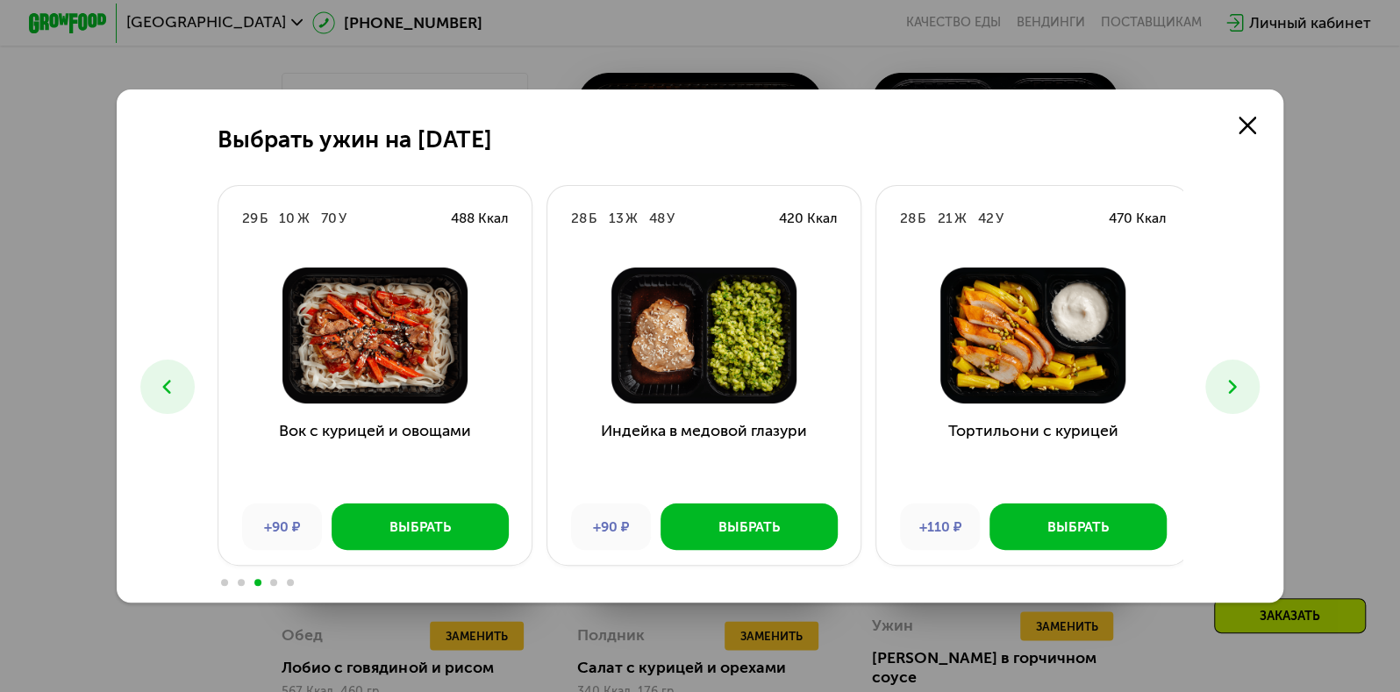
click at [1229, 393] on icon at bounding box center [1233, 387] width 24 height 24
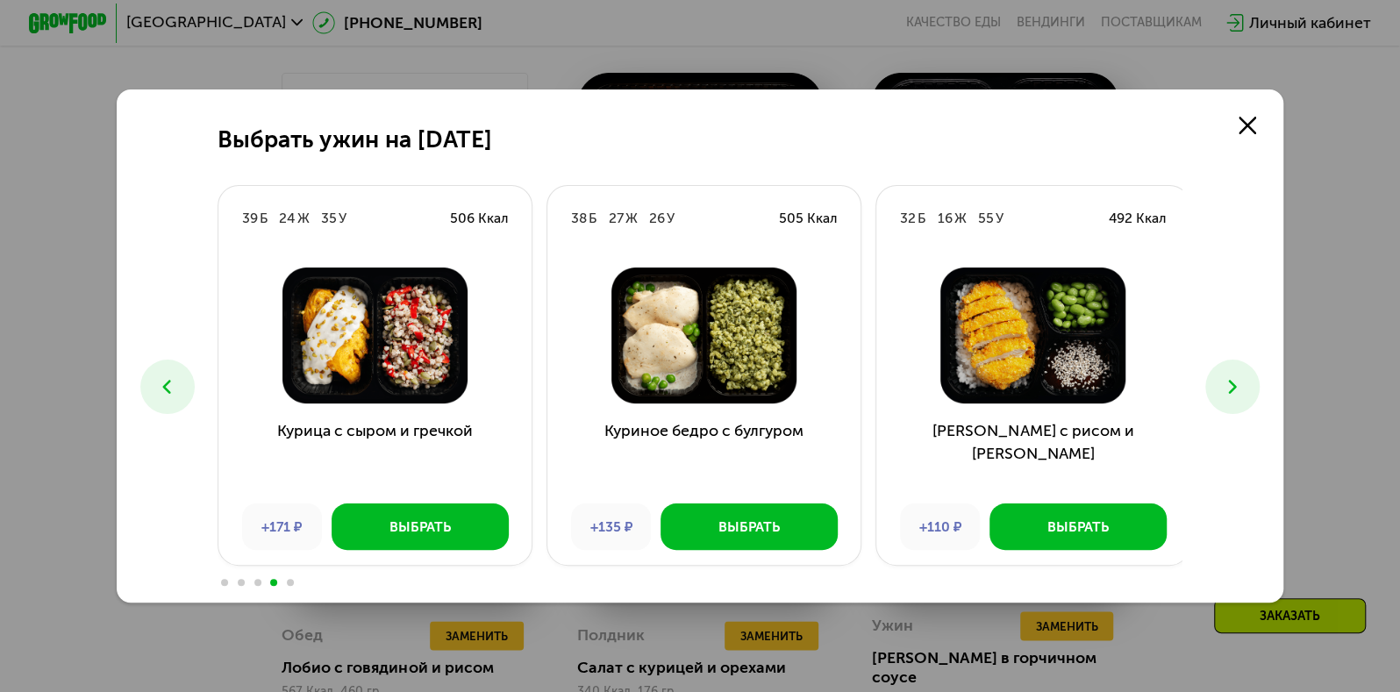
click at [1229, 393] on icon at bounding box center [1233, 387] width 24 height 24
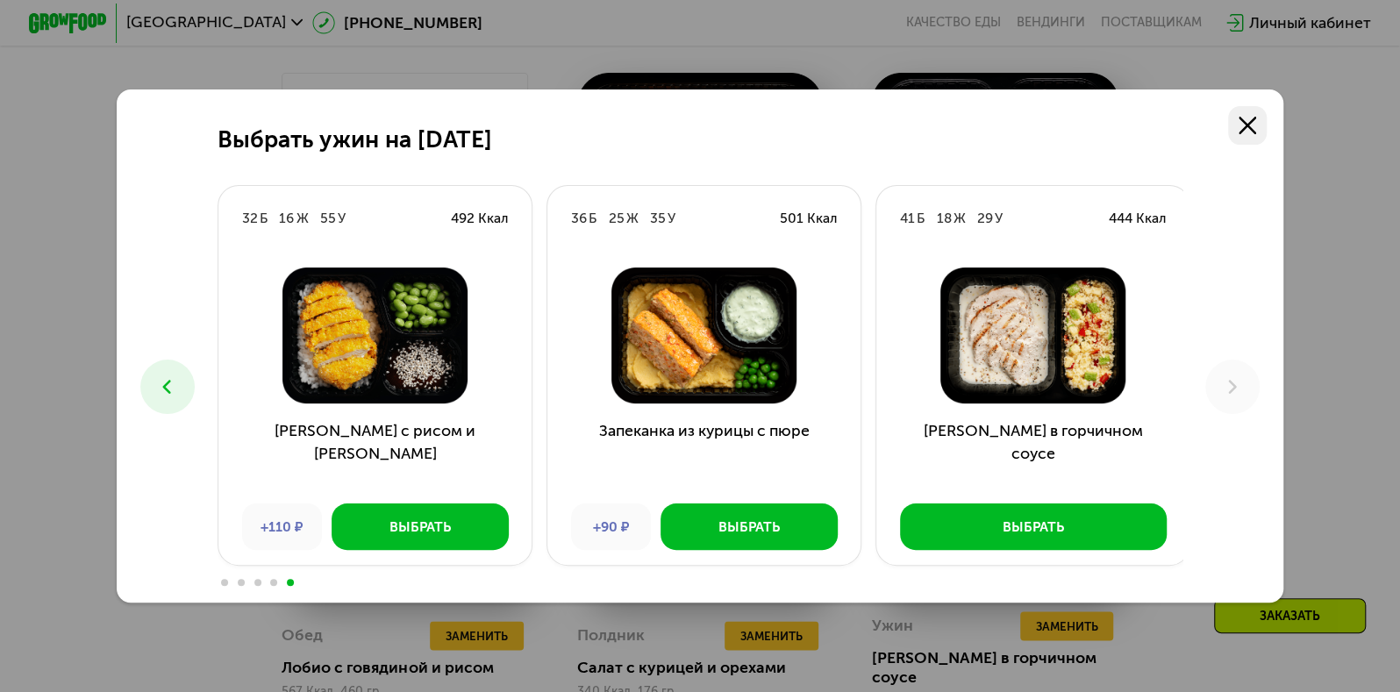
click at [1246, 117] on icon at bounding box center [1248, 126] width 18 height 18
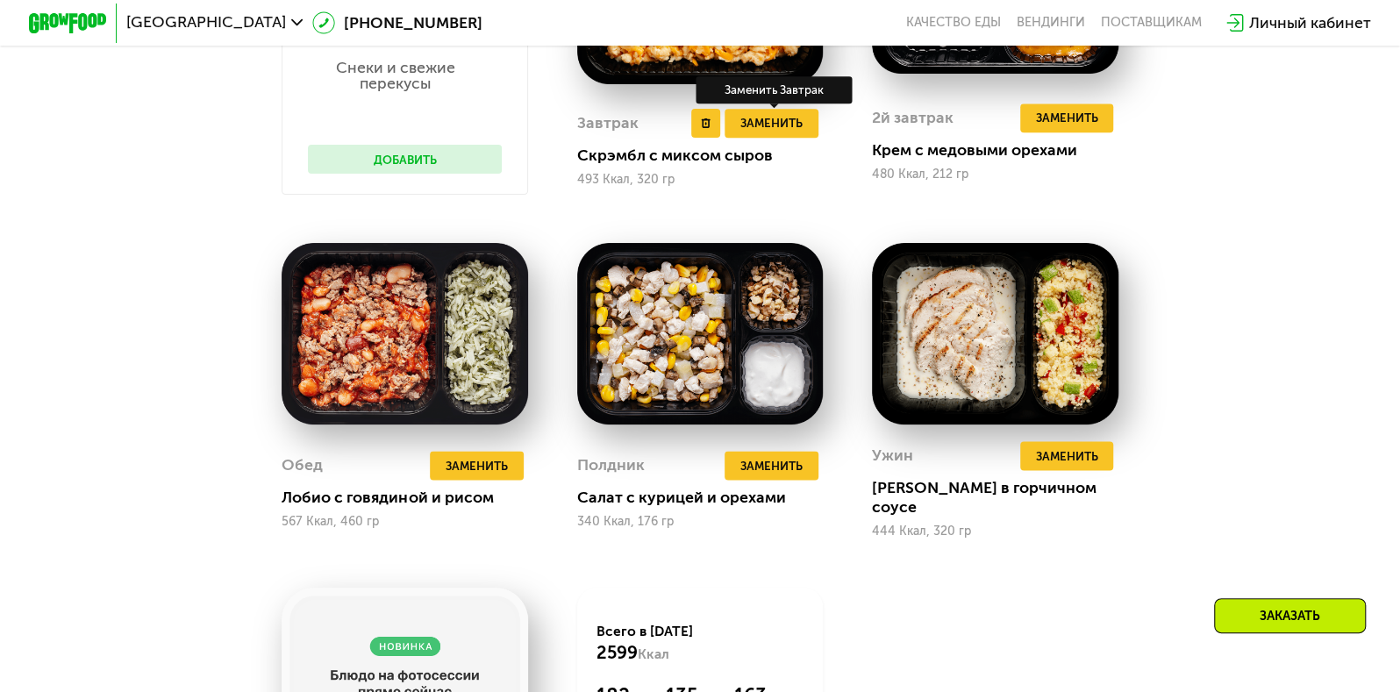
scroll to position [1383, 0]
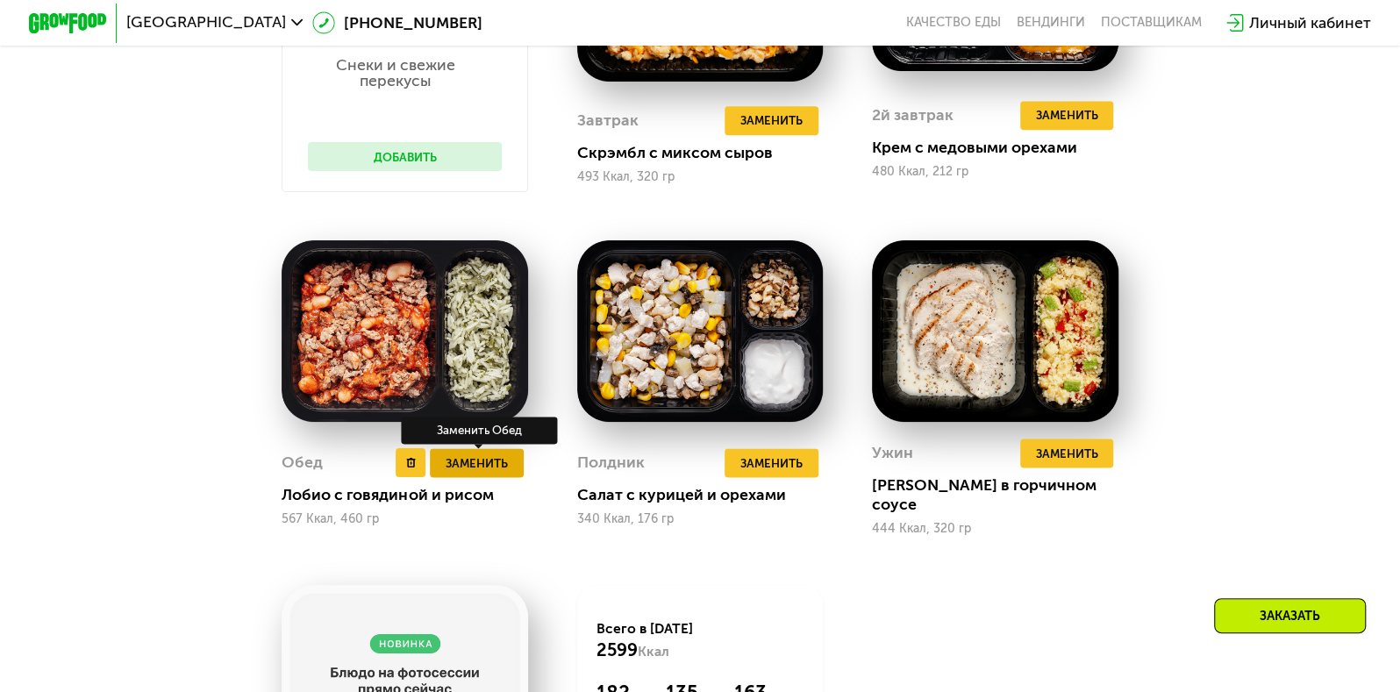
click at [498, 468] on span "Заменить" at bounding box center [477, 463] width 62 height 19
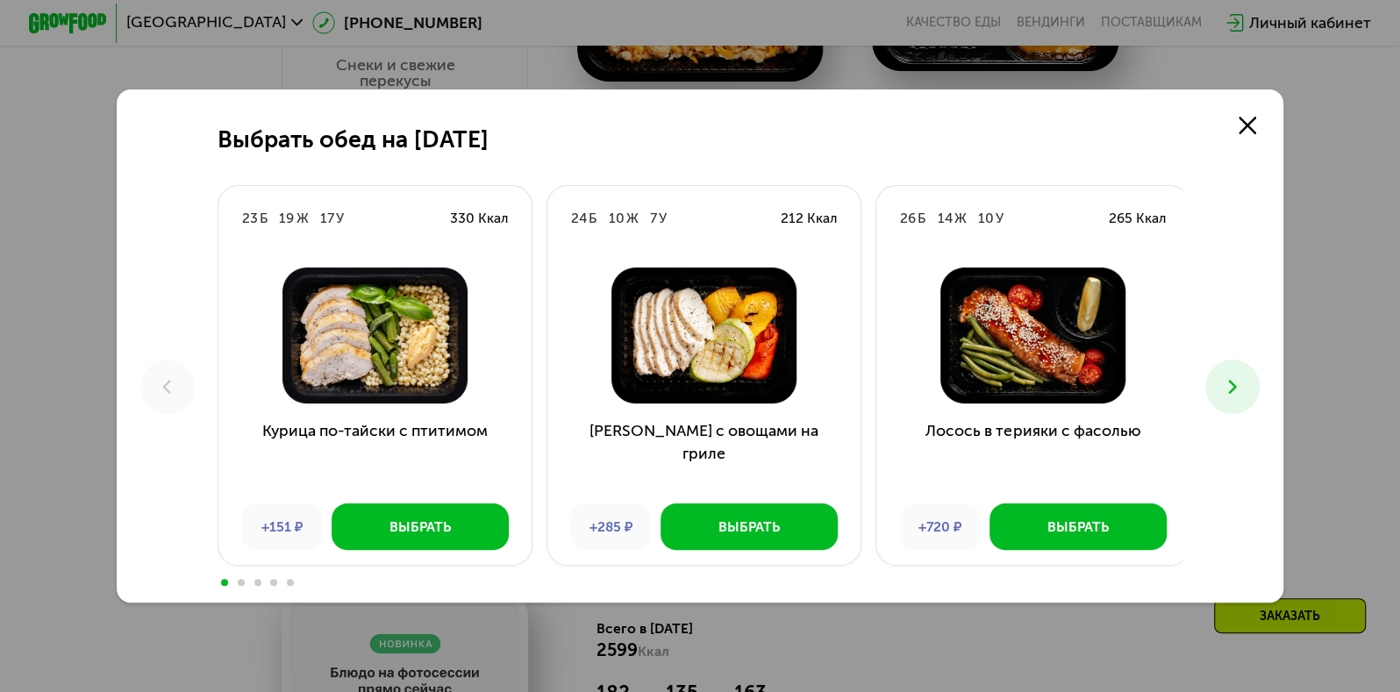
click at [1239, 375] on icon at bounding box center [1233, 387] width 24 height 24
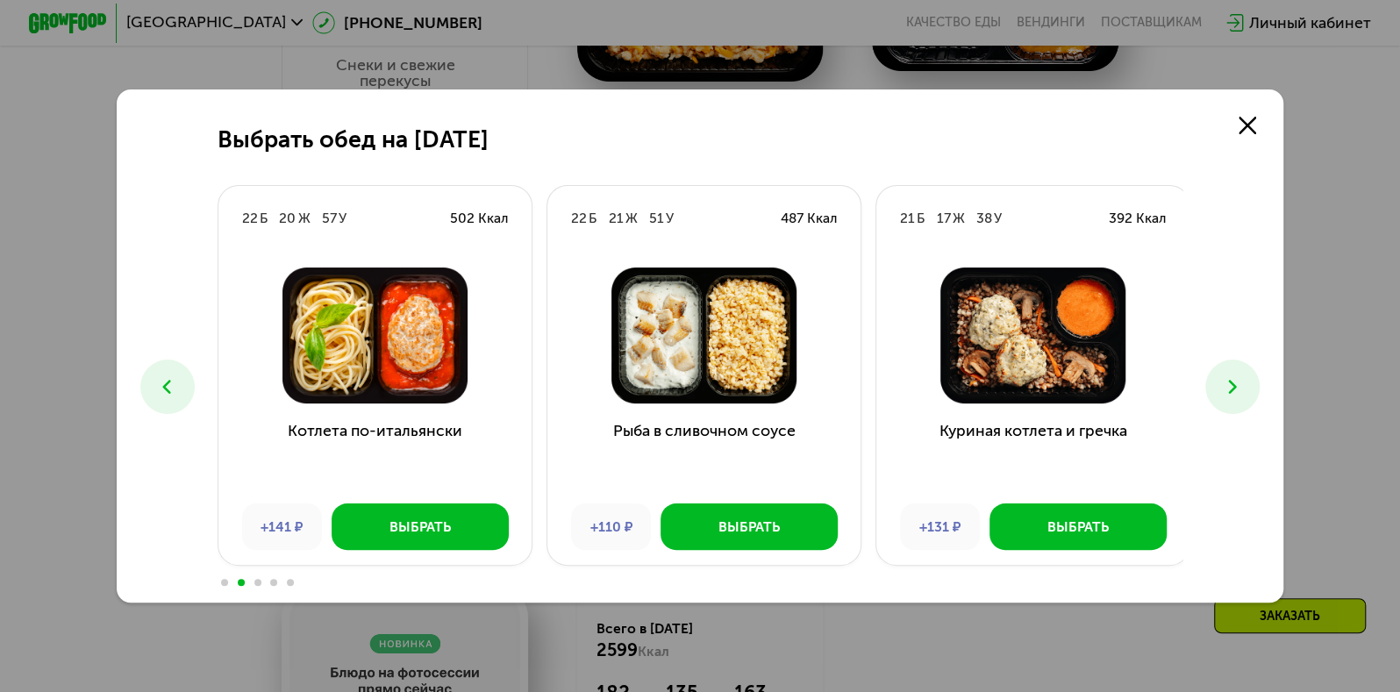
click at [1239, 375] on icon at bounding box center [1233, 387] width 24 height 24
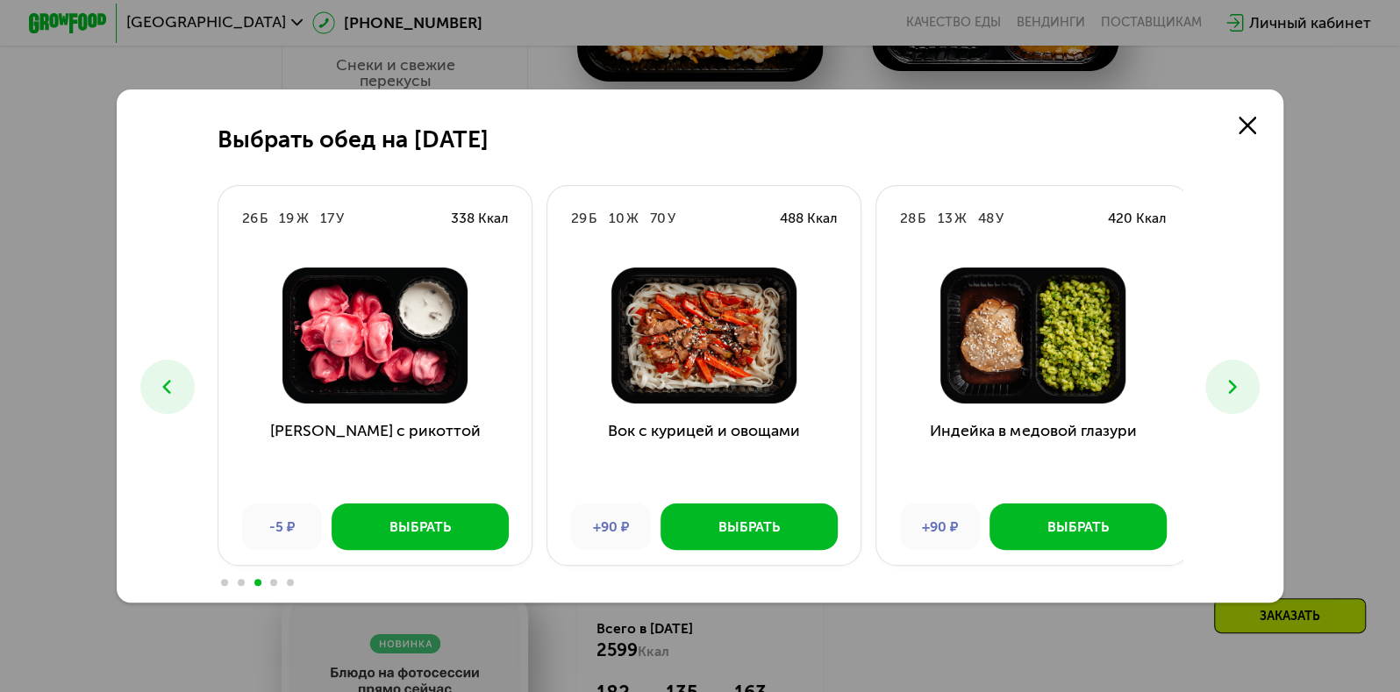
click at [1239, 375] on icon at bounding box center [1233, 387] width 24 height 24
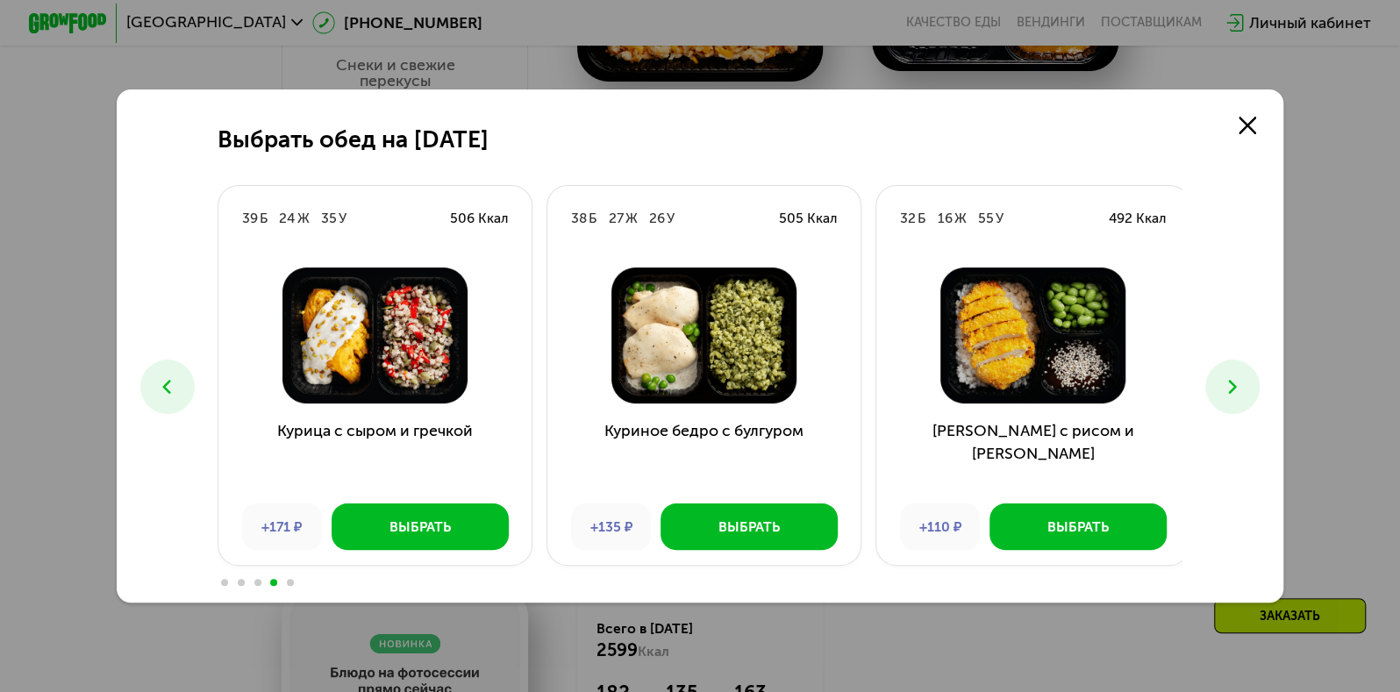
click at [1239, 375] on icon at bounding box center [1233, 387] width 24 height 24
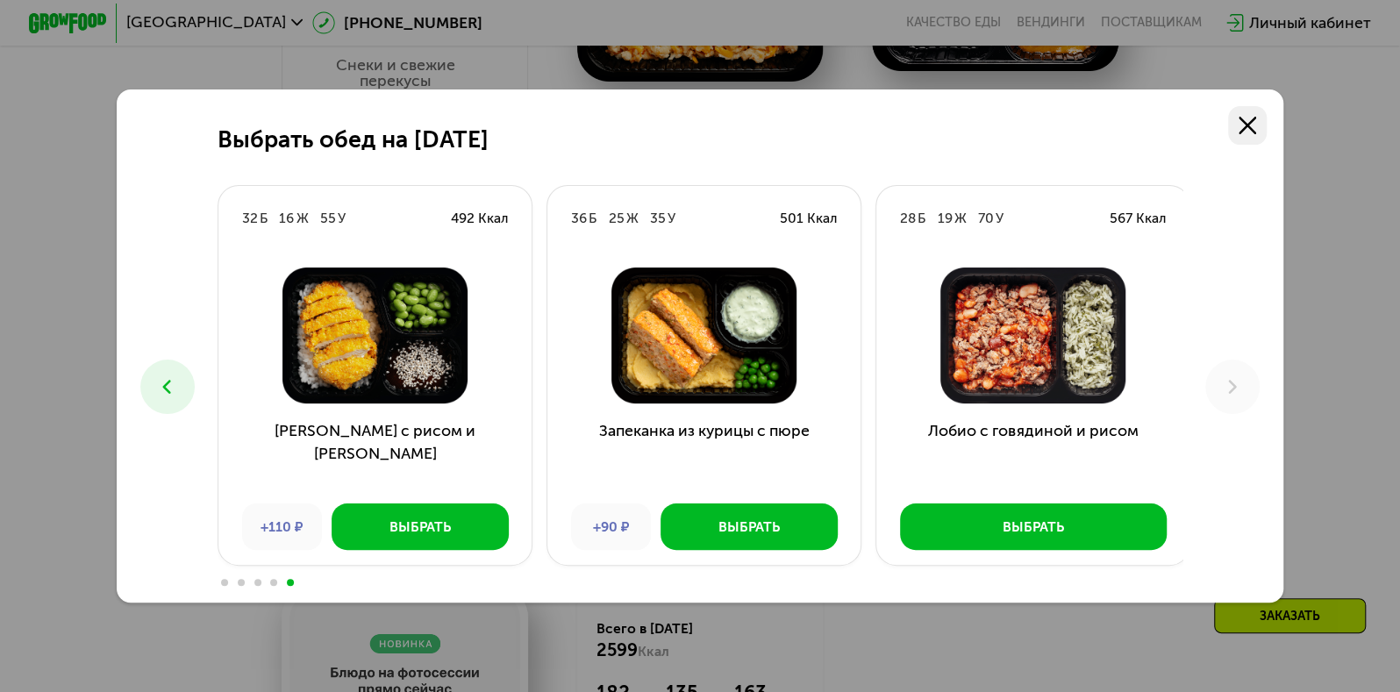
click at [1256, 124] on icon at bounding box center [1248, 126] width 18 height 18
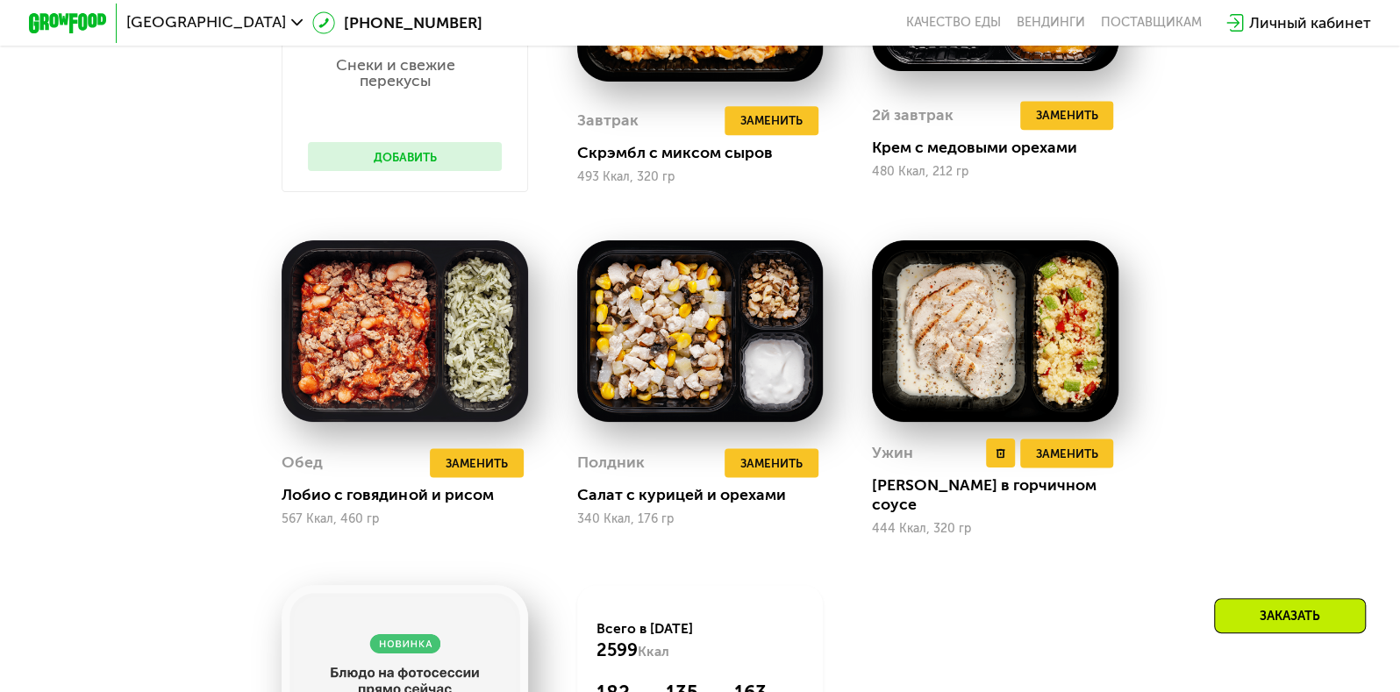
scroll to position [1269, 0]
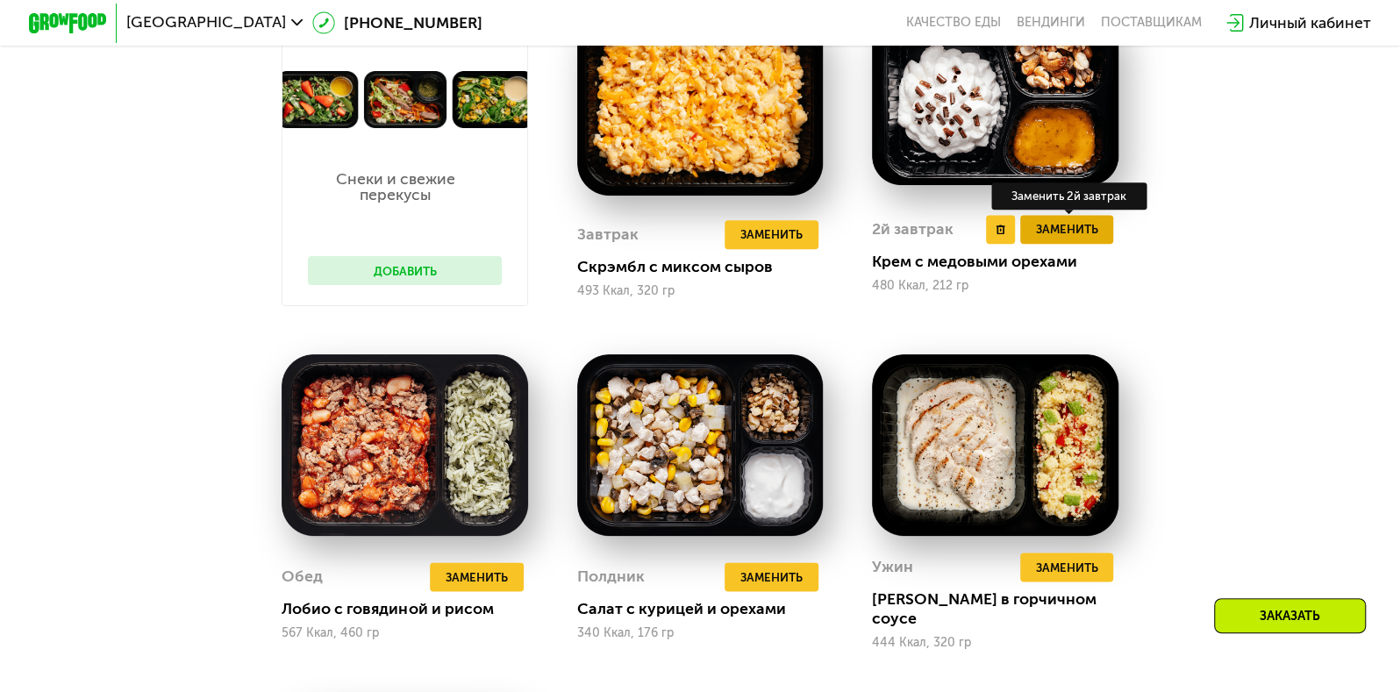
click at [1094, 239] on span "Заменить" at bounding box center [1066, 228] width 62 height 19
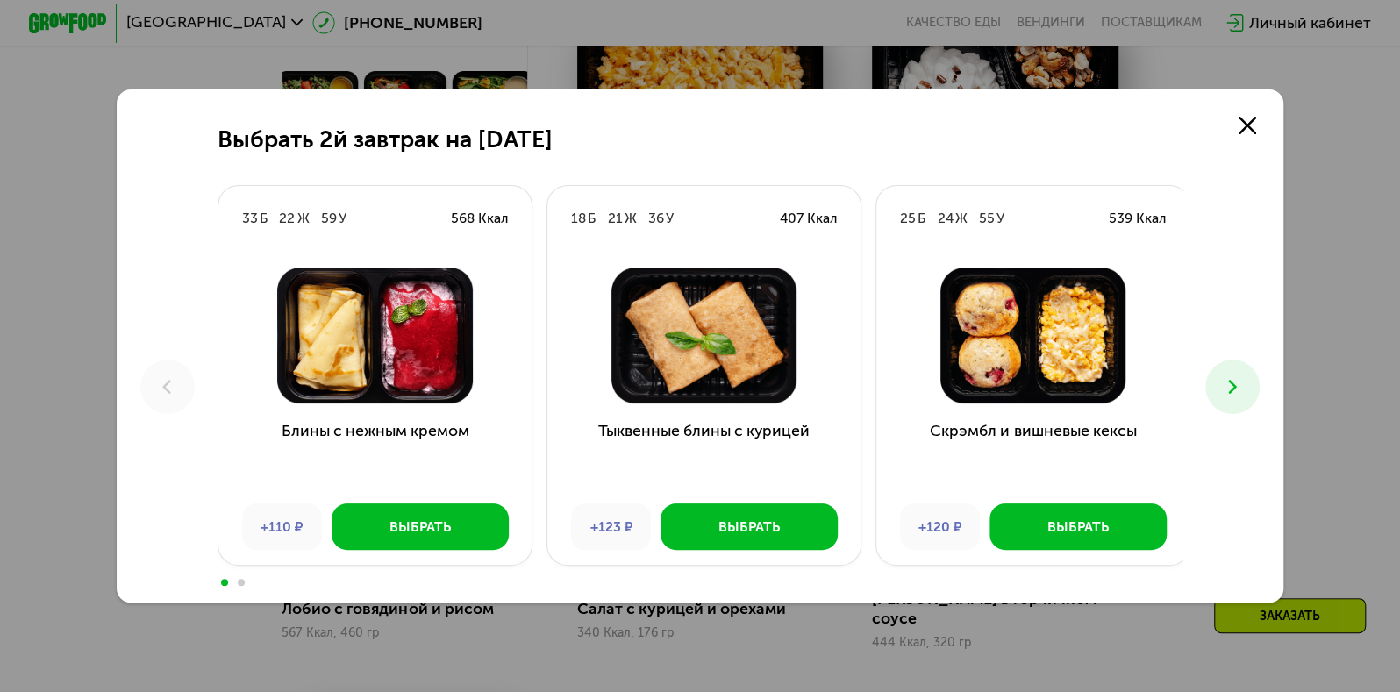
click at [1225, 369] on button at bounding box center [1232, 387] width 54 height 54
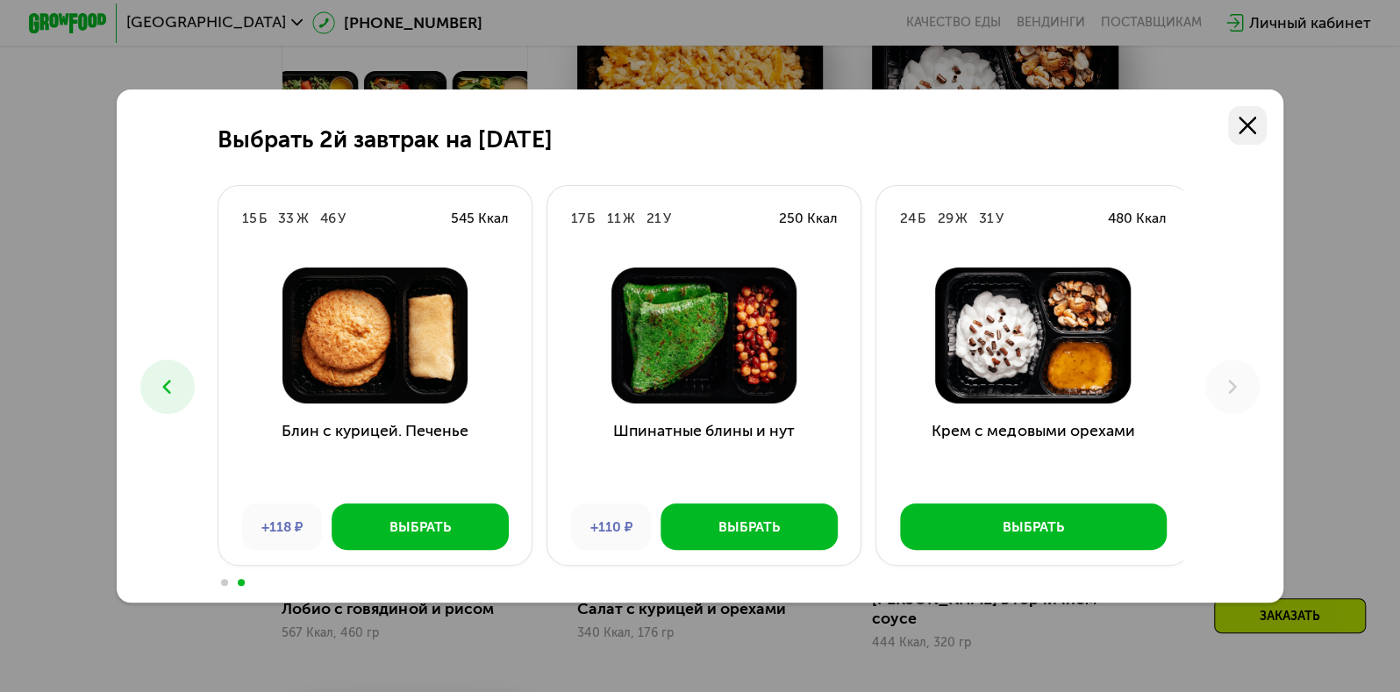
click at [1259, 138] on div "Выбрать 2й завтрак на [DATE] Б 22 Ж 59 У 568 Ккал Блины с нежным кремом +110 ₽ …" at bounding box center [700, 345] width 1167 height 513
click at [1259, 138] on link at bounding box center [1247, 125] width 39 height 39
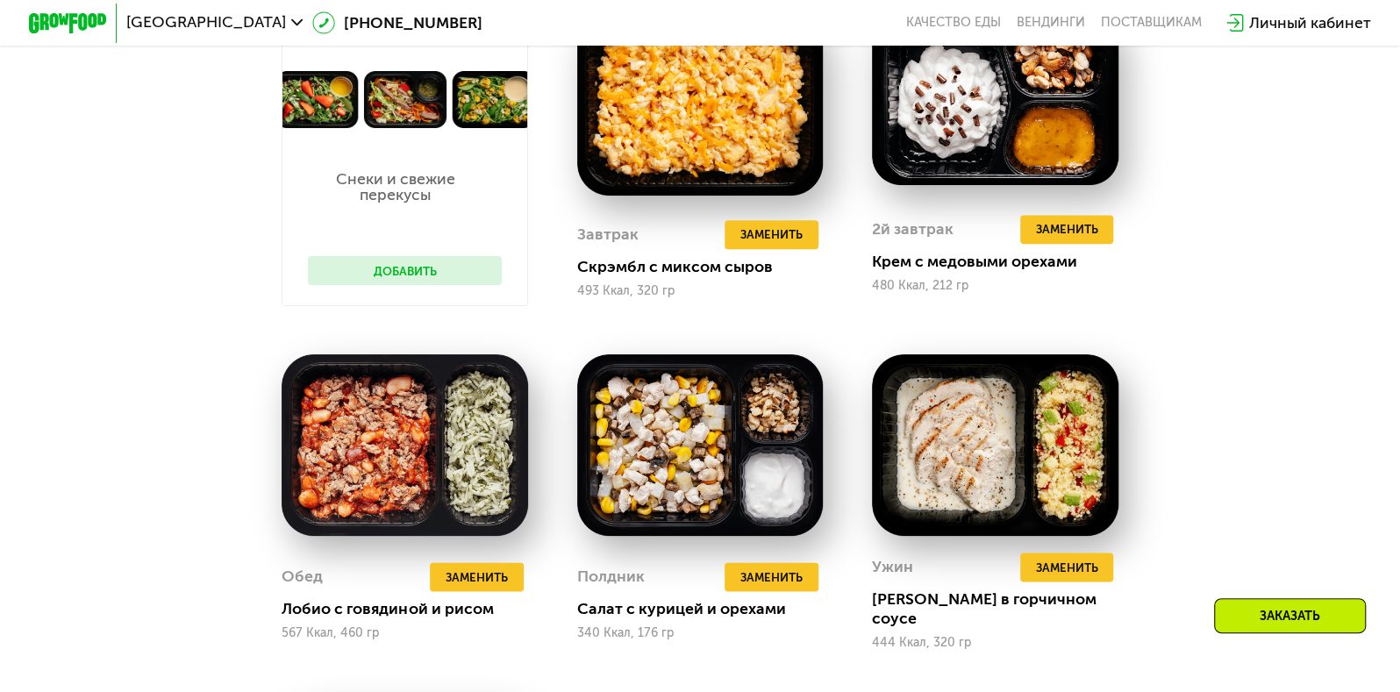
scroll to position [1078, 0]
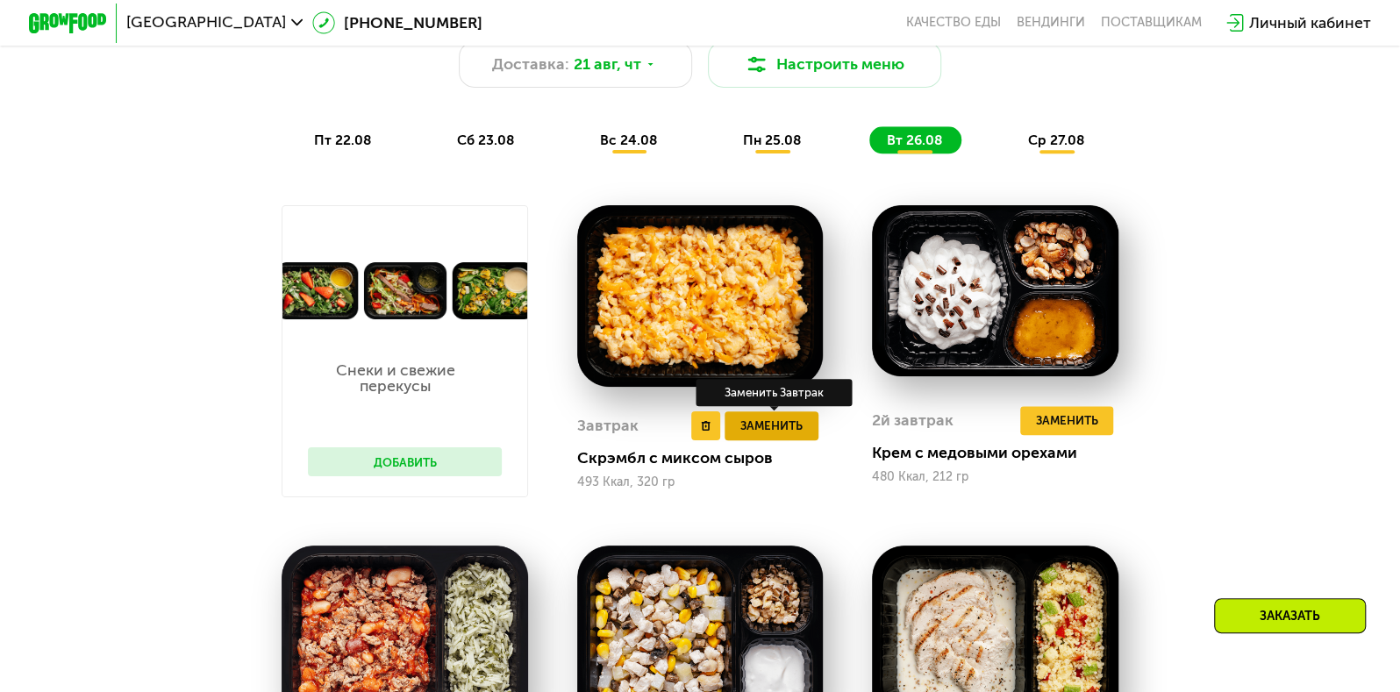
click at [775, 435] on span "Заменить" at bounding box center [771, 425] width 62 height 19
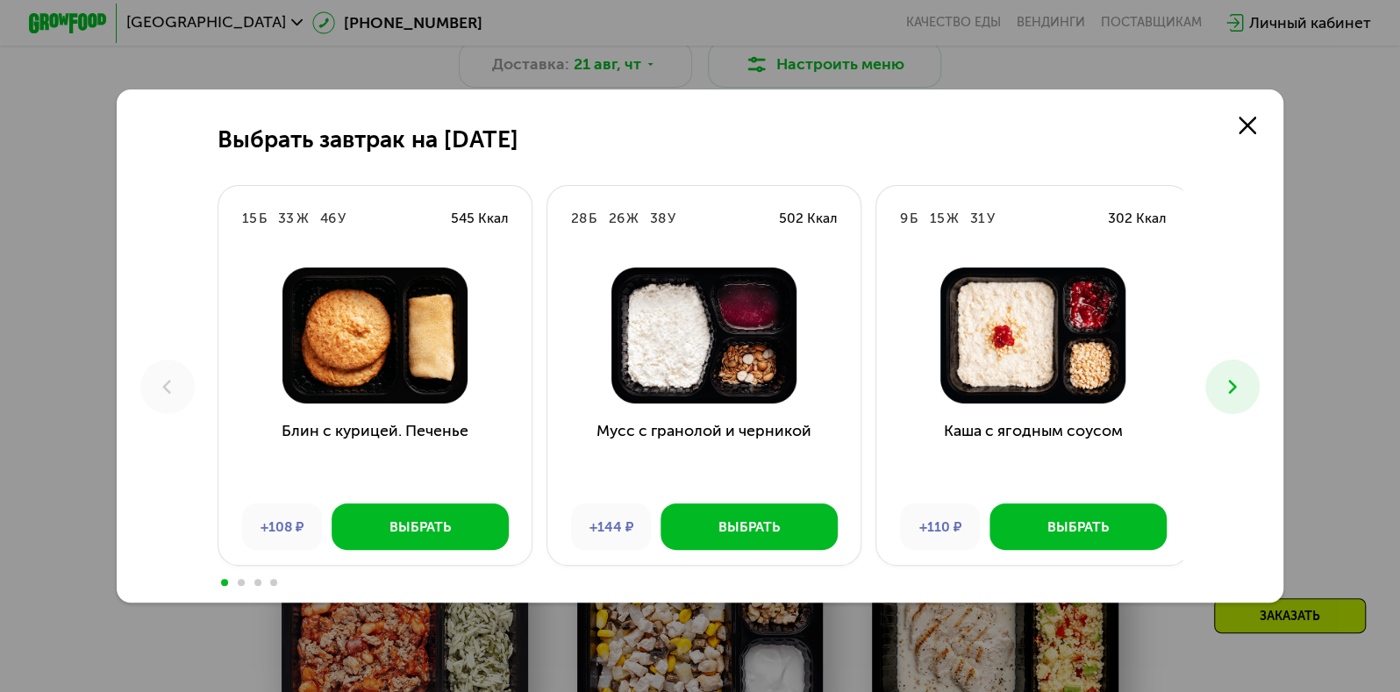
click at [1227, 377] on icon at bounding box center [1233, 387] width 24 height 24
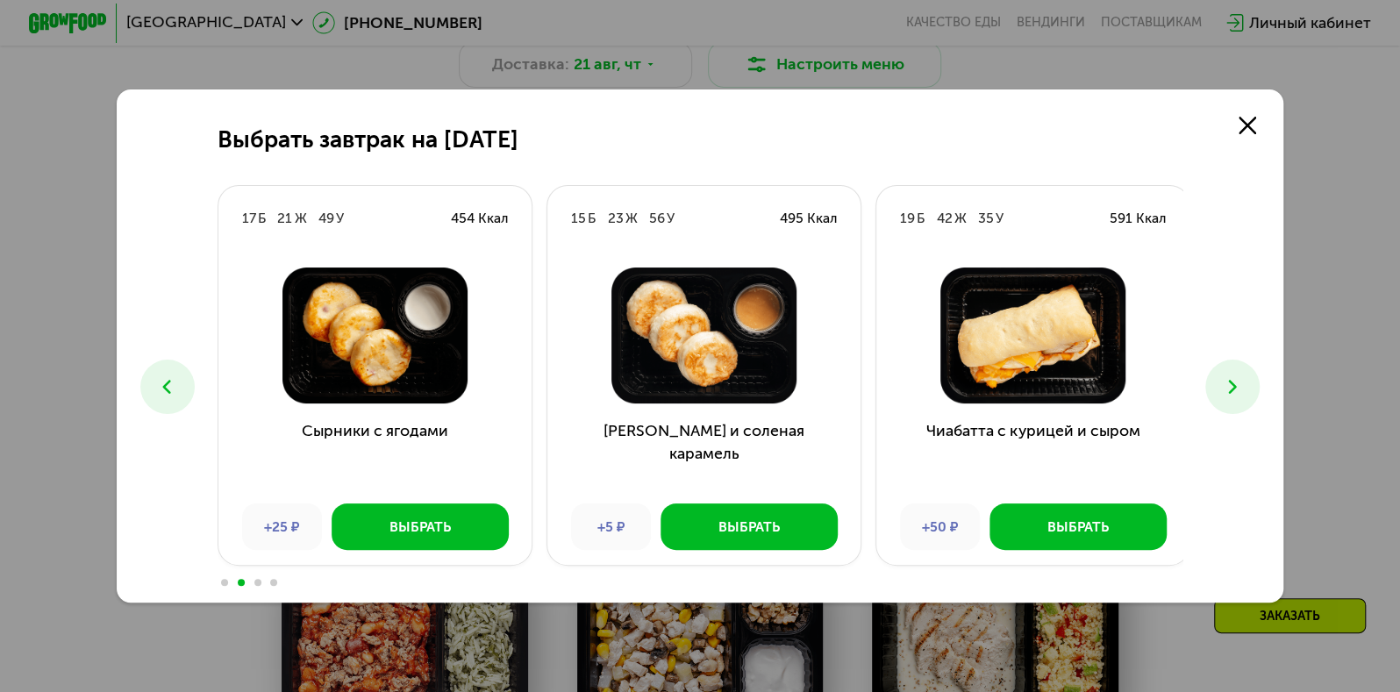
click at [1227, 377] on icon at bounding box center [1233, 387] width 24 height 24
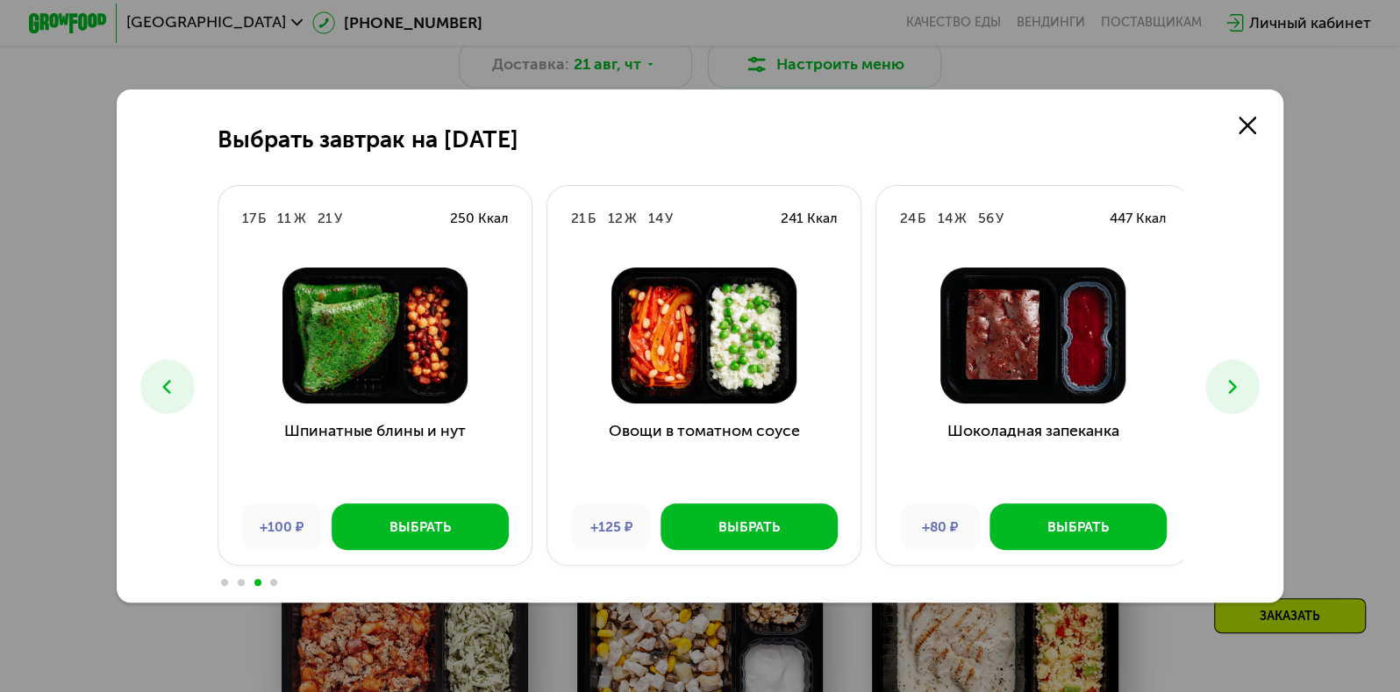
click at [1227, 377] on icon at bounding box center [1233, 387] width 24 height 24
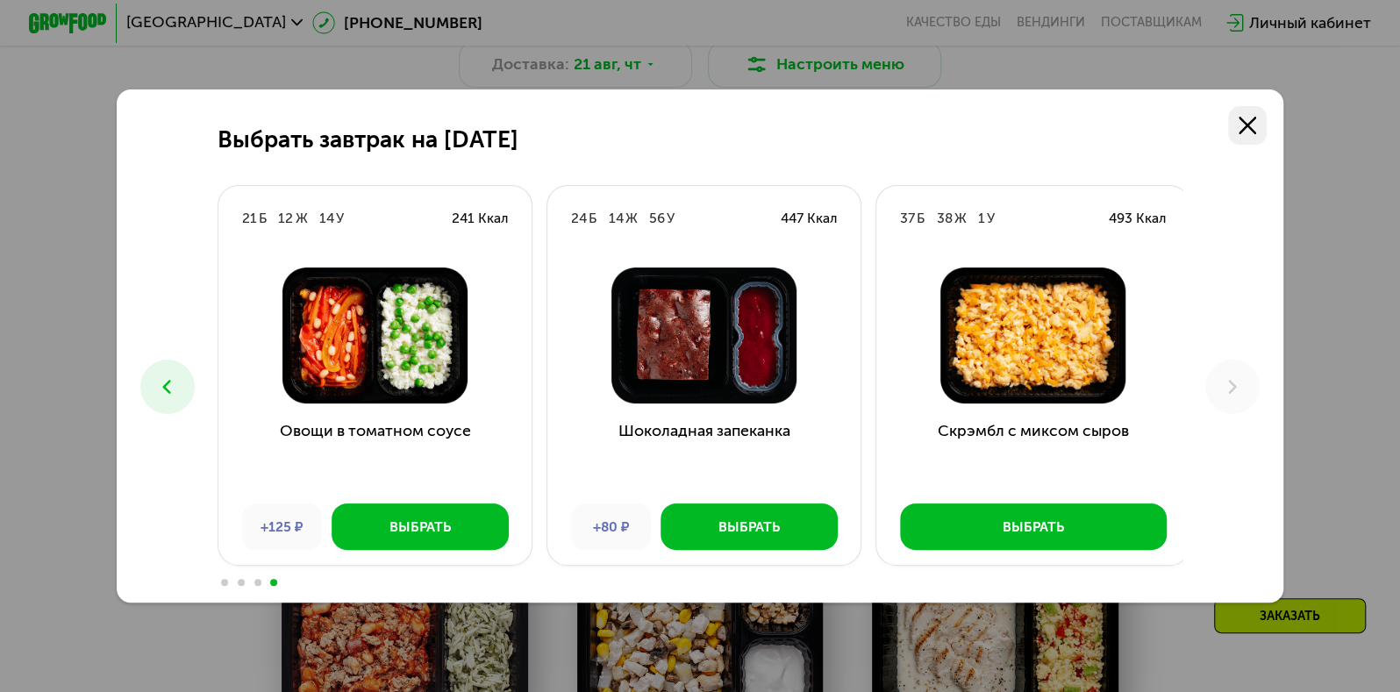
click at [1246, 130] on use at bounding box center [1248, 126] width 18 height 18
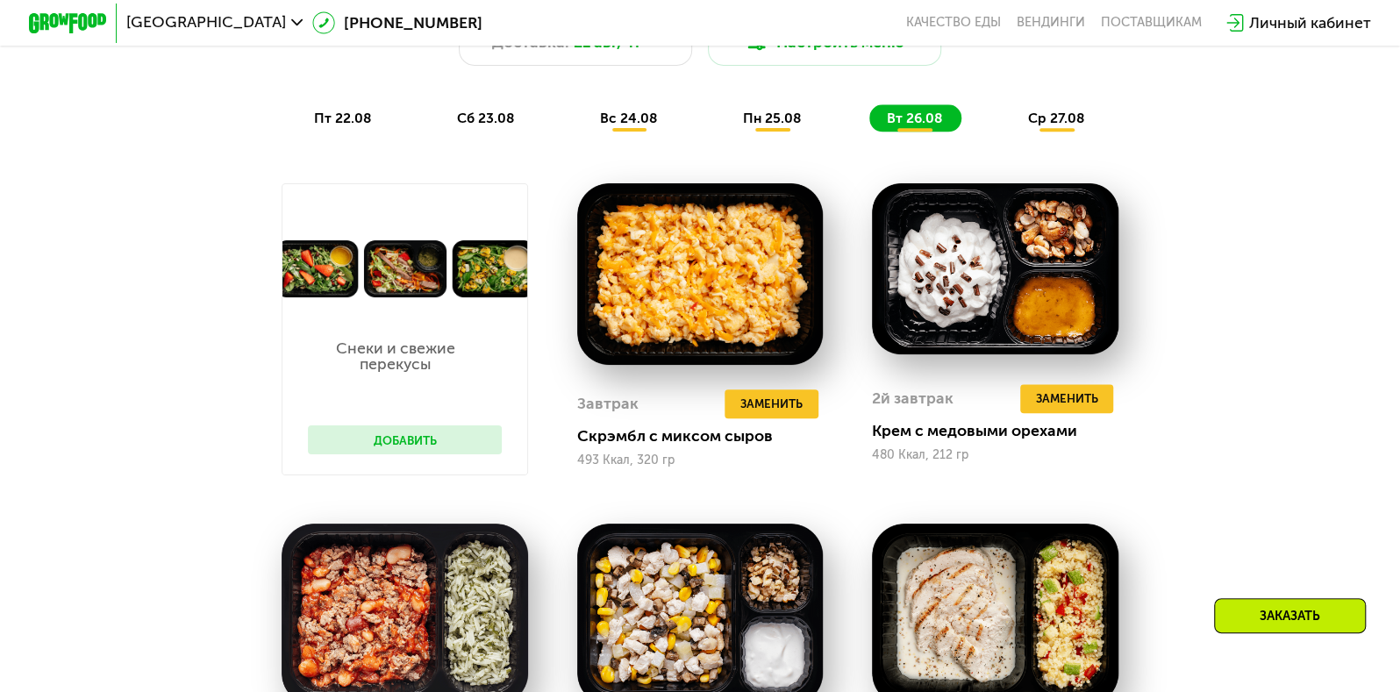
scroll to position [1097, 0]
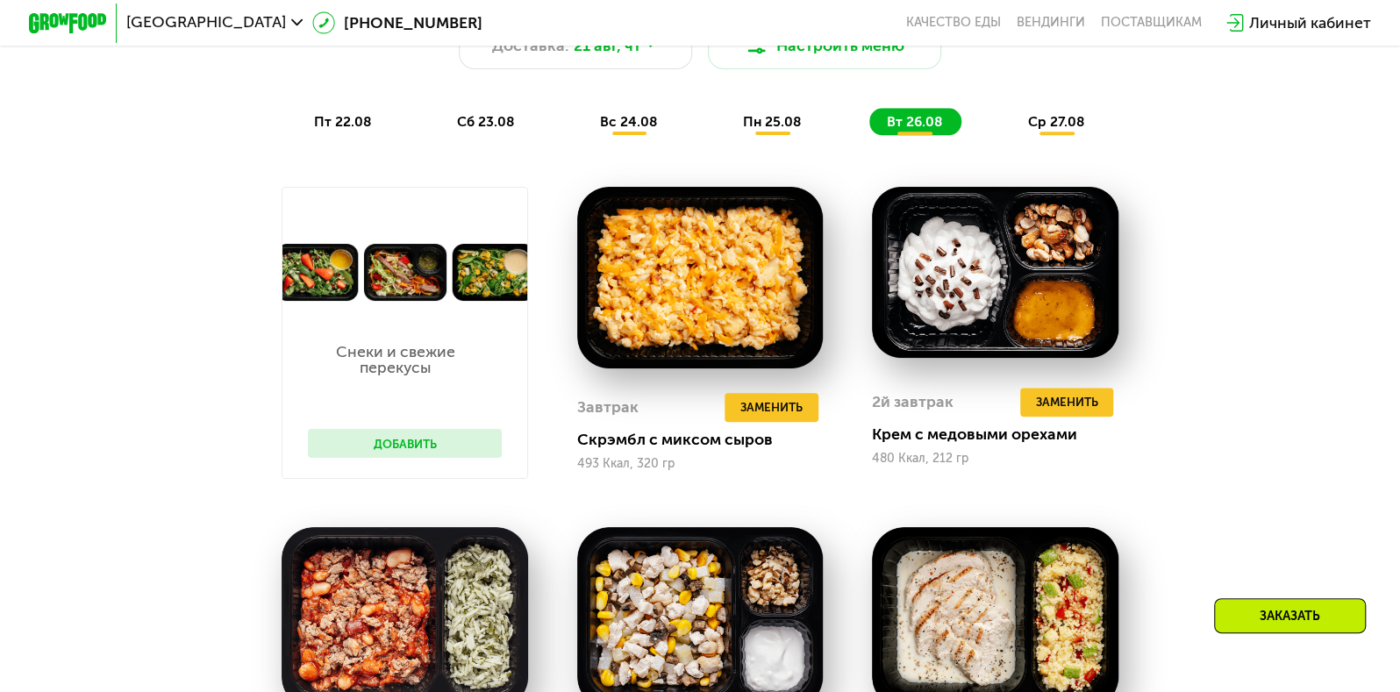
click at [482, 458] on button "Добавить" at bounding box center [405, 443] width 194 height 29
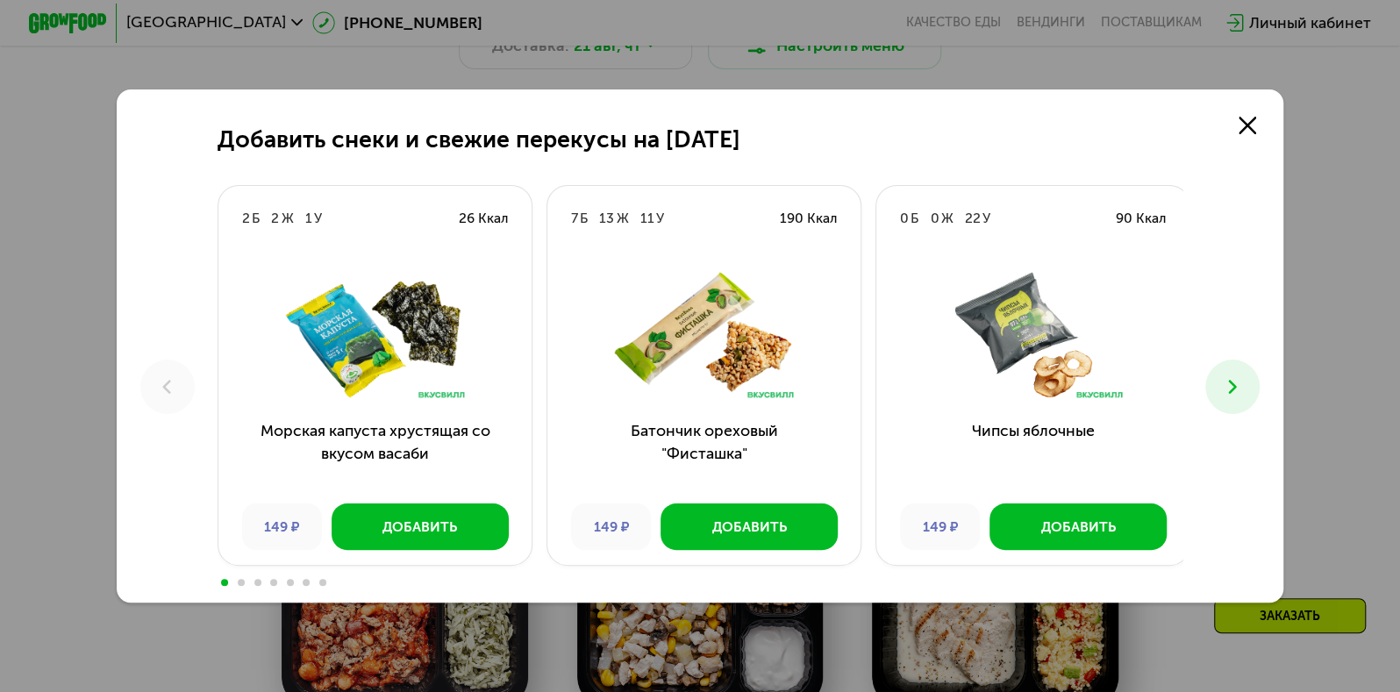
click at [1222, 382] on button at bounding box center [1232, 387] width 54 height 54
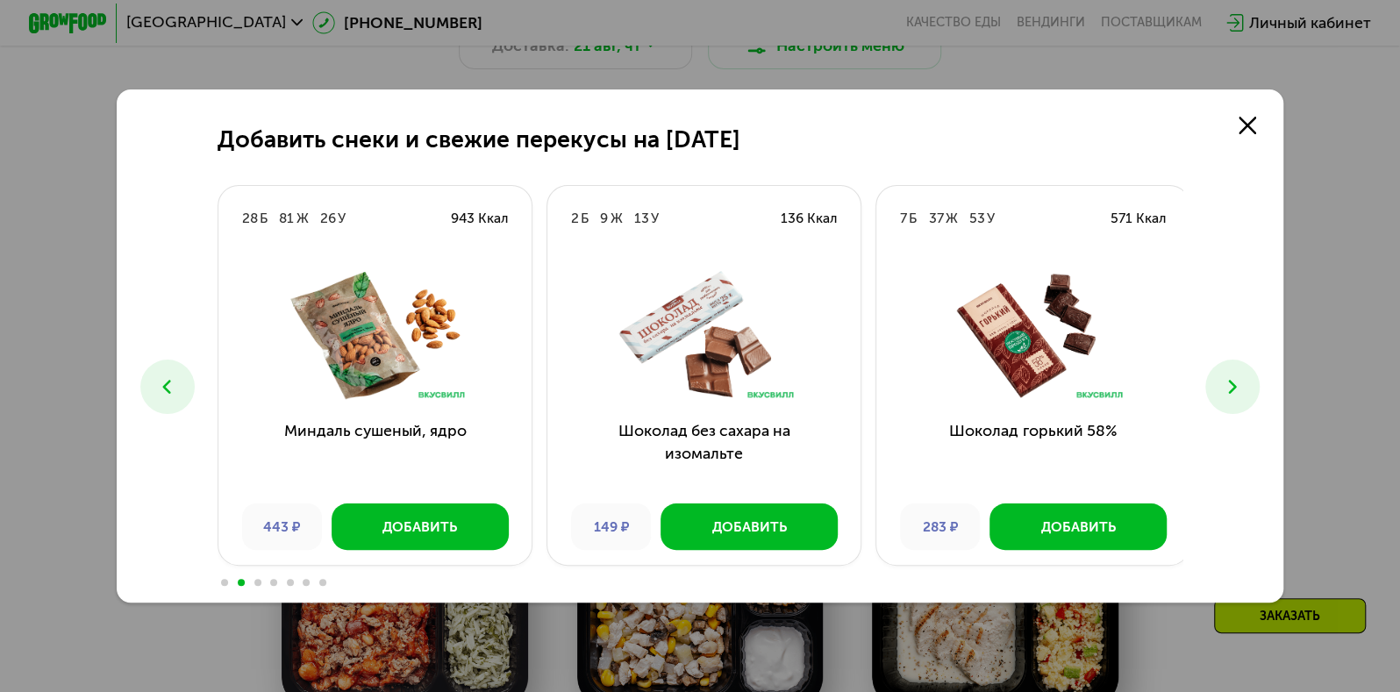
click at [1222, 382] on button at bounding box center [1232, 387] width 54 height 54
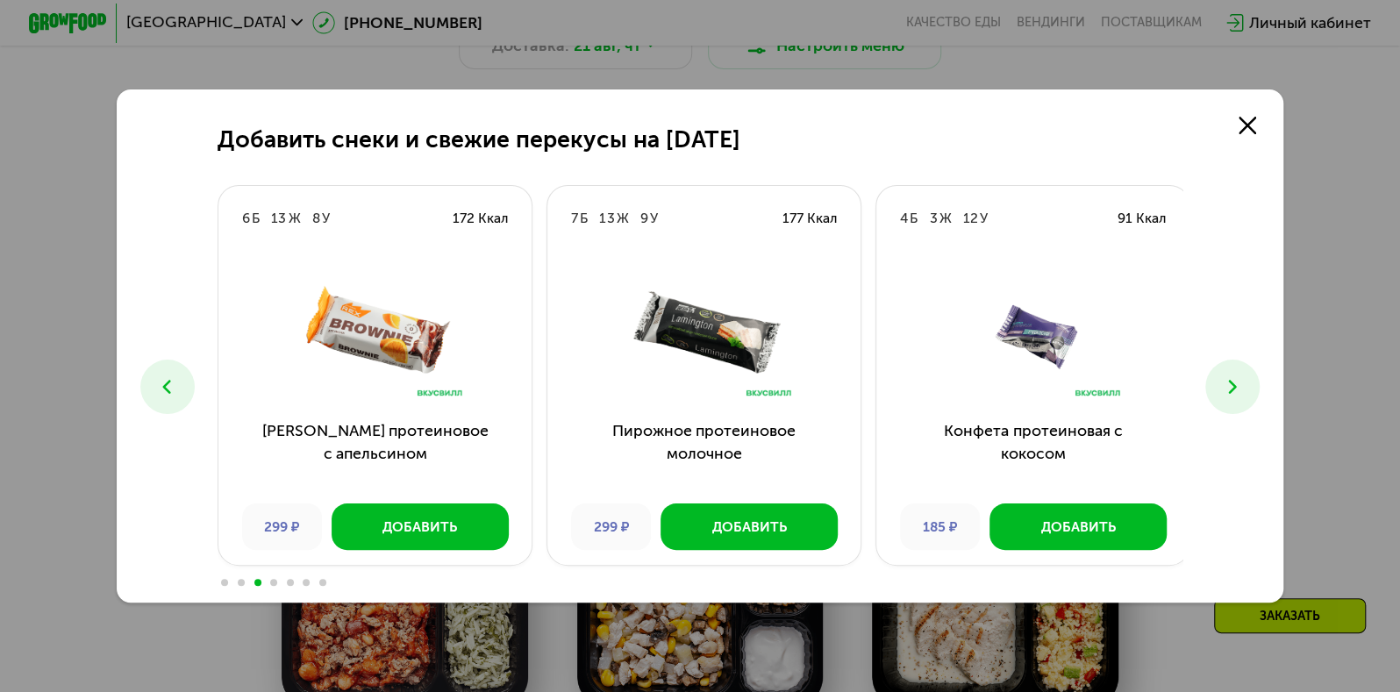
click at [1222, 382] on button at bounding box center [1232, 387] width 54 height 54
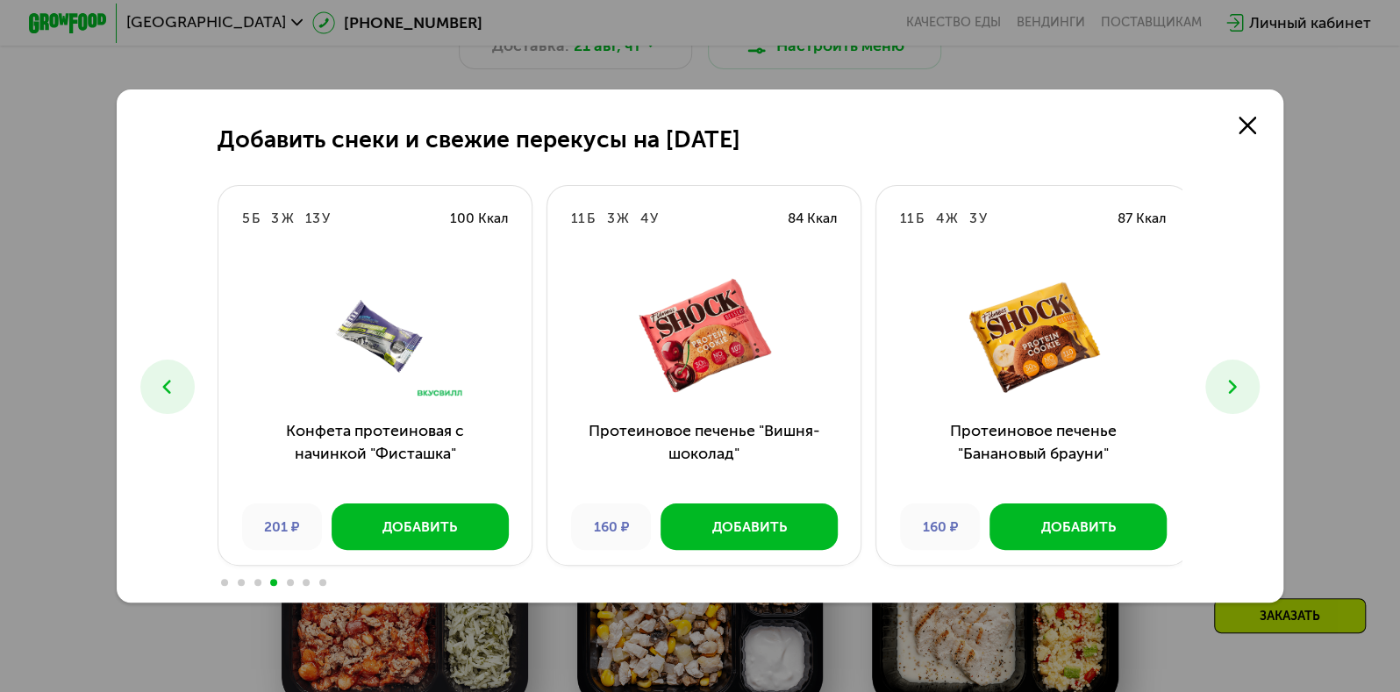
click at [1222, 382] on button at bounding box center [1232, 387] width 54 height 54
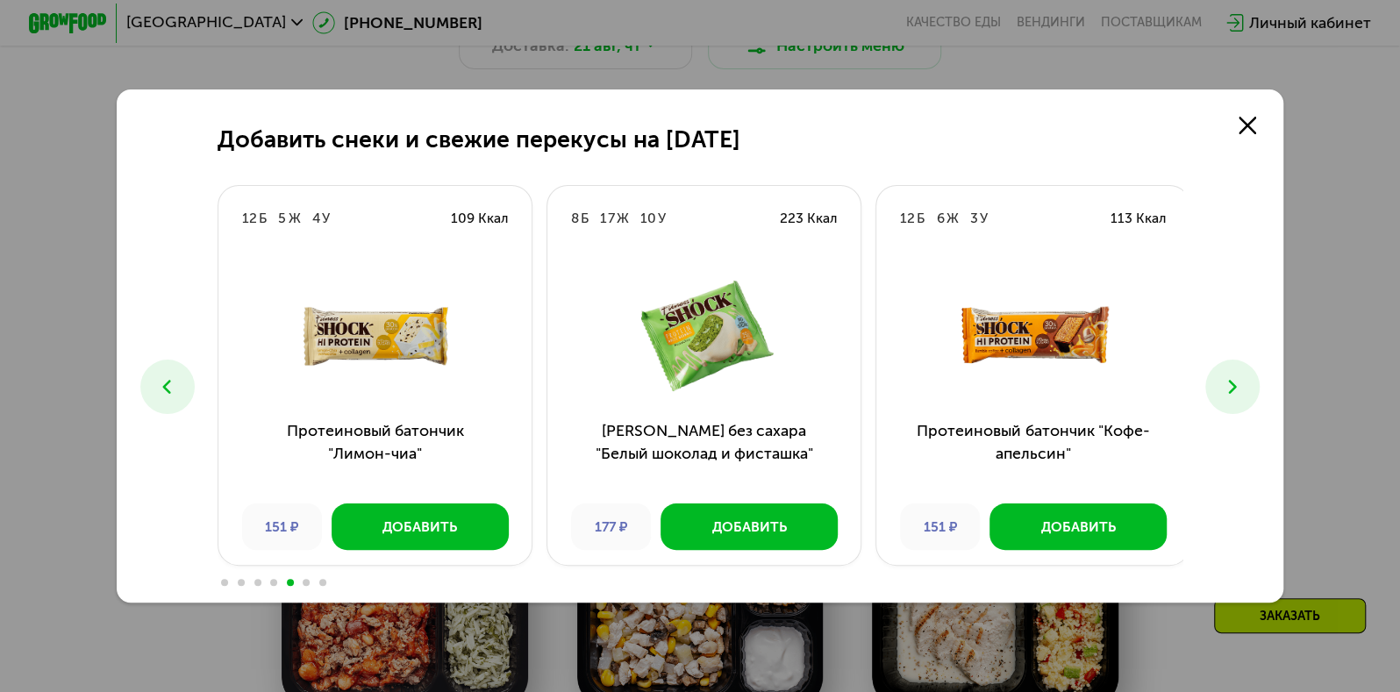
click at [1222, 382] on button at bounding box center [1232, 387] width 54 height 54
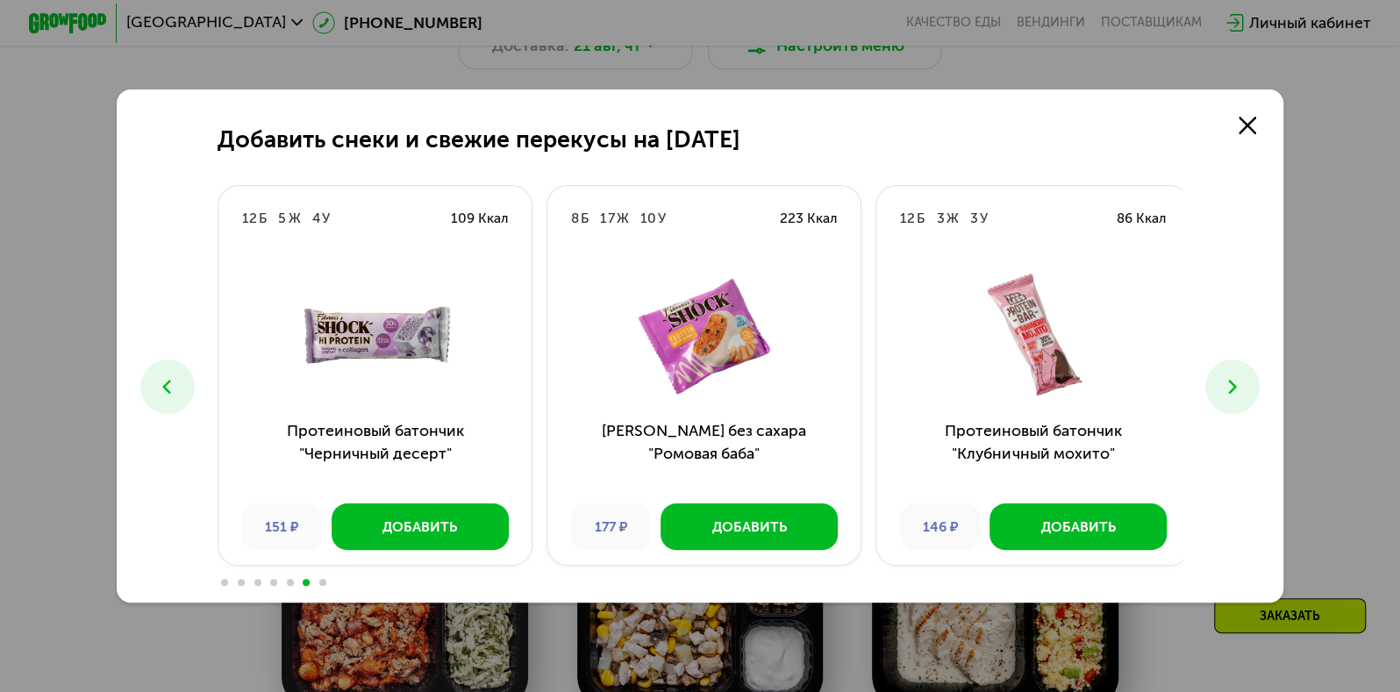
click at [1222, 382] on button at bounding box center [1232, 387] width 54 height 54
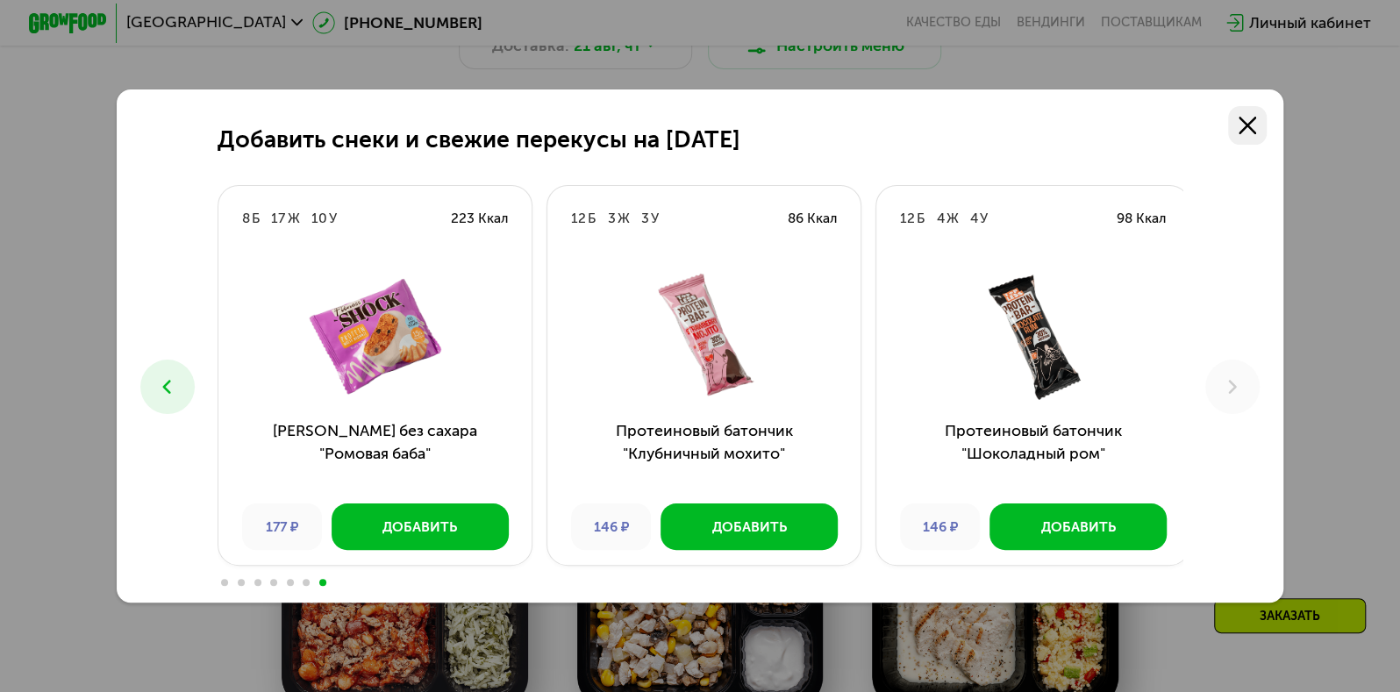
click at [1253, 125] on use at bounding box center [1248, 126] width 18 height 18
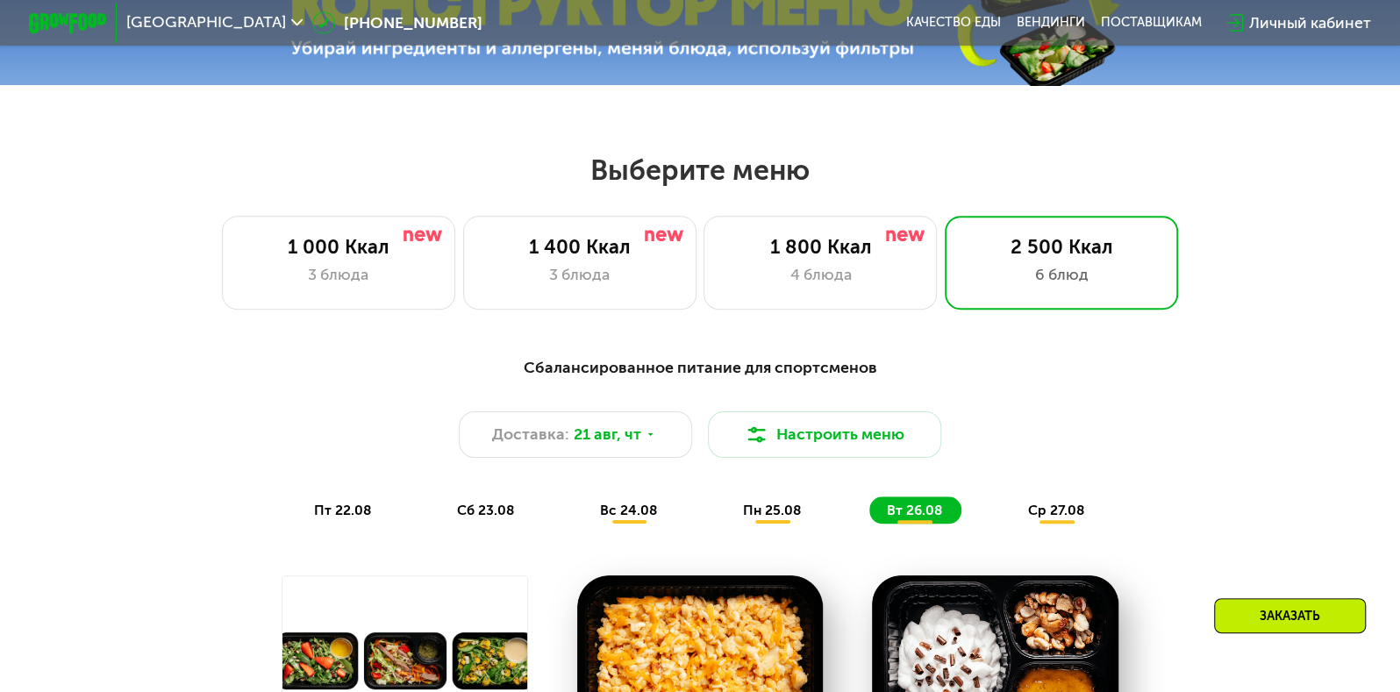
scroll to position [532, 0]
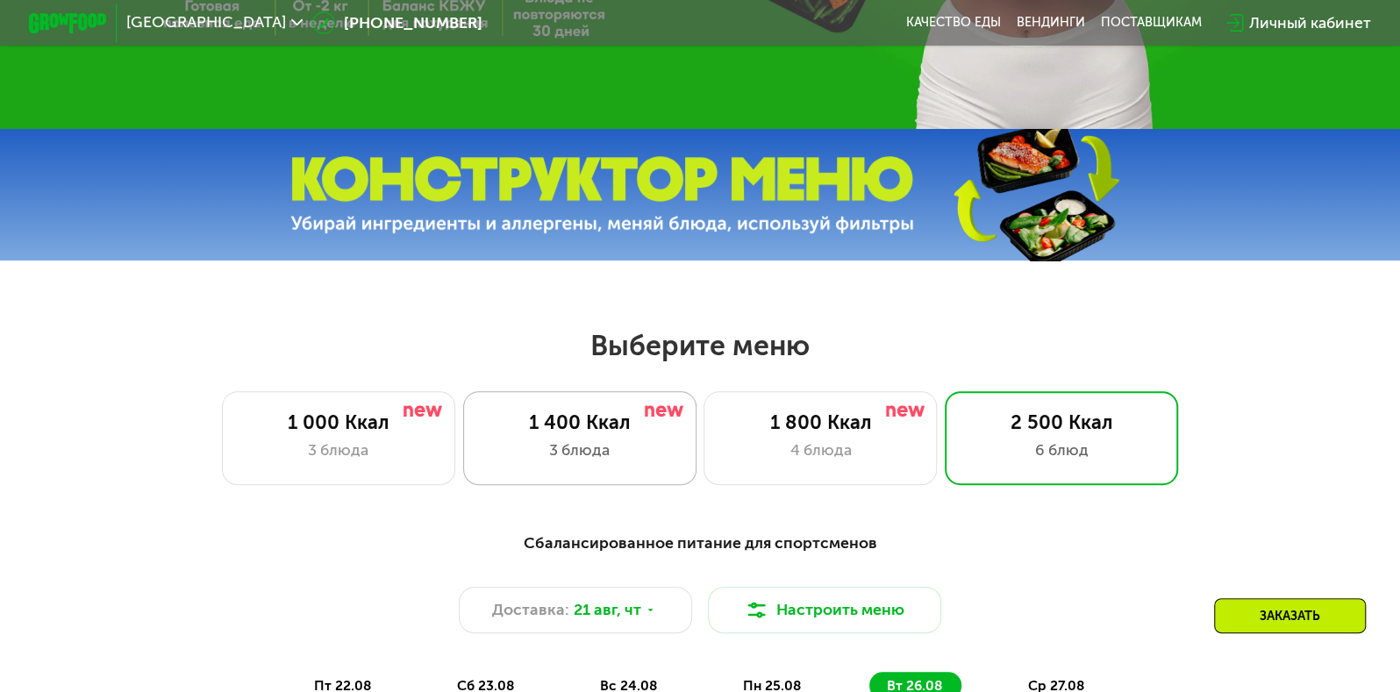
click at [613, 449] on div "3 блюда" at bounding box center [579, 451] width 193 height 24
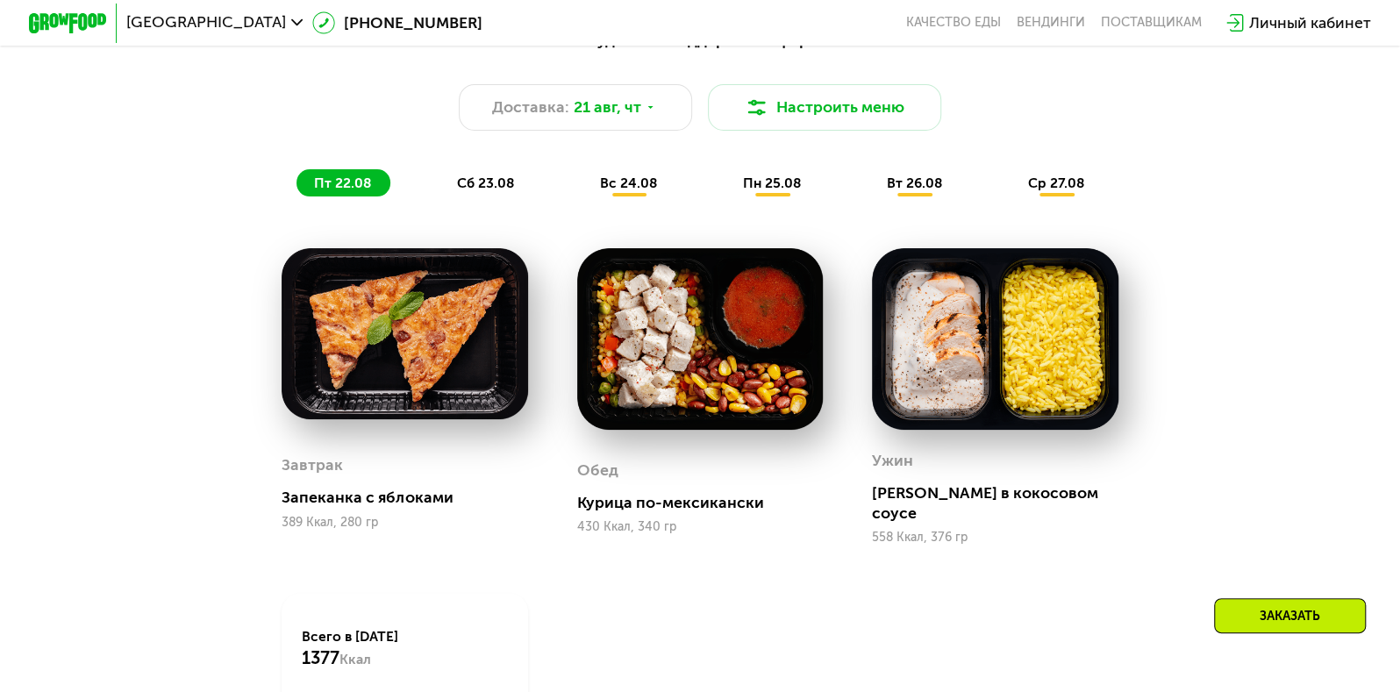
scroll to position [662, 0]
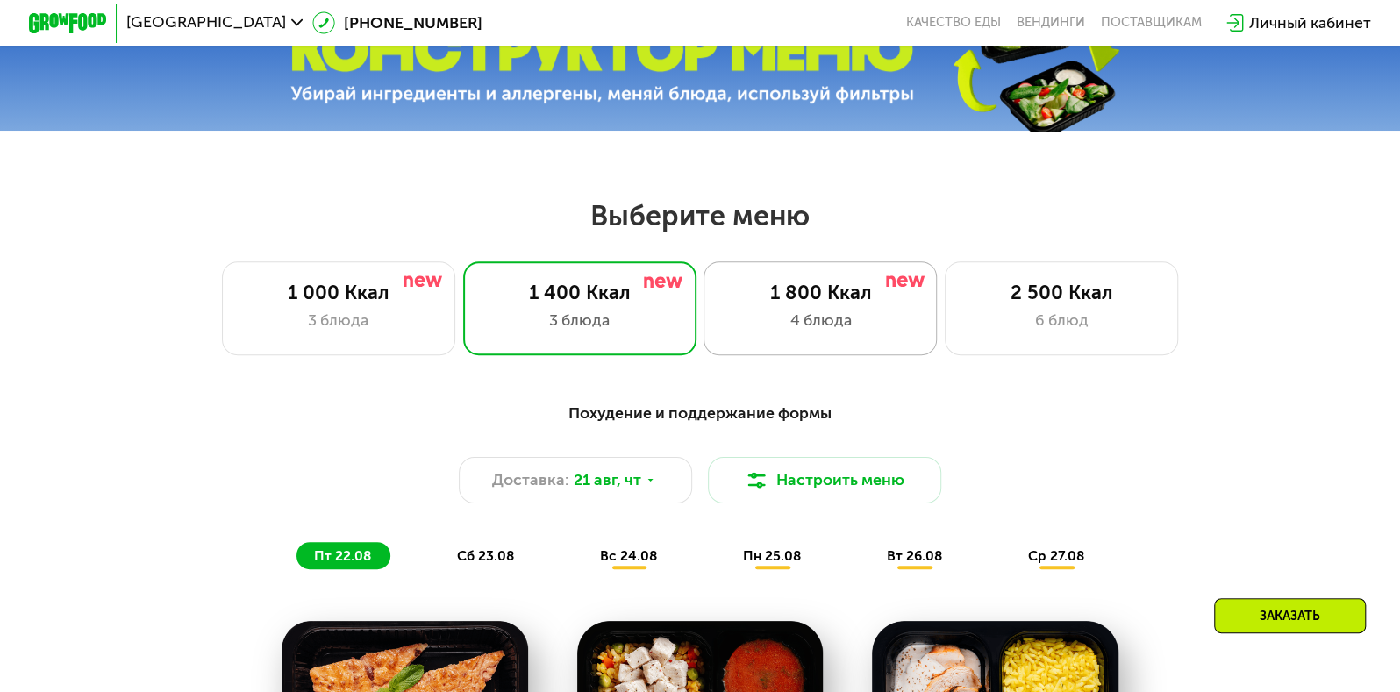
click at [945, 345] on div "1 800 Ккал 4 блюда" at bounding box center [1061, 307] width 233 height 93
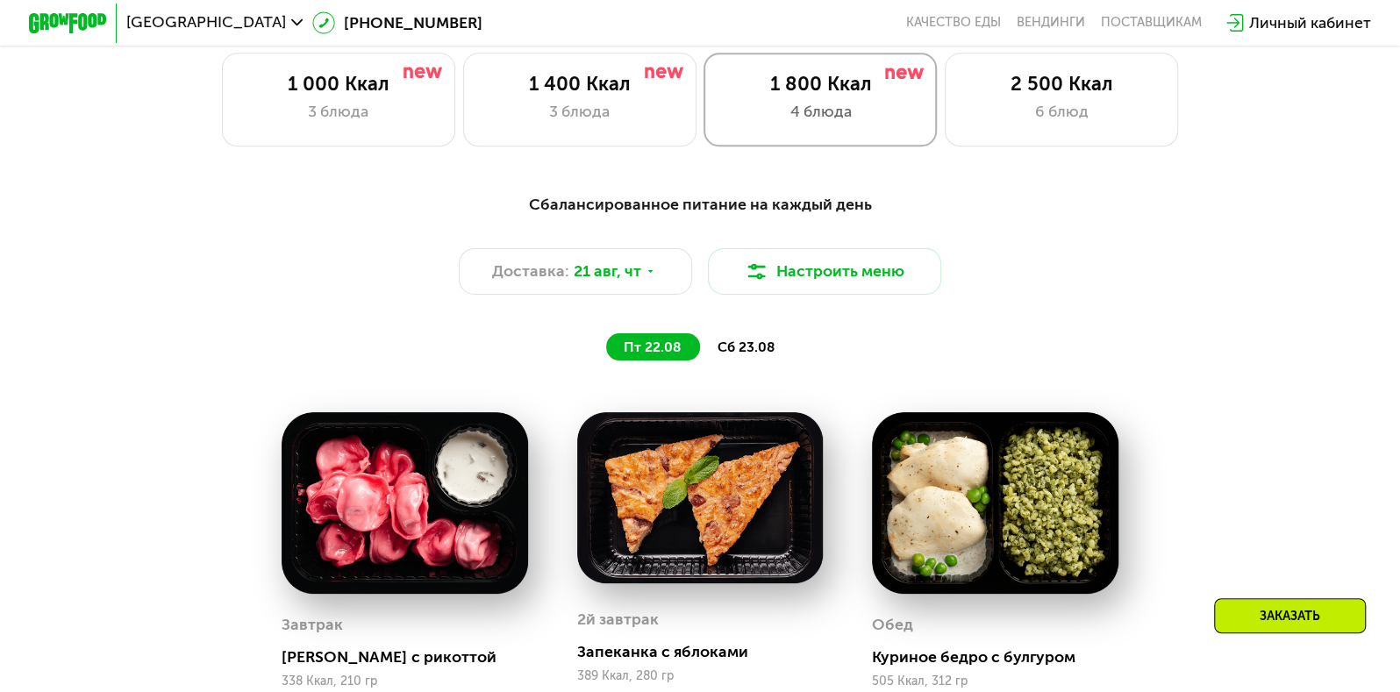
scroll to position [754, 0]
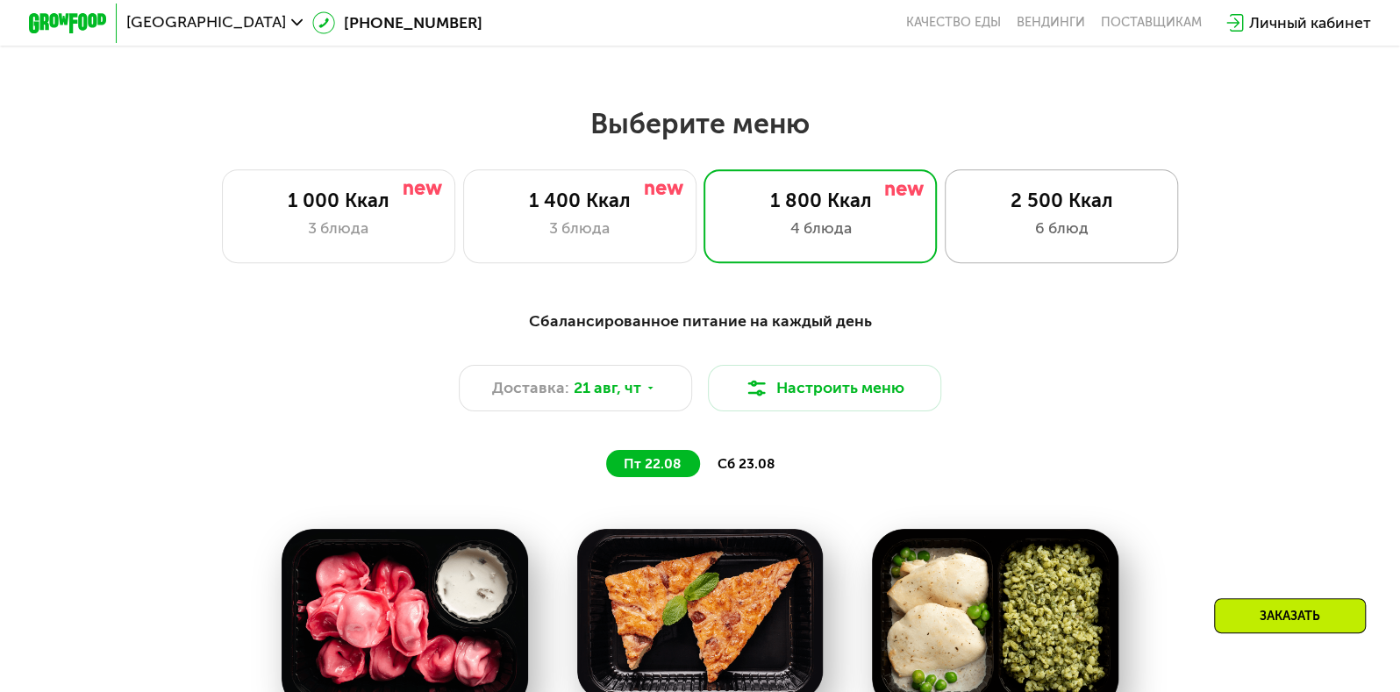
click at [1025, 225] on div "6 блюд" at bounding box center [1061, 229] width 193 height 24
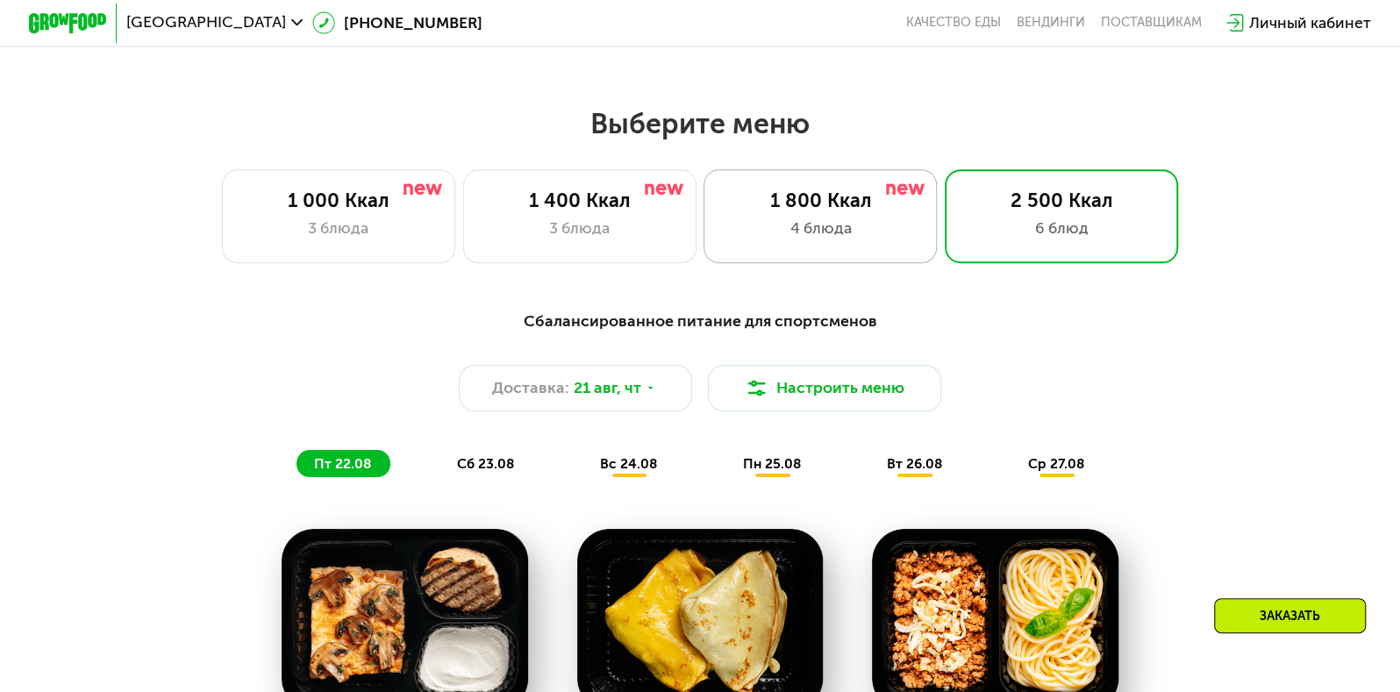
click at [945, 262] on div "1 800 Ккал 4 блюда" at bounding box center [1061, 215] width 233 height 93
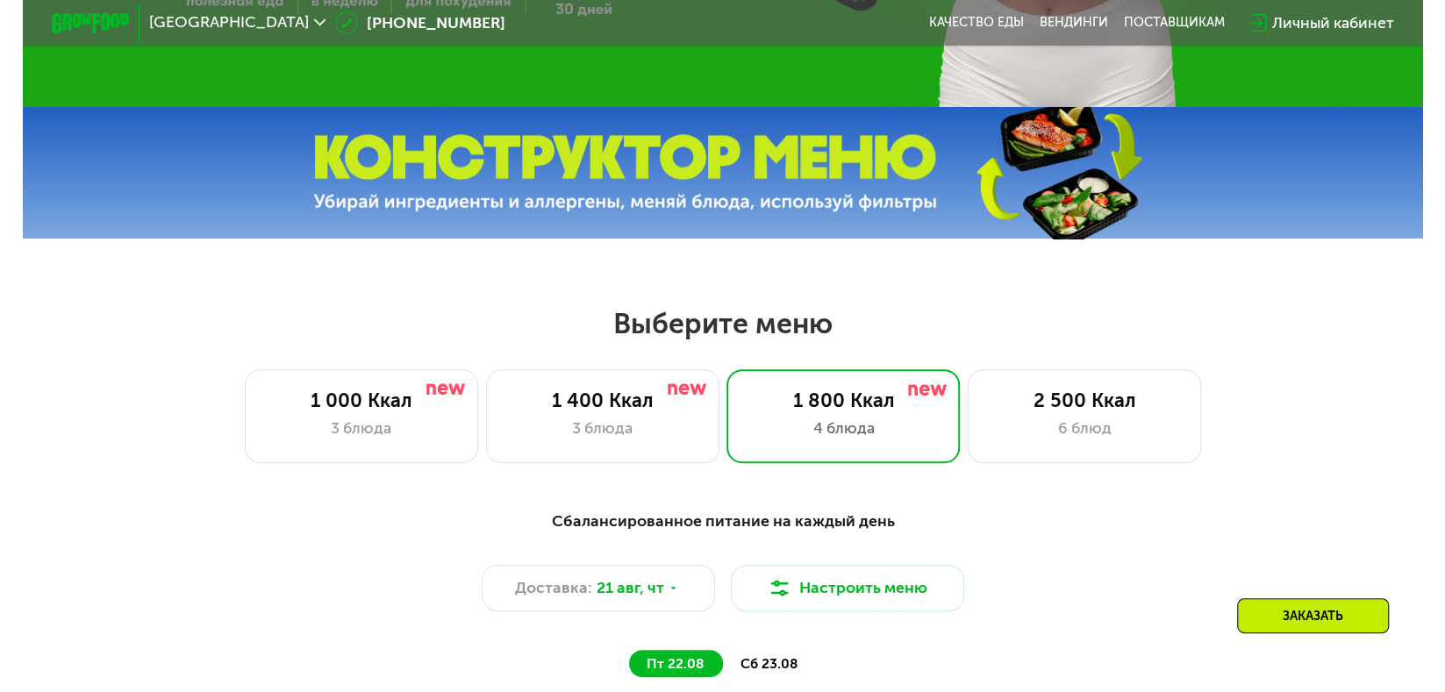
scroll to position [535, 0]
